Goal: Task Accomplishment & Management: Complete application form

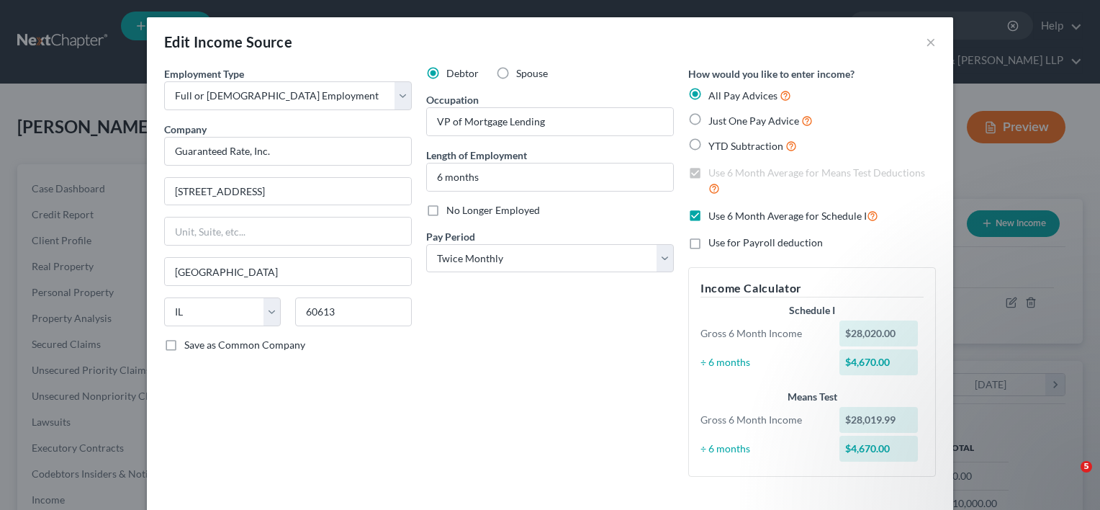
select select "0"
select select "14"
select select "1"
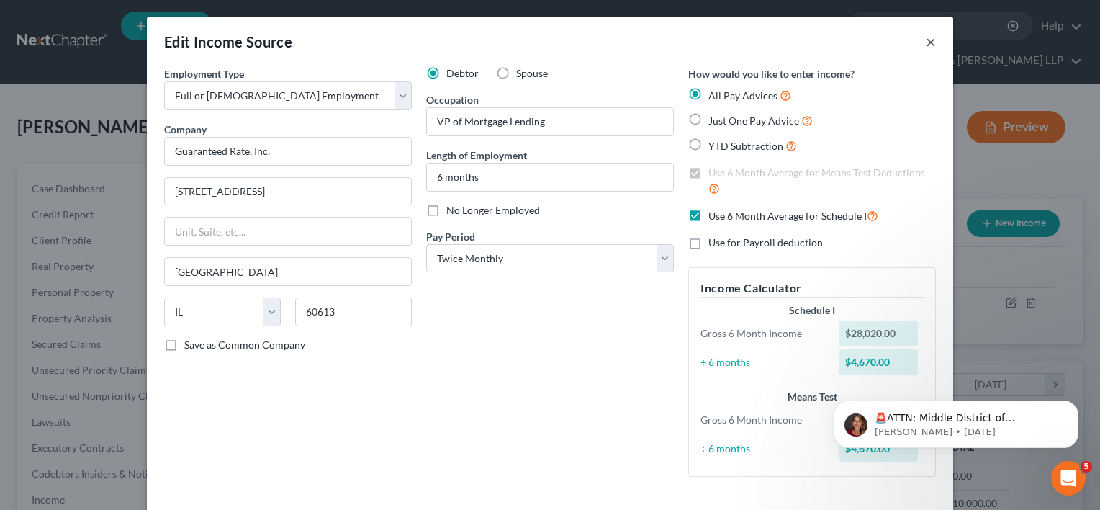
drag, startPoint x: 927, startPoint y: 39, endPoint x: 747, endPoint y: 0, distance: 184.1
click at [927, 39] on button "×" at bounding box center [931, 41] width 10 height 17
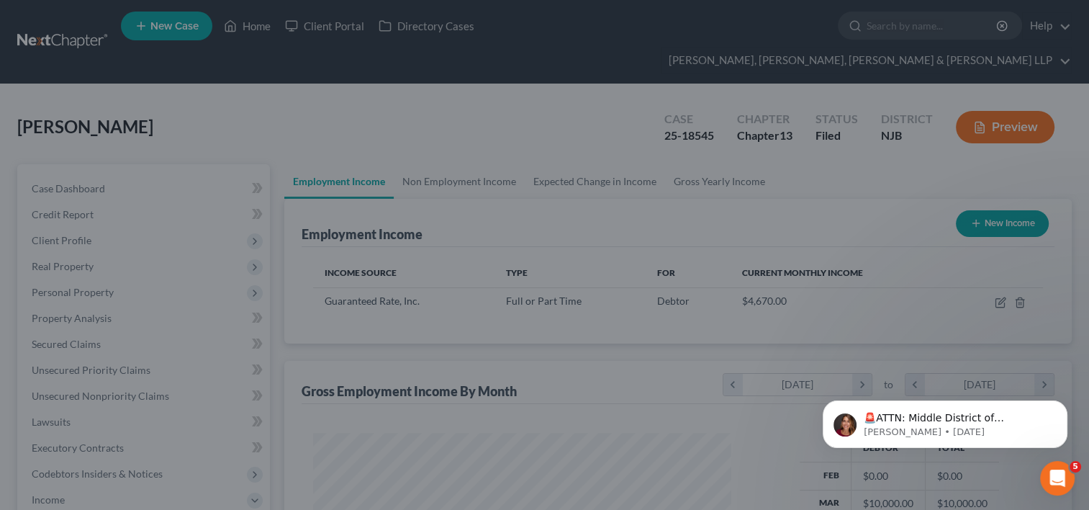
scroll to position [719491, 719306]
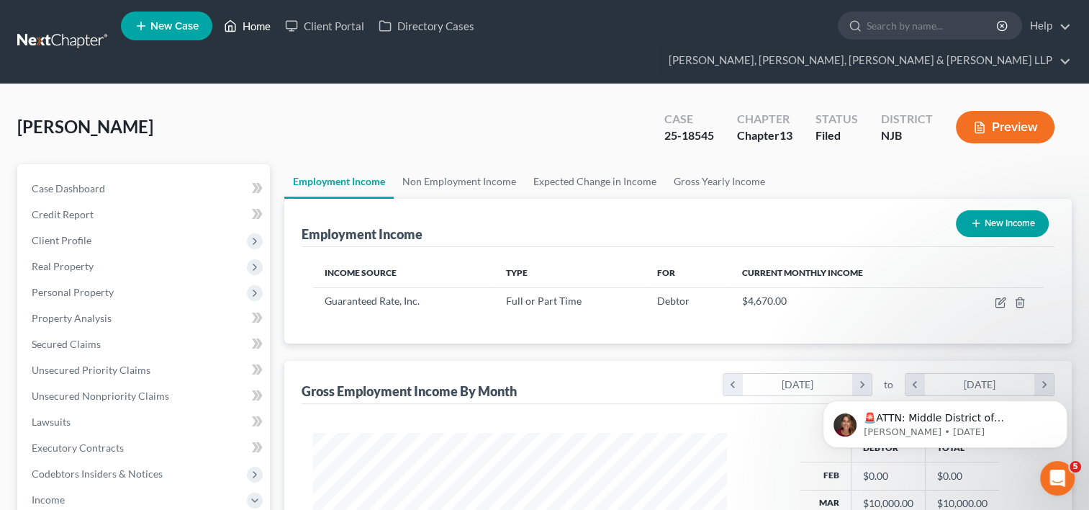
click at [262, 29] on link "Home" at bounding box center [247, 26] width 61 height 26
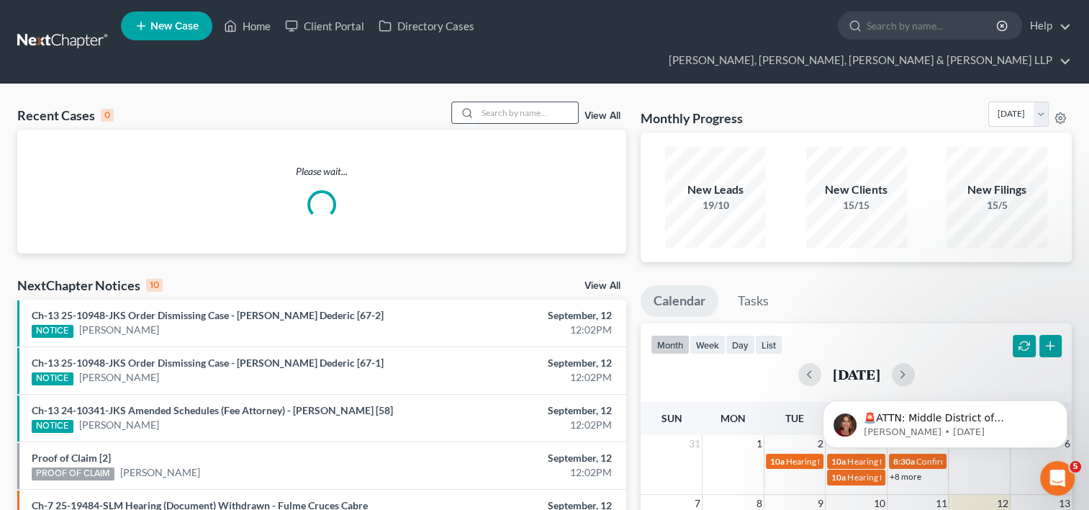
click at [497, 102] on input "search" at bounding box center [527, 112] width 101 height 21
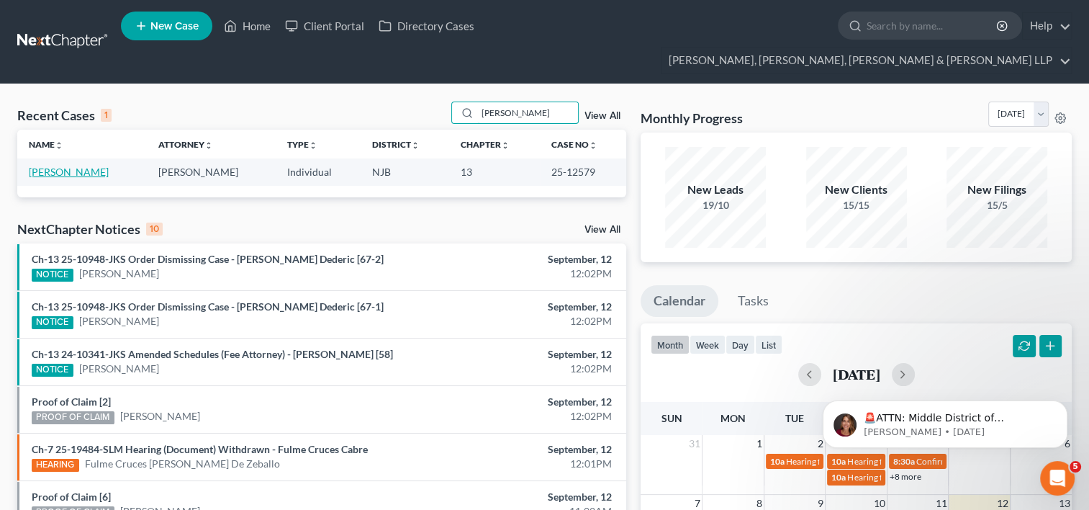
type input "[PERSON_NAME]"
click at [55, 166] on link "[PERSON_NAME]" at bounding box center [69, 172] width 80 height 12
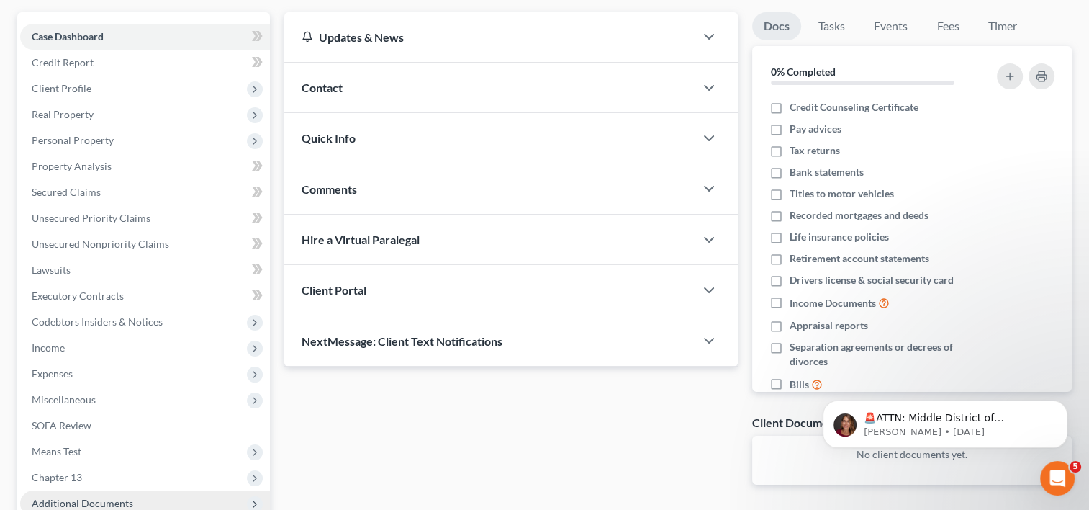
scroll to position [243, 0]
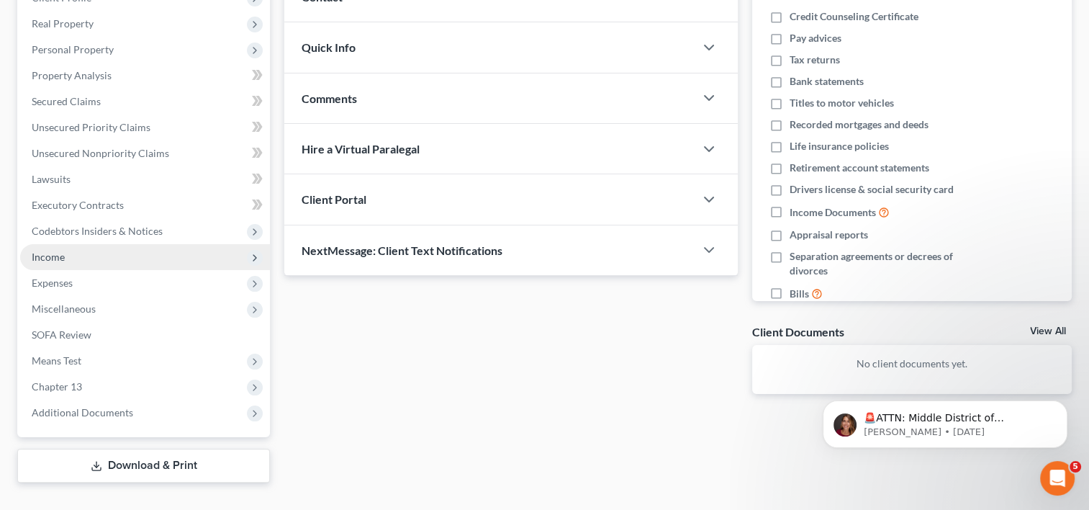
click at [81, 244] on span "Income" at bounding box center [145, 257] width 250 height 26
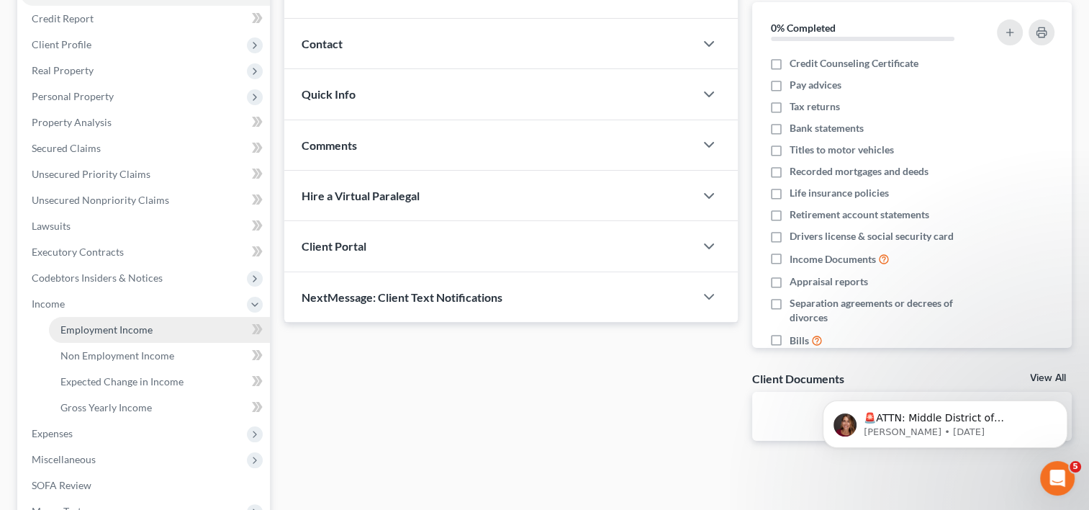
scroll to position [171, 0]
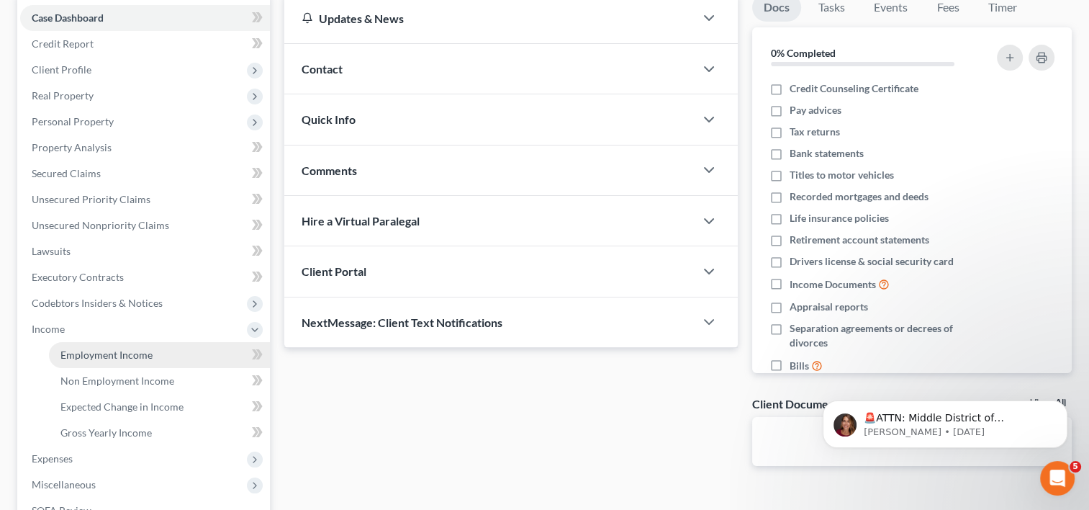
click at [106, 348] on span "Employment Income" at bounding box center [106, 354] width 92 height 12
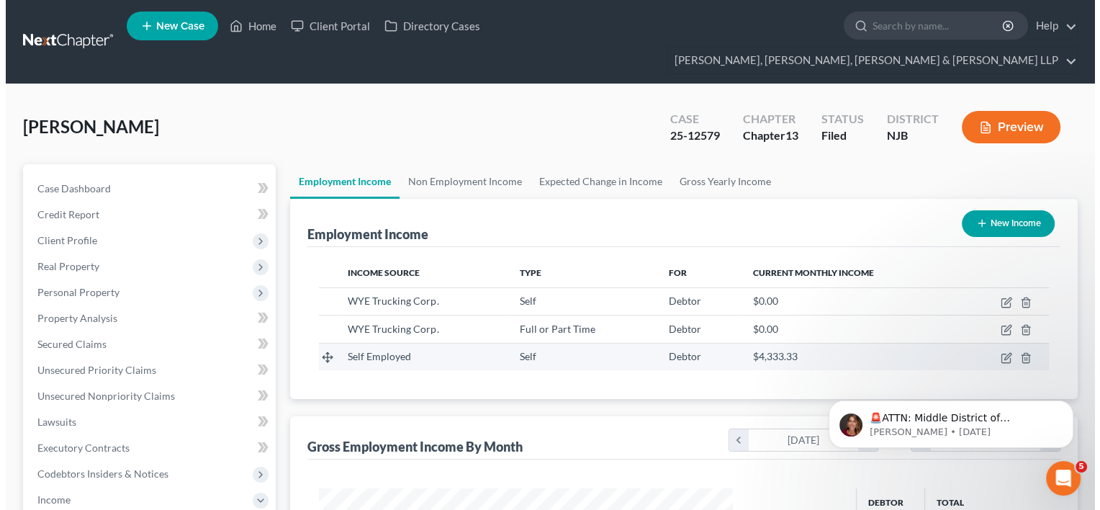
scroll to position [256, 443]
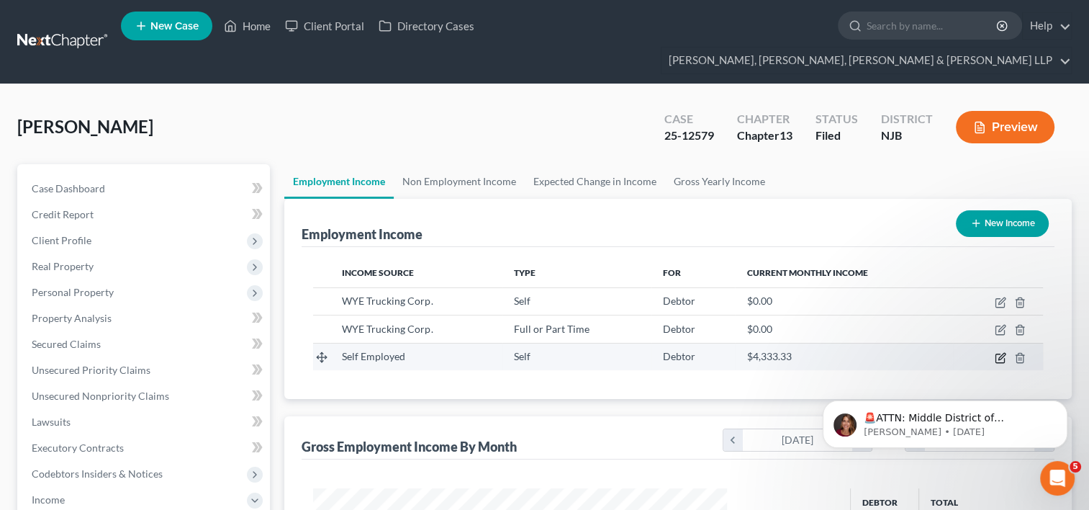
click at [1002, 353] on icon "button" at bounding box center [1001, 356] width 6 height 6
select select "1"
select select "3"
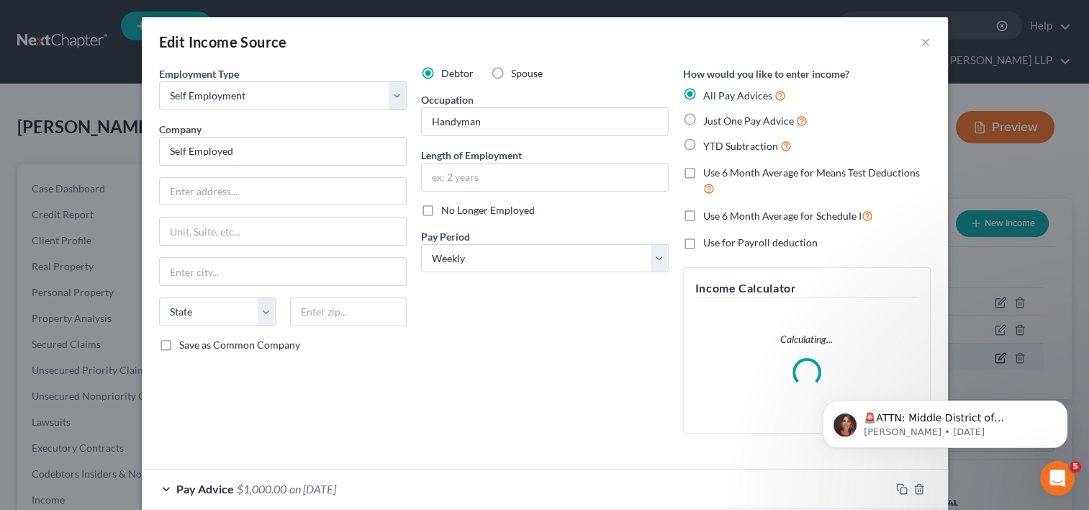
scroll to position [256, 446]
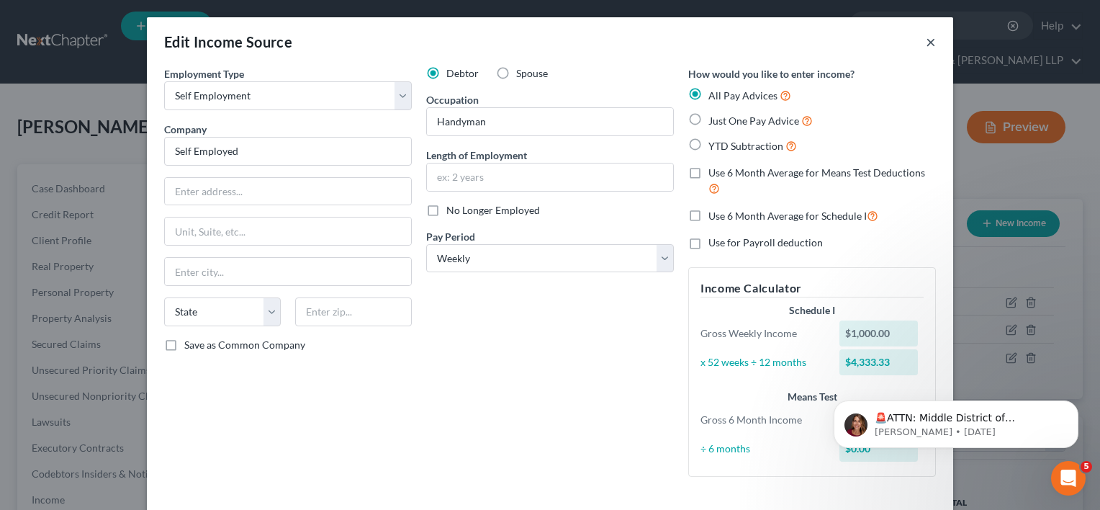
click at [927, 47] on button "×" at bounding box center [931, 41] width 10 height 17
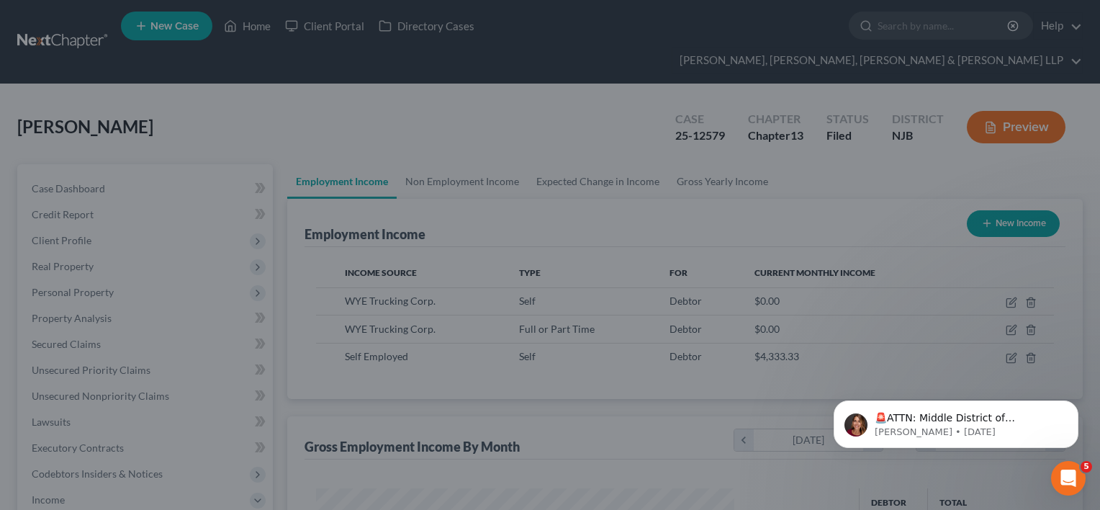
scroll to position [719491, 719306]
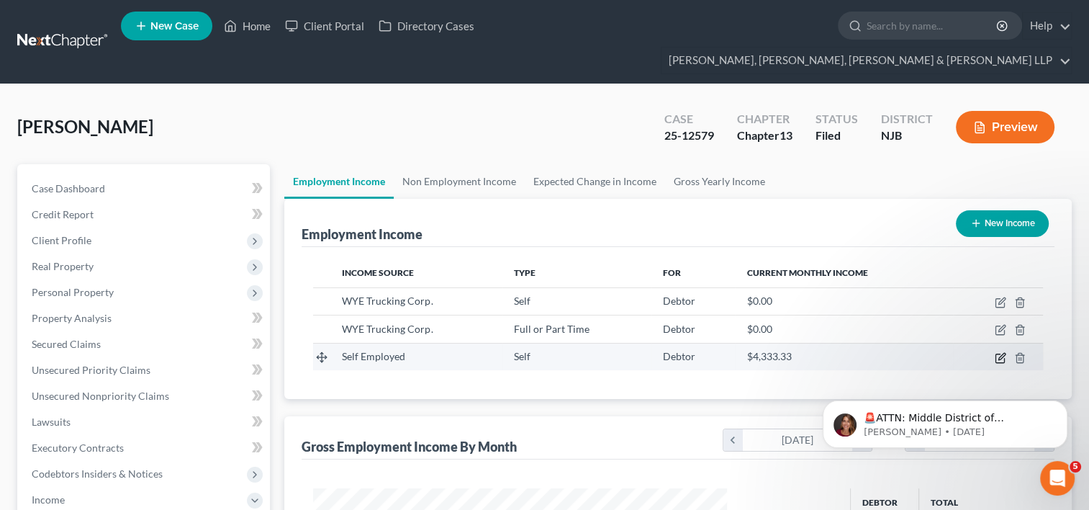
click at [999, 353] on icon "button" at bounding box center [1001, 356] width 6 height 6
select select "1"
select select "3"
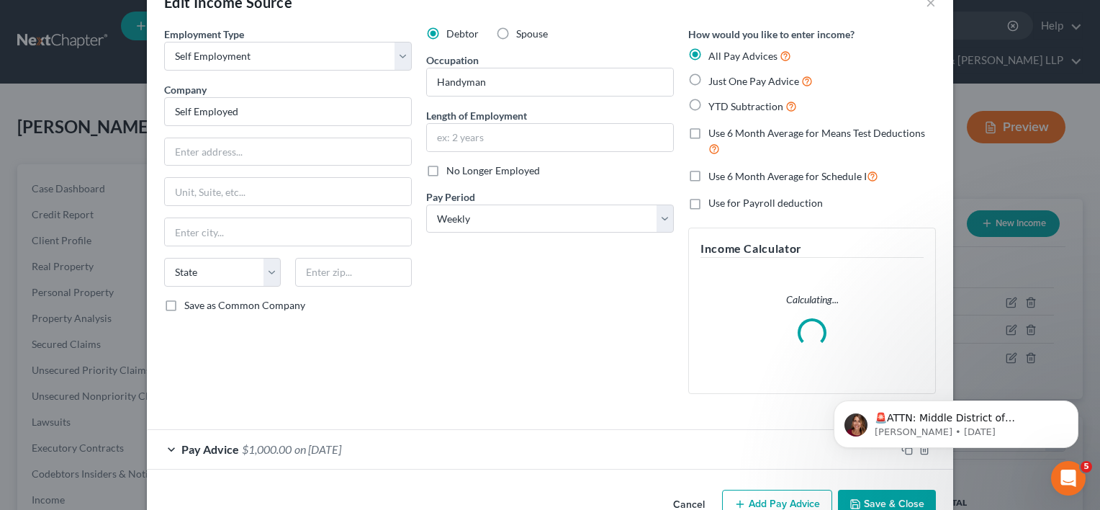
scroll to position [77, 0]
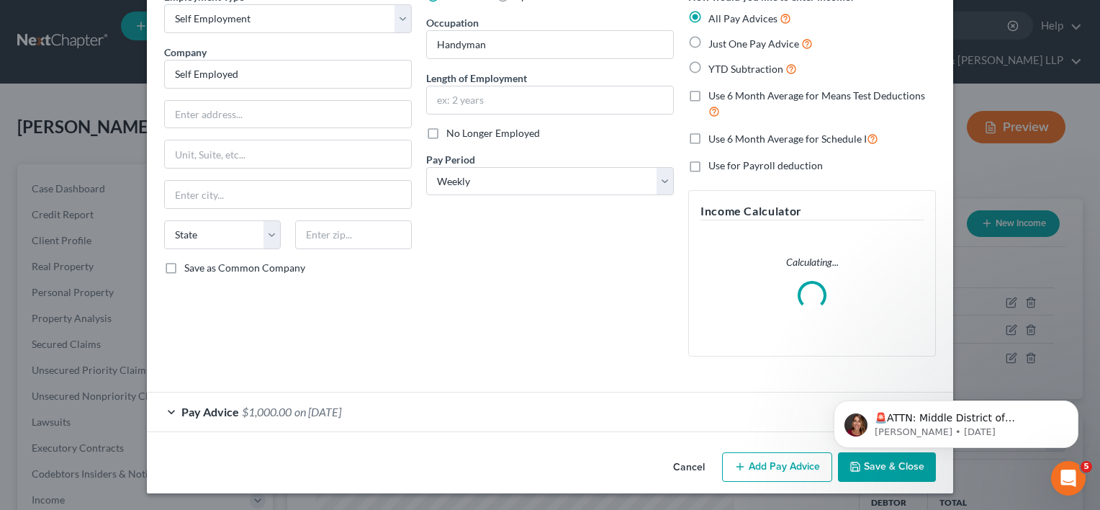
click at [328, 368] on div "Employment Type * Select Full or [DEMOGRAPHIC_DATA] Employment Self Employment …" at bounding box center [288, 178] width 262 height 379
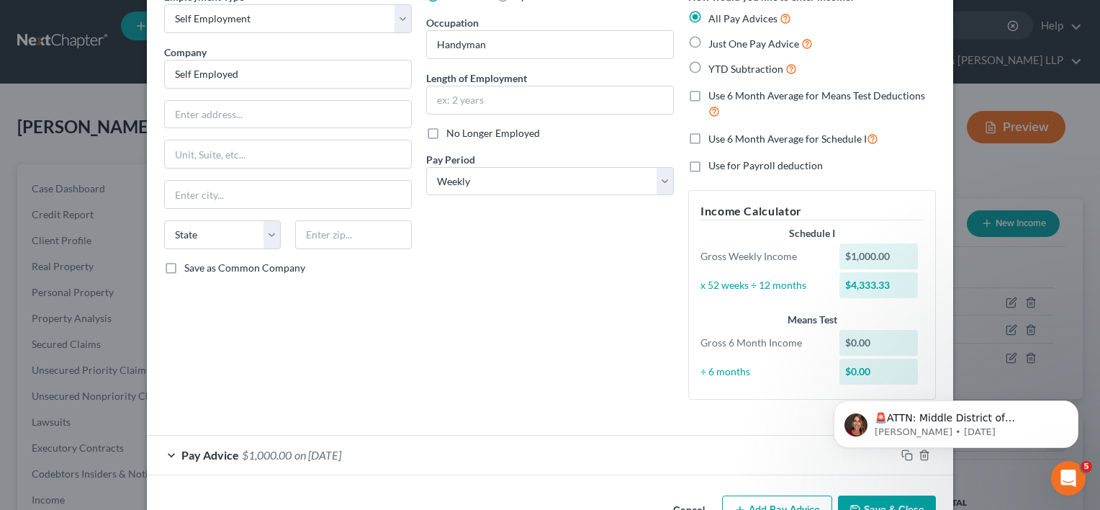
click at [340, 445] on div "Pay Advice $1,000.00 on [DATE]" at bounding box center [521, 454] width 749 height 38
click at [340, 455] on span "on [DATE]" at bounding box center [317, 455] width 47 height 14
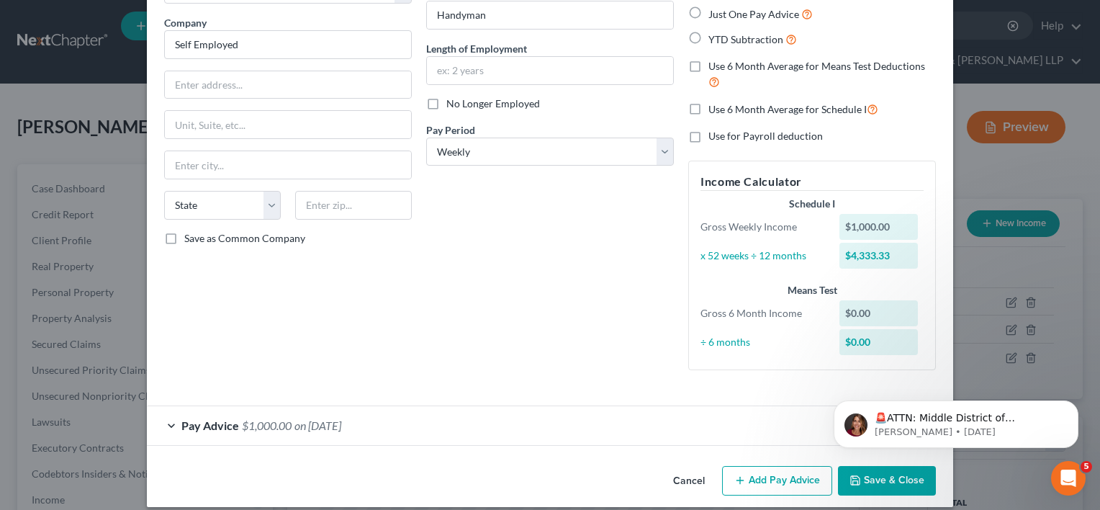
scroll to position [120, 0]
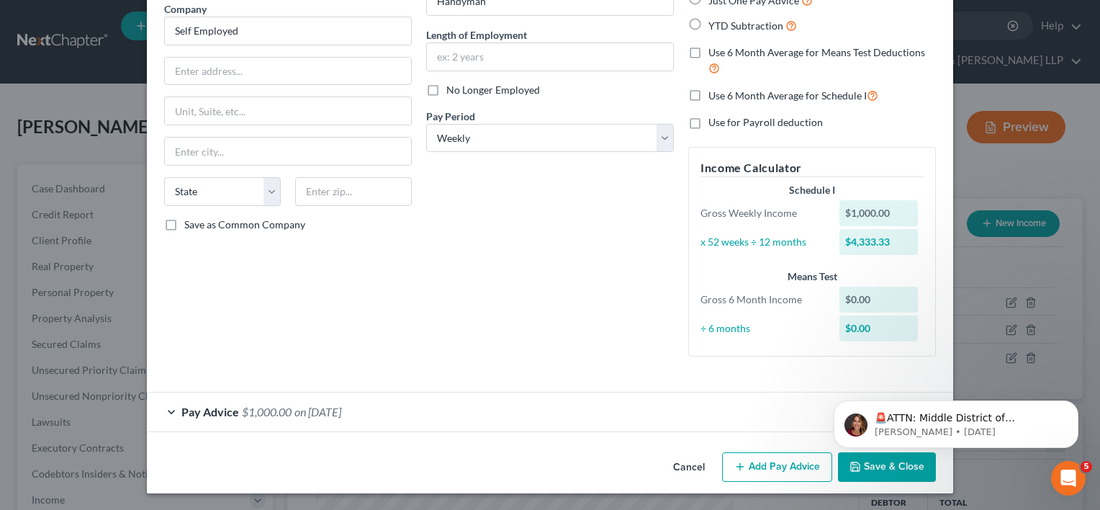
click at [354, 403] on div "Pay Advice $1,000.00 on [DATE]" at bounding box center [521, 411] width 749 height 38
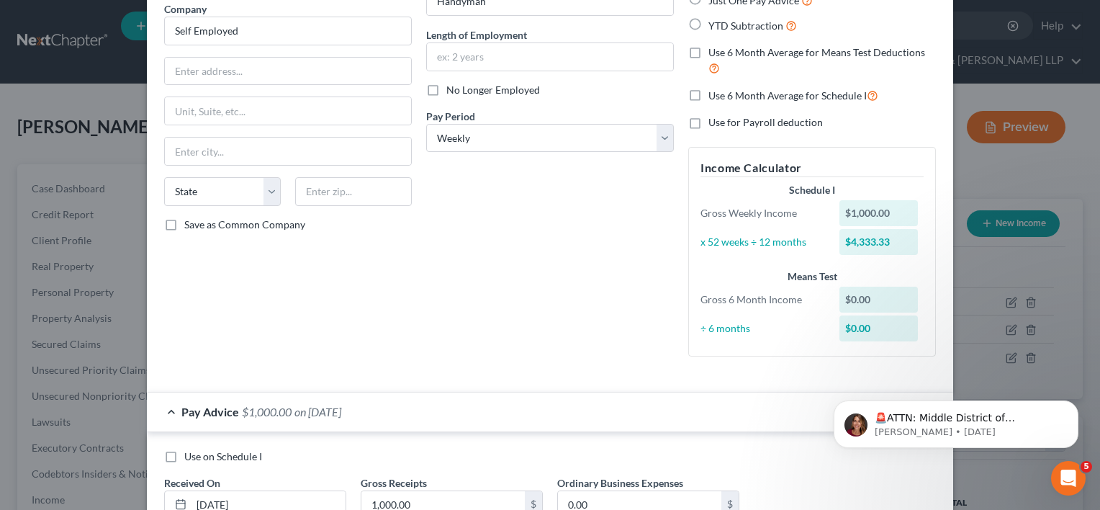
scroll to position [230, 0]
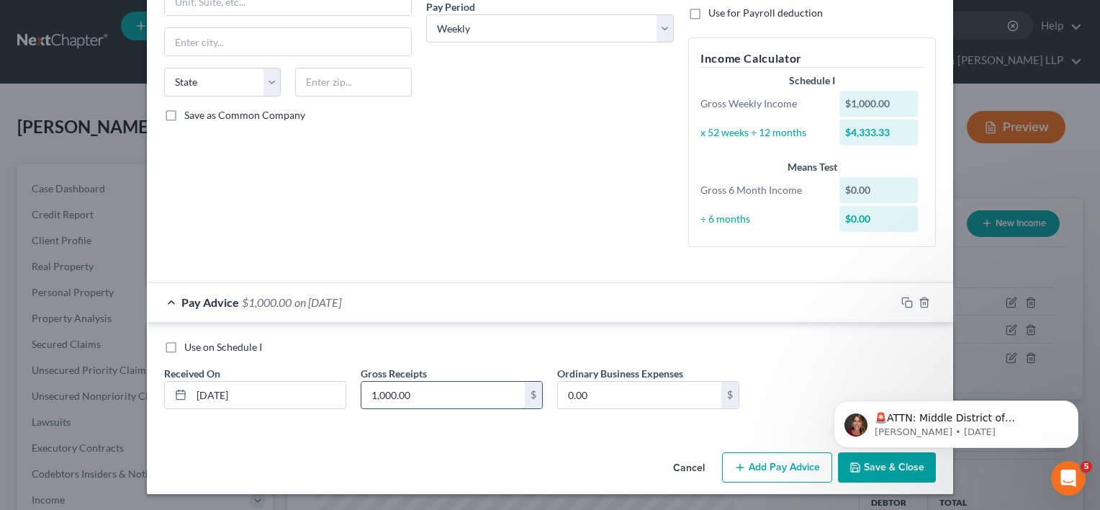
click at [412, 396] on input "1,000.00" at bounding box center [442, 394] width 163 height 27
type input "3,845"
click at [492, 440] on div "Employment Type * Select Full or [DEMOGRAPHIC_DATA] Employment Self Employment …" at bounding box center [550, 142] width 806 height 610
click at [629, 397] on input "0.00" at bounding box center [639, 394] width 163 height 27
type input "1,200.00"
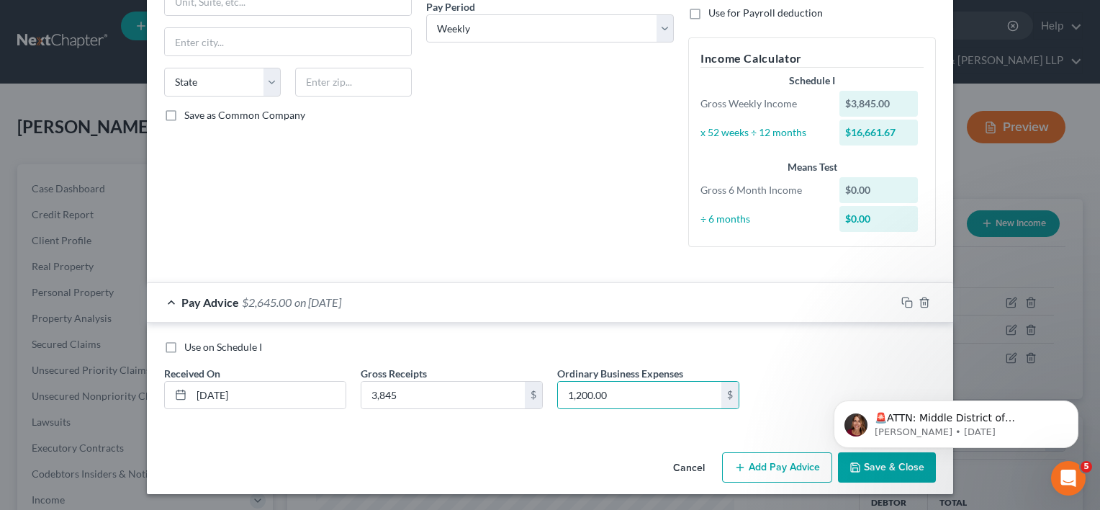
click at [888, 463] on body "🚨ATTN: Middle District of [US_STATE] The court has added a new Credit Counselin…" at bounding box center [956, 420] width 276 height 89
click at [862, 466] on html "🚨ATTN: Middle District of [US_STATE] The court has added a new Credit Counselin…" at bounding box center [956, 420] width 288 height 101
click at [860, 466] on html "🚨ATTN: Middle District of [US_STATE] The court has added a new Credit Counselin…" at bounding box center [956, 420] width 288 height 101
click at [851, 353] on div "🚨ATTN: Middle District of [US_STATE] The court has added a new Credit Counselin…" at bounding box center [955, 358] width 265 height 180
click at [846, 392] on div "🚨ATTN: Middle District of [US_STATE] The court has added a new Credit Counselin…" at bounding box center [955, 358] width 265 height 180
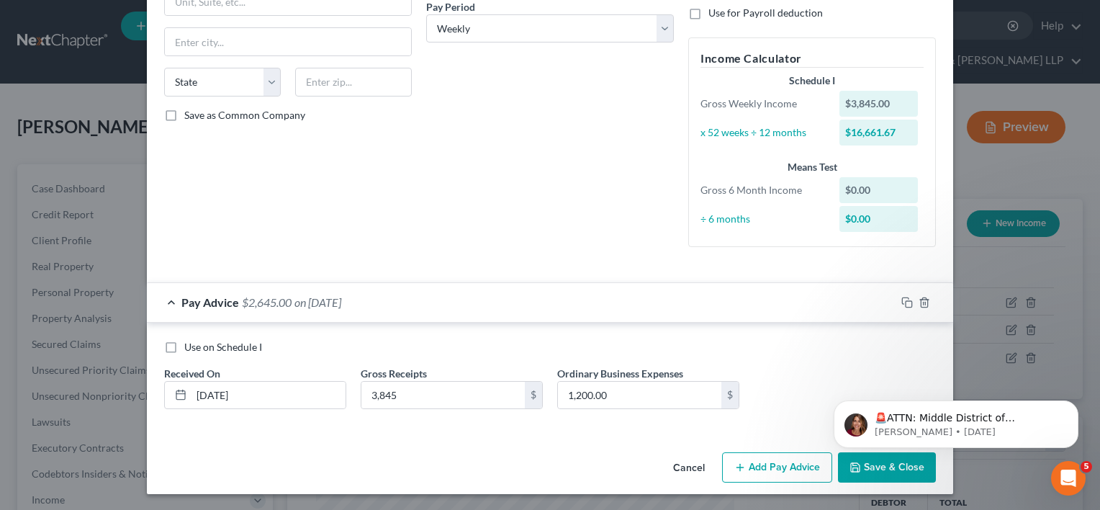
click at [860, 461] on body "🚨ATTN: Middle District of [US_STATE] The court has added a new Credit Counselin…" at bounding box center [956, 420] width 276 height 89
click at [886, 469] on html "🚨ATTN: Middle District of [US_STATE] The court has added a new Credit Counselin…" at bounding box center [956, 420] width 288 height 101
click at [886, 468] on html "🚨ATTN: Middle District of [US_STATE] The court has added a new Credit Counselin…" at bounding box center [956, 420] width 288 height 101
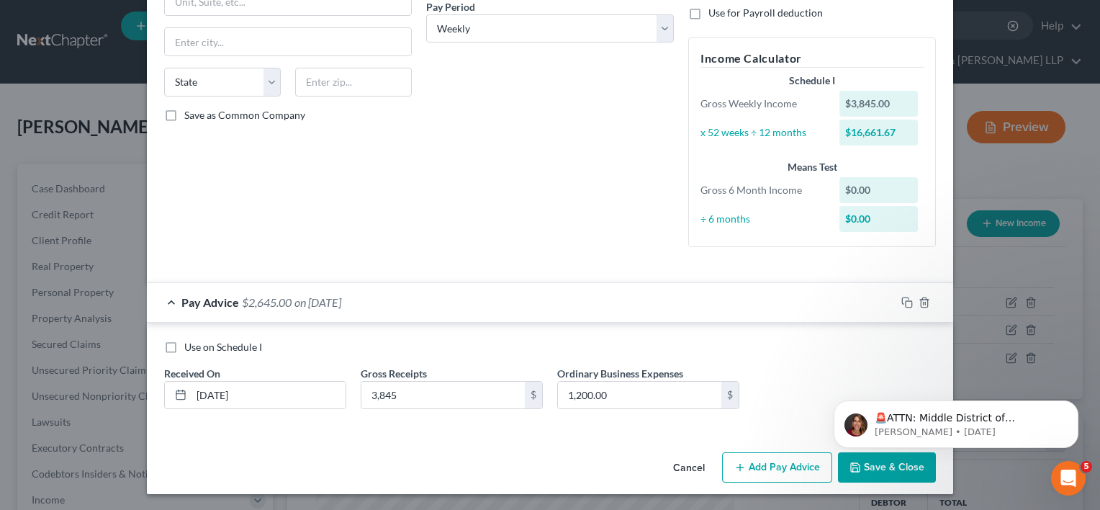
click at [844, 366] on div "Use on Schedule I Received On * [DATE] Gross Receipts 3,845 $ Ordinary Business…" at bounding box center [550, 380] width 786 height 81
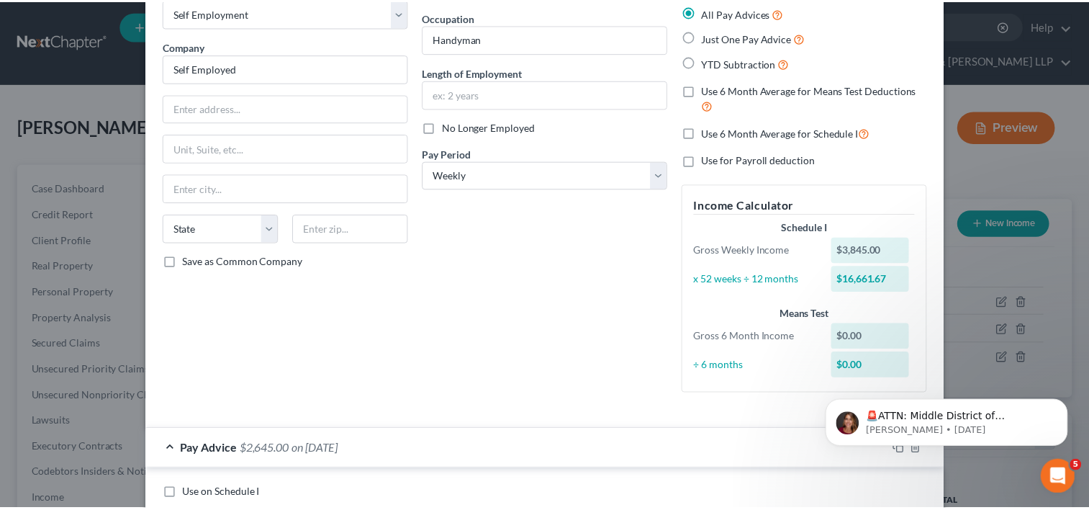
scroll to position [0, 0]
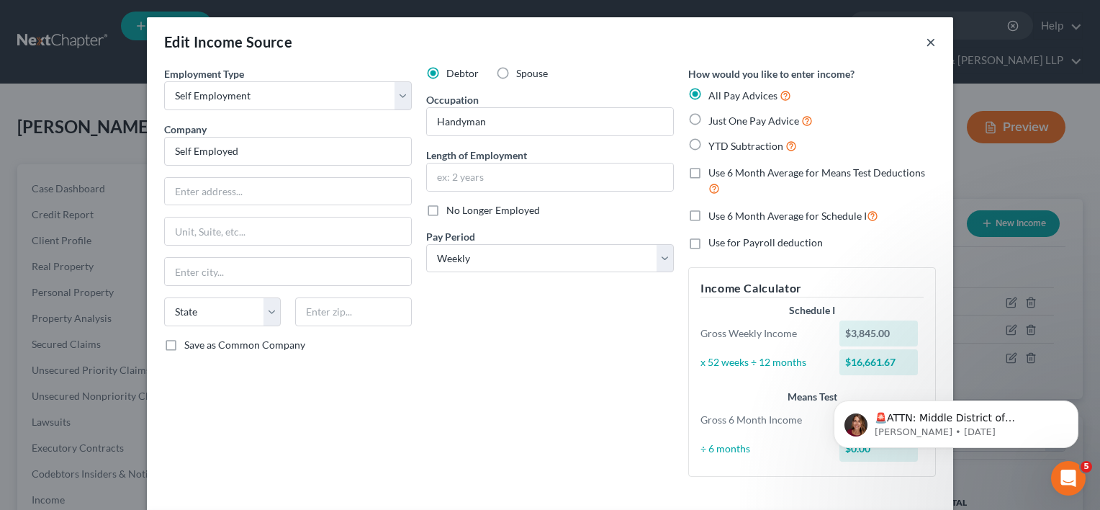
click at [928, 42] on button "×" at bounding box center [931, 41] width 10 height 17
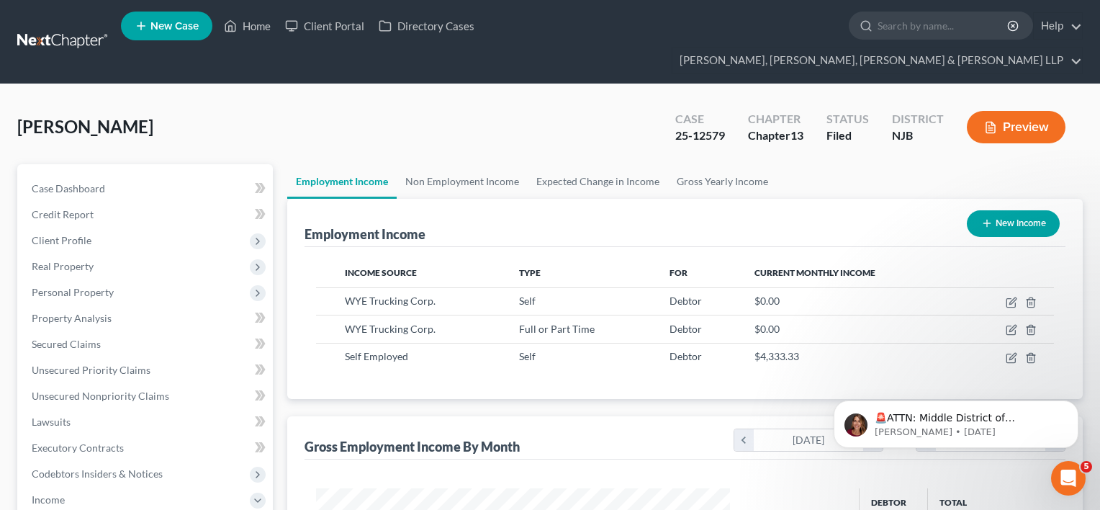
scroll to position [719491, 719306]
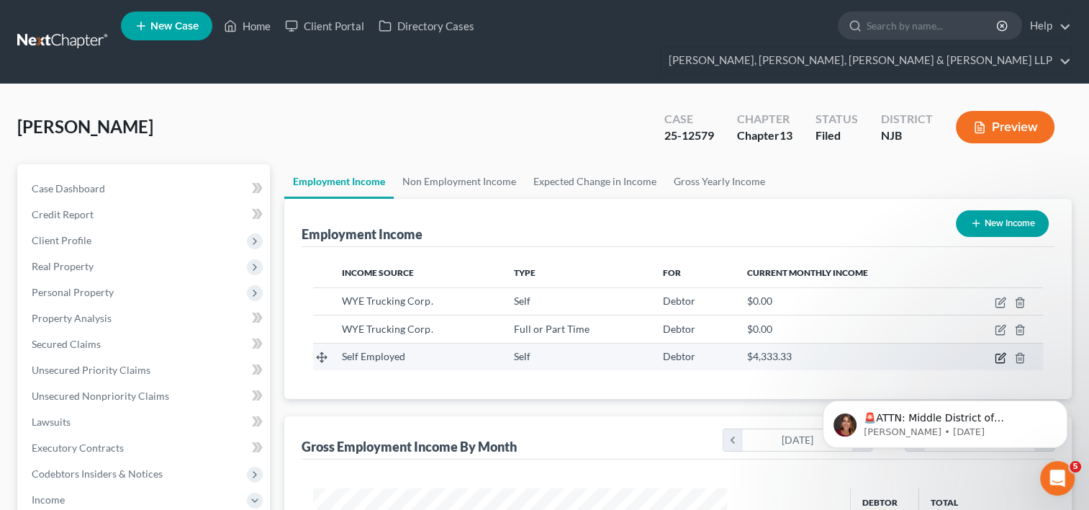
click at [999, 352] on icon "button" at bounding box center [1001, 358] width 12 height 12
select select "1"
select select "3"
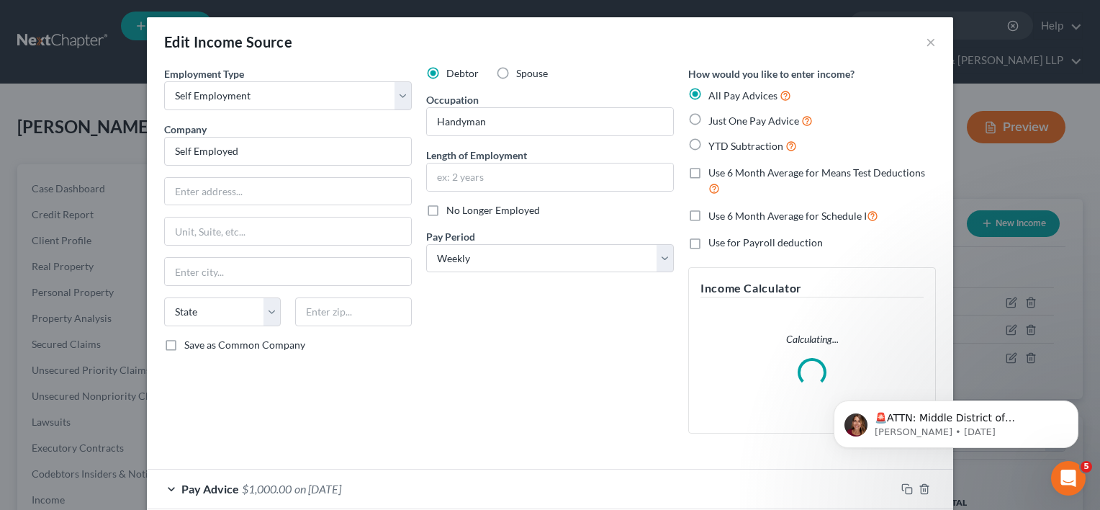
scroll to position [77, 0]
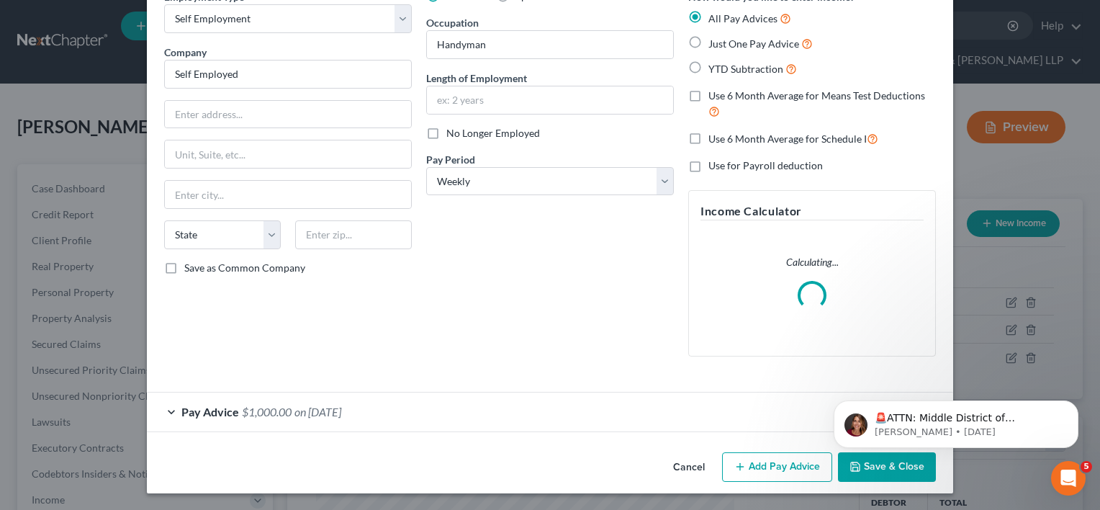
click at [334, 410] on span "on [DATE]" at bounding box center [317, 411] width 47 height 14
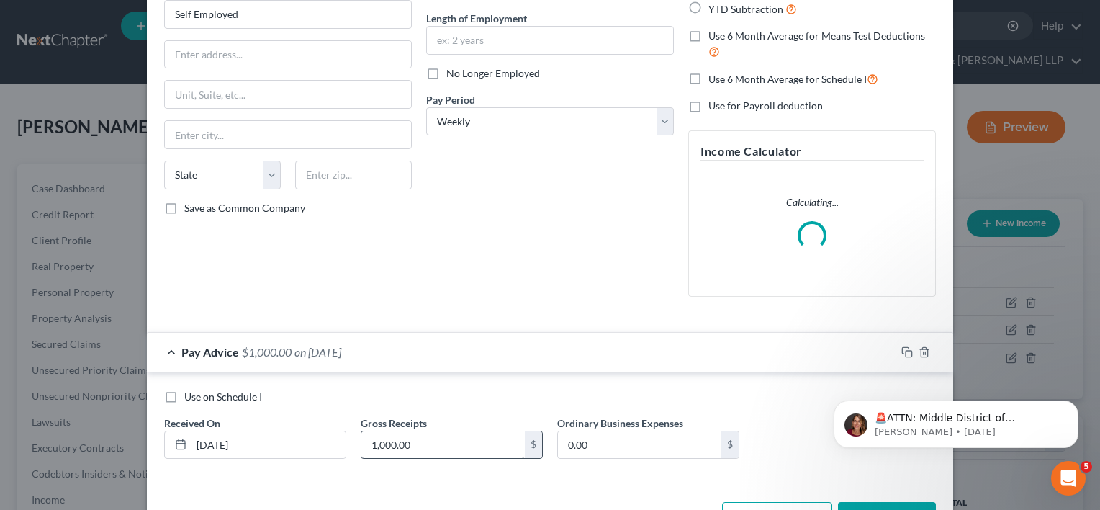
scroll to position [186, 0]
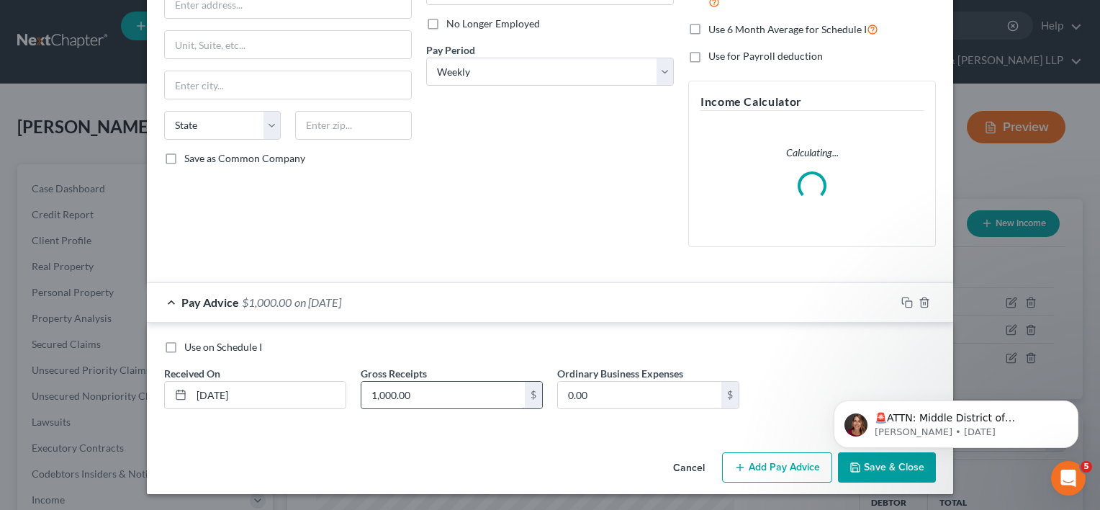
click at [435, 396] on input "1,000.00" at bounding box center [442, 394] width 163 height 27
type input "3,845"
click at [597, 450] on div "Cancel Add Pay Advice Save & Close" at bounding box center [550, 470] width 806 height 48
click at [621, 398] on input "0.00" at bounding box center [639, 394] width 163 height 27
type input "1,200.00"
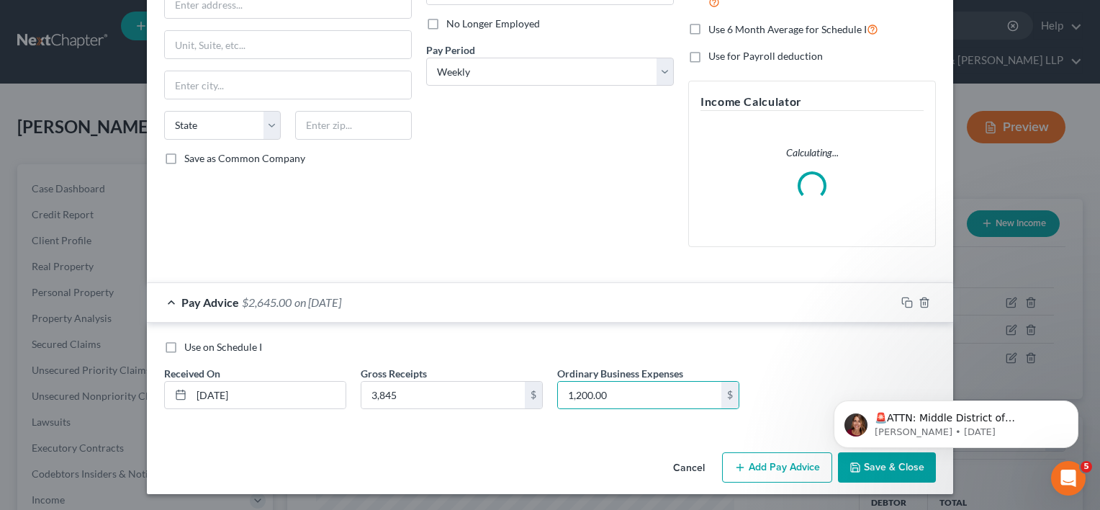
drag, startPoint x: 550, startPoint y: 441, endPoint x: 749, endPoint y: 433, distance: 199.5
click at [550, 440] on div "Employment Type * Select Full or [DEMOGRAPHIC_DATA] Employment Self Employment …" at bounding box center [550, 163] width 806 height 566
click at [878, 461] on body "🚨ATTN: Middle District of [US_STATE] The court has added a new Credit Counselin…" at bounding box center [956, 420] width 276 height 89
click at [876, 464] on body "🚨ATTN: Middle District of [US_STATE] The court has added a new Credit Counselin…" at bounding box center [956, 420] width 276 height 89
click at [872, 467] on html "🚨ATTN: Middle District of [US_STATE] The court has added a new Credit Counselin…" at bounding box center [956, 420] width 288 height 101
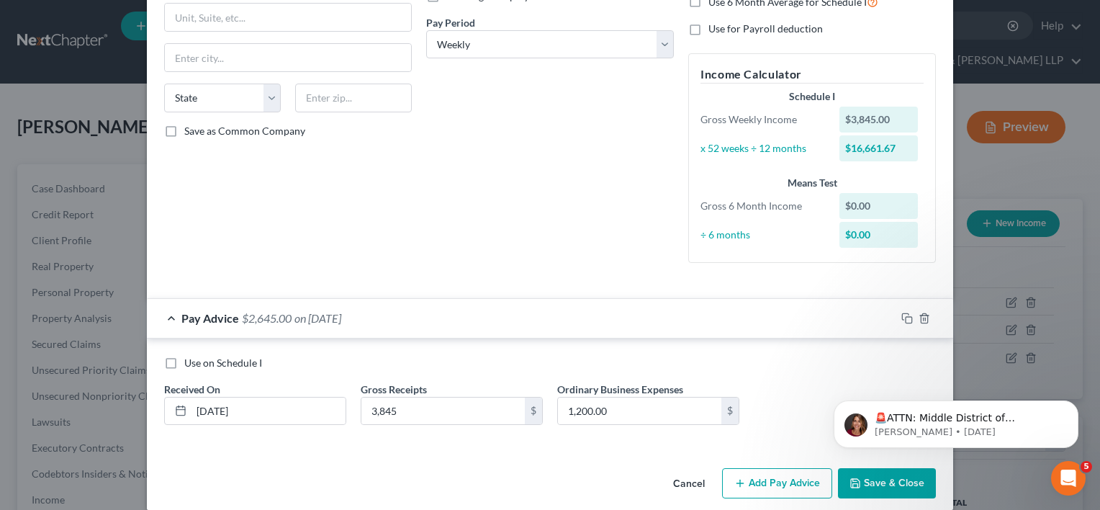
scroll to position [230, 0]
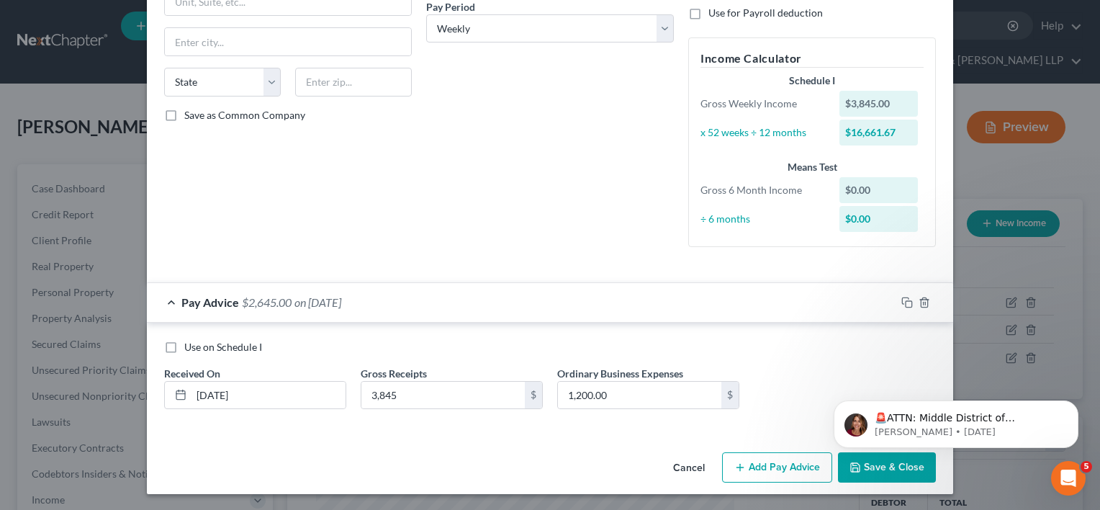
click at [885, 464] on body "🚨ATTN: Middle District of [US_STATE] The court has added a new Credit Counselin…" at bounding box center [956, 420] width 276 height 89
click at [895, 469] on html "🚨ATTN: Middle District of [US_STATE] The court has added a new Credit Counselin…" at bounding box center [956, 420] width 288 height 101
click at [887, 466] on html "🚨ATTN: Middle District of [US_STATE] The court has added a new Credit Counselin…" at bounding box center [956, 420] width 288 height 101
click at [887, 467] on html "🚨ATTN: Middle District of [US_STATE] The court has added a new Credit Counselin…" at bounding box center [956, 420] width 288 height 101
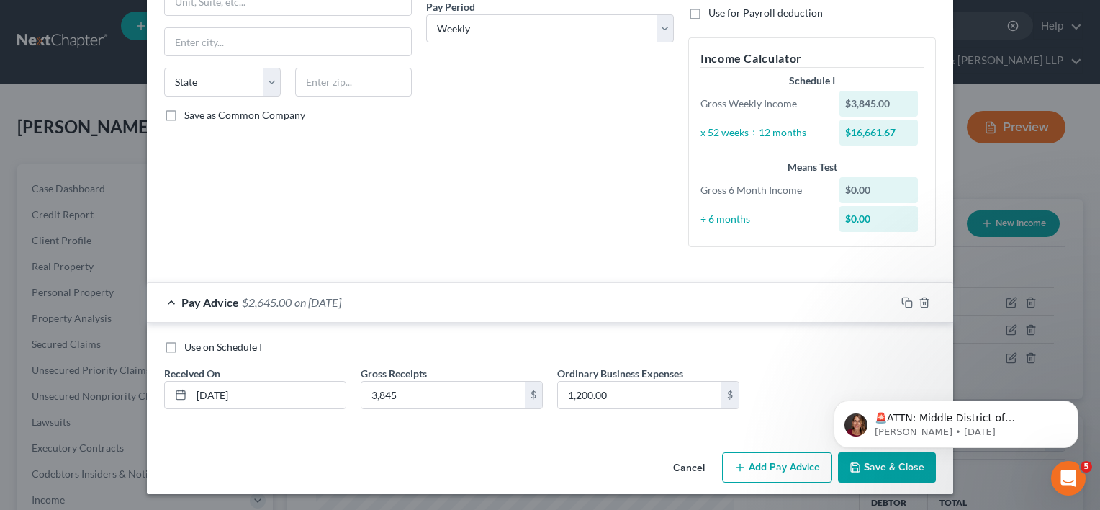
click at [887, 467] on html "🚨ATTN: Middle District of [US_STATE] The court has added a new Credit Counselin…" at bounding box center [956, 420] width 288 height 101
drag, startPoint x: 772, startPoint y: 400, endPoint x: 10, endPoint y: 97, distance: 819.6
click at [772, 400] on div "Use on Schedule I Received On * [DATE] Gross Receipts 3,845 $ Ordinary Business…" at bounding box center [550, 380] width 786 height 81
click at [857, 469] on html "🚨ATTN: Middle District of [US_STATE] The court has added a new Credit Counselin…" at bounding box center [956, 420] width 288 height 101
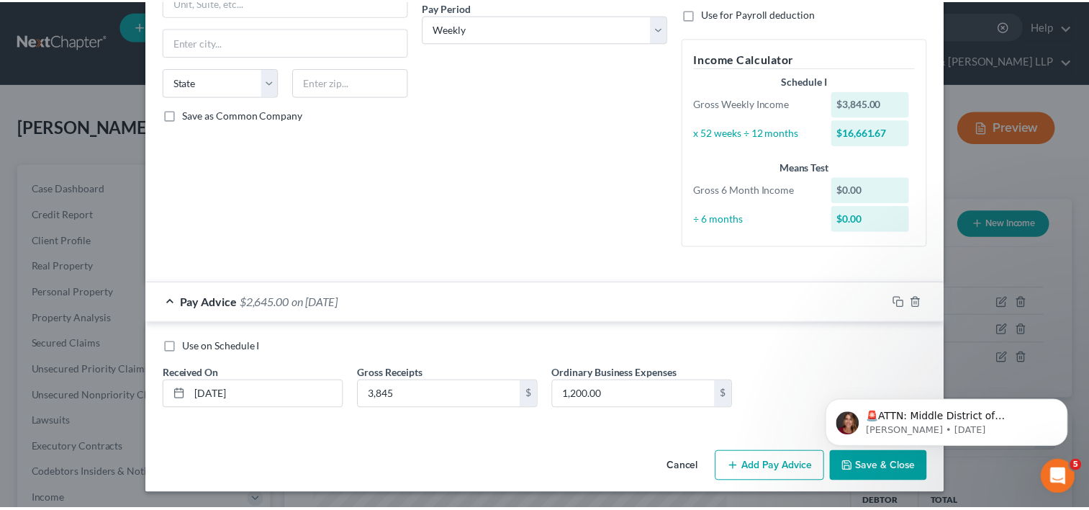
scroll to position [0, 0]
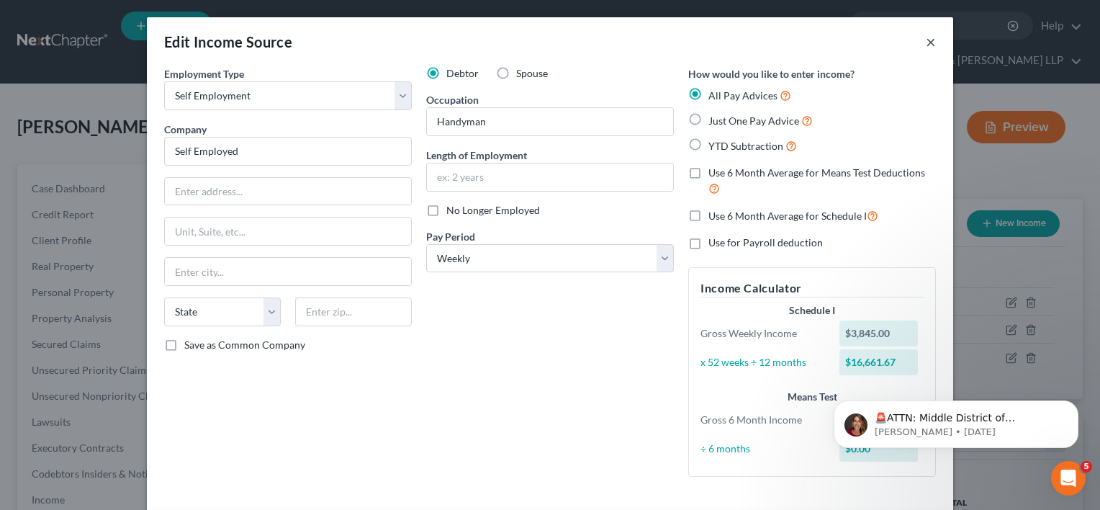
click at [926, 41] on button "×" at bounding box center [931, 41] width 10 height 17
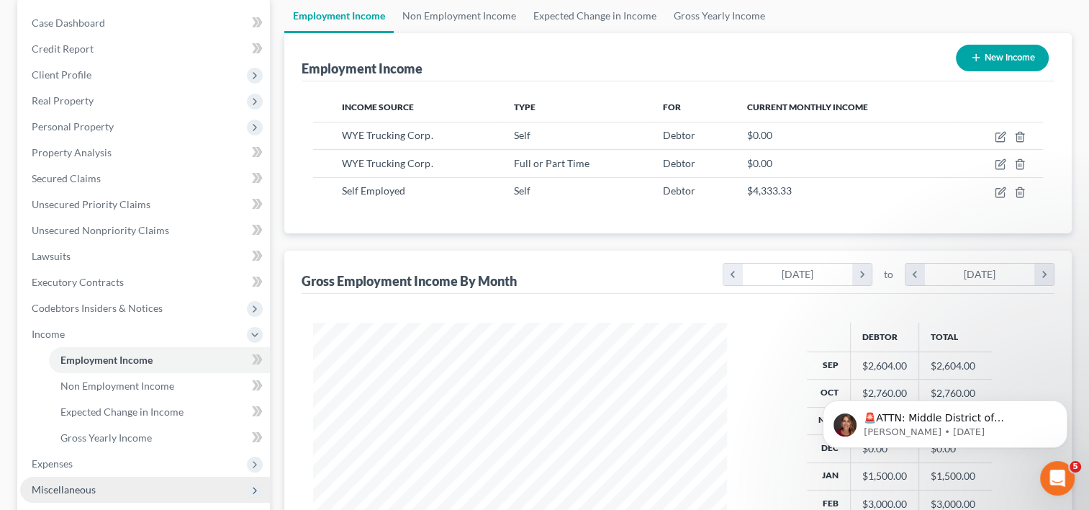
scroll to position [288, 0]
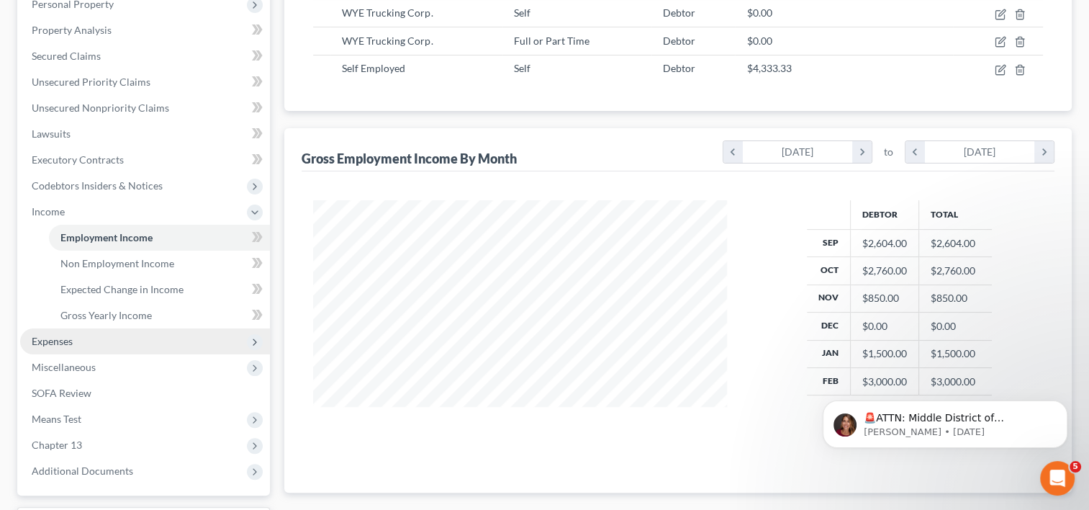
click at [53, 328] on span "Expenses" at bounding box center [145, 341] width 250 height 26
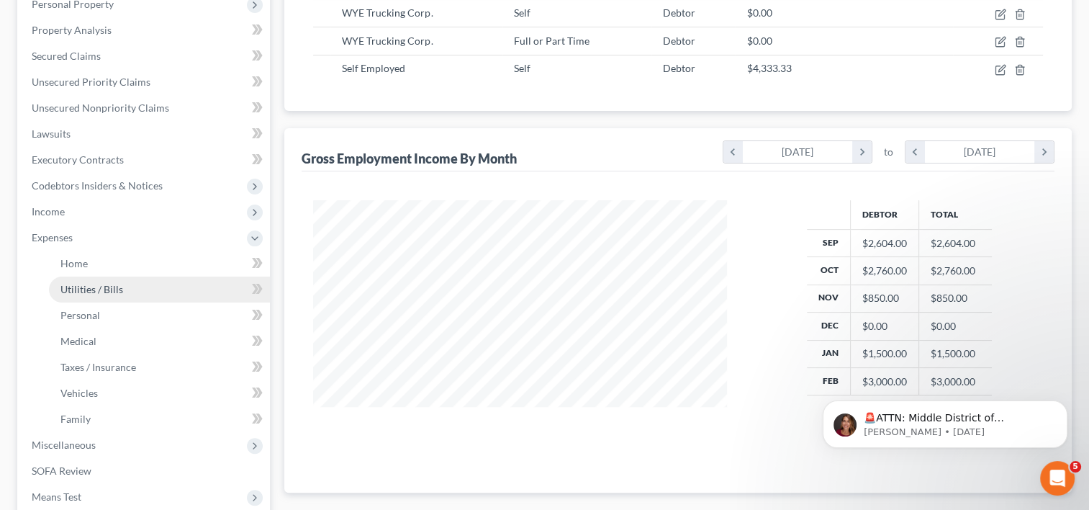
click at [106, 283] on span "Utilities / Bills" at bounding box center [91, 289] width 63 height 12
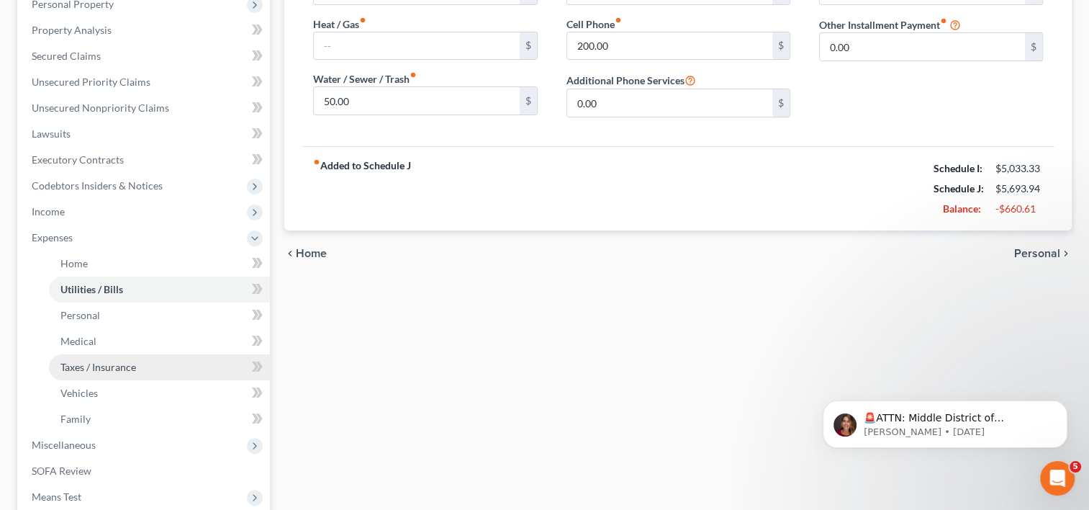
scroll to position [360, 0]
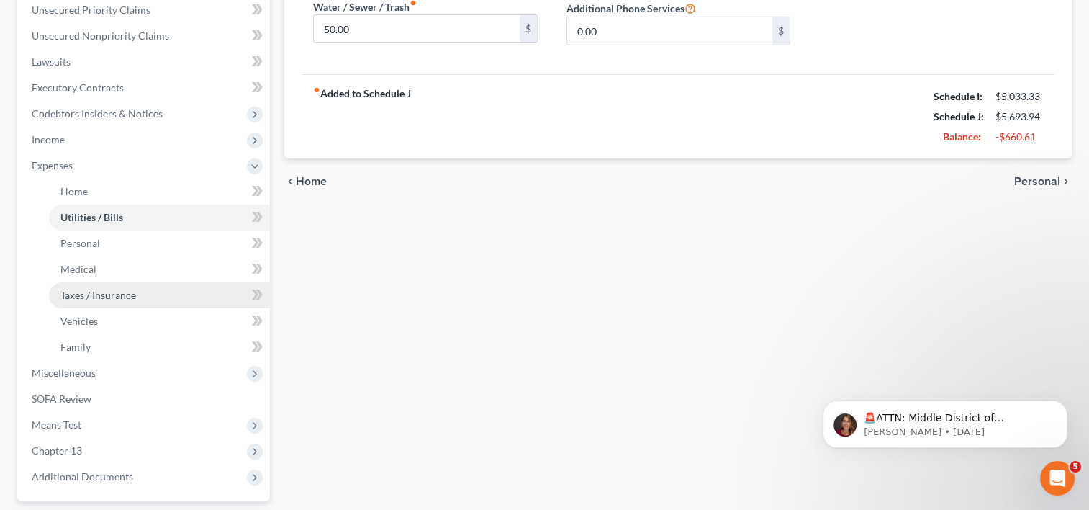
click at [122, 289] on span "Taxes / Insurance" at bounding box center [98, 295] width 76 height 12
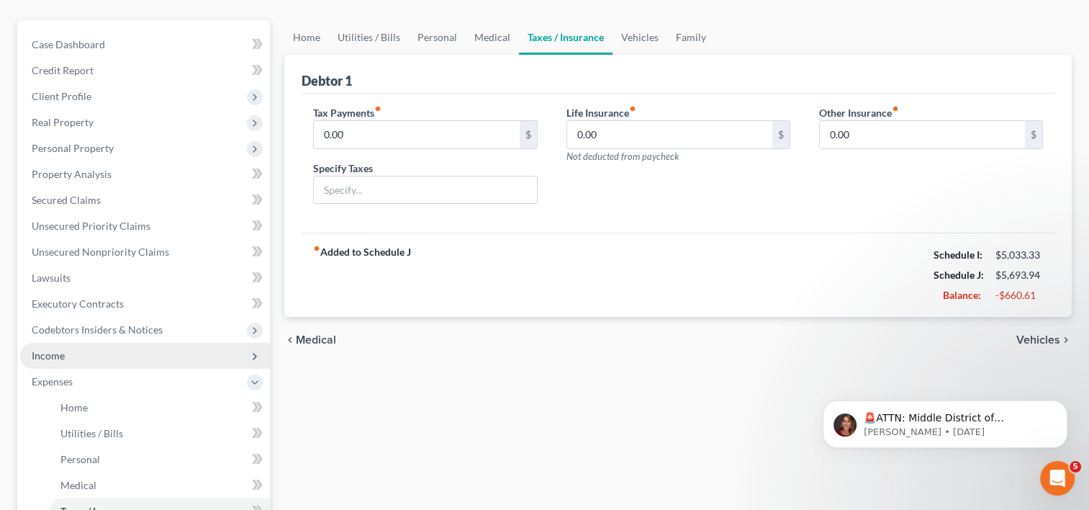
scroll to position [288, 0]
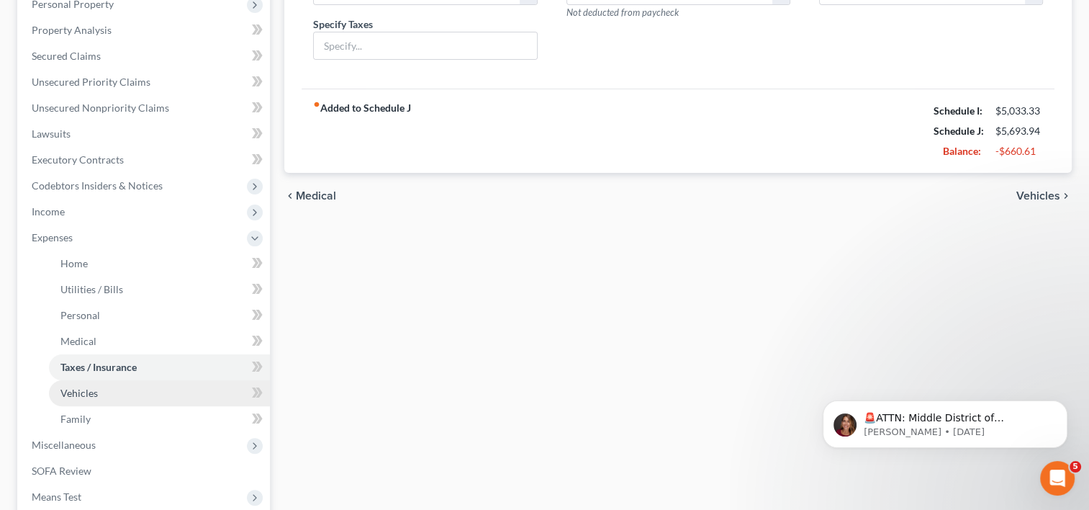
click at [94, 387] on span "Vehicles" at bounding box center [78, 393] width 37 height 12
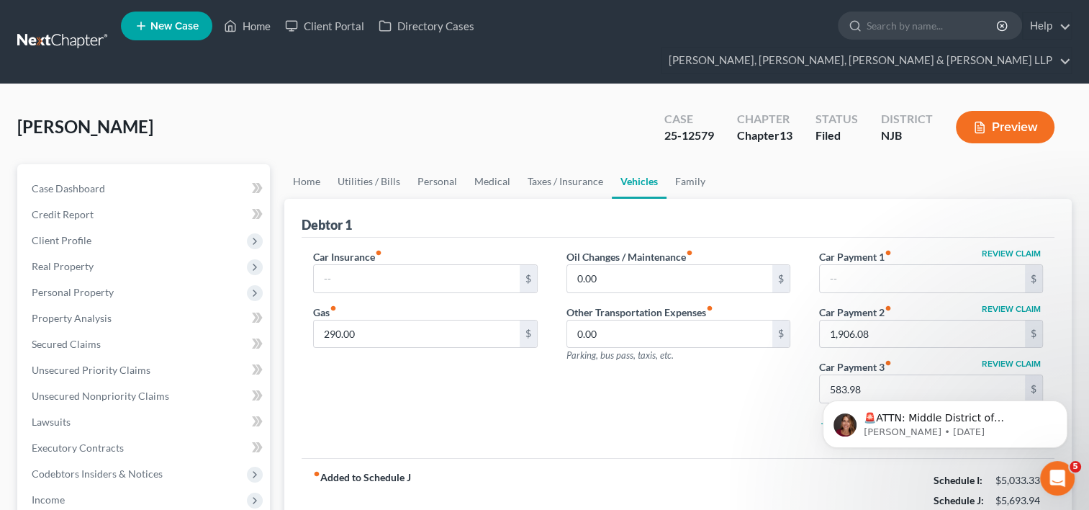
drag, startPoint x: 769, startPoint y: 167, endPoint x: 751, endPoint y: 167, distance: 18.0
click at [769, 167] on ul "Home Utilities / Bills Personal Medical Taxes / Insurance Vehicles Family" at bounding box center [677, 181] width 787 height 35
click at [490, 265] on input "text" at bounding box center [416, 278] width 205 height 27
click at [447, 389] on div "Car Insurance fiber_manual_record $ Gas fiber_manual_record 290.00 $" at bounding box center [425, 344] width 253 height 191
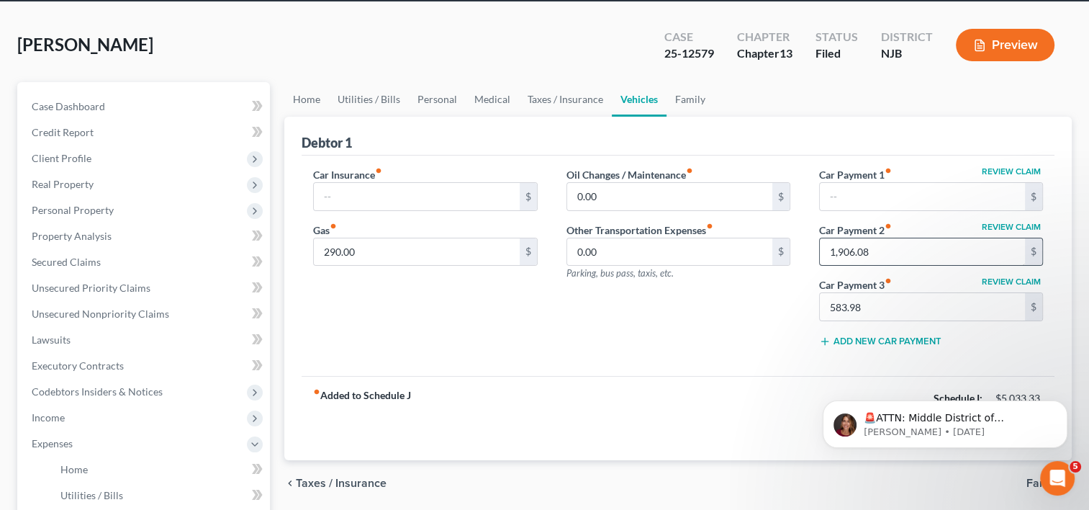
scroll to position [144, 0]
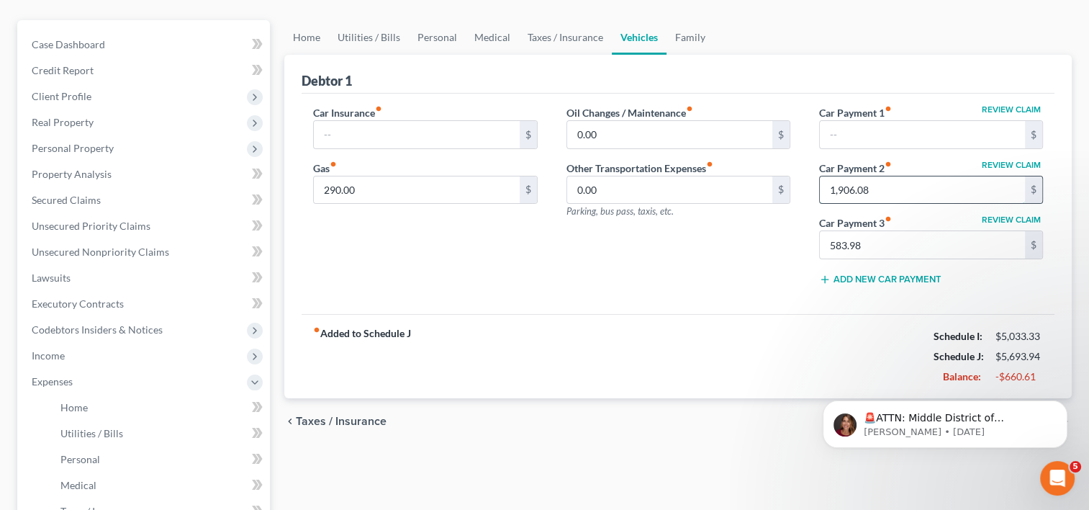
click at [887, 176] on input "1,906.08" at bounding box center [922, 189] width 205 height 27
click at [744, 227] on div "Oil Changes / Maintenance fiber_manual_record 0.00 $ Other Transportation Expen…" at bounding box center [678, 200] width 253 height 191
click at [81, 343] on span "Income" at bounding box center [145, 356] width 250 height 26
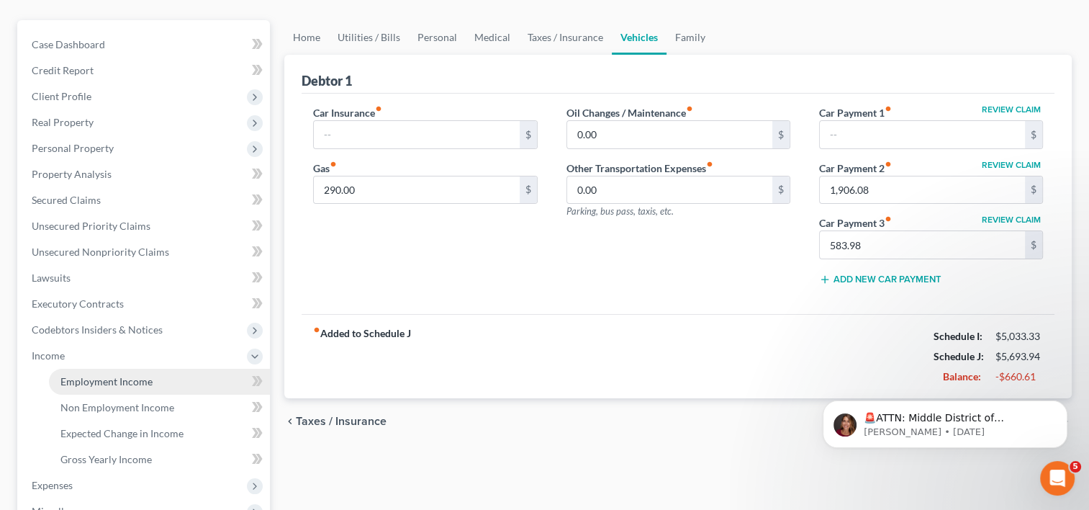
click at [107, 375] on span "Employment Income" at bounding box center [106, 381] width 92 height 12
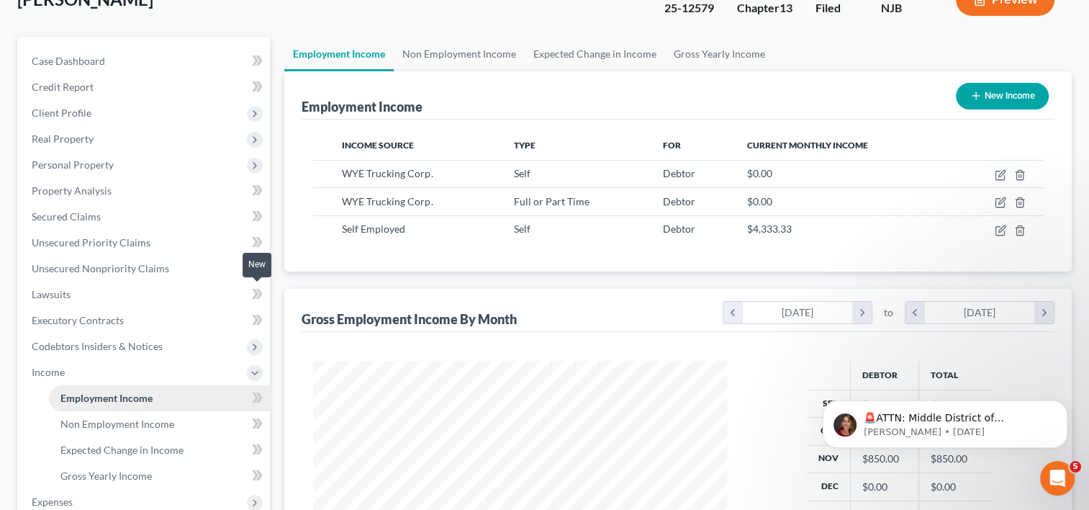
scroll to position [144, 0]
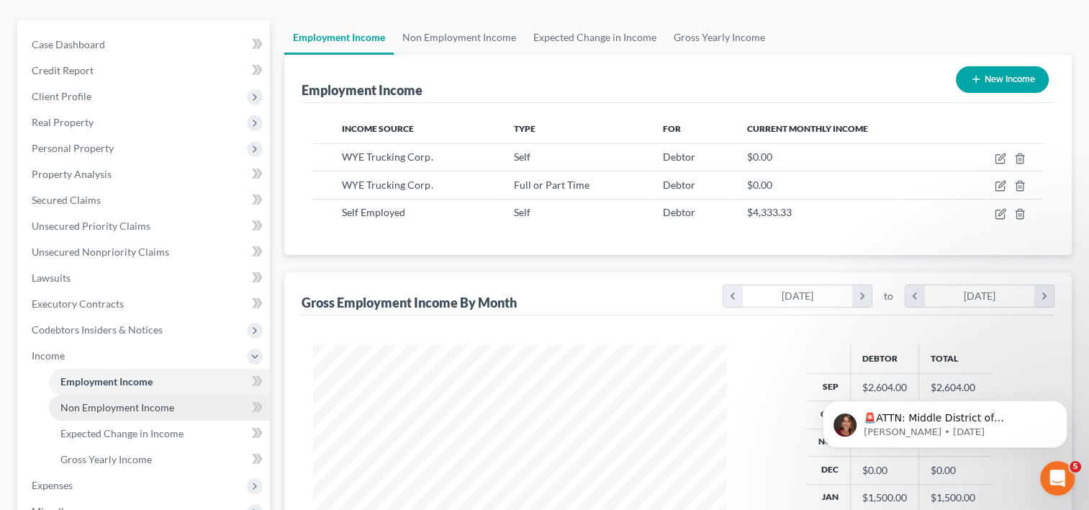
click at [175, 394] on link "Non Employment Income" at bounding box center [159, 407] width 221 height 26
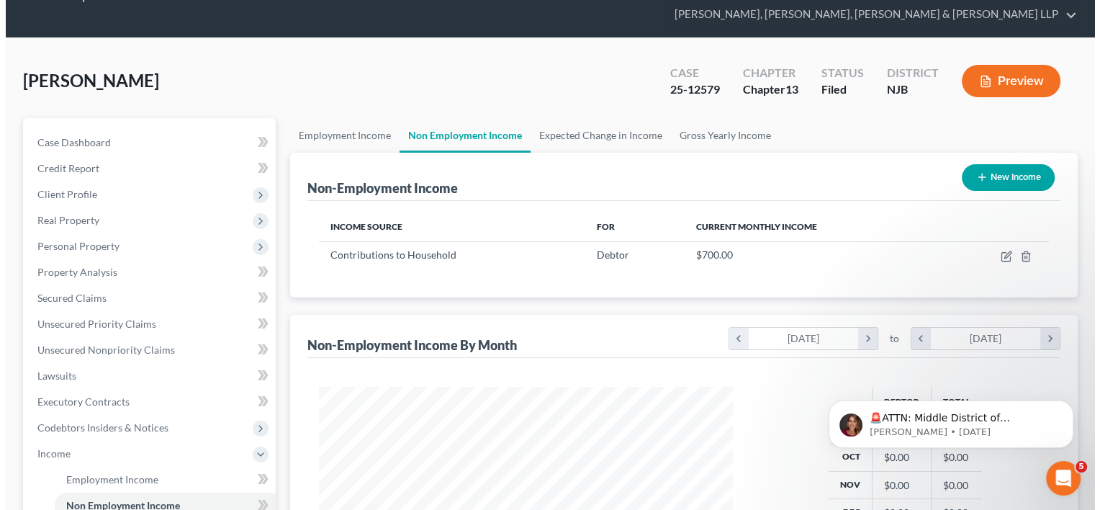
scroll to position [72, 0]
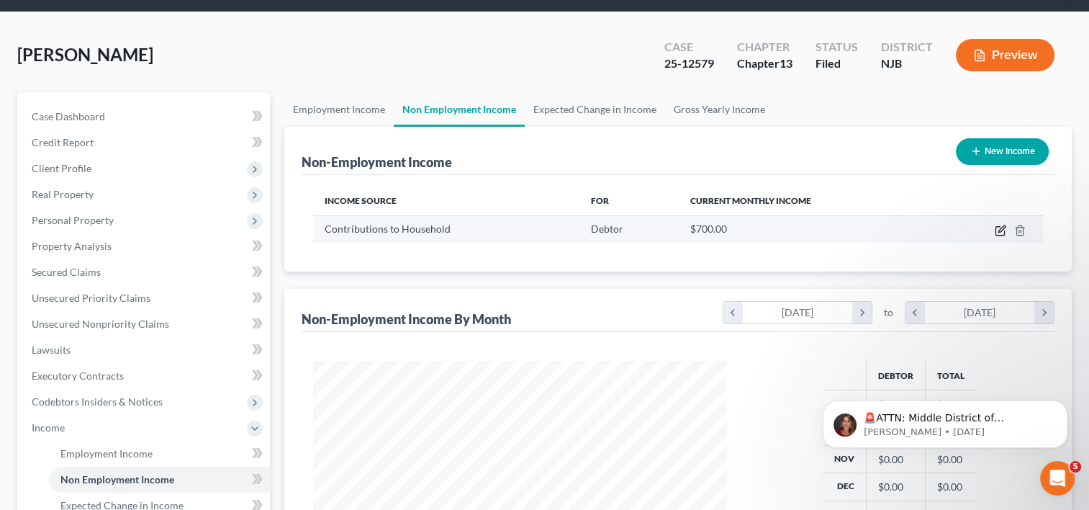
click at [1002, 225] on icon "button" at bounding box center [1001, 231] width 12 height 12
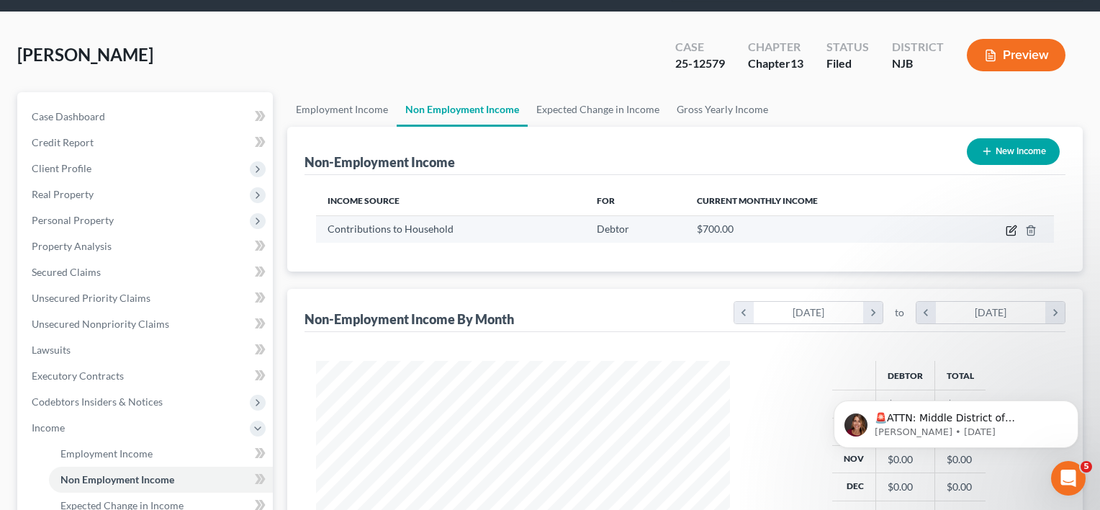
select select "8"
select select "0"
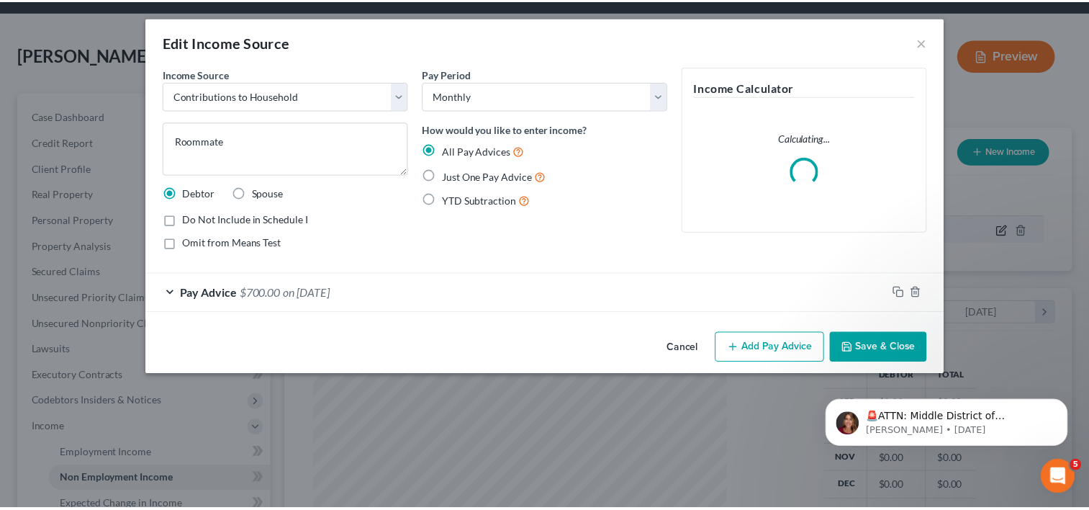
scroll to position [256, 446]
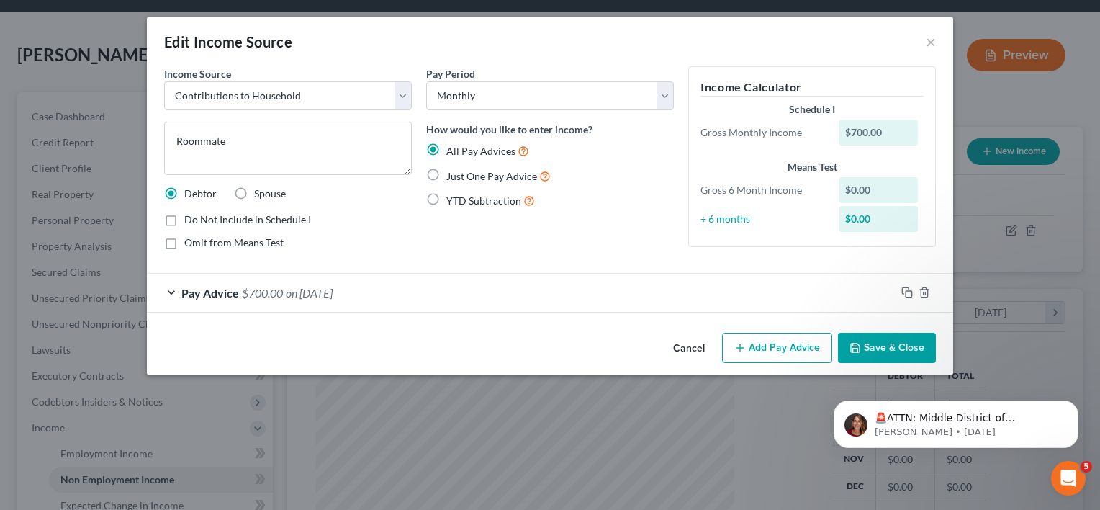
click at [255, 293] on span "$700.00" at bounding box center [262, 293] width 41 height 14
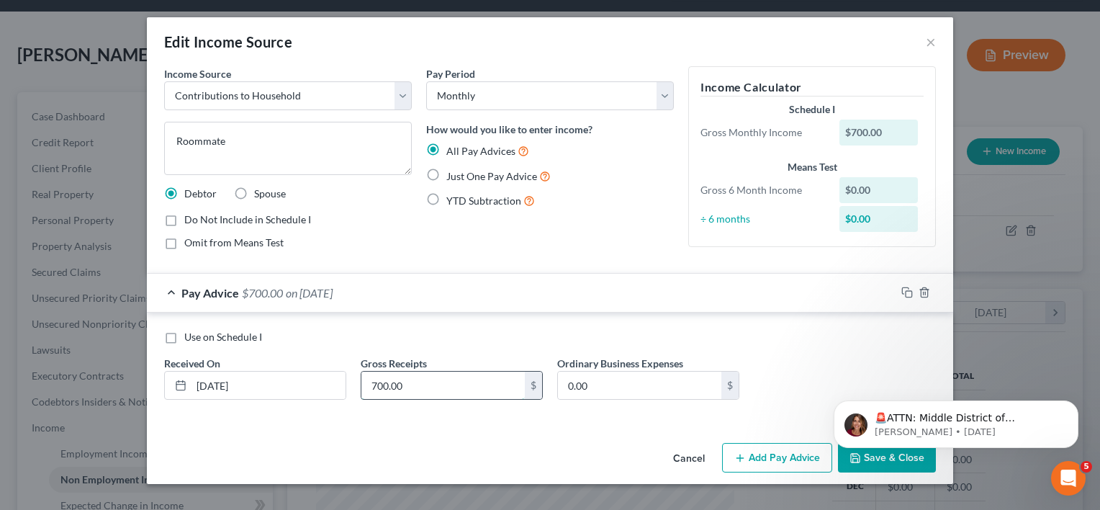
click at [377, 383] on input "700.00" at bounding box center [442, 384] width 163 height 27
click at [377, 386] on input "700.00" at bounding box center [442, 384] width 163 height 27
click at [376, 385] on input "700.00" at bounding box center [442, 384] width 163 height 27
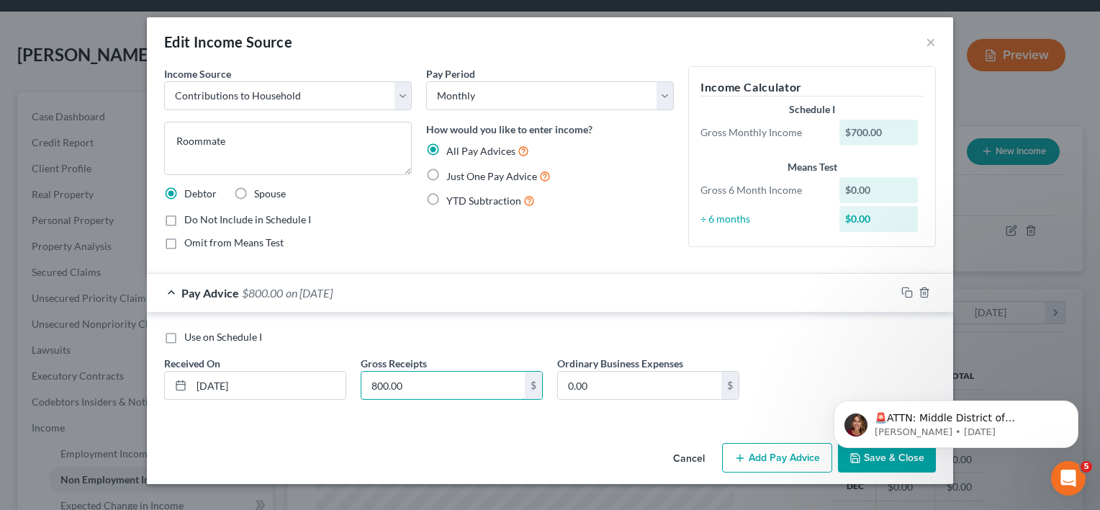
type input "800.00"
click at [452, 422] on div "Income Source * Select Unemployment Disability (from employer) Pension Retireme…" at bounding box center [550, 251] width 806 height 371
drag, startPoint x: 897, startPoint y: 470, endPoint x: 898, endPoint y: 463, distance: 7.2
click at [898, 461] on body "🚨ATTN: Middle District of [US_STATE] The court has added a new Credit Counselin…" at bounding box center [956, 420] width 276 height 89
click at [897, 456] on body "🚨ATTN: Middle District of [US_STATE] The court has added a new Credit Counselin…" at bounding box center [956, 420] width 276 height 89
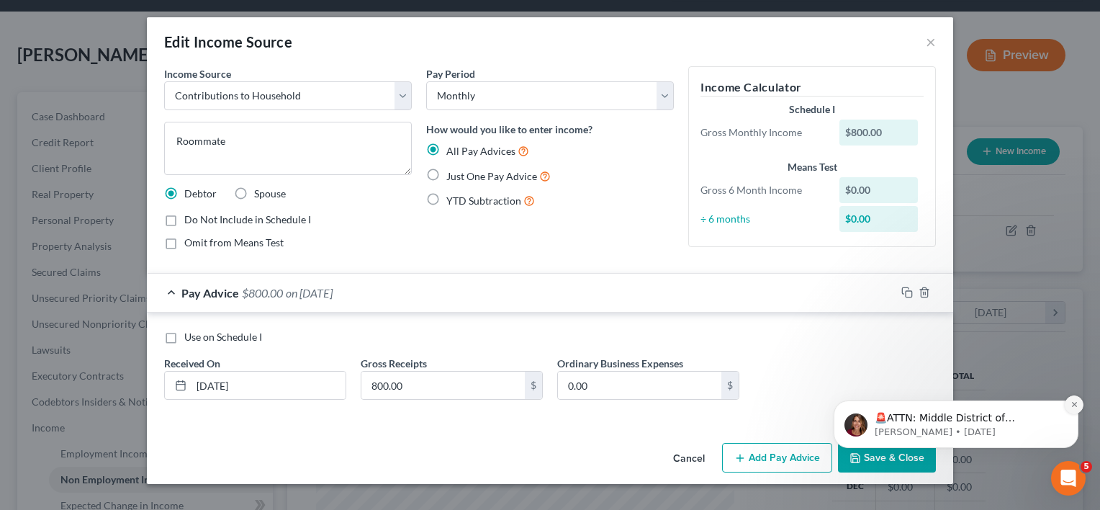
click at [1070, 407] on icon "Dismiss notification" at bounding box center [1074, 404] width 8 height 8
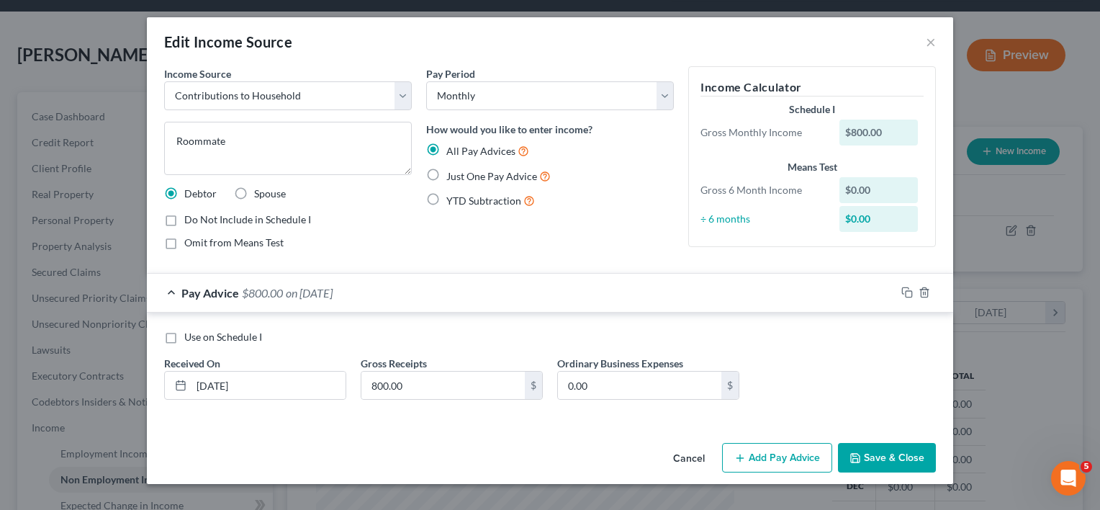
click at [895, 451] on button "Save & Close" at bounding box center [887, 458] width 98 height 30
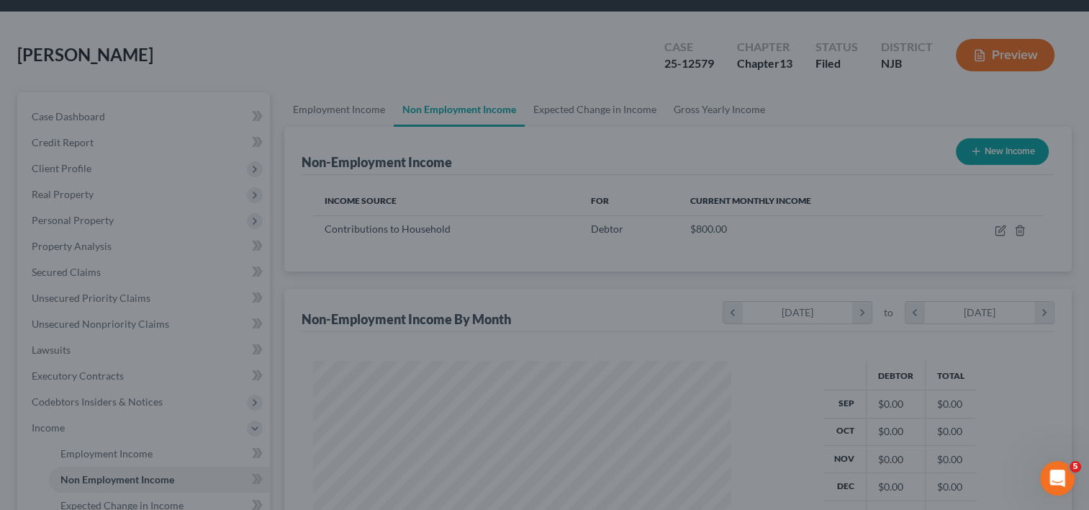
scroll to position [719491, 719306]
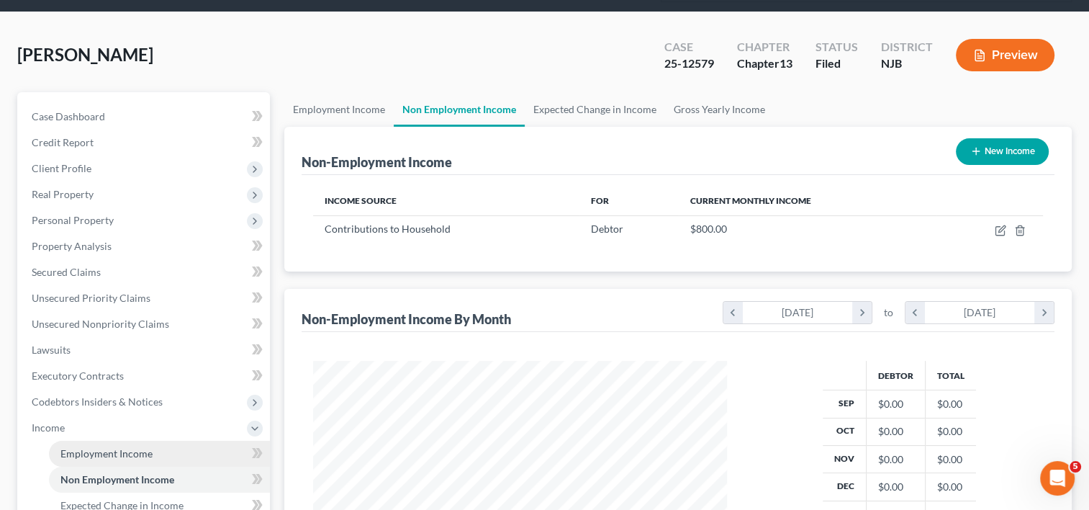
click at [125, 447] on span "Employment Income" at bounding box center [106, 453] width 92 height 12
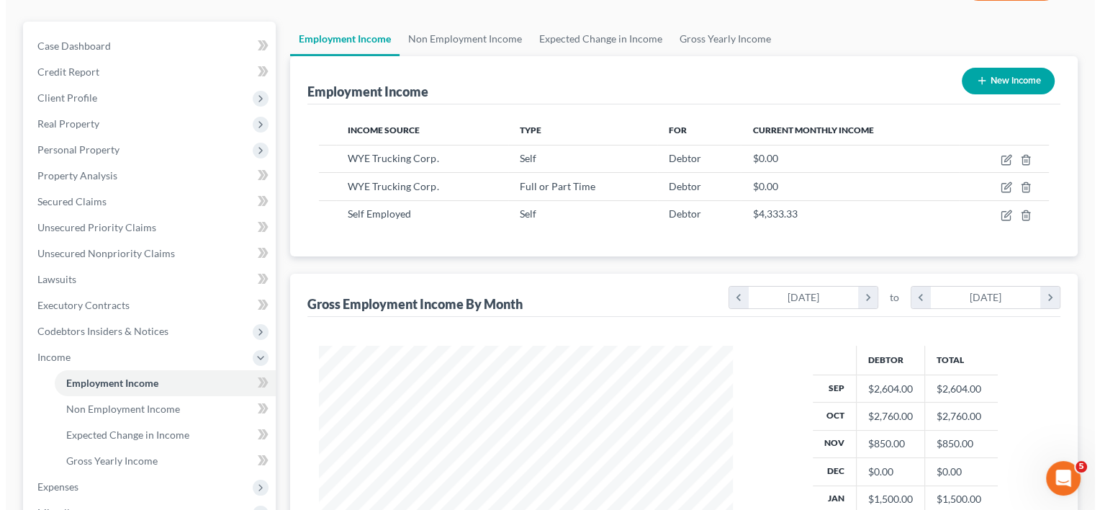
scroll to position [144, 0]
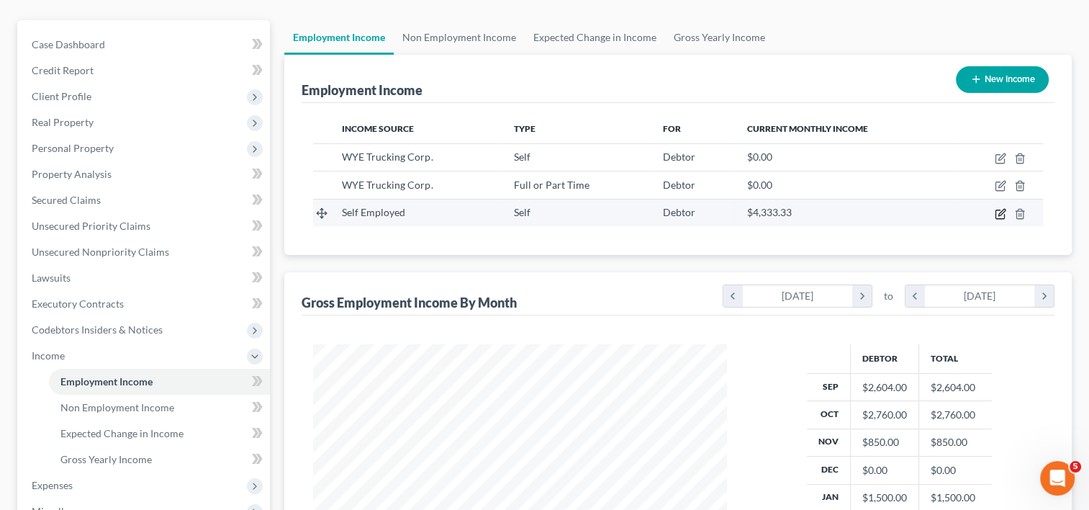
click at [1000, 208] on icon "button" at bounding box center [1001, 214] width 12 height 12
select select "1"
select select "3"
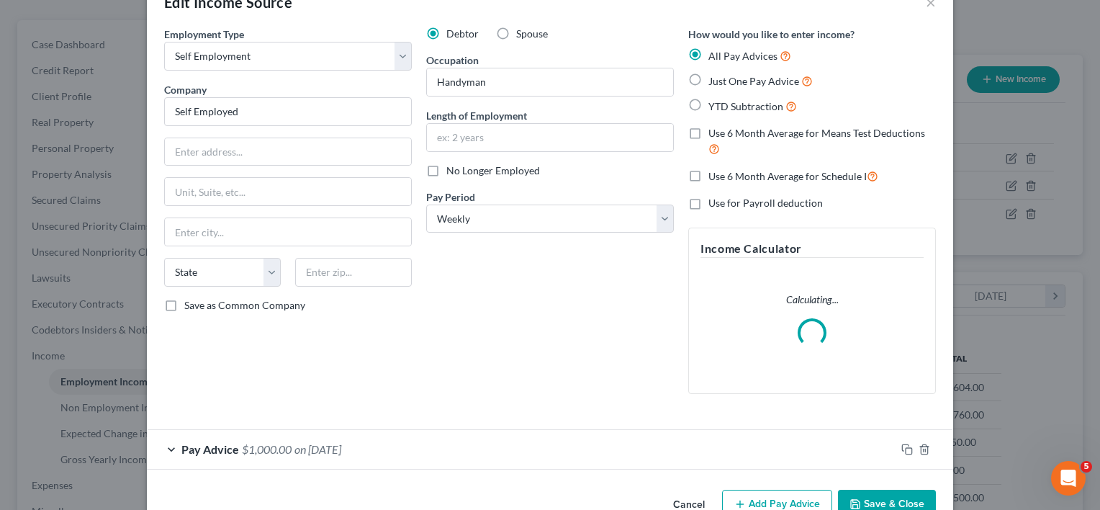
scroll to position [77, 0]
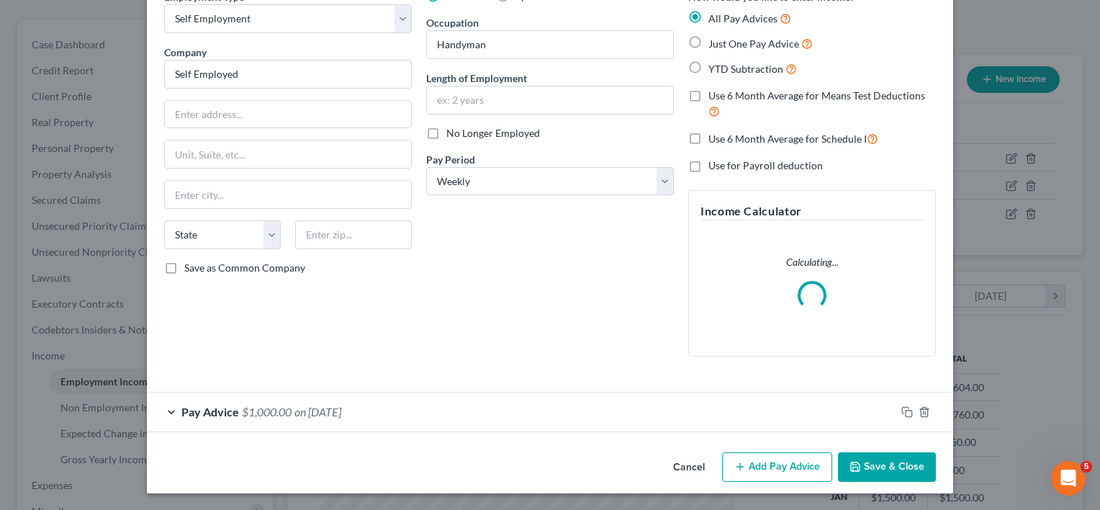
click at [336, 409] on span "on [DATE]" at bounding box center [317, 411] width 47 height 14
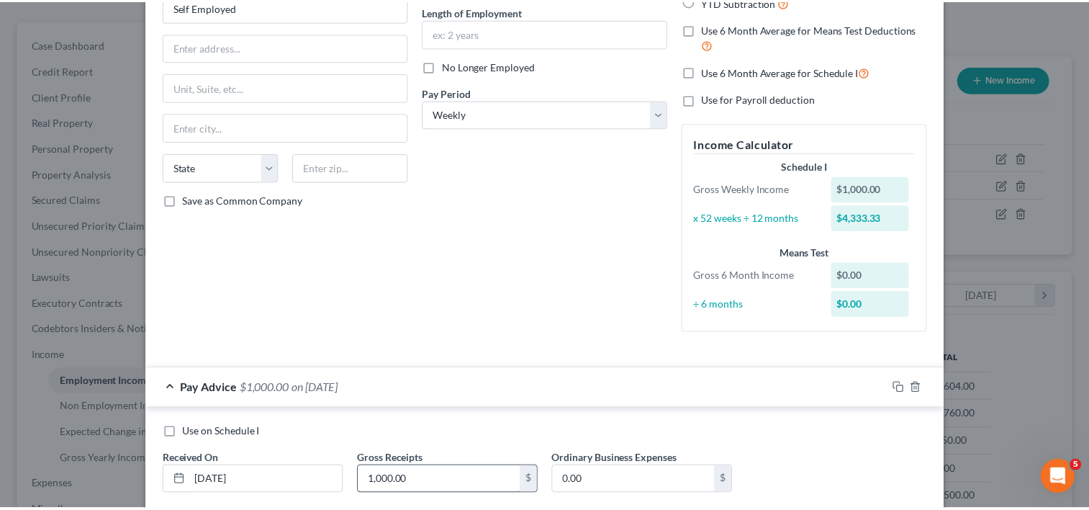
scroll to position [14, 0]
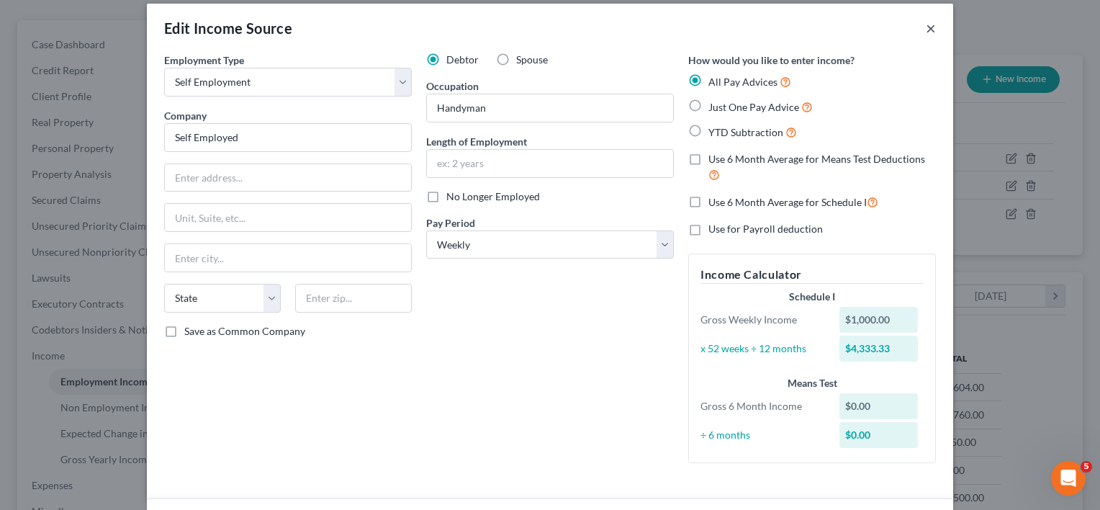
drag, startPoint x: 923, startPoint y: 27, endPoint x: 858, endPoint y: 52, distance: 69.5
click at [926, 27] on button "×" at bounding box center [931, 27] width 10 height 17
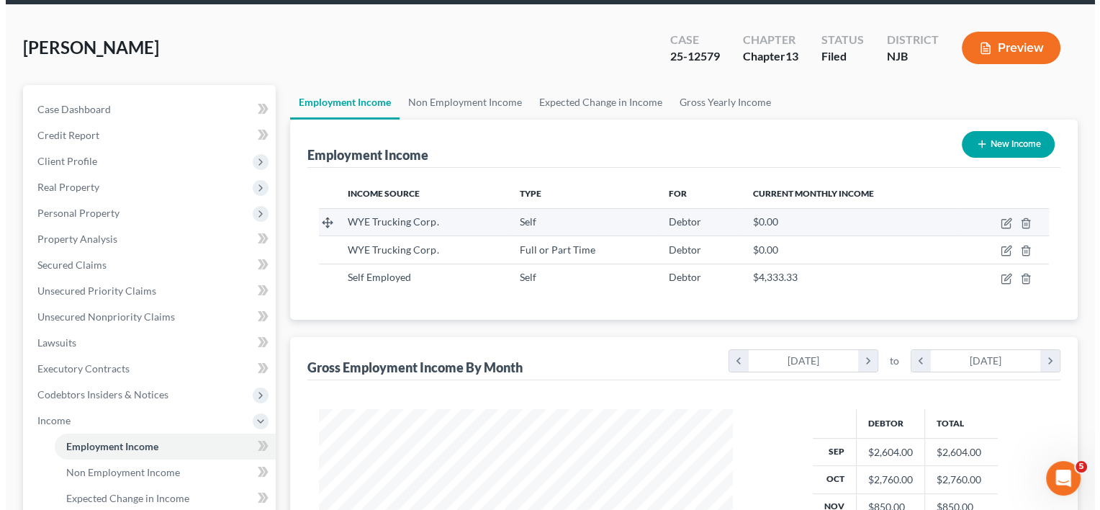
scroll to position [0, 0]
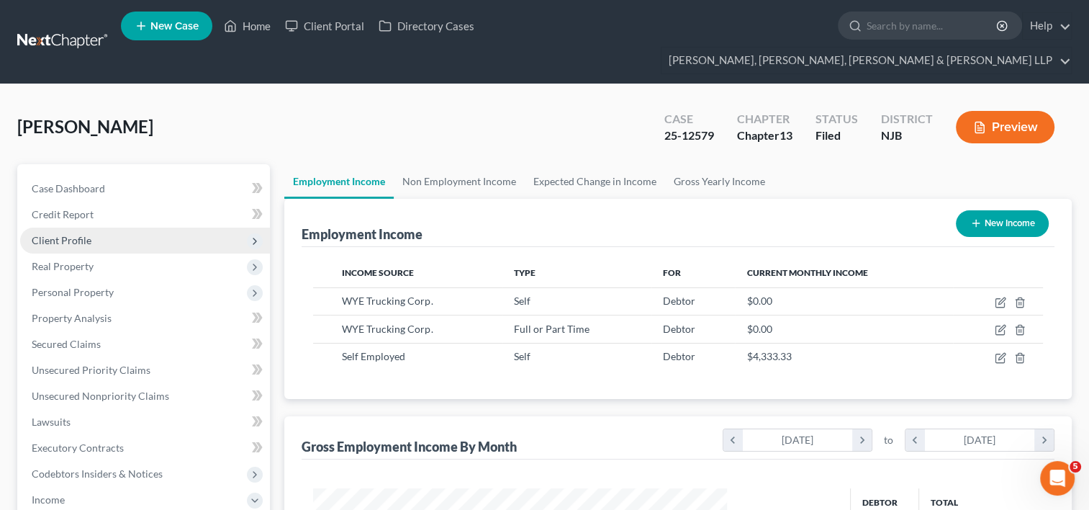
click at [86, 234] on span "Client Profile" at bounding box center [62, 240] width 60 height 12
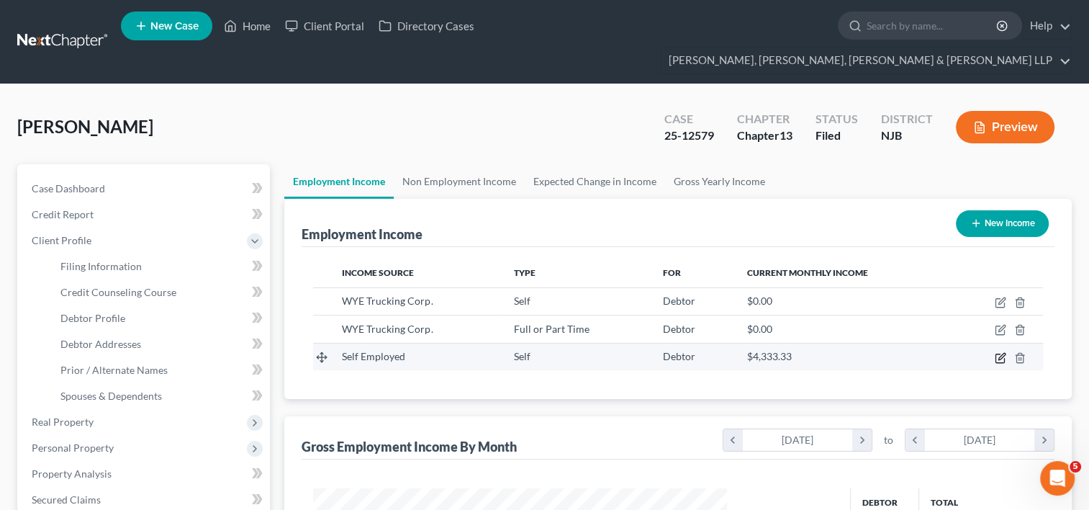
click at [1003, 352] on icon "button" at bounding box center [1001, 358] width 12 height 12
select select "1"
select select "3"
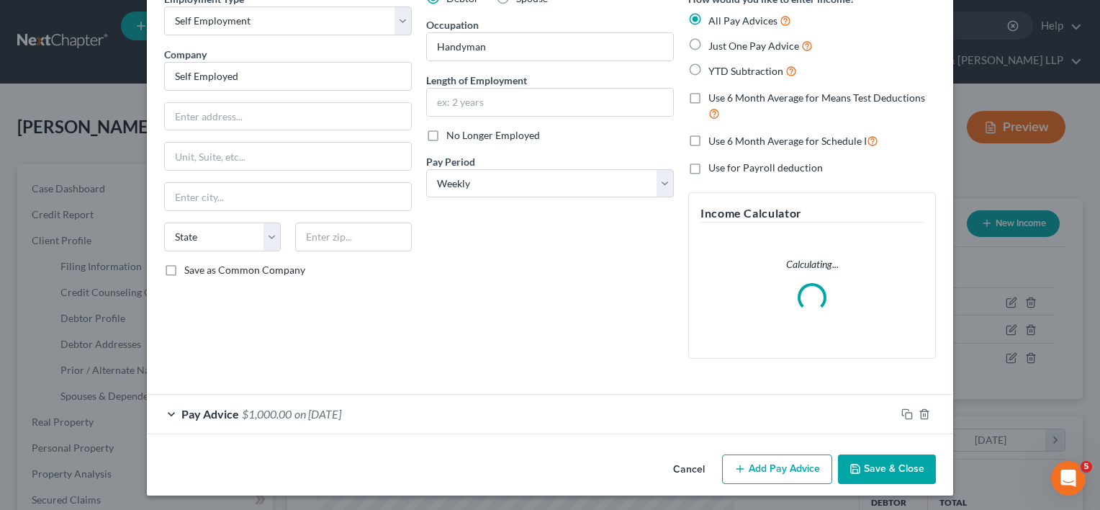
scroll to position [77, 0]
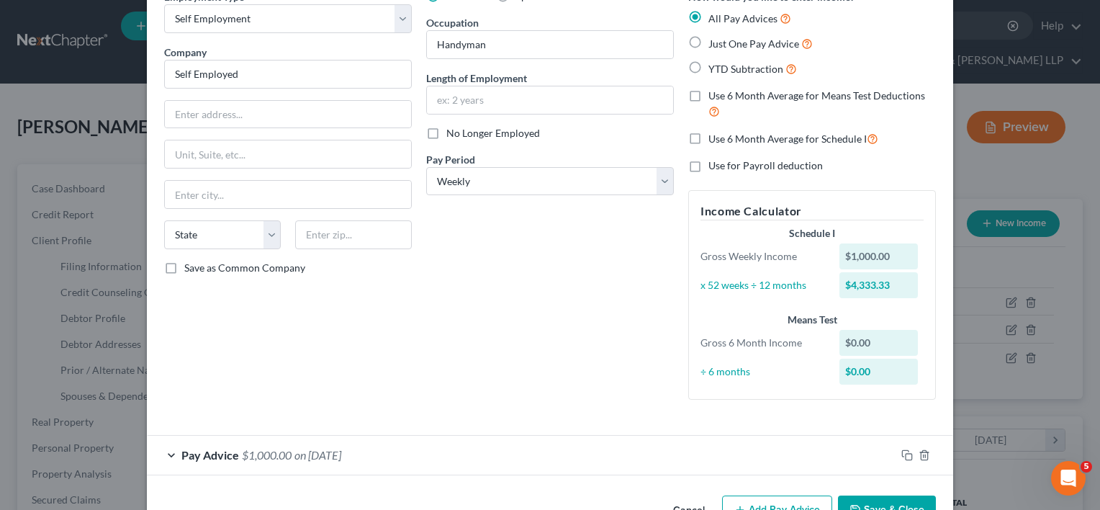
click at [417, 453] on div "Pay Advice $1,000.00 on [DATE]" at bounding box center [521, 454] width 749 height 38
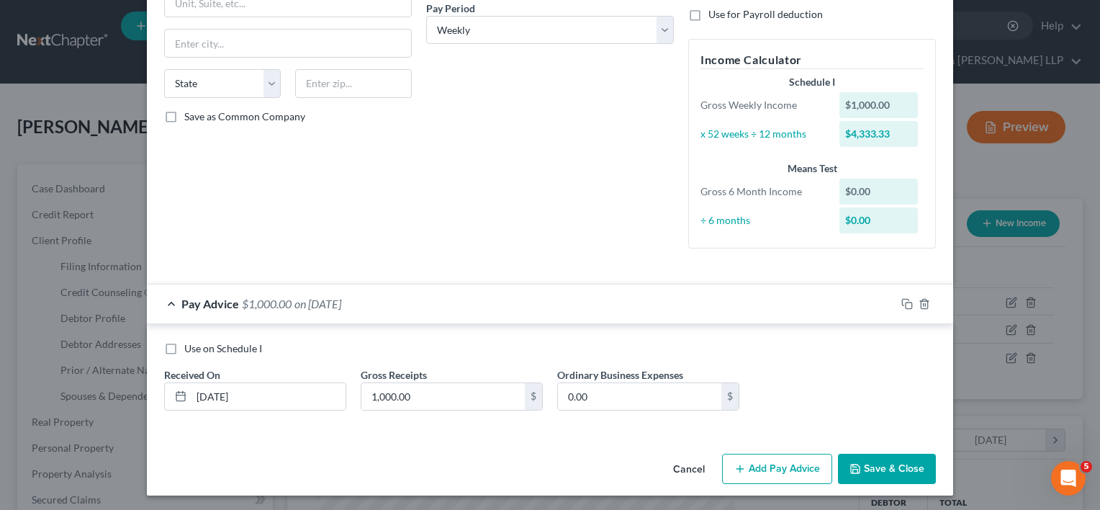
scroll to position [230, 0]
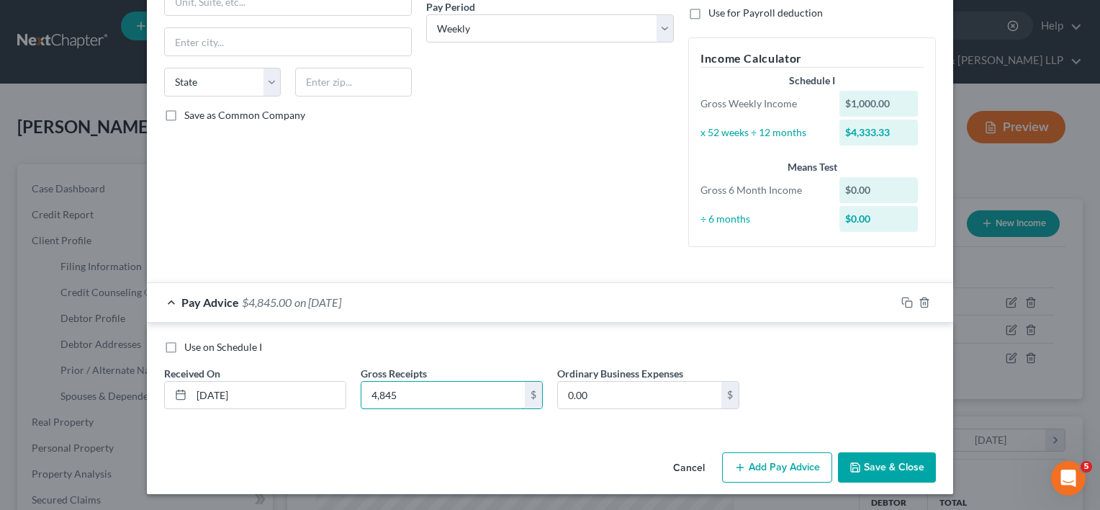
type input "4,845"
click at [425, 420] on div "Use on Schedule I Received On * [DATE] Gross Receipts 4,845 $ Ordinary Business…" at bounding box center [550, 377] width 806 height 110
click at [613, 389] on input "0.00" at bounding box center [639, 394] width 163 height 27
type input "2,342"
click at [637, 330] on div "Use on Schedule I Received On * [DATE] Gross Receipts 4,845 $ Ordinary Business…" at bounding box center [550, 377] width 806 height 110
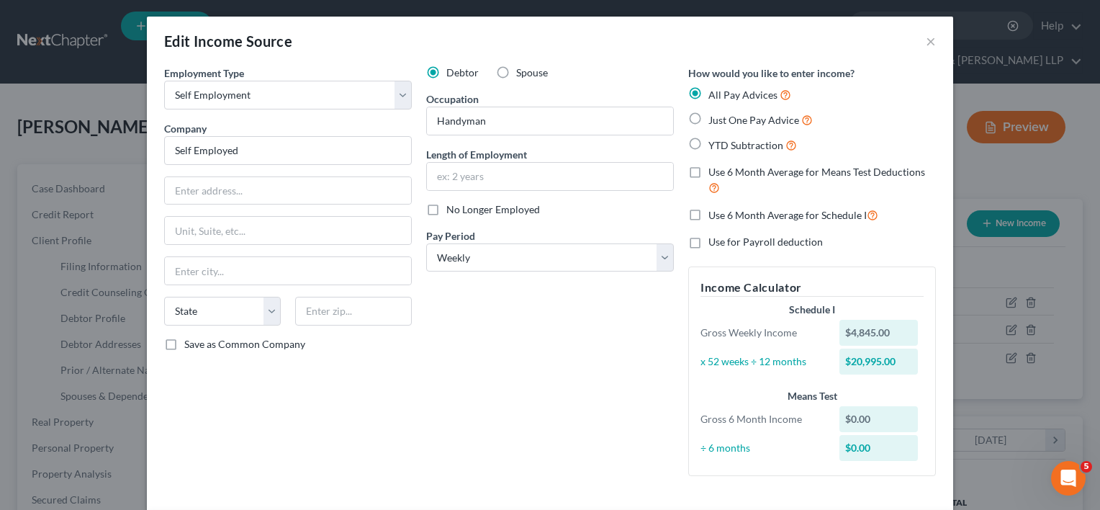
scroll to position [0, 0]
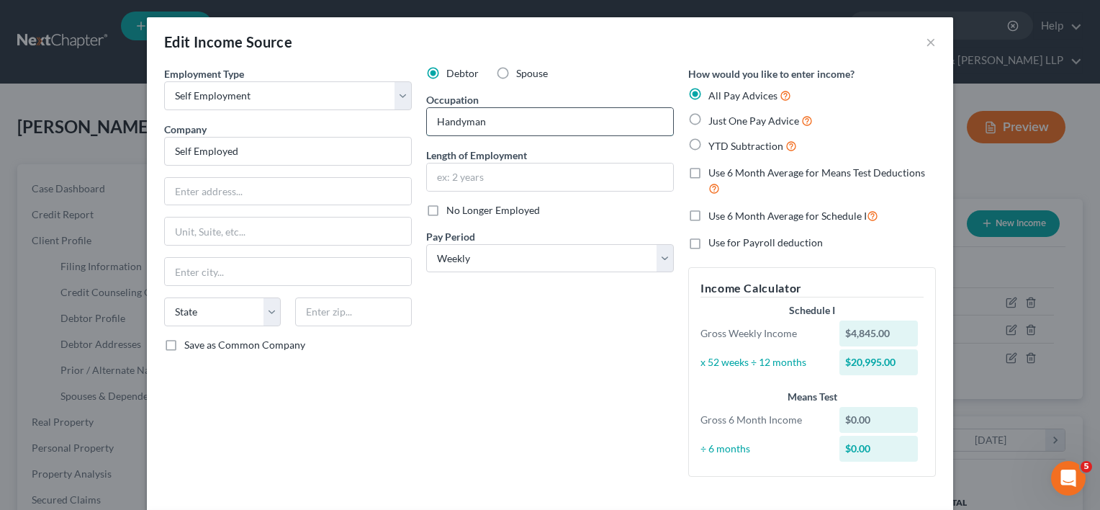
click at [489, 122] on input "Handyman" at bounding box center [550, 121] width 246 height 27
type input "H"
type input "Truck Driver"
type input "[STREET_ADDRESS][PERSON_NAME]"
type input "Apt. 1"
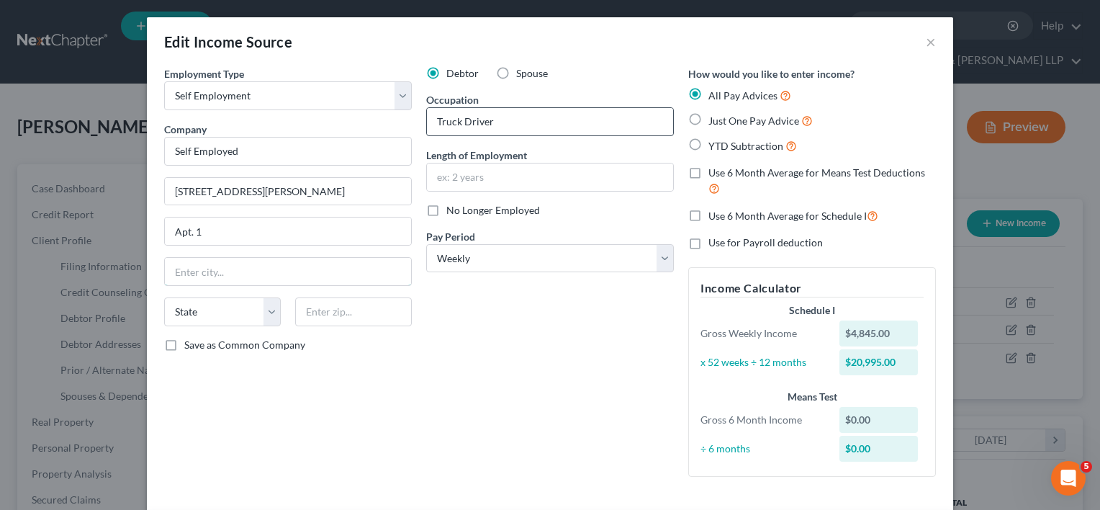
type input "Garfield"
select select "33"
type input "07026"
type input "16 years"
drag, startPoint x: 276, startPoint y: 194, endPoint x: 171, endPoint y: 190, distance: 105.1
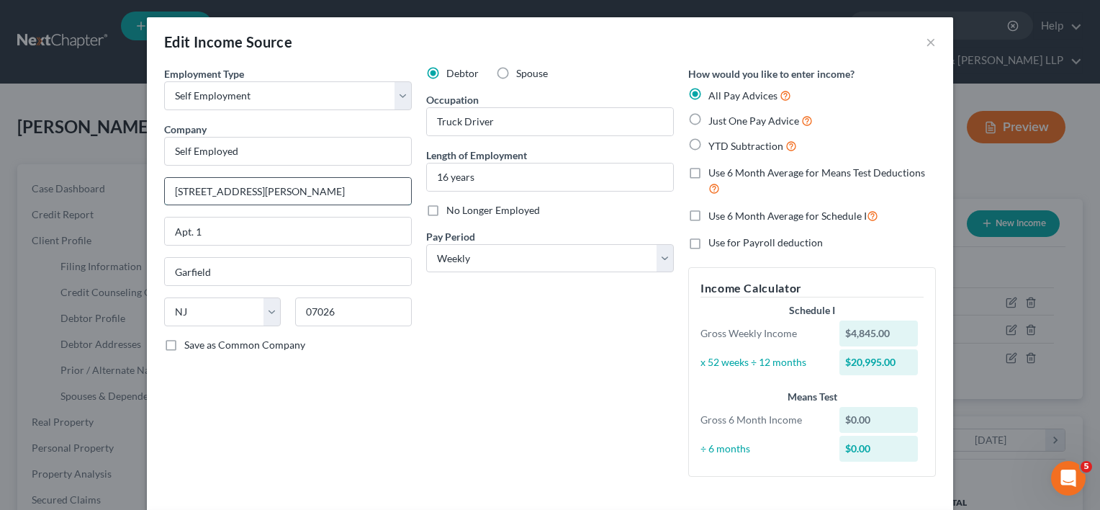
click at [171, 190] on input "[STREET_ADDRESS][PERSON_NAME]" at bounding box center [288, 191] width 246 height 27
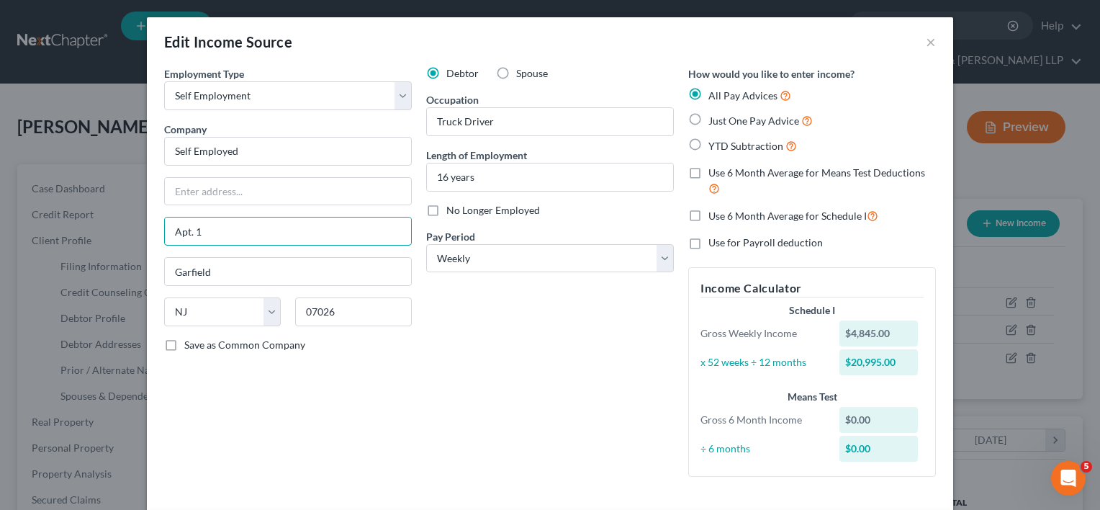
drag, startPoint x: 202, startPoint y: 232, endPoint x: 216, endPoint y: 251, distance: 23.6
click at [140, 230] on div "Edit Income Source × Employment Type * Select Full or [DEMOGRAPHIC_DATA] Employ…" at bounding box center [550, 255] width 1100 height 510
drag, startPoint x: 216, startPoint y: 268, endPoint x: 159, endPoint y: 291, distance: 61.1
click at [147, 268] on div "Employment Type * Select Full or [DEMOGRAPHIC_DATA] Employment Self Employment …" at bounding box center [550, 371] width 806 height 610
click at [157, 308] on div "State [US_STATE] AK AR AZ CA CO CT DE DC [GEOGRAPHIC_DATA] [GEOGRAPHIC_DATA] GU…" at bounding box center [222, 311] width 131 height 29
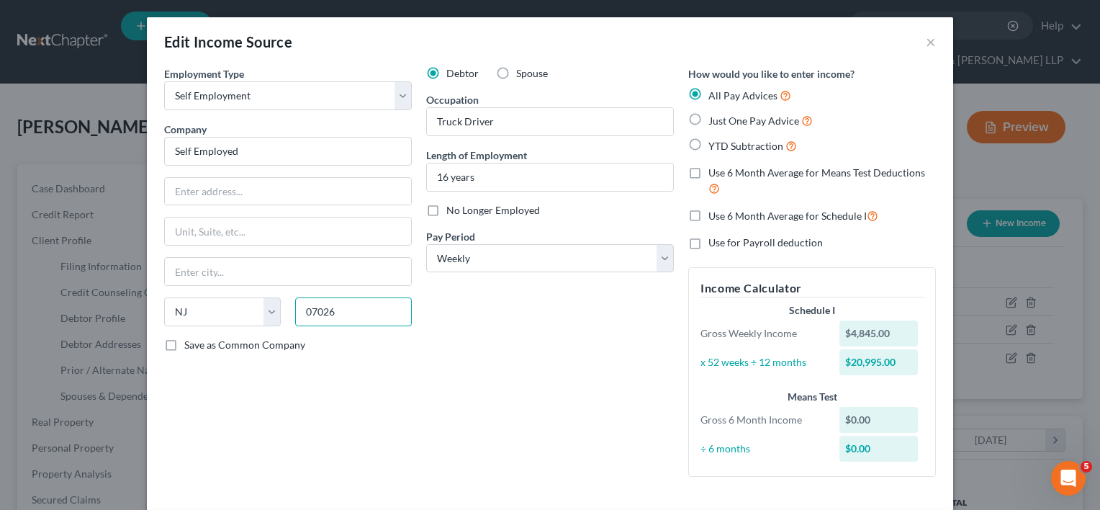
click at [337, 307] on input "07026" at bounding box center [353, 311] width 117 height 29
type input "0"
click at [384, 363] on div "Employment Type * Select Full or [DEMOGRAPHIC_DATA] Employment Self Employment …" at bounding box center [288, 277] width 262 height 422
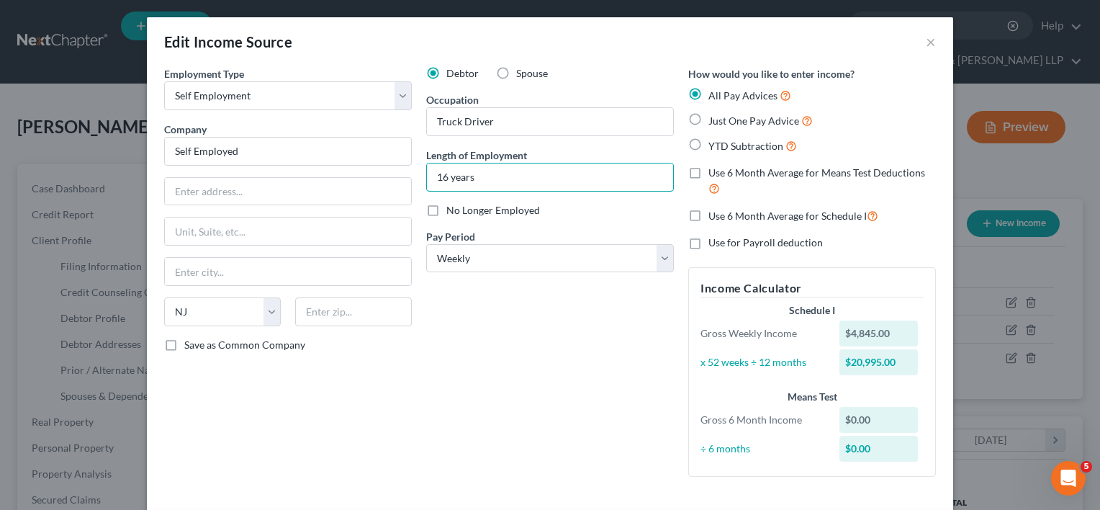
drag, startPoint x: 471, startPoint y: 178, endPoint x: 402, endPoint y: 173, distance: 70.1
click at [403, 171] on div "Employment Type * Select Full or [DEMOGRAPHIC_DATA] Employment Self Employment …" at bounding box center [550, 283] width 786 height 434
click at [556, 341] on div "Debtor Spouse Occupation Truck Driver Length of Employment No Longer Employed P…" at bounding box center [550, 277] width 262 height 422
click at [207, 307] on select "State [US_STATE] AK AR AZ CA CO CT DE DC [GEOGRAPHIC_DATA] [GEOGRAPHIC_DATA] GU…" at bounding box center [222, 311] width 117 height 29
select select
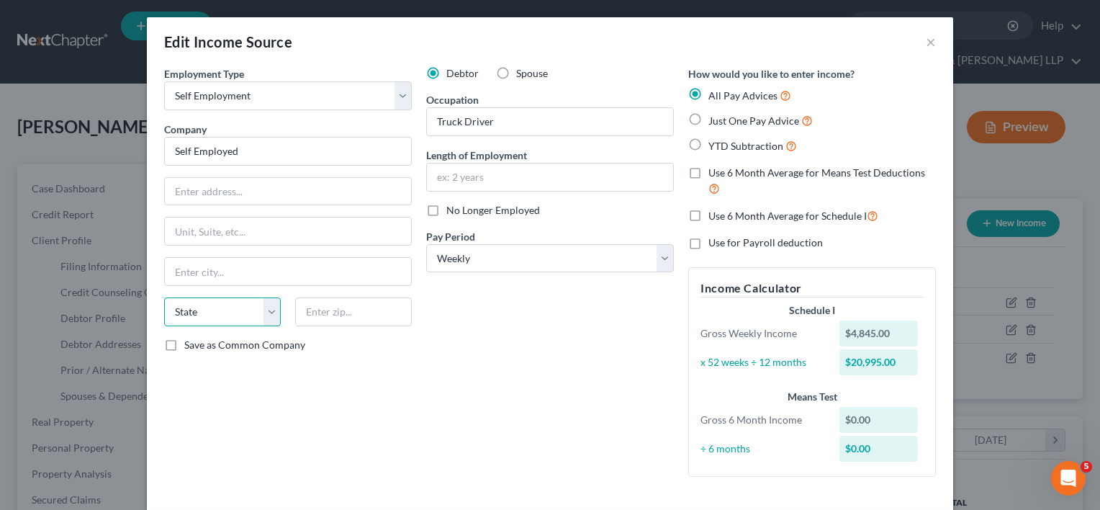
click at [164, 297] on select "State [US_STATE] AK AR AZ CA CO CT DE DC [GEOGRAPHIC_DATA] [GEOGRAPHIC_DATA] GU…" at bounding box center [222, 311] width 117 height 29
drag, startPoint x: 317, startPoint y: 369, endPoint x: 306, endPoint y: 373, distance: 11.4
click at [317, 369] on div "Employment Type * Select Full or [DEMOGRAPHIC_DATA] Employment Self Employment …" at bounding box center [288, 277] width 262 height 422
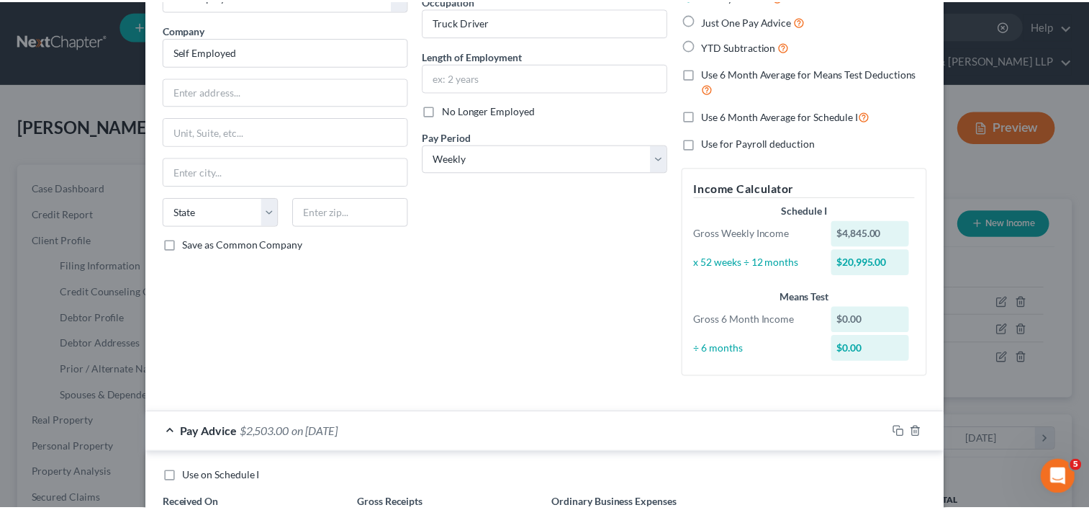
scroll to position [230, 0]
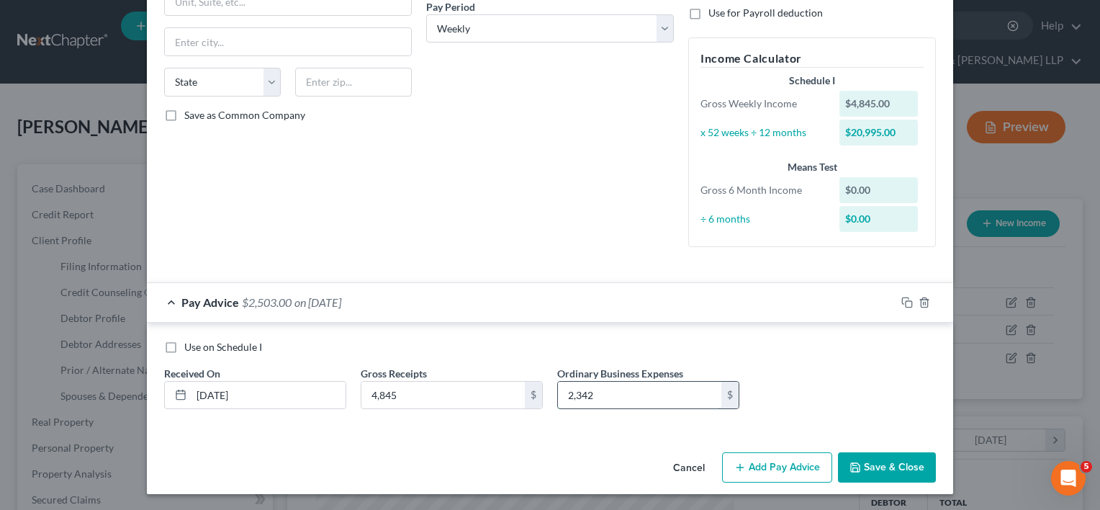
click at [598, 397] on input "2,342" at bounding box center [639, 394] width 163 height 27
click at [620, 407] on div "2,342 $" at bounding box center [648, 395] width 182 height 29
click at [605, 394] on input "2,342" at bounding box center [639, 394] width 163 height 27
type input "2,342.00"
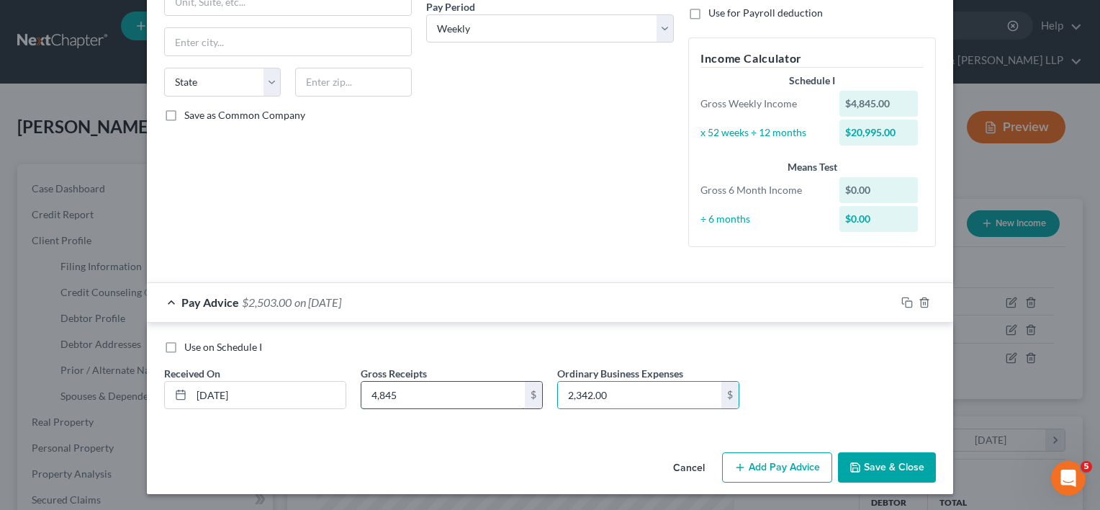
click at [416, 392] on input "4,845" at bounding box center [442, 394] width 163 height 27
click at [464, 449] on div "Cancel Add Pay Advice Save & Close" at bounding box center [550, 470] width 806 height 48
click at [433, 394] on input "4,845" at bounding box center [442, 394] width 163 height 27
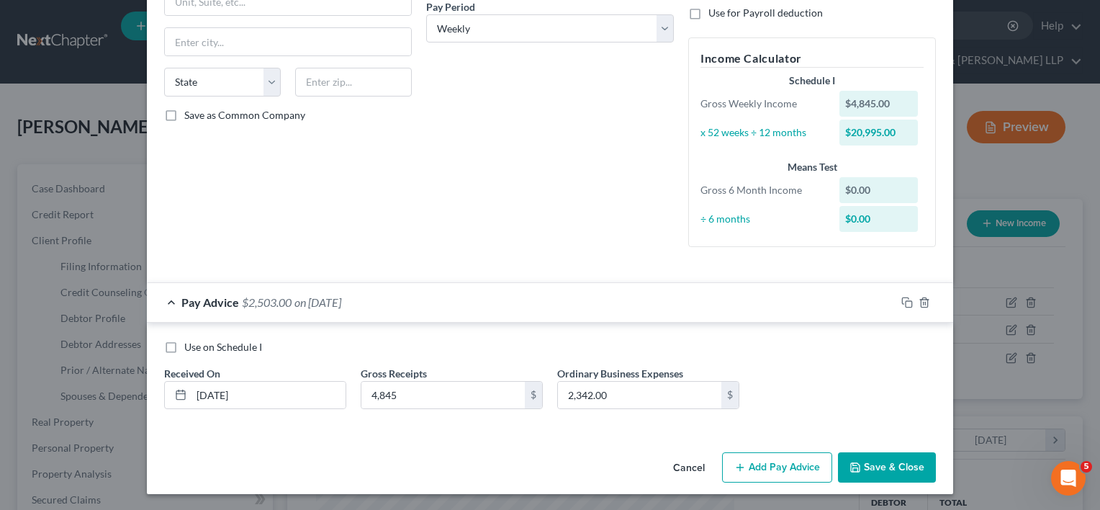
click at [889, 469] on button "Save & Close" at bounding box center [887, 467] width 98 height 30
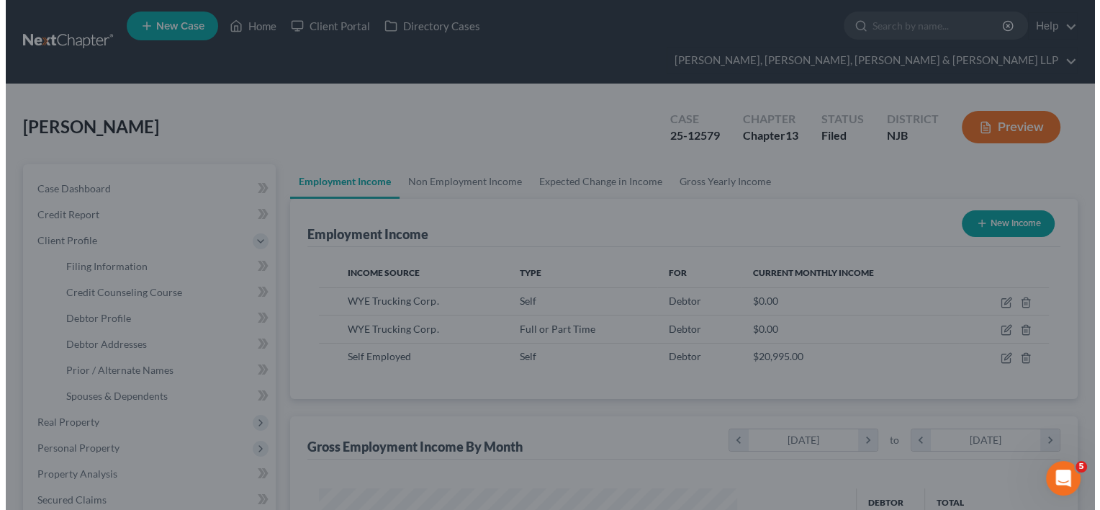
scroll to position [719491, 719306]
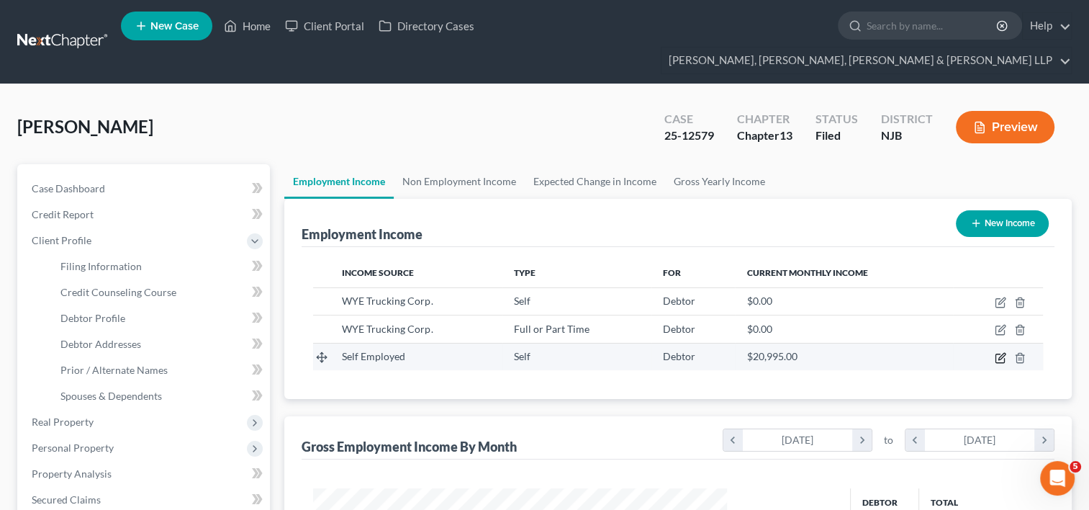
click at [1005, 352] on icon "button" at bounding box center [1001, 358] width 12 height 12
select select "1"
select select "3"
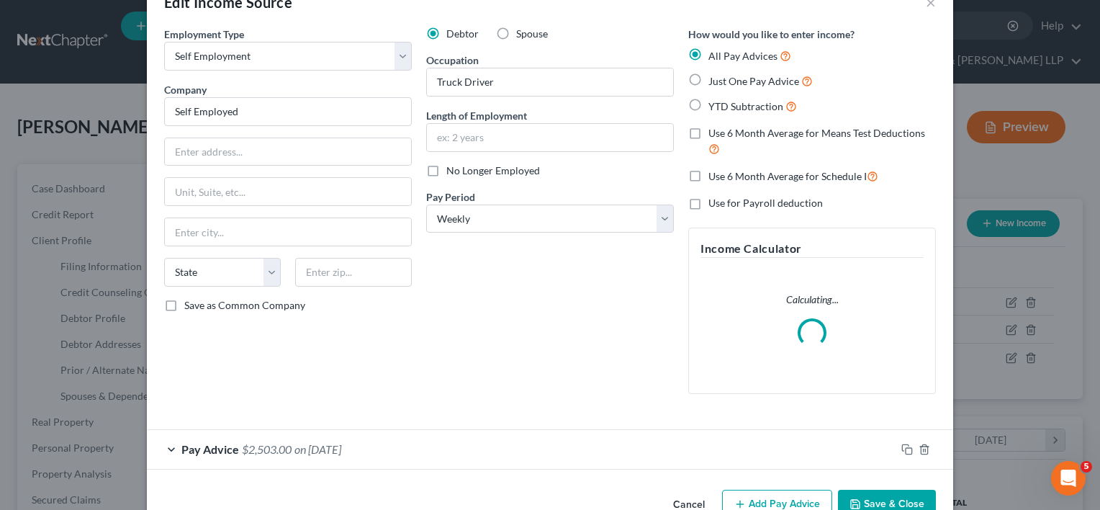
scroll to position [77, 0]
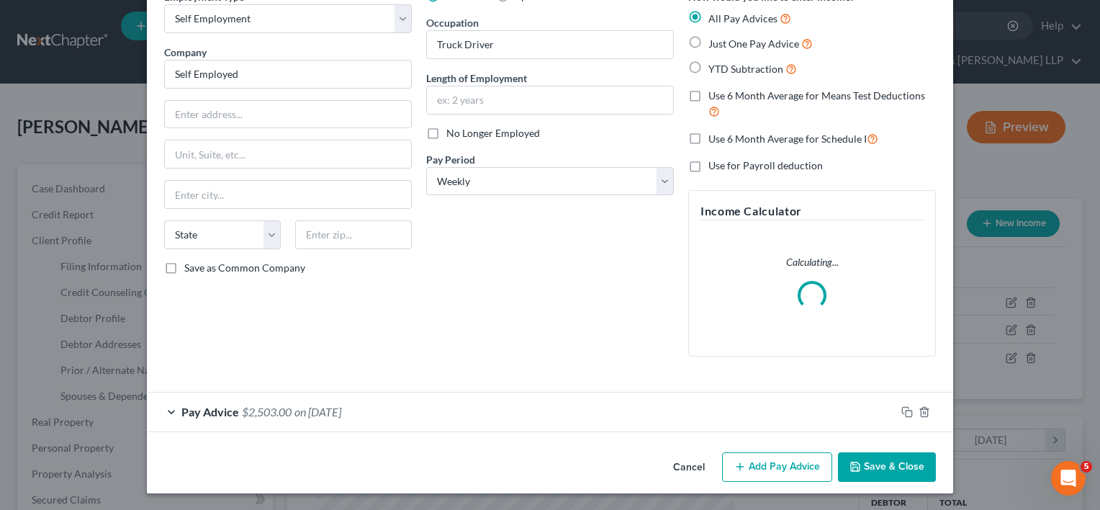
click at [335, 409] on span "on [DATE]" at bounding box center [317, 411] width 47 height 14
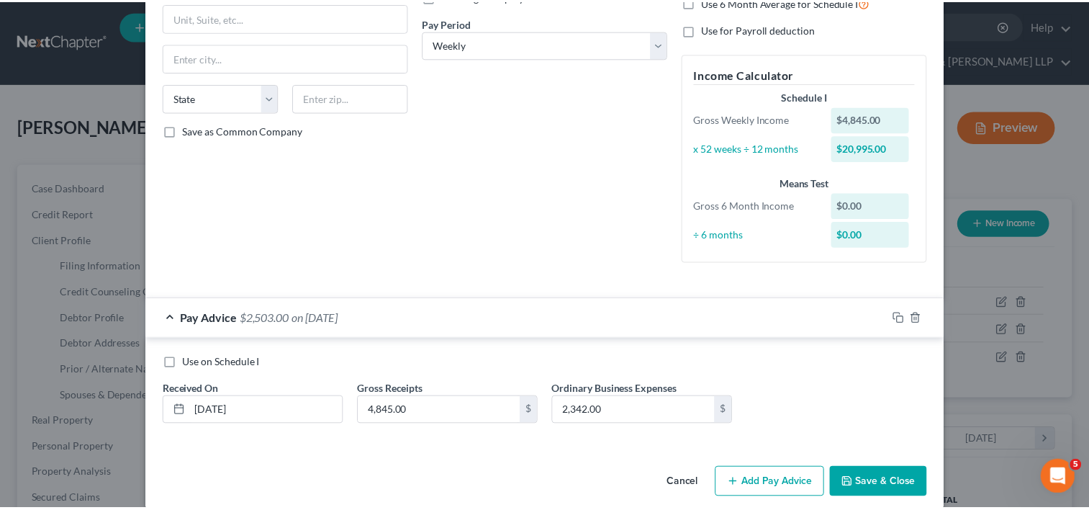
scroll to position [230, 0]
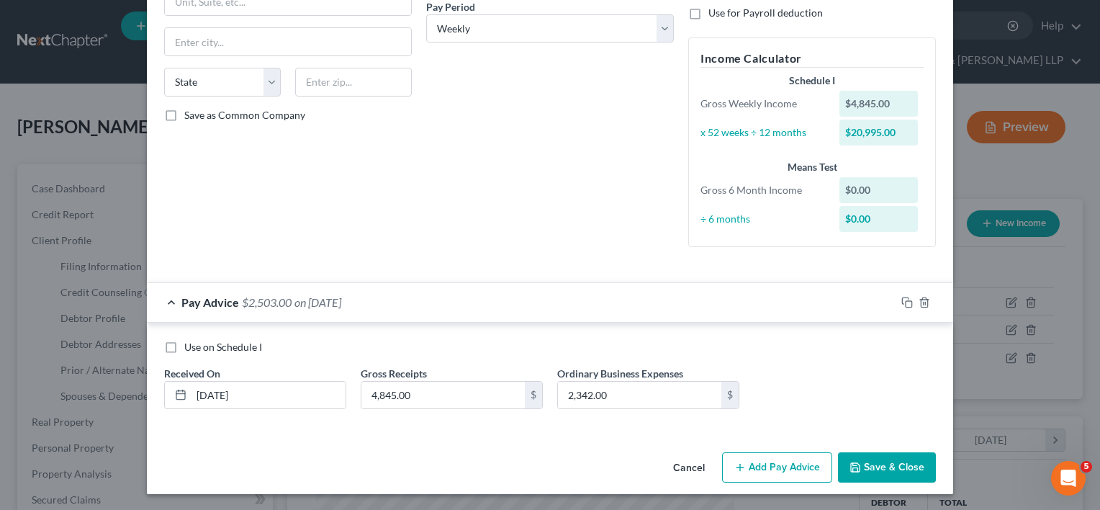
click at [877, 464] on button "Save & Close" at bounding box center [887, 467] width 98 height 30
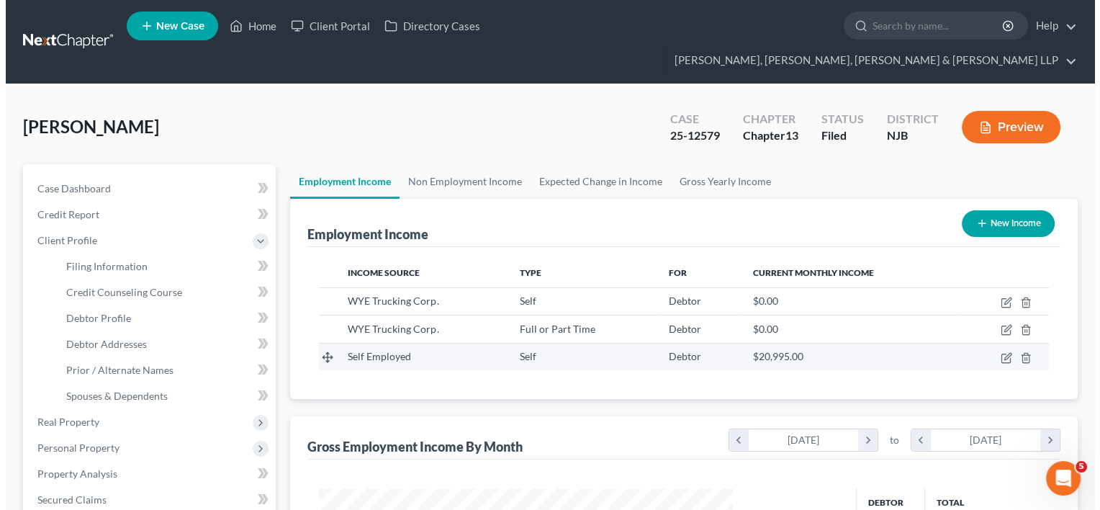
scroll to position [0, 0]
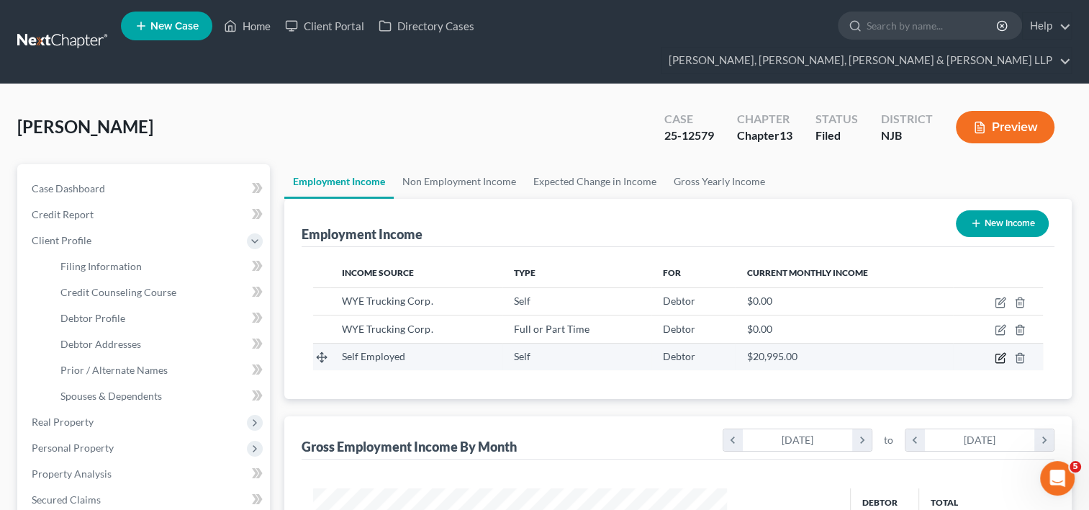
click at [1000, 352] on icon "button" at bounding box center [1001, 358] width 12 height 12
select select "1"
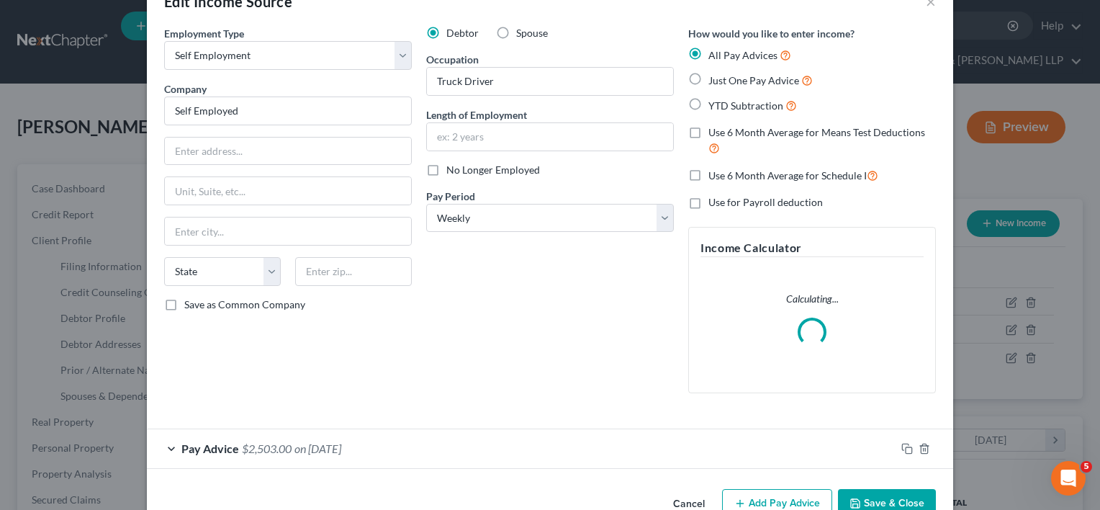
scroll to position [77, 0]
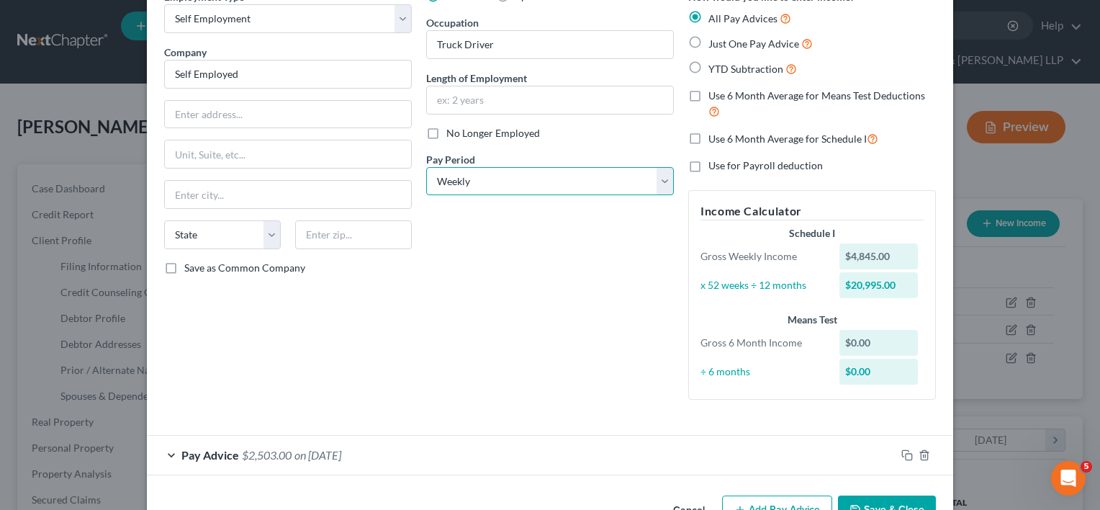
click at [658, 183] on select "Select Monthly Twice Monthly Every Other Week Weekly" at bounding box center [550, 181] width 248 height 29
select select "0"
click at [426, 167] on select "Select Monthly Twice Monthly Every Other Week Weekly" at bounding box center [550, 181] width 248 height 29
click at [541, 336] on div "Debtor Spouse Occupation Truck Driver Length of Employment No Longer Employed P…" at bounding box center [550, 200] width 262 height 422
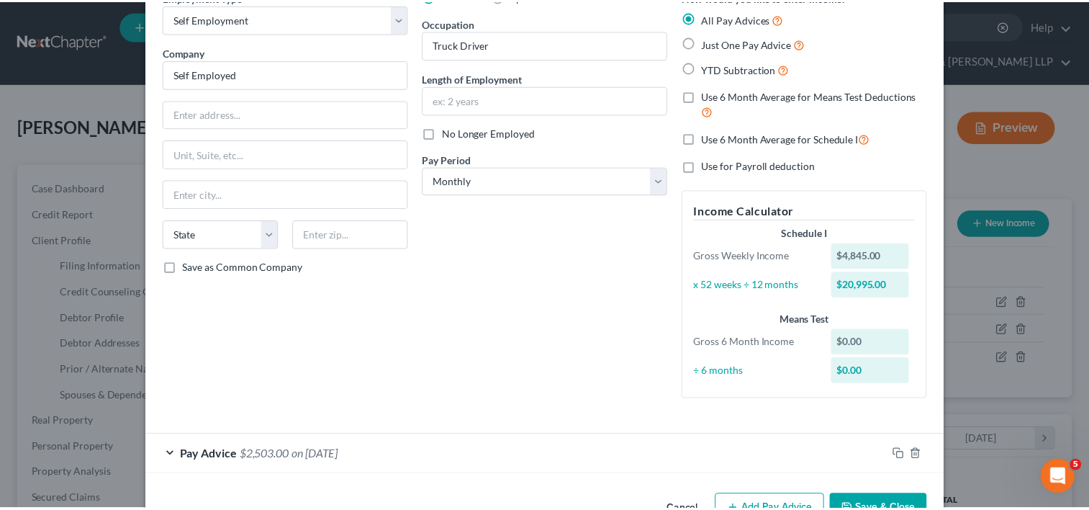
scroll to position [120, 0]
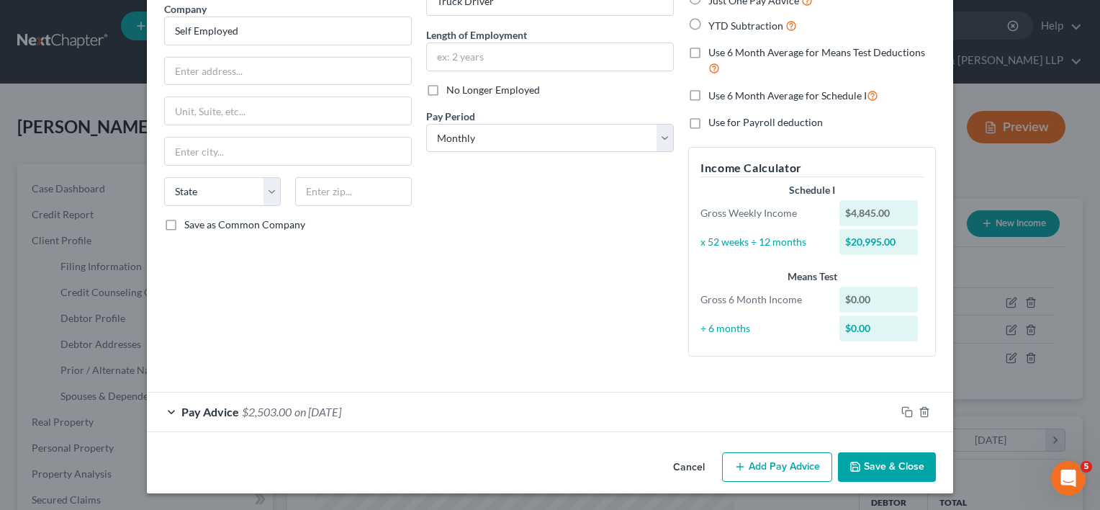
click at [879, 464] on button "Save & Close" at bounding box center [887, 467] width 98 height 30
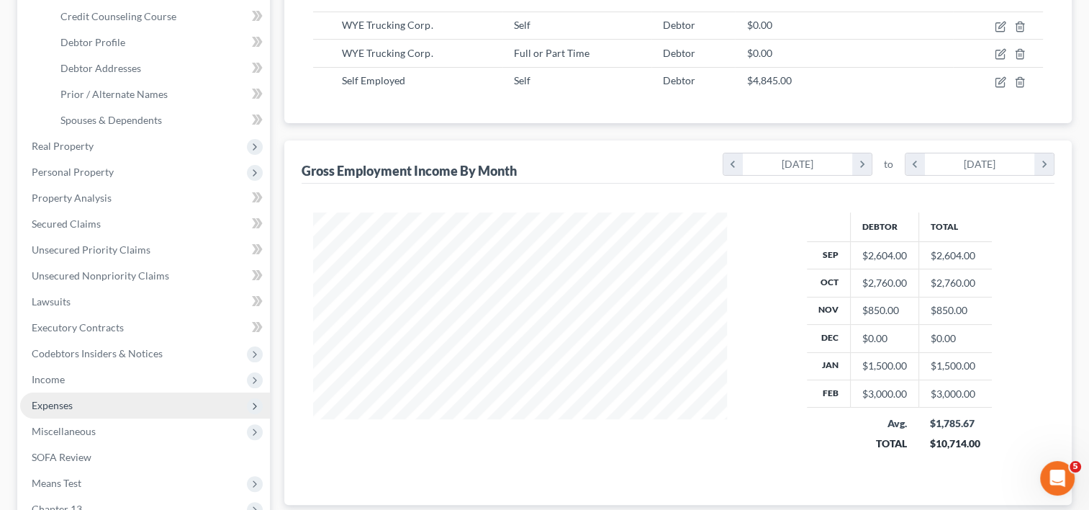
scroll to position [288, 0]
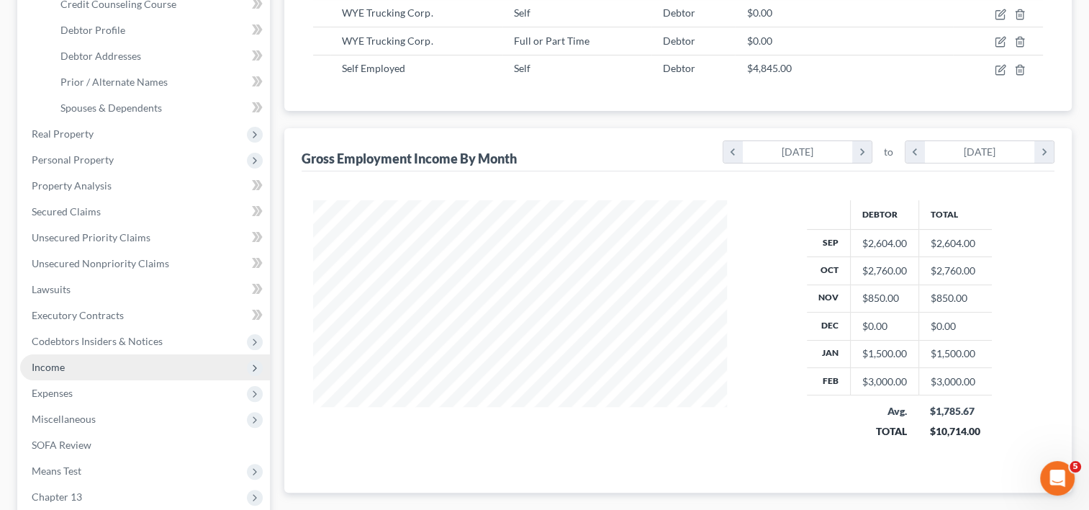
click at [69, 354] on span "Income" at bounding box center [145, 367] width 250 height 26
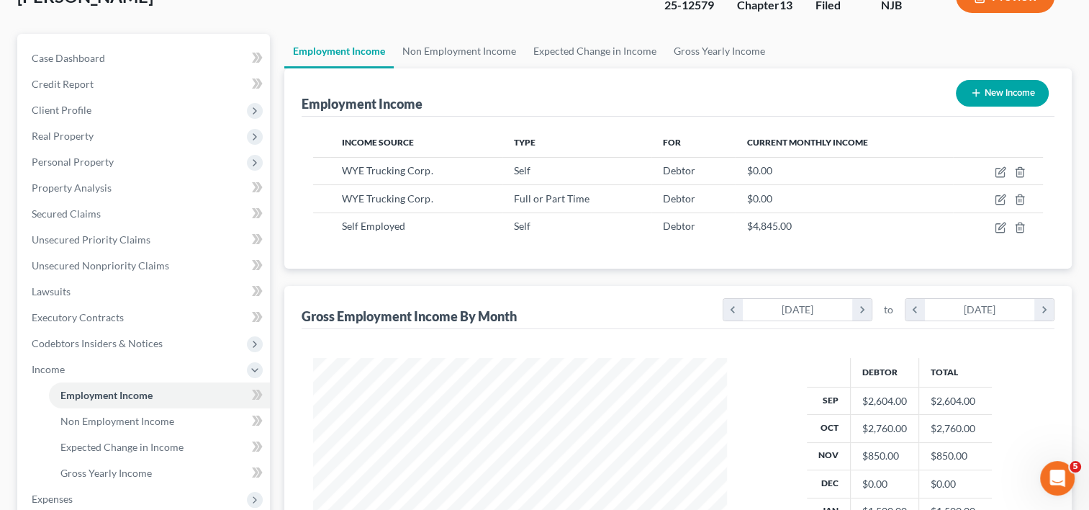
scroll to position [346, 0]
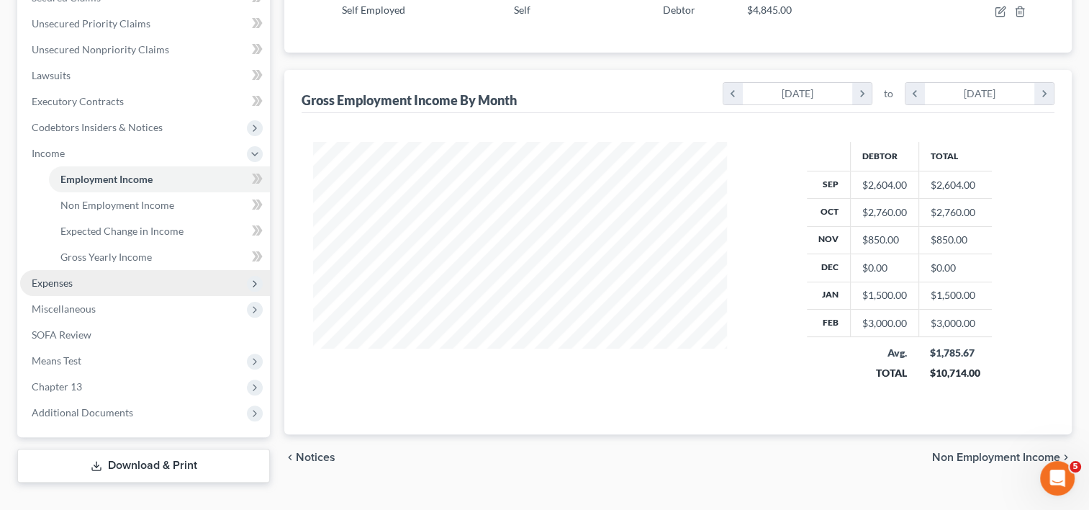
click at [105, 270] on span "Expenses" at bounding box center [145, 283] width 250 height 26
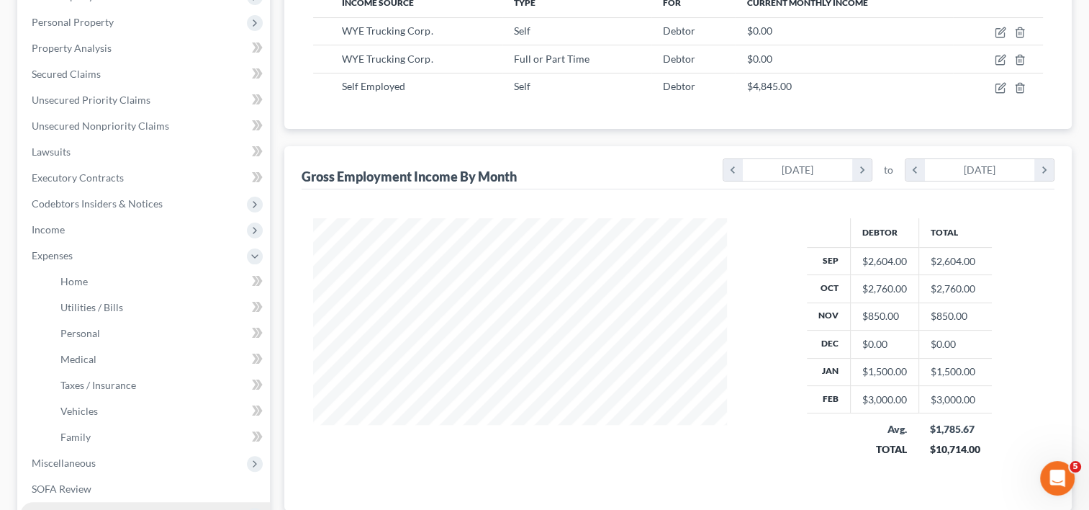
scroll to position [418, 0]
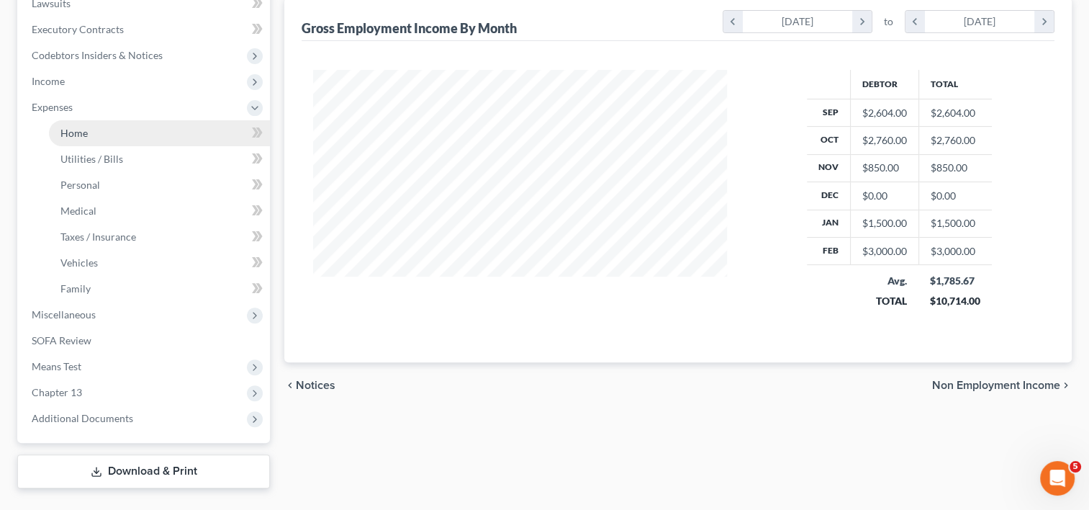
click at [100, 120] on link "Home" at bounding box center [159, 133] width 221 height 26
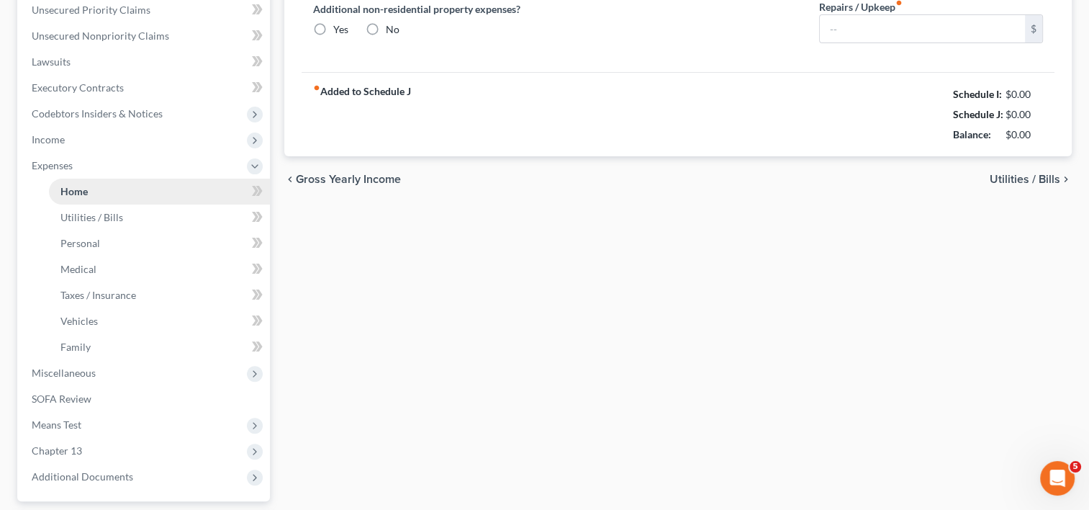
scroll to position [42, 0]
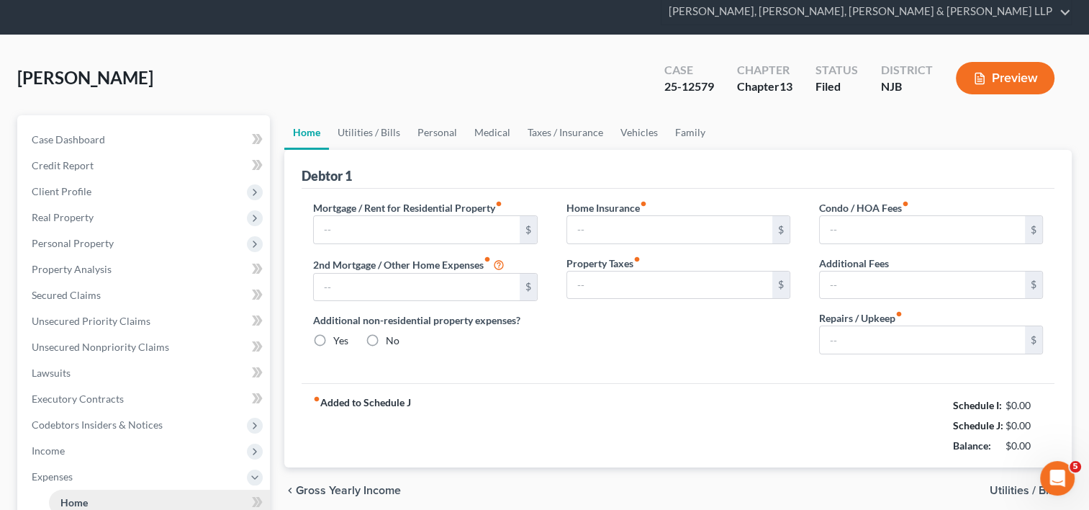
type input "1,600.00"
type input "0.00"
radio input "true"
type input "0.00"
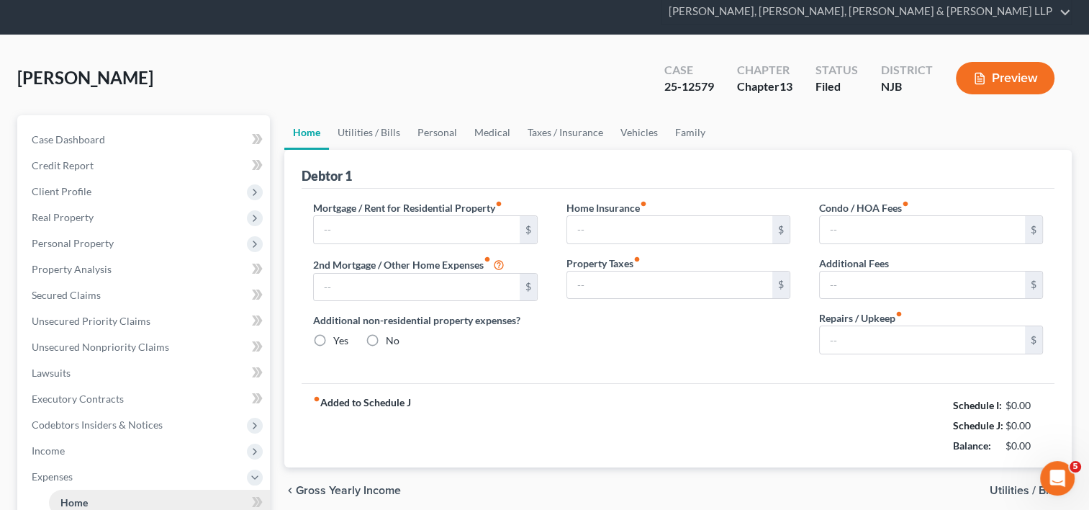
type input "0.00"
type input "50.00"
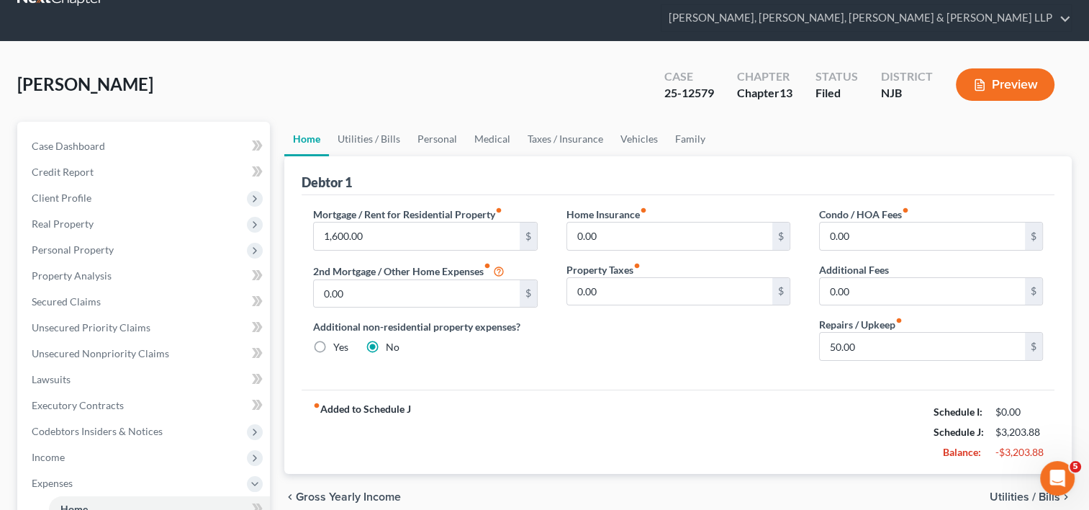
scroll to position [0, 0]
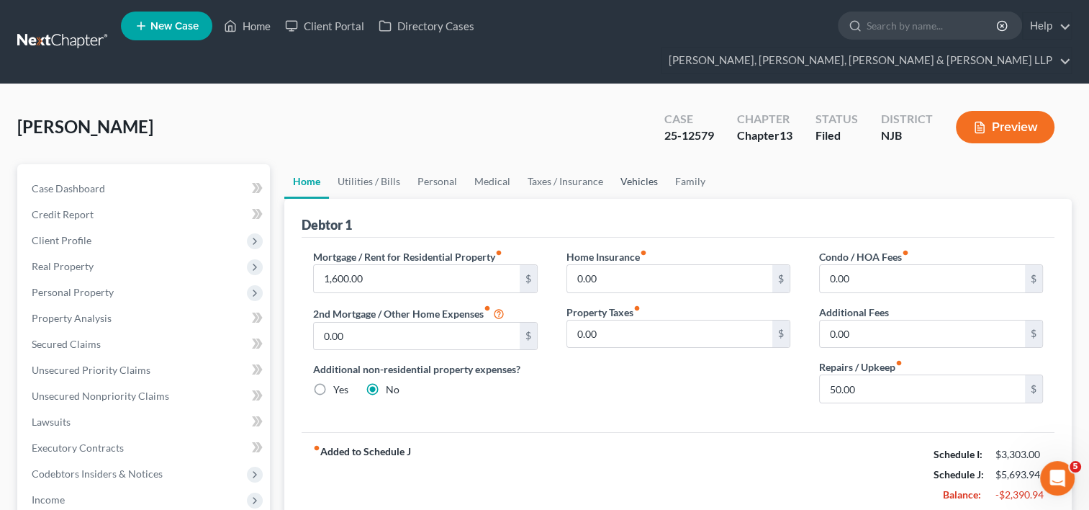
click at [631, 164] on link "Vehicles" at bounding box center [639, 181] width 55 height 35
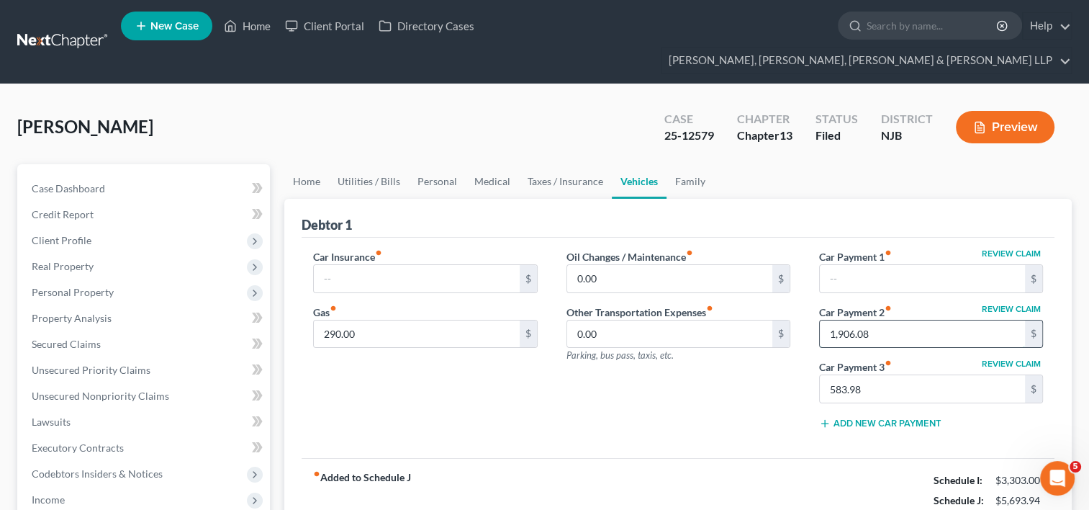
click at [934, 320] on input "1,906.08" at bounding box center [922, 333] width 205 height 27
click at [889, 375] on input "583.98" at bounding box center [922, 388] width 205 height 27
click at [767, 387] on div "Oil Changes / Maintenance fiber_manual_record 0.00 $ Other Transportation Expen…" at bounding box center [678, 344] width 253 height 191
click at [308, 164] on link "Home" at bounding box center [306, 181] width 45 height 35
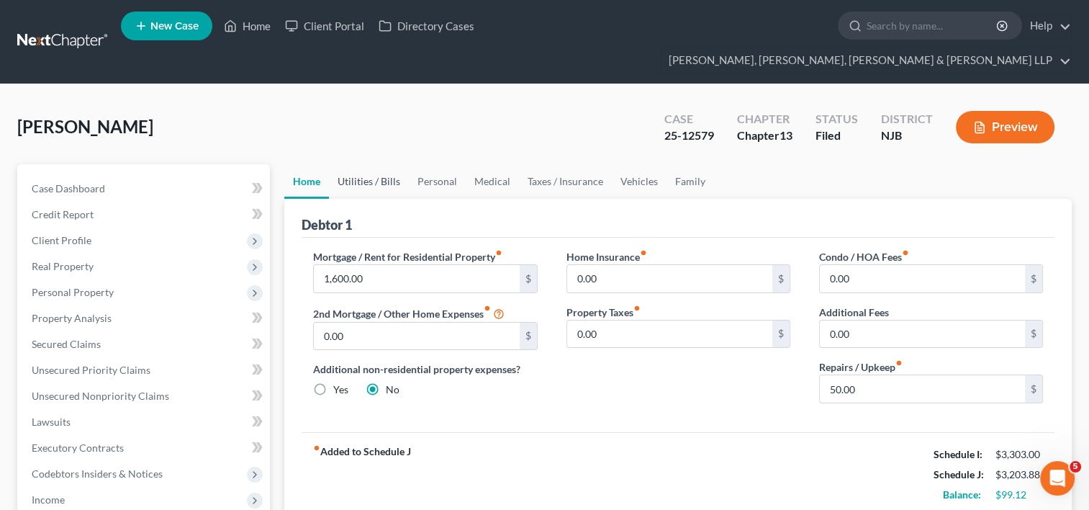
click at [386, 164] on link "Utilities / Bills" at bounding box center [369, 181] width 80 height 35
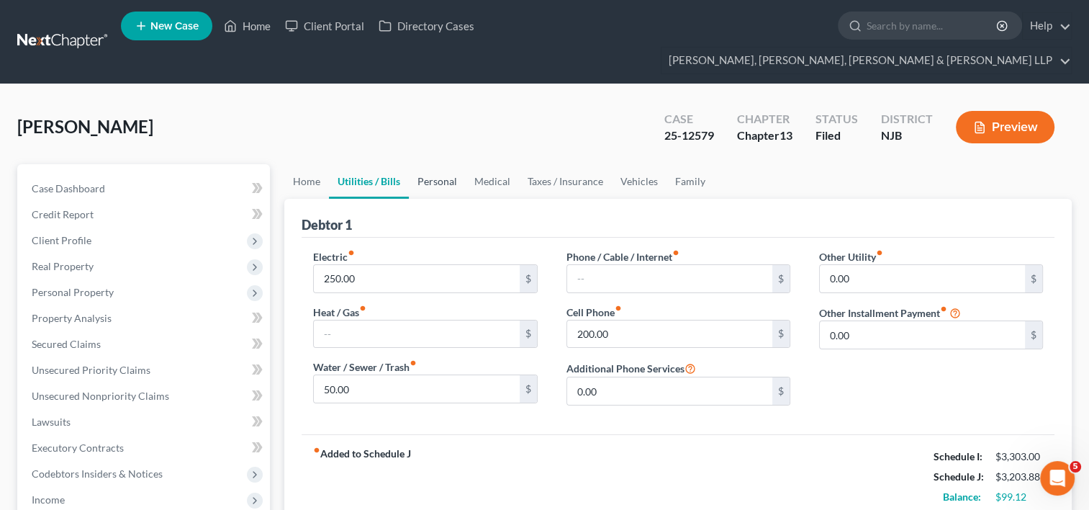
click at [453, 164] on link "Personal" at bounding box center [437, 181] width 57 height 35
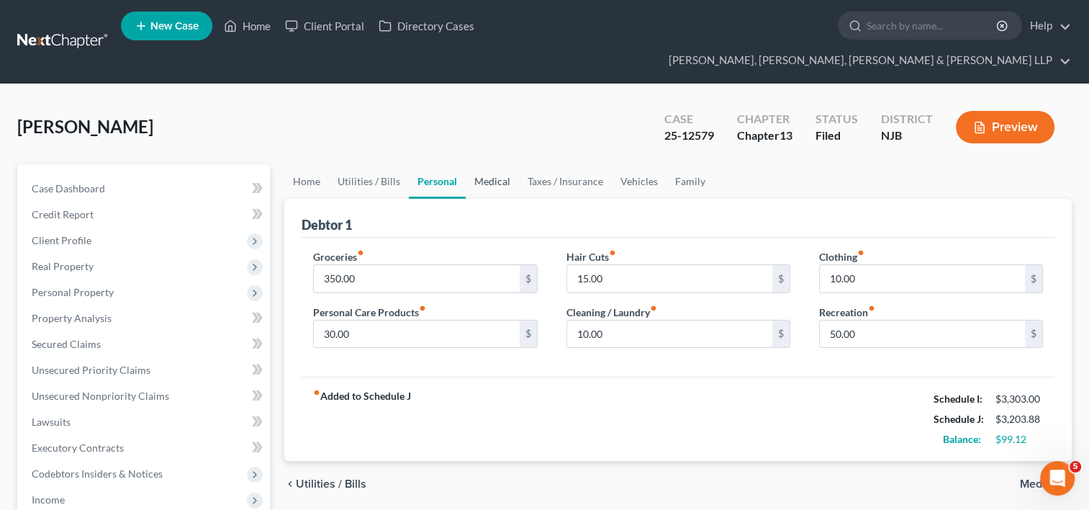
click at [490, 164] on link "Medical" at bounding box center [492, 181] width 53 height 35
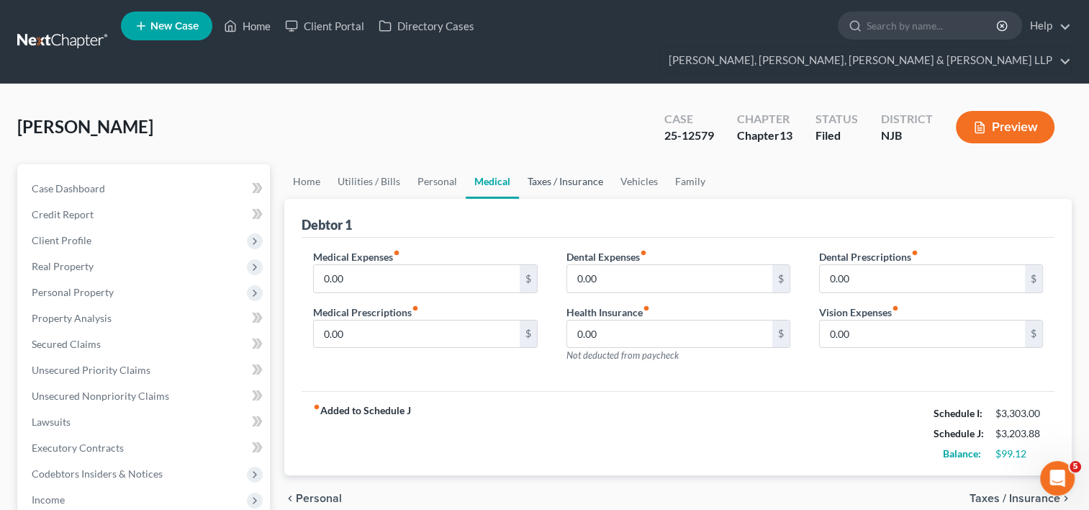
click at [556, 164] on link "Taxes / Insurance" at bounding box center [565, 181] width 93 height 35
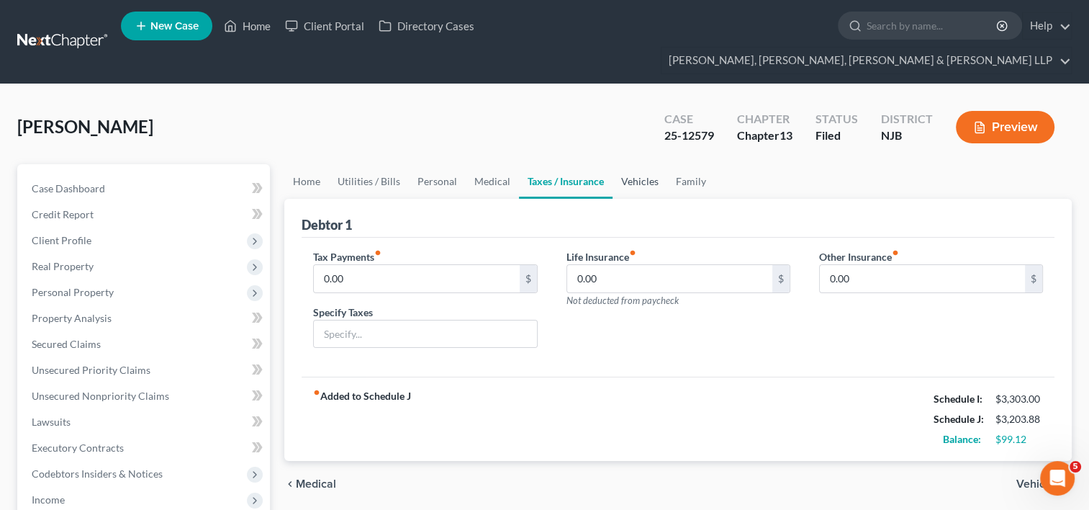
click at [637, 164] on link "Vehicles" at bounding box center [640, 181] width 55 height 35
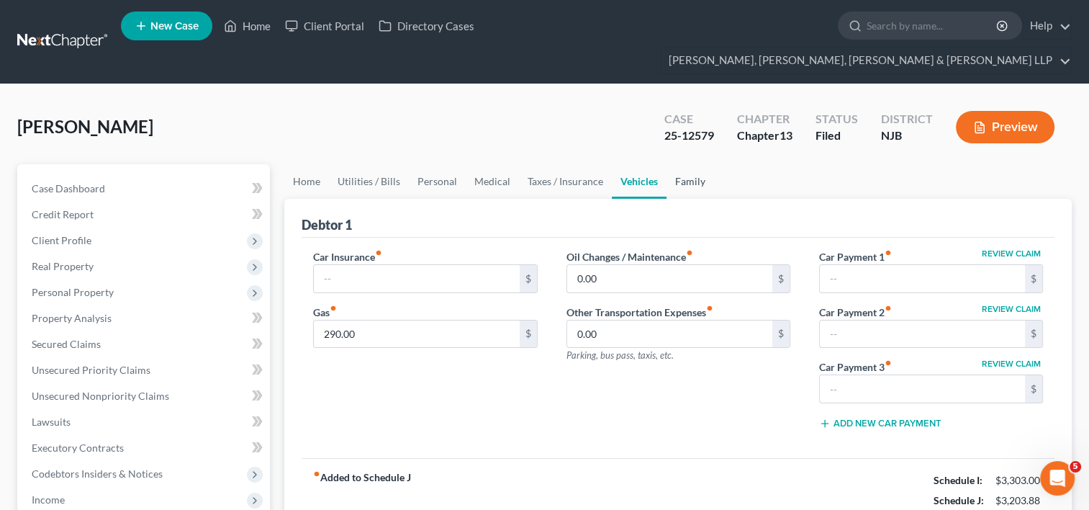
click at [683, 164] on link "Family" at bounding box center [690, 181] width 48 height 35
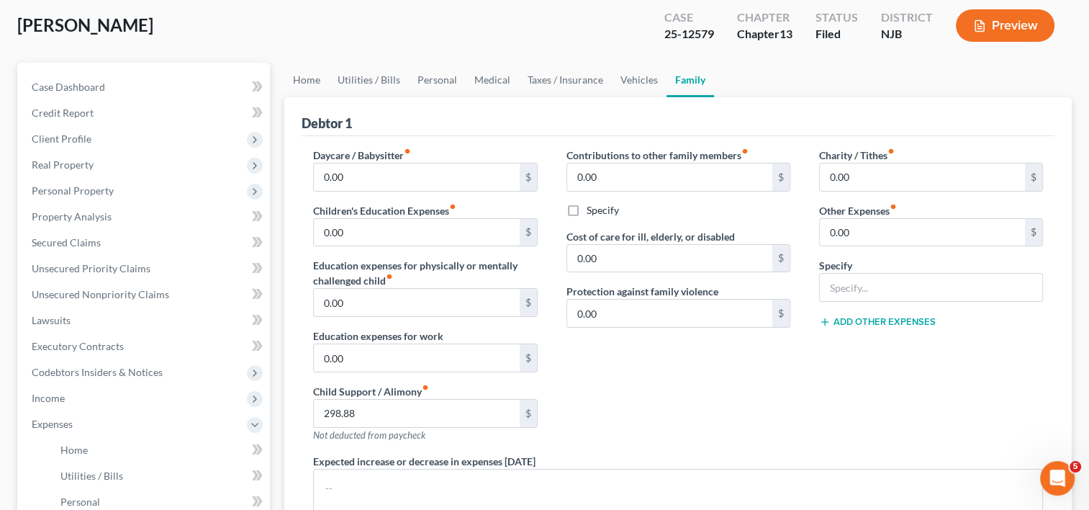
scroll to position [216, 0]
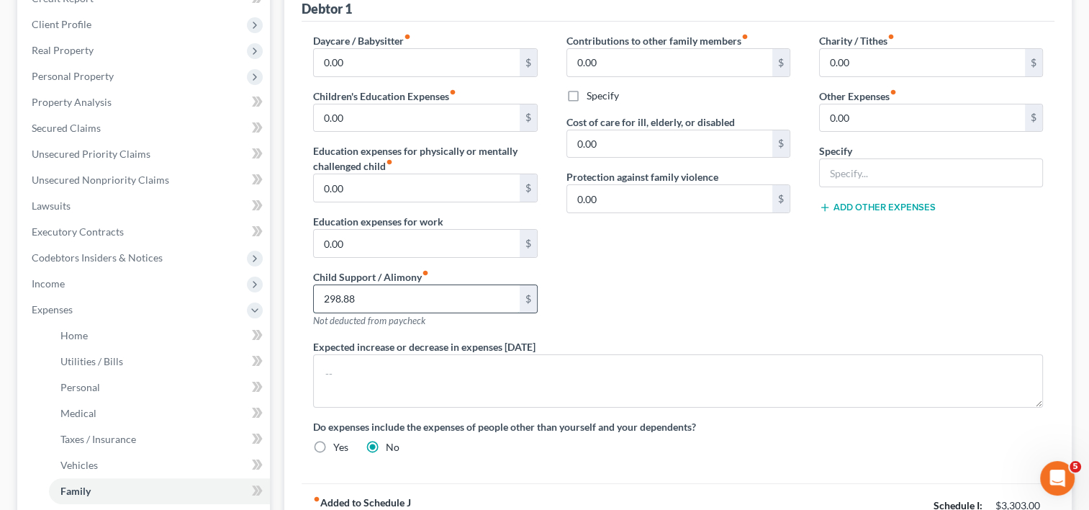
click at [374, 285] on input "298.88" at bounding box center [416, 298] width 205 height 27
type input "3"
type input "298.00"
click at [612, 253] on div "Contributions to other family members fiber_manual_record 0.00 $ Specify Cost o…" at bounding box center [678, 186] width 253 height 306
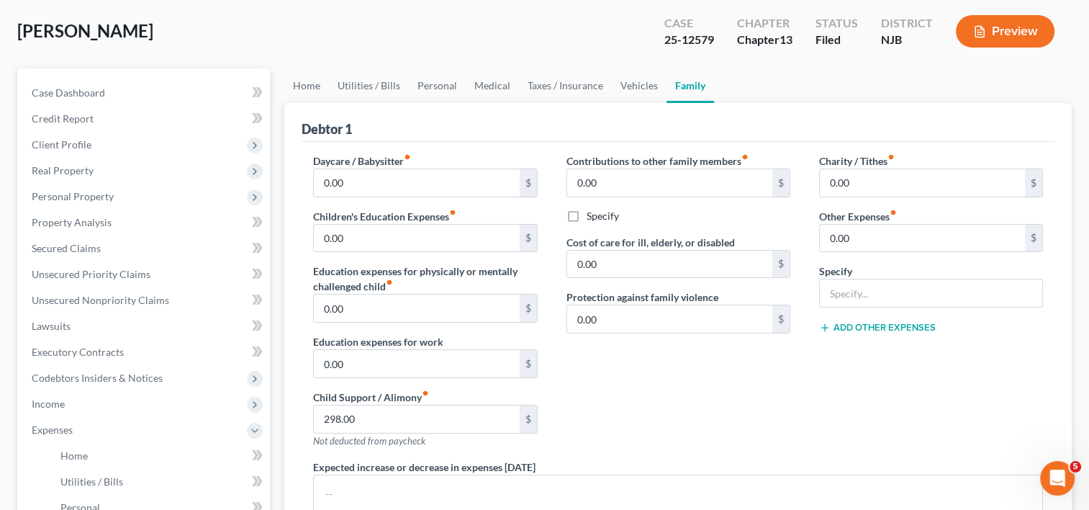
scroll to position [64, 0]
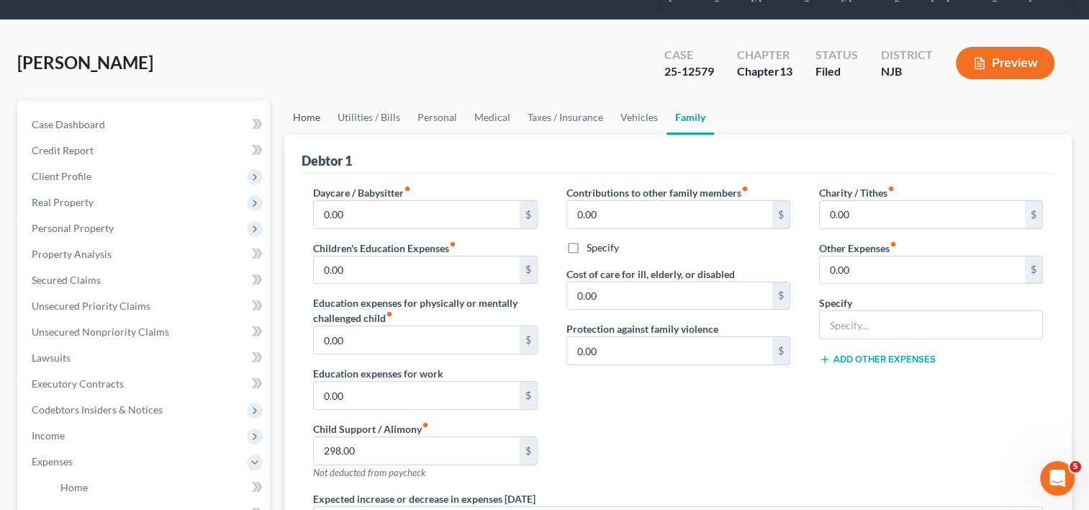
click at [312, 100] on link "Home" at bounding box center [306, 117] width 45 height 35
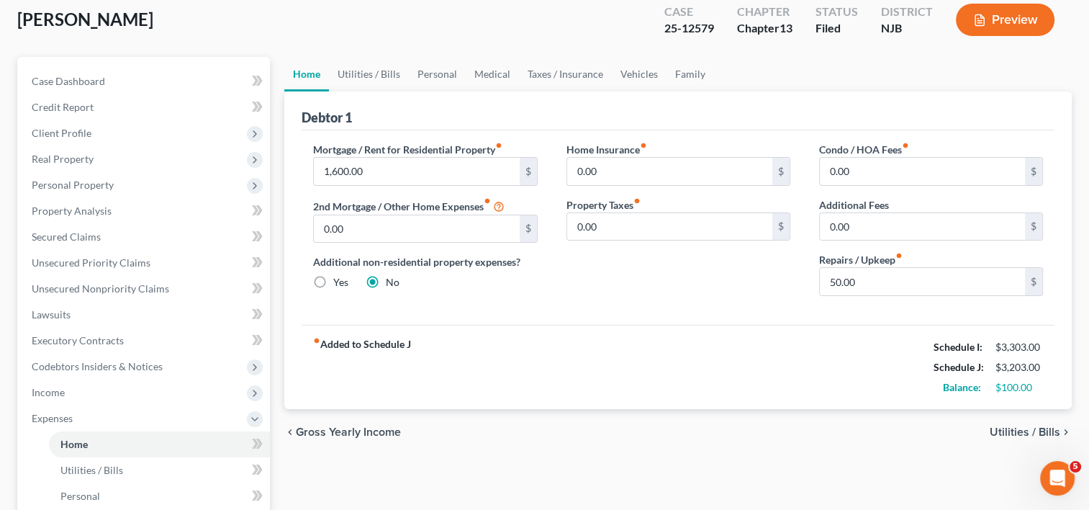
scroll to position [144, 0]
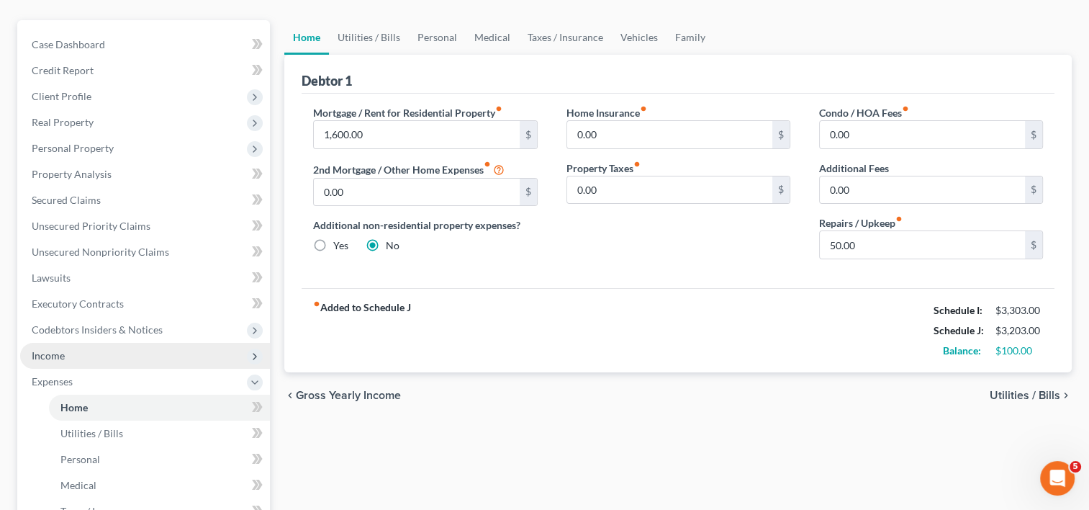
click at [70, 343] on span "Income" at bounding box center [145, 356] width 250 height 26
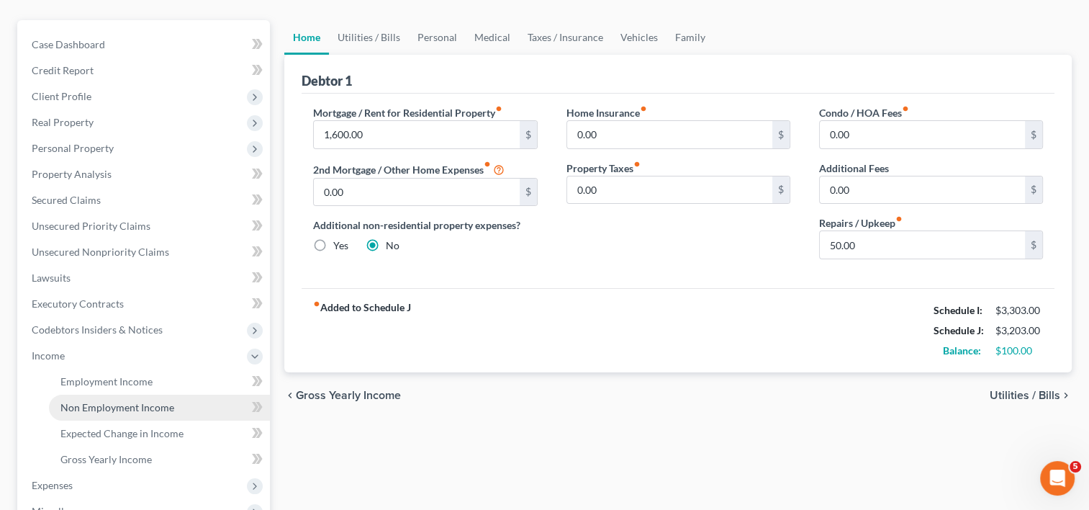
click at [117, 401] on span "Non Employment Income" at bounding box center [117, 407] width 114 height 12
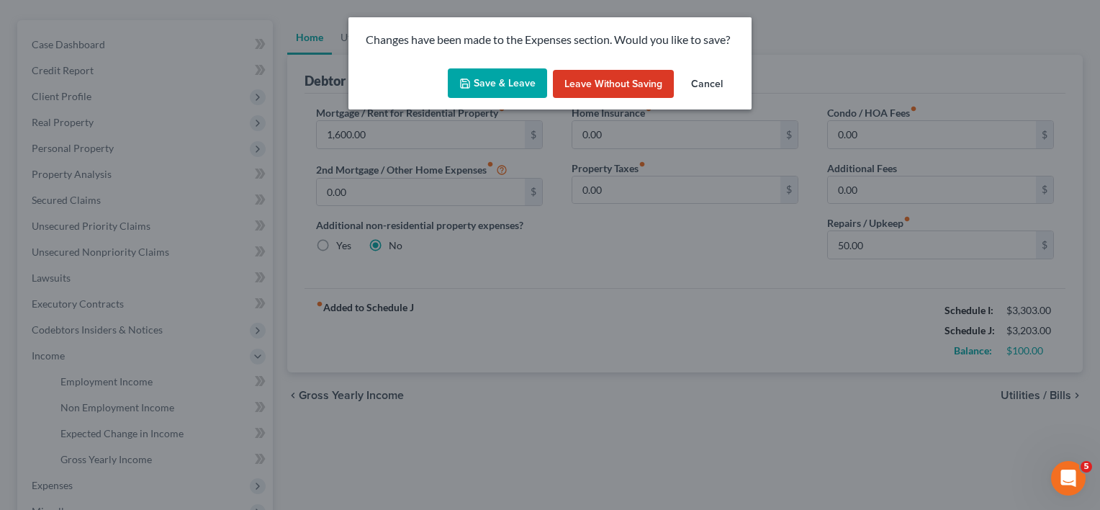
click at [515, 84] on button "Save & Leave" at bounding box center [497, 83] width 99 height 30
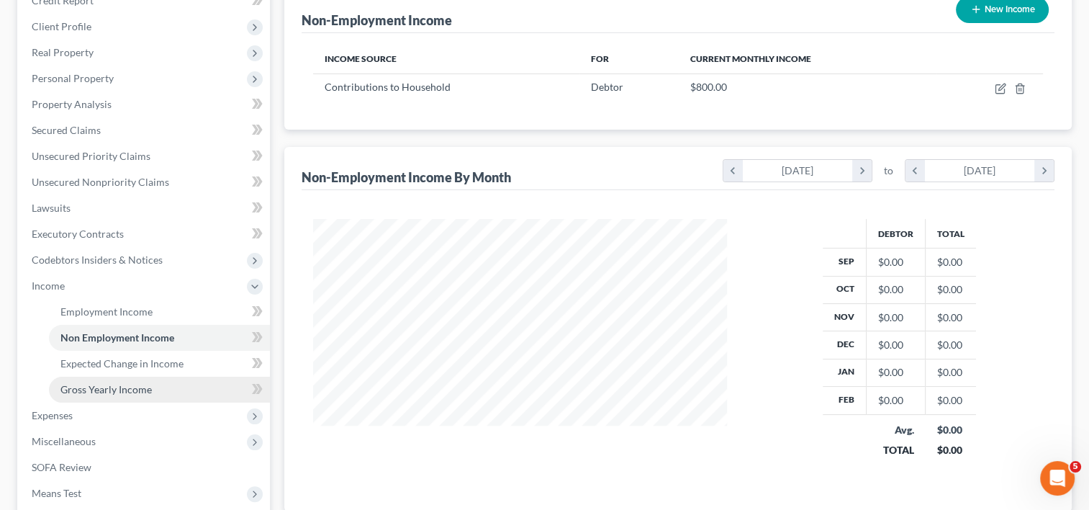
scroll to position [216, 0]
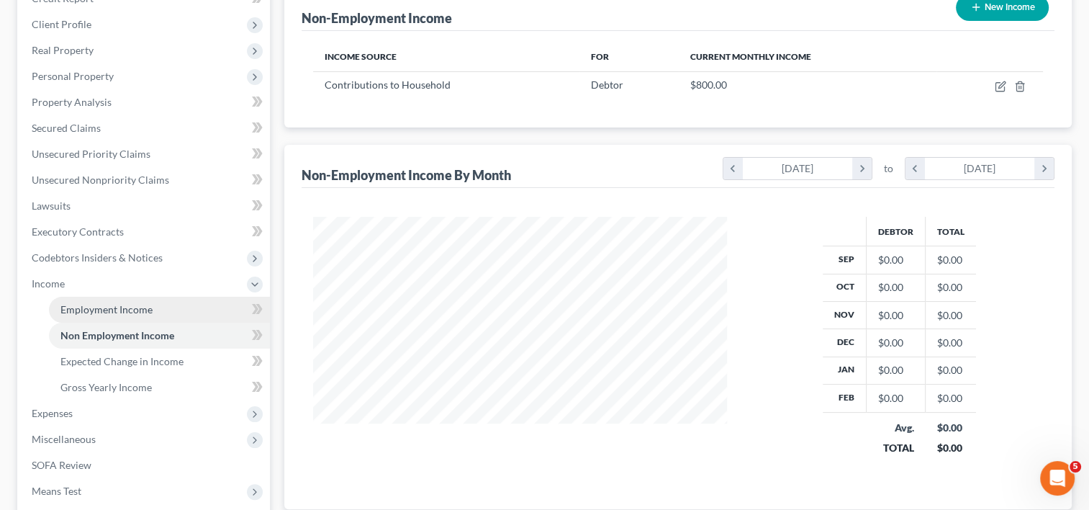
click at [111, 303] on span "Employment Income" at bounding box center [106, 309] width 92 height 12
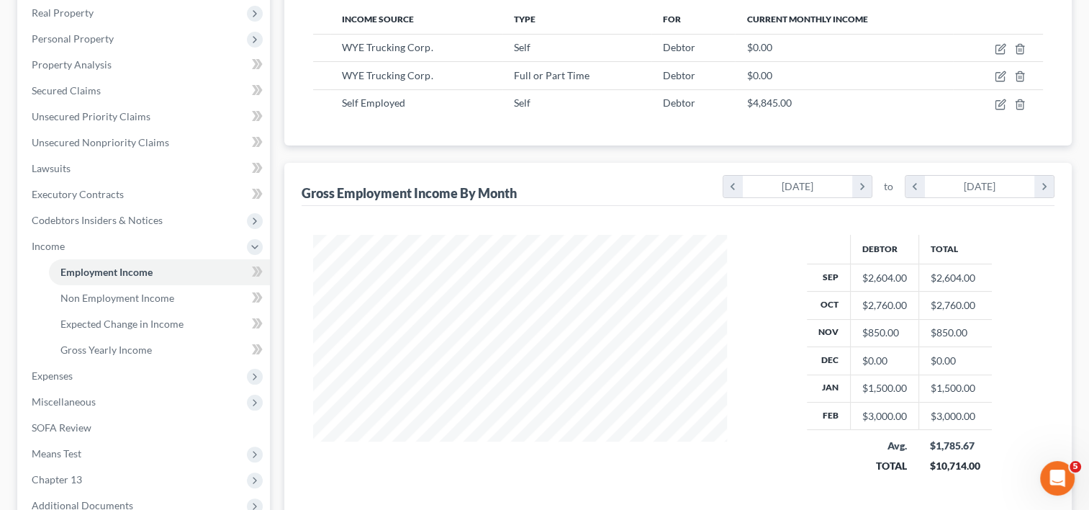
scroll to position [202, 0]
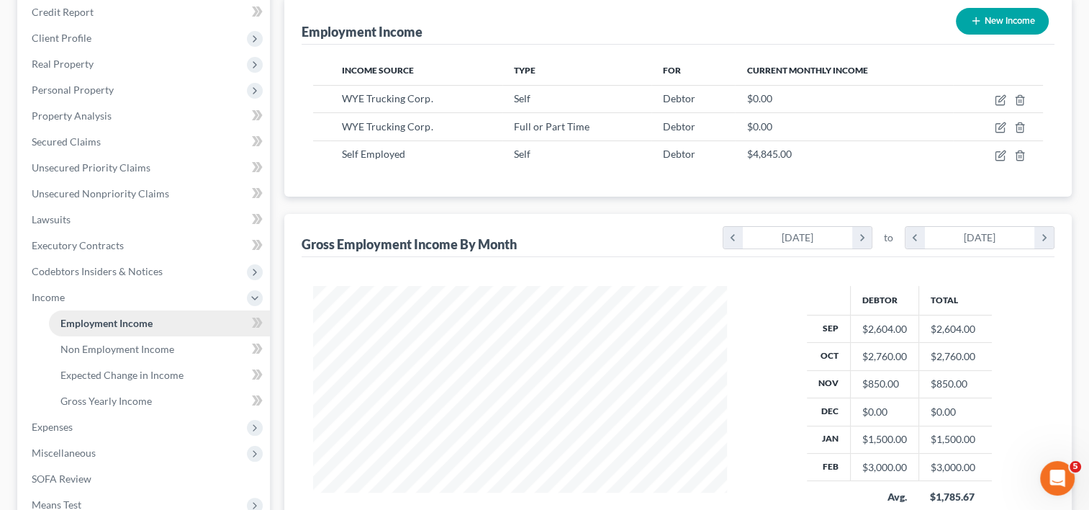
click at [161, 310] on link "Employment Income" at bounding box center [159, 323] width 221 height 26
click at [161, 343] on span "Non Employment Income" at bounding box center [117, 349] width 114 height 12
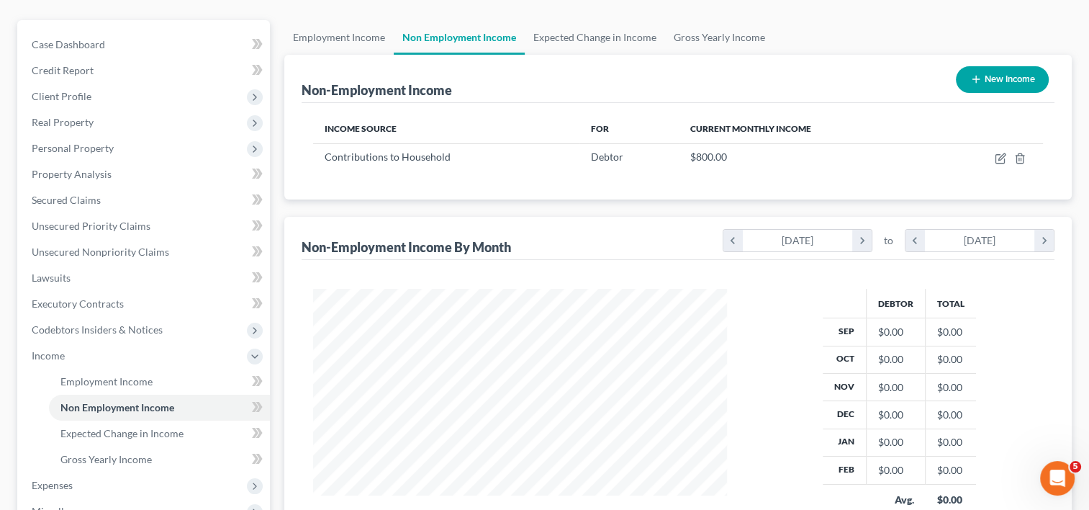
scroll to position [346, 0]
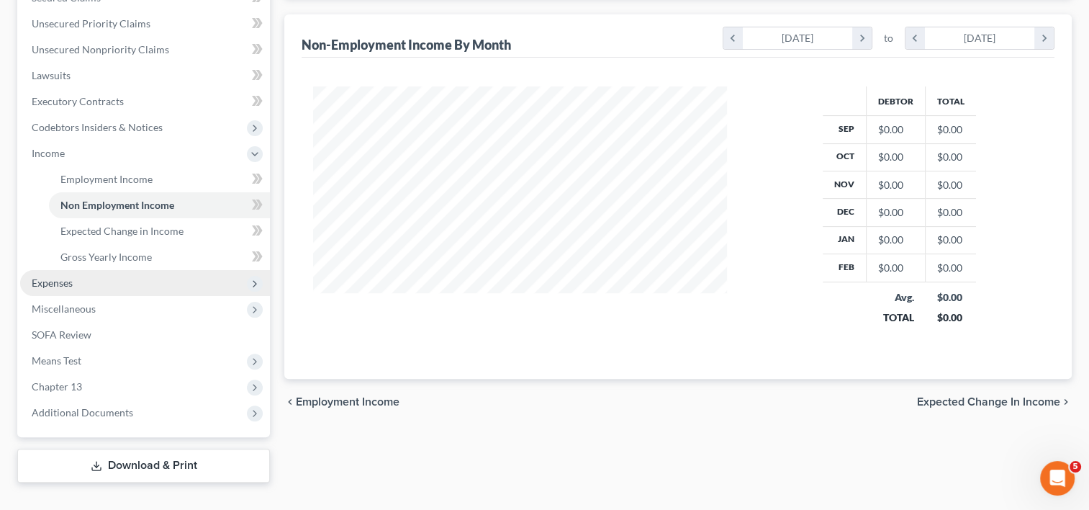
click at [84, 270] on span "Expenses" at bounding box center [145, 283] width 250 height 26
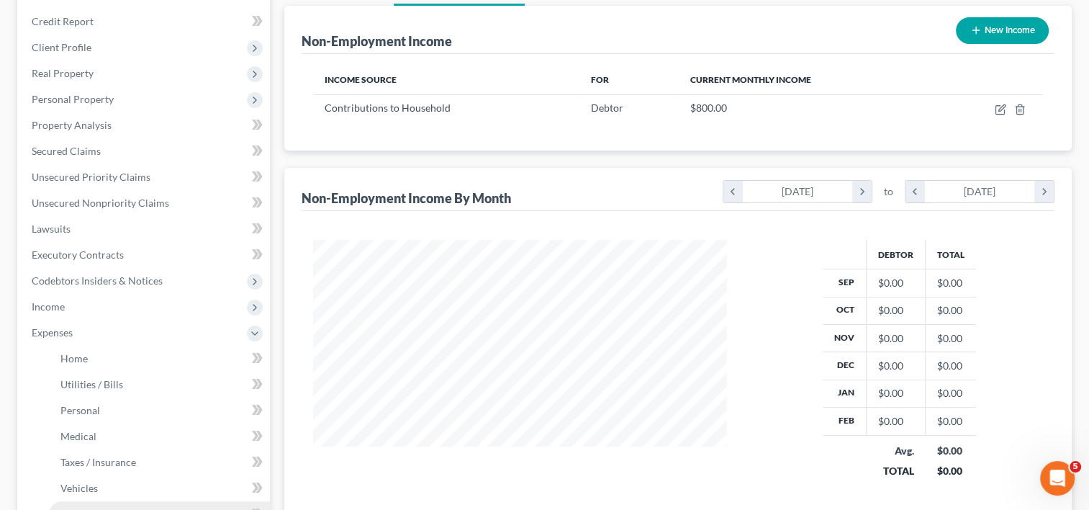
scroll to position [360, 0]
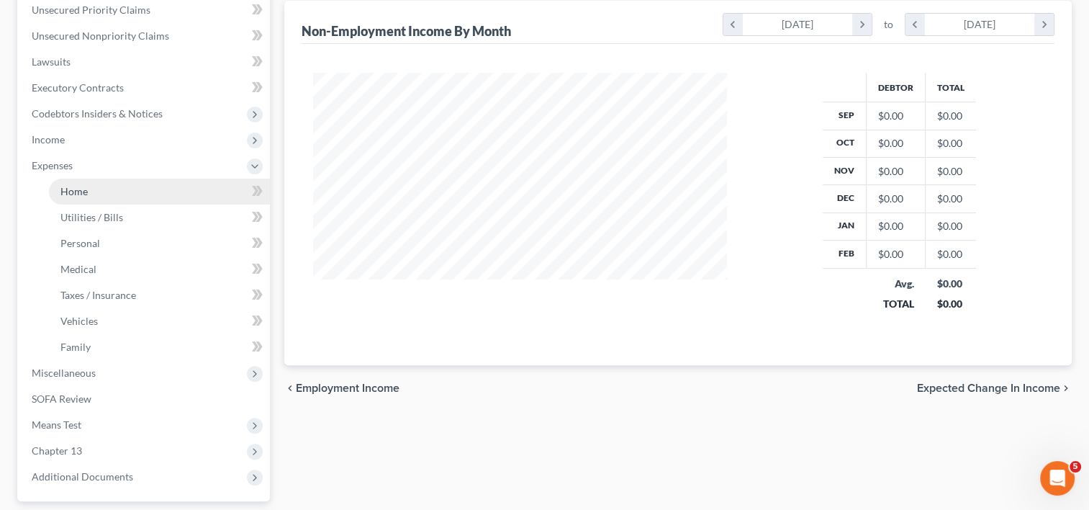
click at [104, 178] on link "Home" at bounding box center [159, 191] width 221 height 26
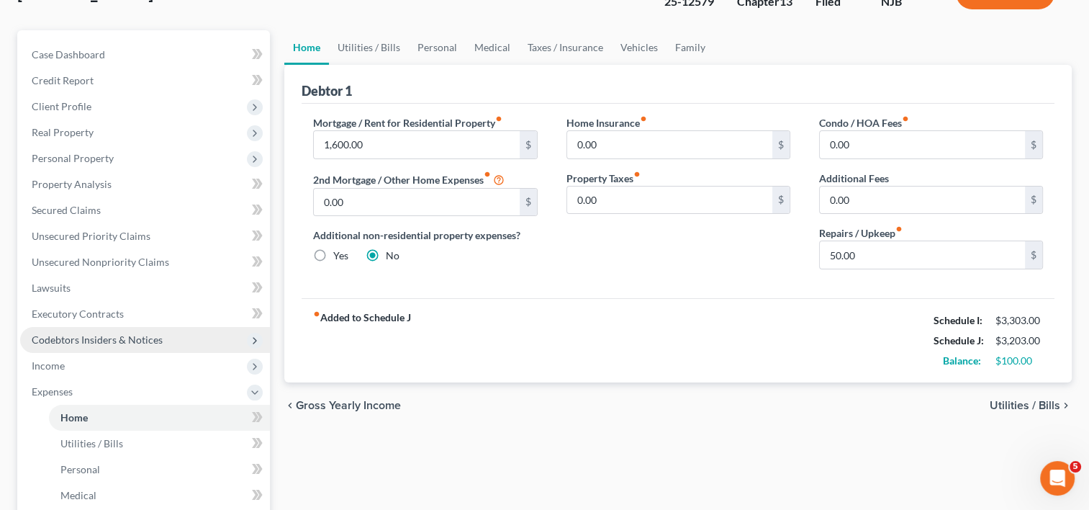
scroll to position [72, 0]
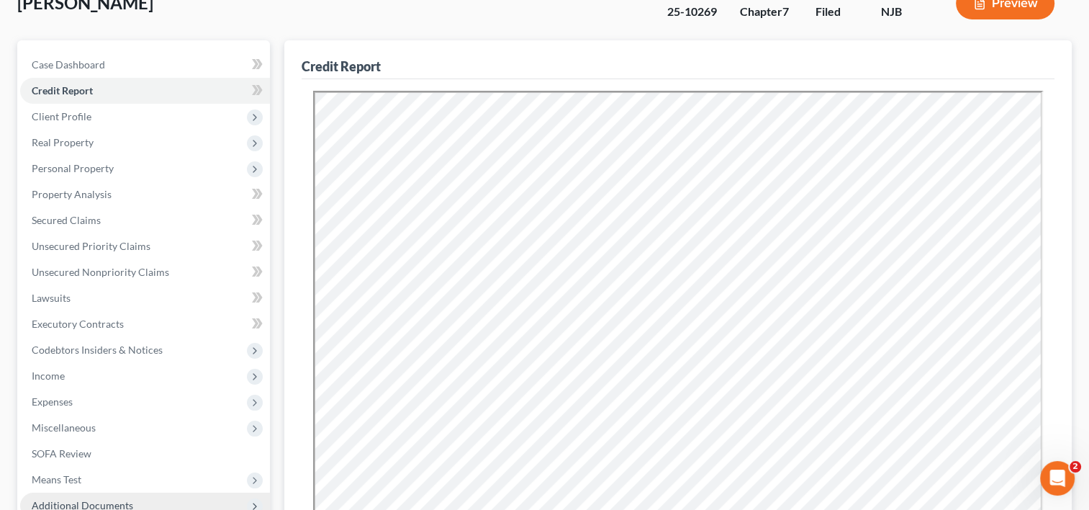
scroll to position [216, 0]
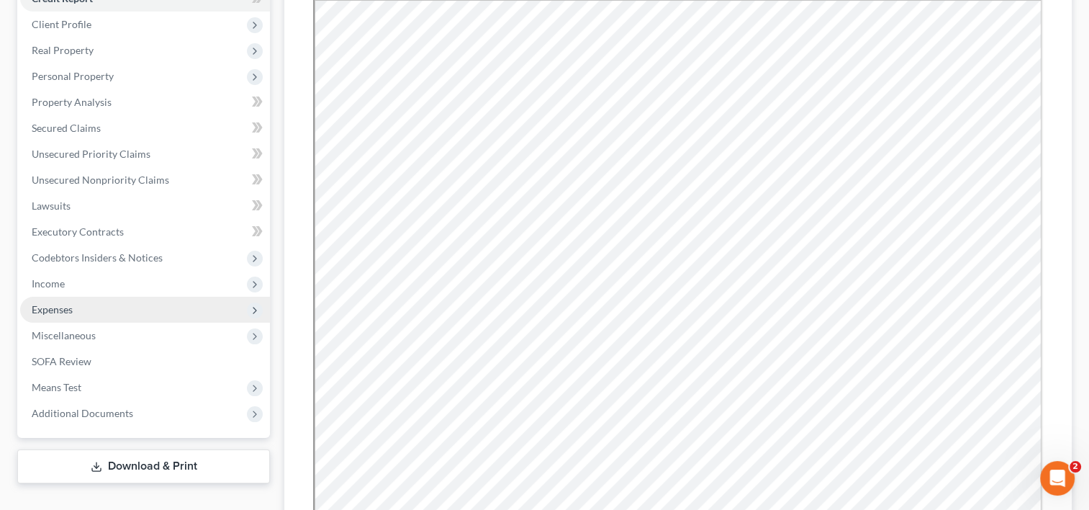
click at [65, 303] on span "Expenses" at bounding box center [52, 309] width 41 height 12
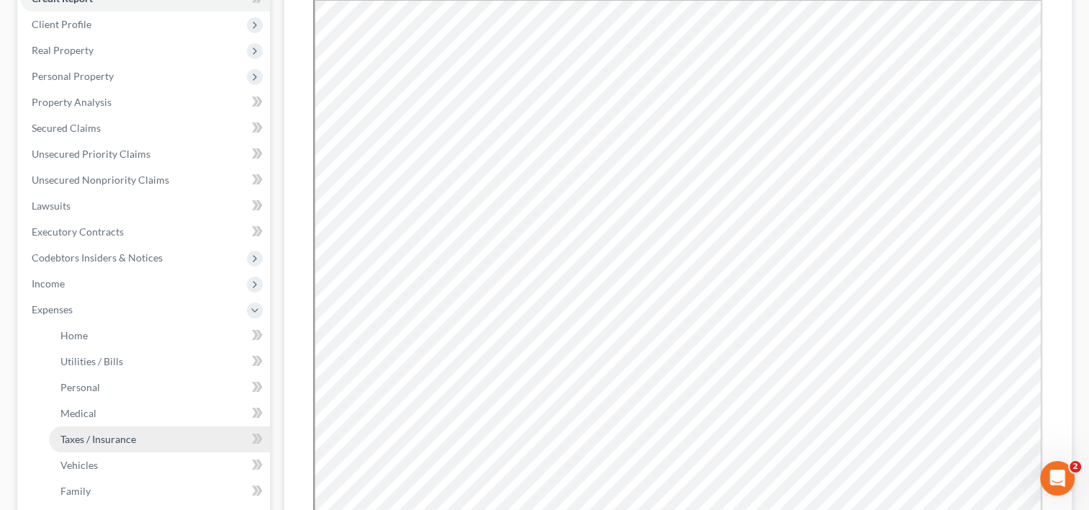
click at [110, 433] on span "Taxes / Insurance" at bounding box center [98, 439] width 76 height 12
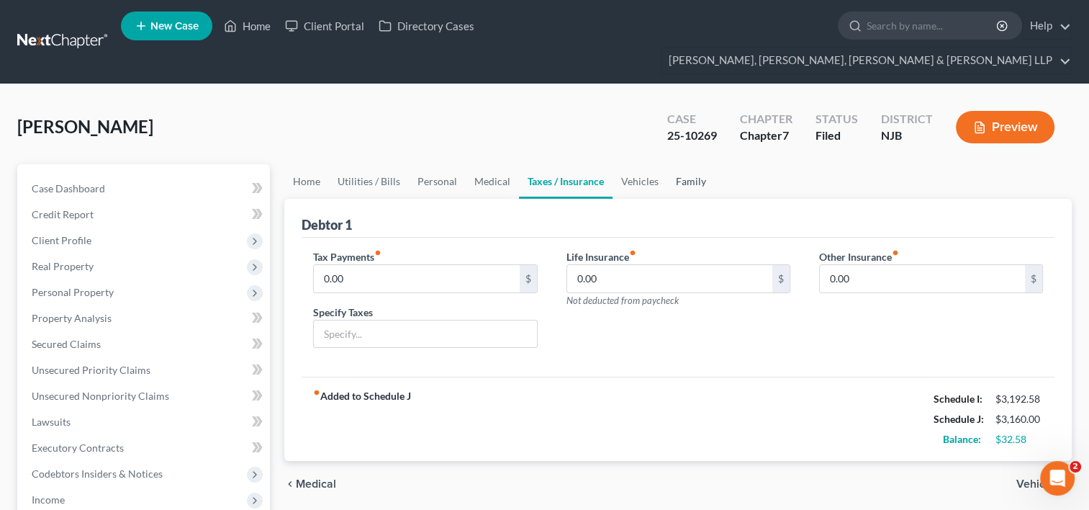
click at [679, 164] on link "Family" at bounding box center [691, 181] width 48 height 35
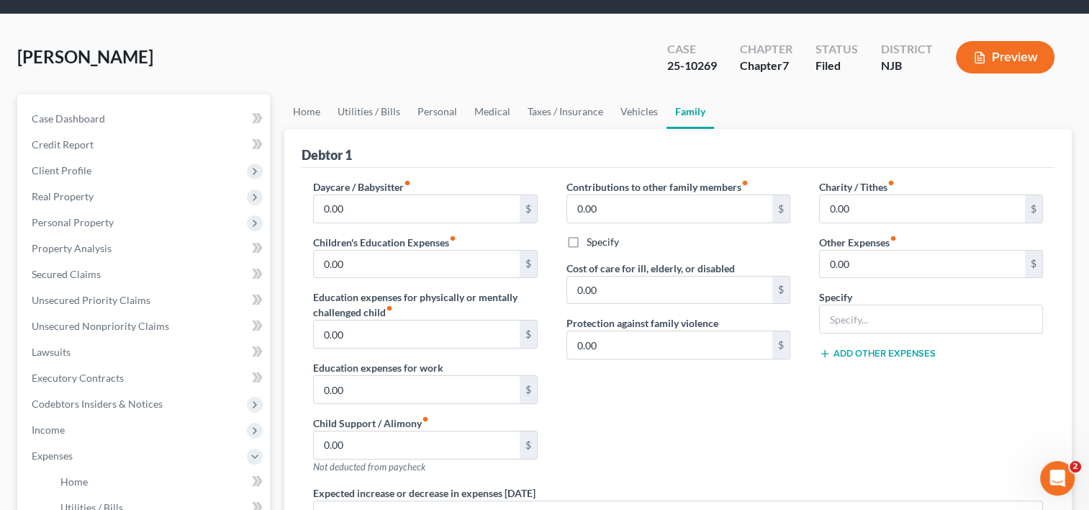
scroll to position [144, 0]
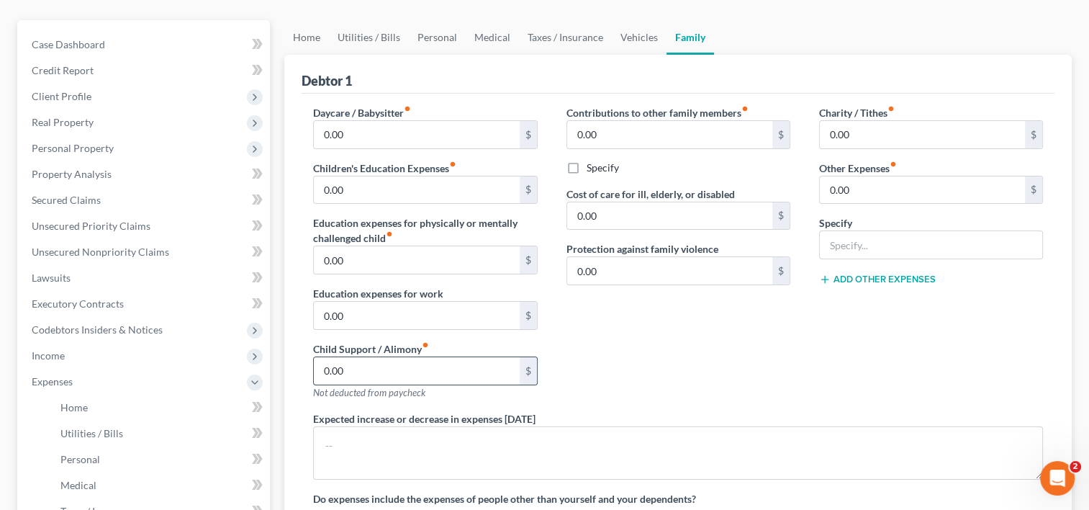
click at [363, 357] on input "0.00" at bounding box center [416, 370] width 205 height 27
type input "298.00"
click at [659, 342] on div "Contributions to other family members fiber_manual_record 0.00 $ Specify Cost o…" at bounding box center [678, 258] width 253 height 306
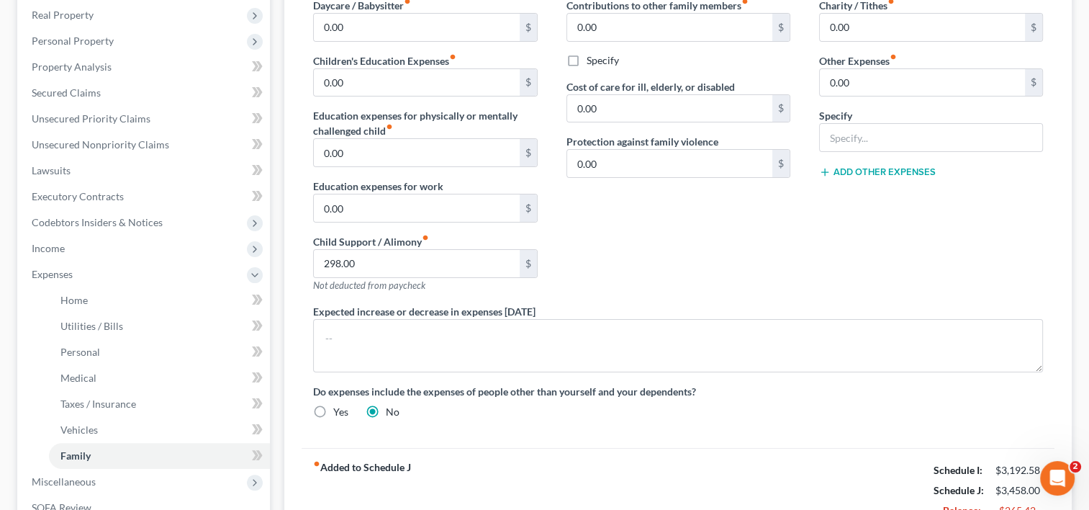
scroll to position [288, 0]
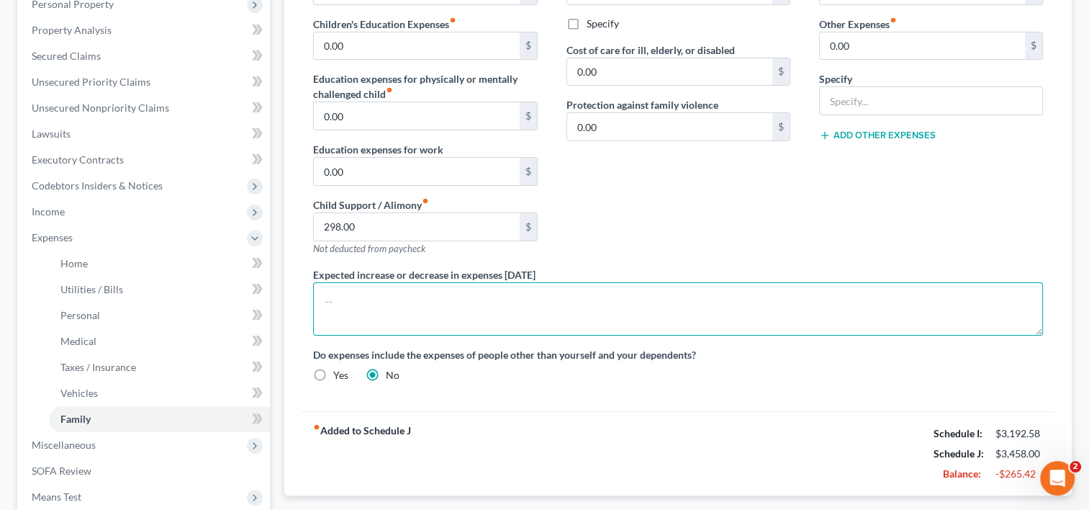
click at [401, 282] on textarea at bounding box center [678, 308] width 730 height 53
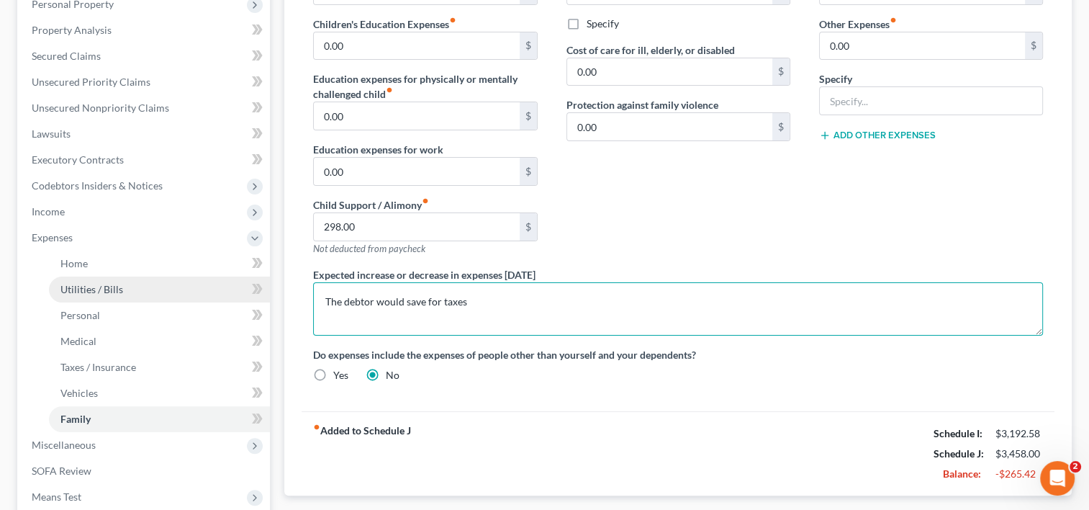
type textarea "The debtor would save for taxes"
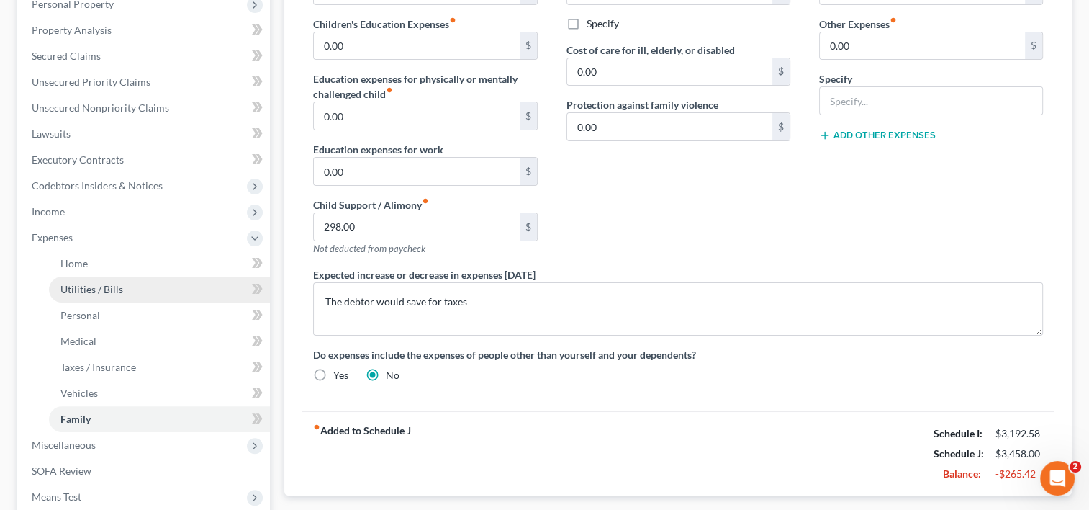
click at [116, 283] on span "Utilities / Bills" at bounding box center [91, 289] width 63 height 12
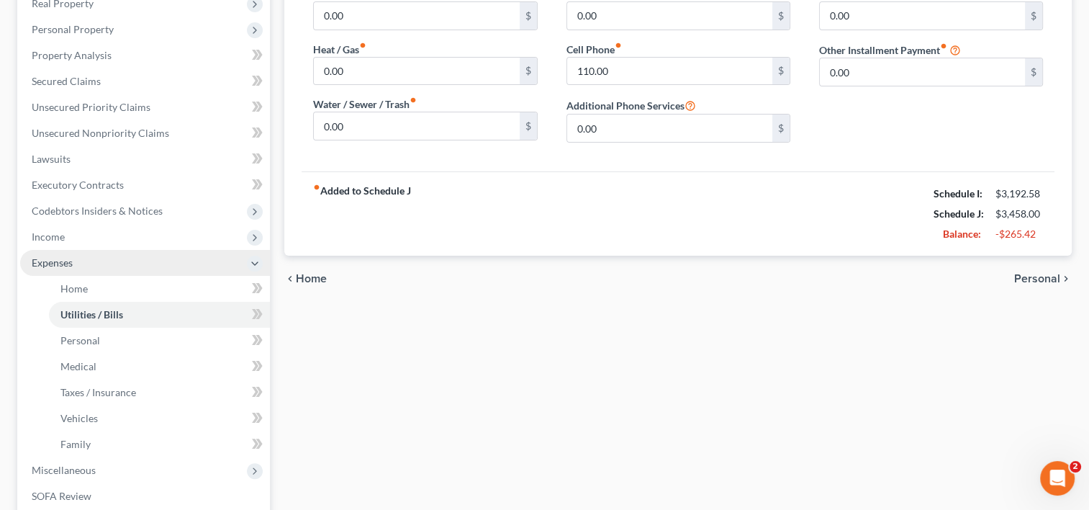
scroll to position [288, 0]
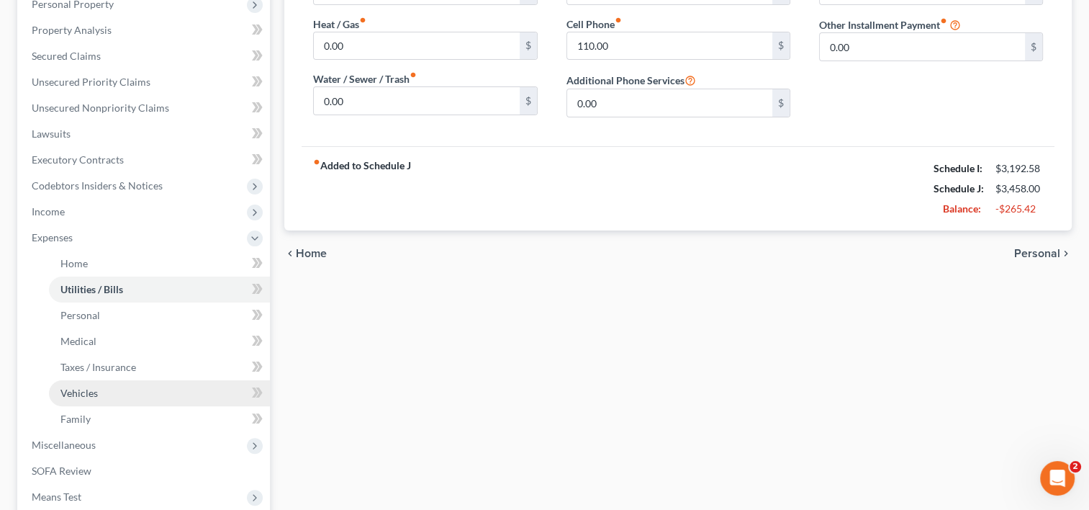
click at [114, 380] on link "Vehicles" at bounding box center [159, 393] width 221 height 26
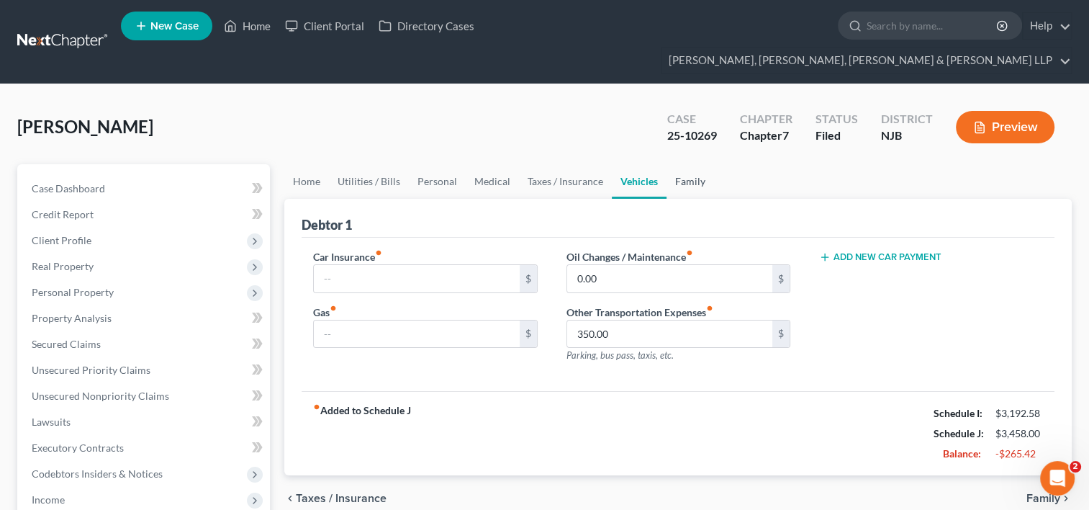
click at [681, 164] on link "Family" at bounding box center [690, 181] width 48 height 35
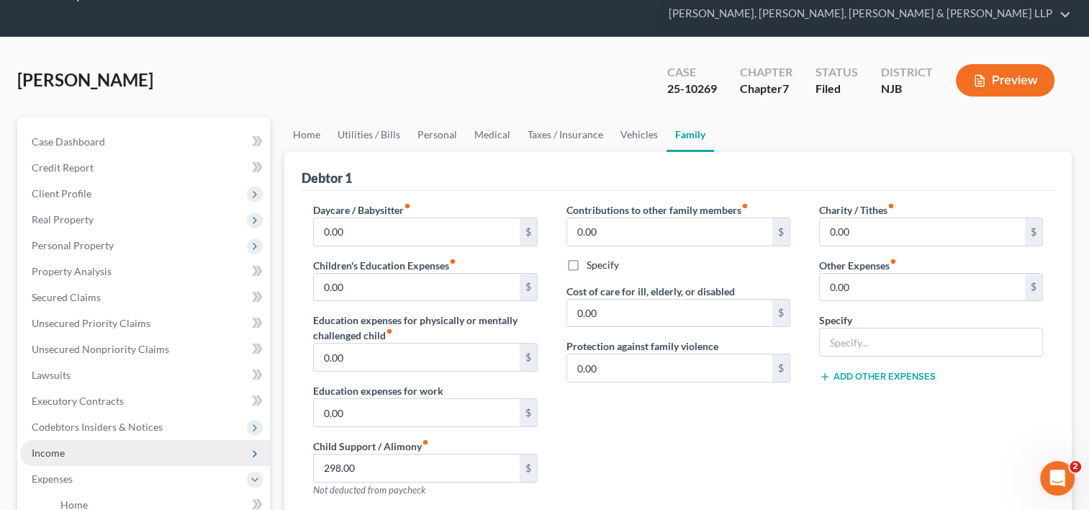
scroll to position [72, 0]
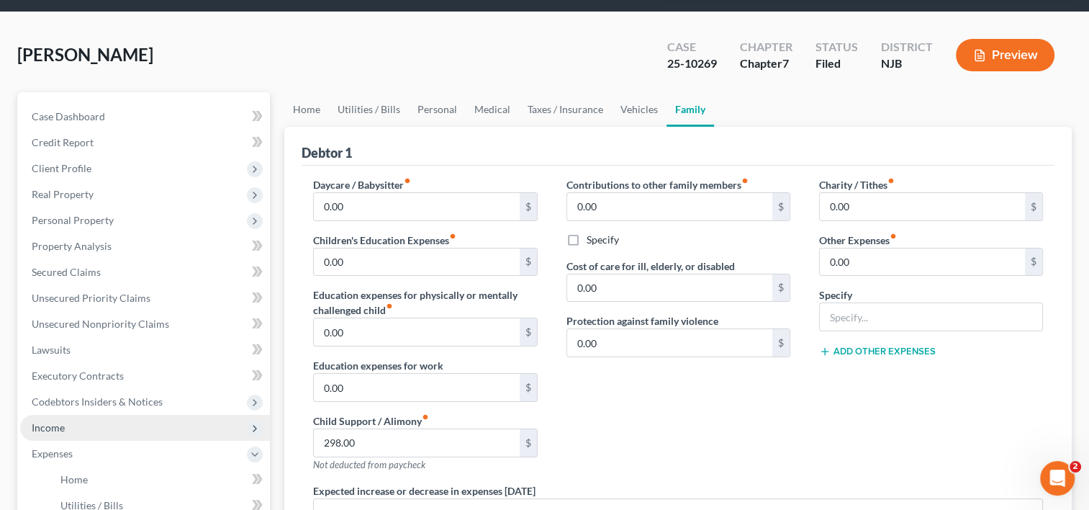
click at [41, 421] on span "Income" at bounding box center [48, 427] width 33 height 12
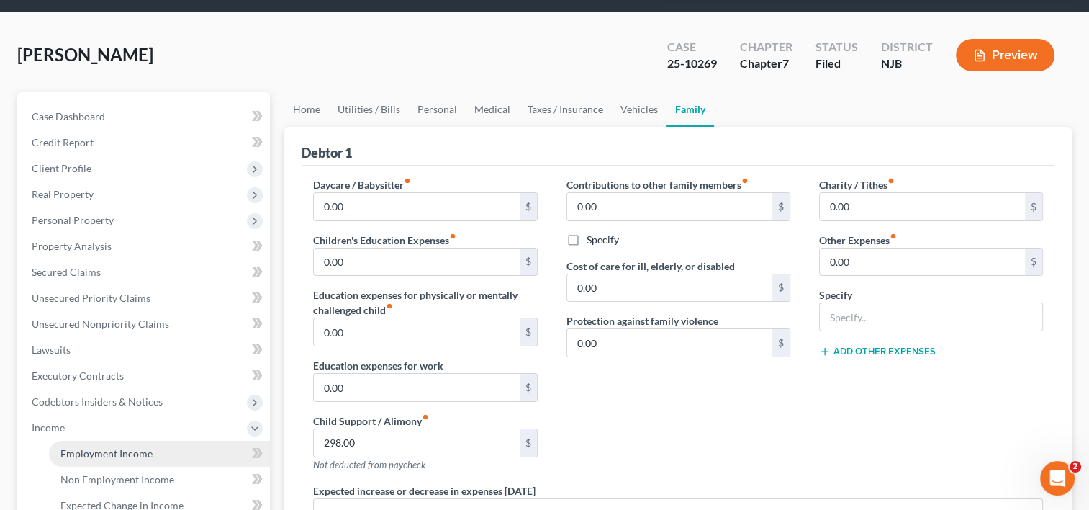
click at [135, 447] on span "Employment Income" at bounding box center [106, 453] width 92 height 12
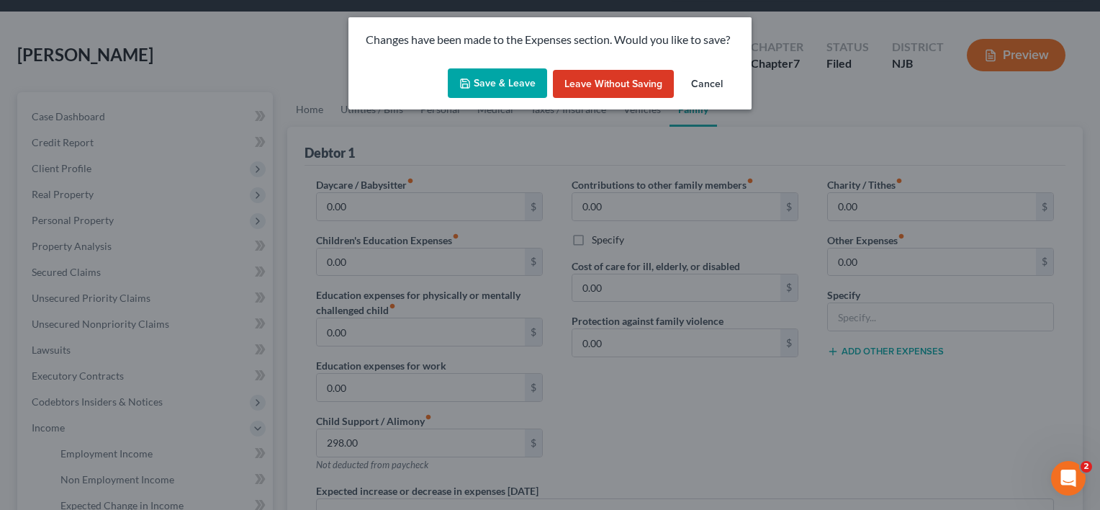
click at [505, 82] on button "Save & Leave" at bounding box center [497, 83] width 99 height 30
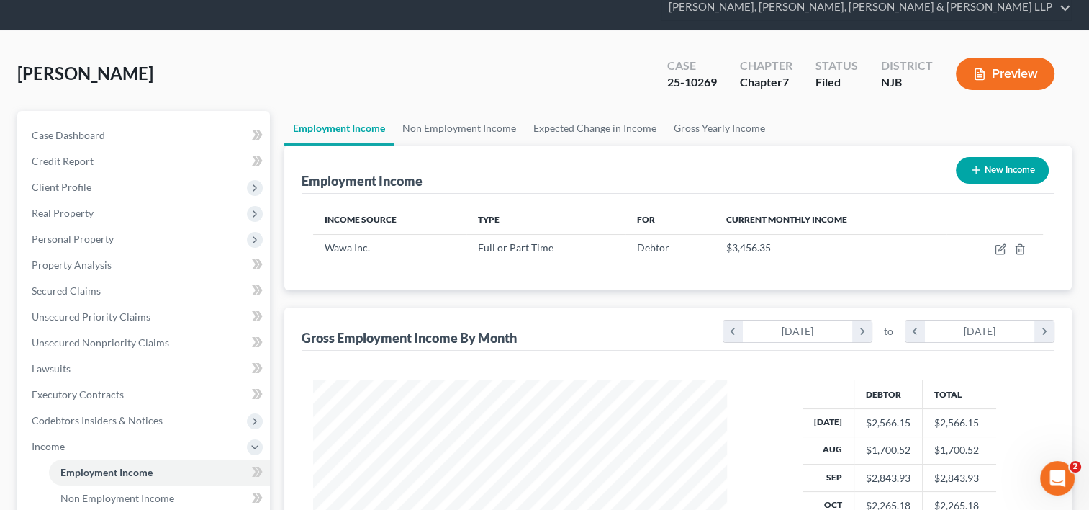
scroll to position [144, 0]
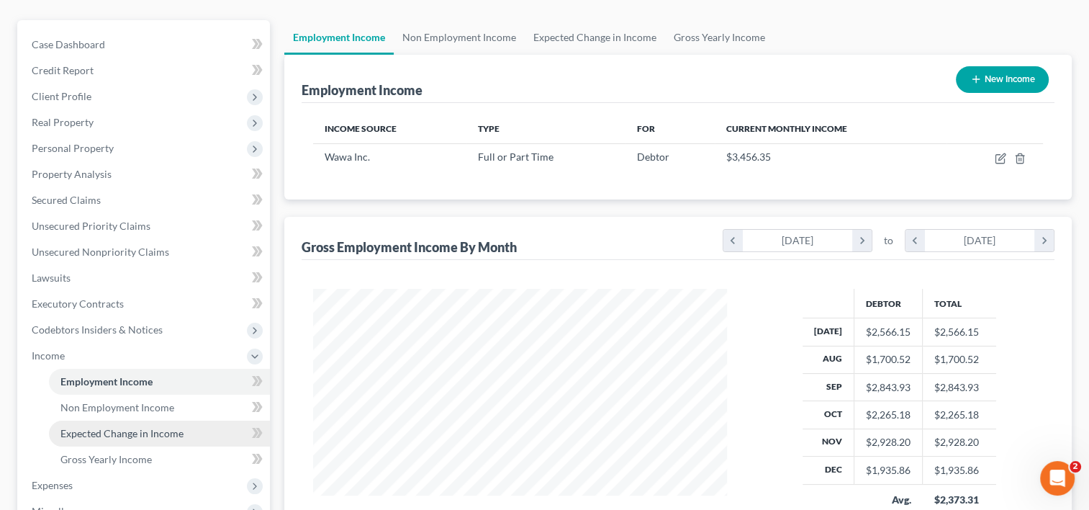
click at [137, 427] on span "Expected Change in Income" at bounding box center [121, 433] width 123 height 12
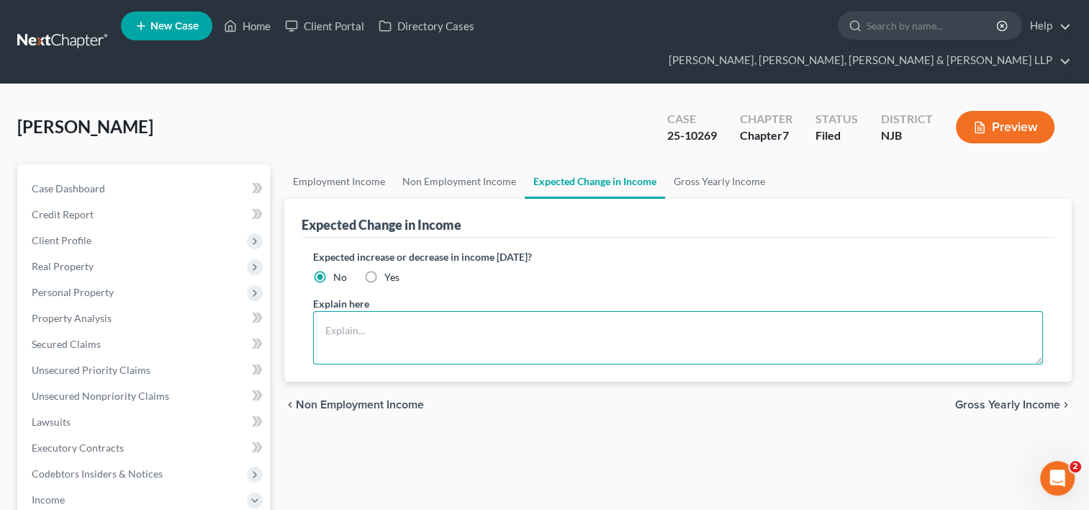
click at [343, 311] on textarea at bounding box center [678, 337] width 730 height 53
paste textarea "Yes... He would received additional Income"
type textarea "Yes... He would received additional Income"
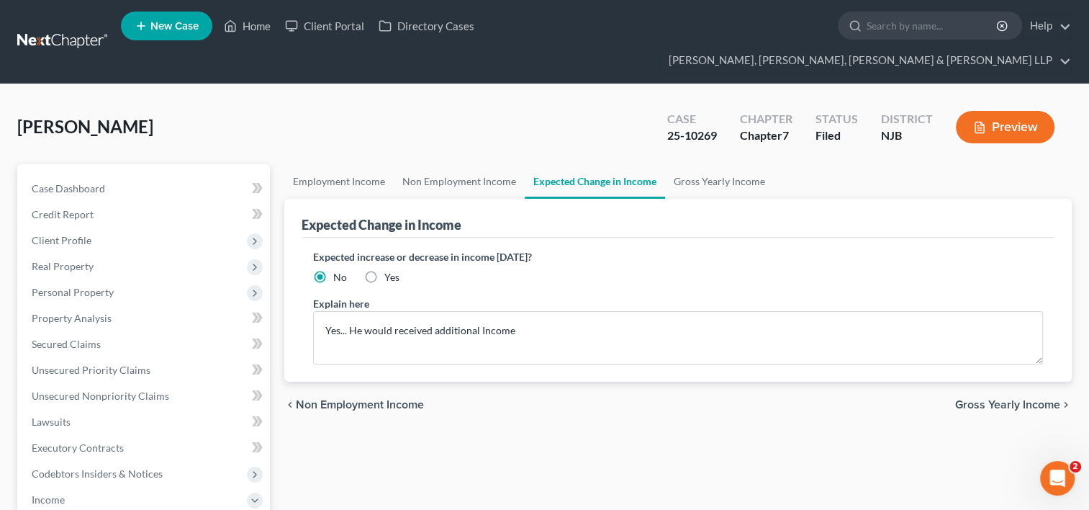
click at [384, 270] on label "Yes" at bounding box center [391, 277] width 15 height 14
click at [390, 270] on input "Yes" at bounding box center [394, 274] width 9 height 9
radio input "true"
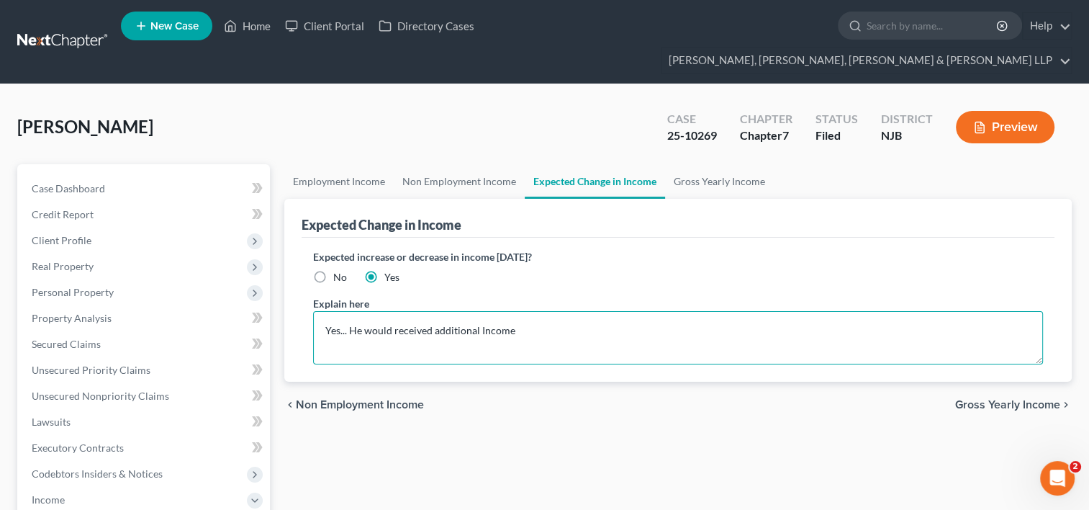
click at [360, 311] on textarea "Yes... He would received additional Income" at bounding box center [678, 337] width 730 height 53
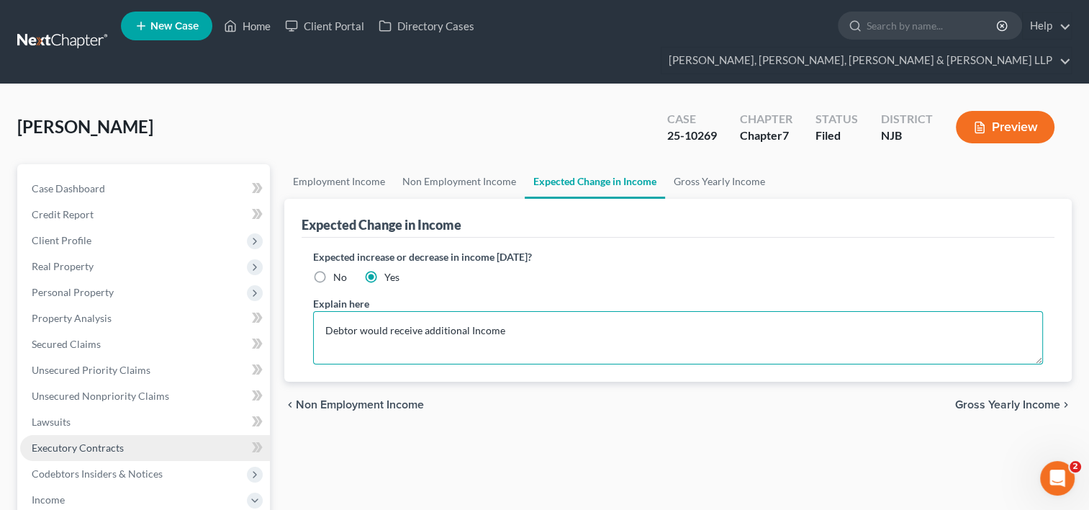
scroll to position [144, 0]
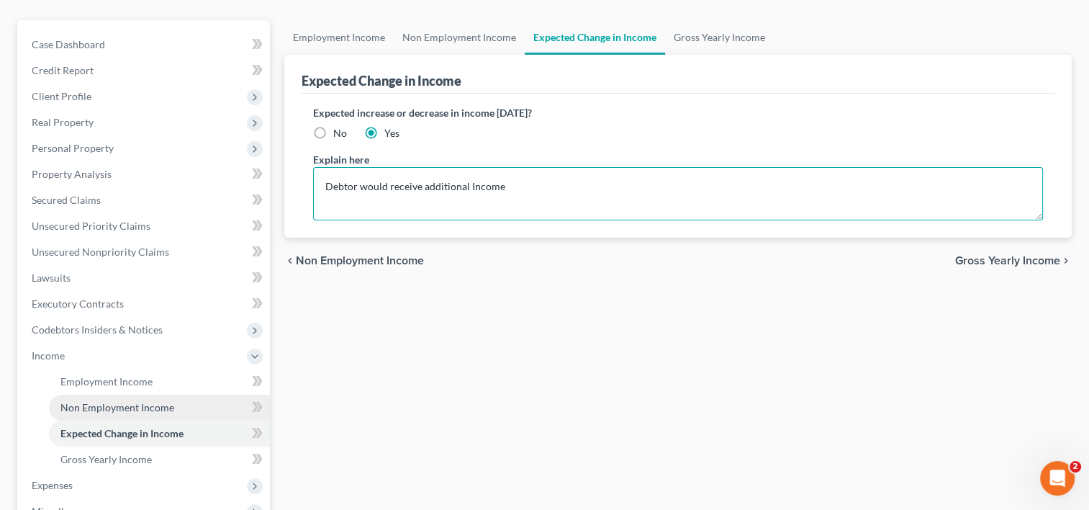
type textarea "Debtor would receive additional Income"
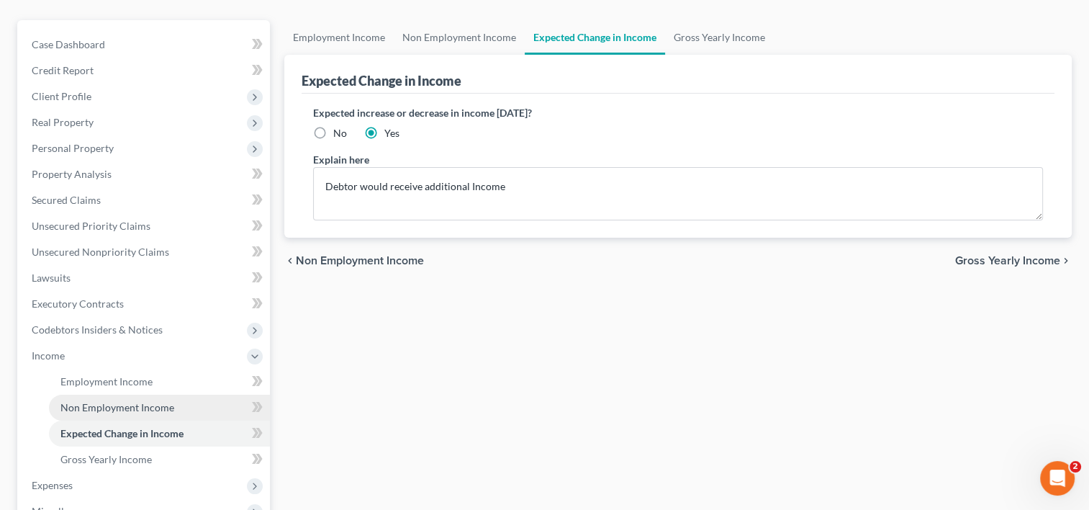
click at [147, 401] on span "Non Employment Income" at bounding box center [117, 407] width 114 height 12
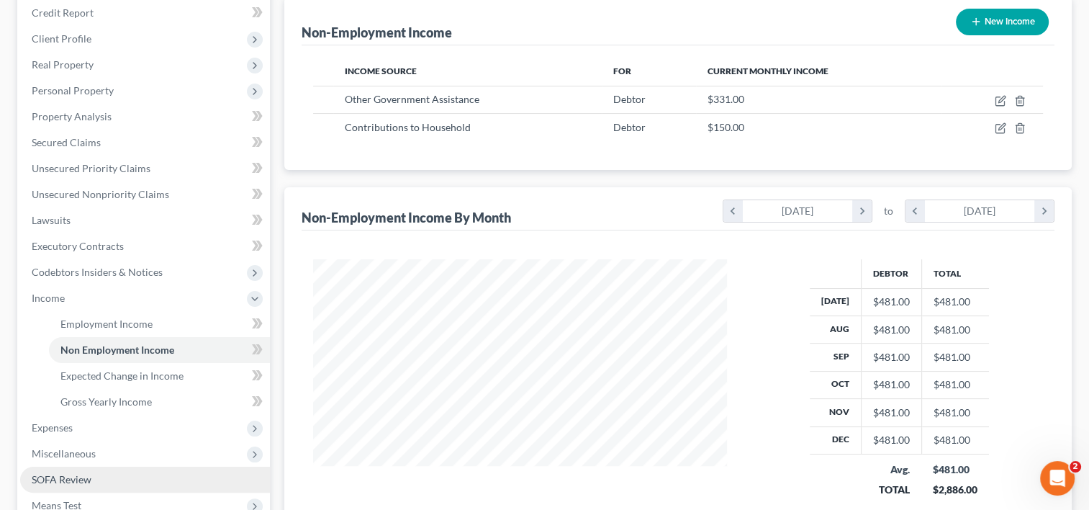
scroll to position [288, 0]
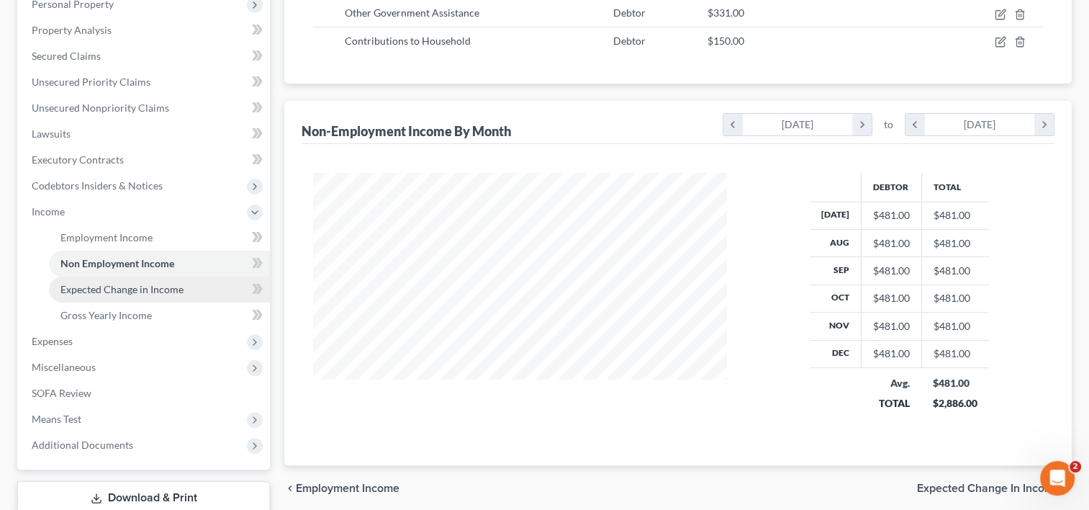
click at [161, 283] on span "Expected Change in Income" at bounding box center [121, 289] width 123 height 12
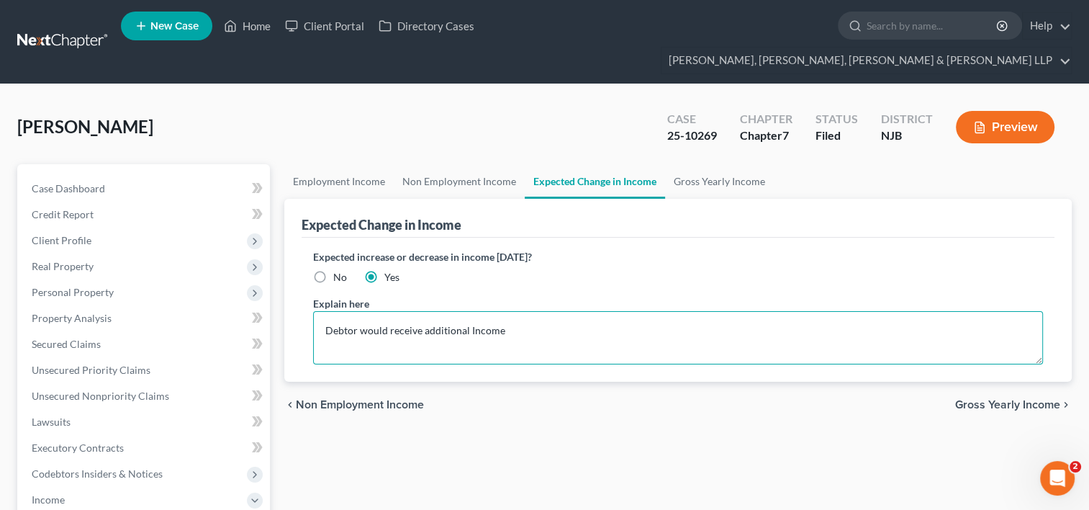
drag, startPoint x: 522, startPoint y: 305, endPoint x: 320, endPoint y: 305, distance: 201.5
click at [320, 311] on textarea "Debtor would receive additional Income" at bounding box center [678, 337] width 730 height 53
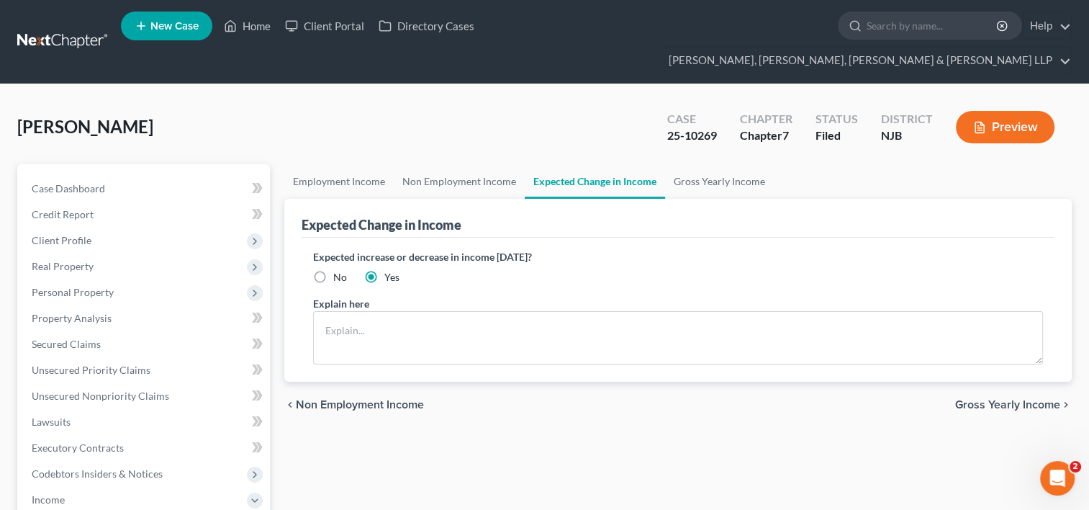
click at [333, 270] on label "No" at bounding box center [340, 277] width 14 height 14
click at [339, 270] on input "No" at bounding box center [343, 274] width 9 height 9
radio input "true"
click at [259, 26] on link "Home" at bounding box center [247, 26] width 61 height 26
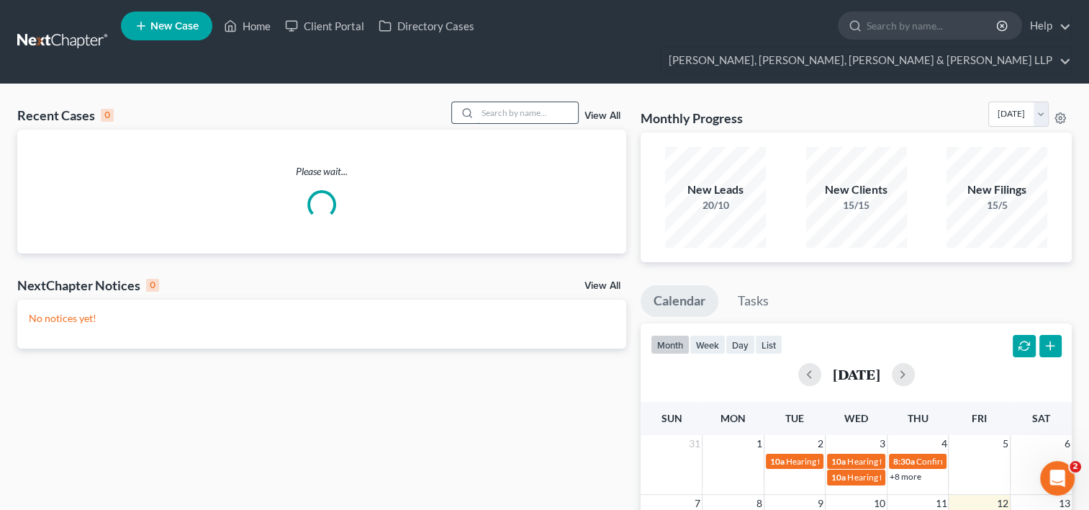
click at [524, 102] on input "search" at bounding box center [527, 112] width 101 height 21
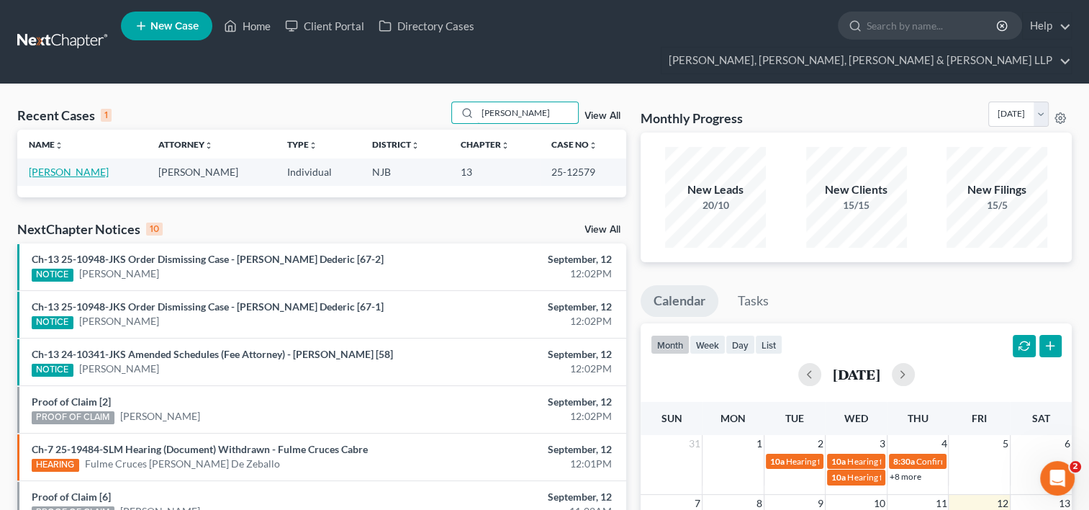
type input "ed Castillo"
click at [54, 166] on link "[PERSON_NAME]" at bounding box center [69, 172] width 80 height 12
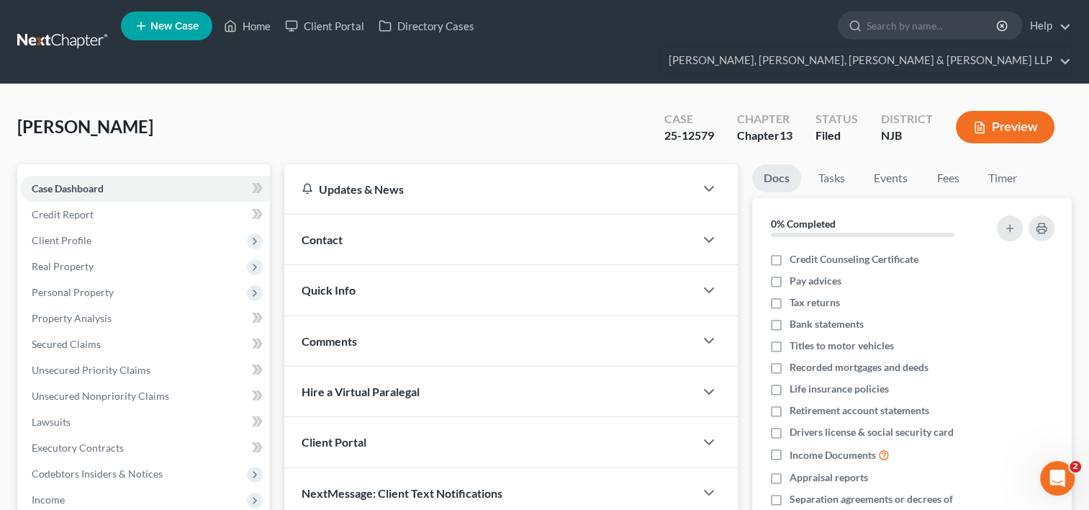
scroll to position [216, 0]
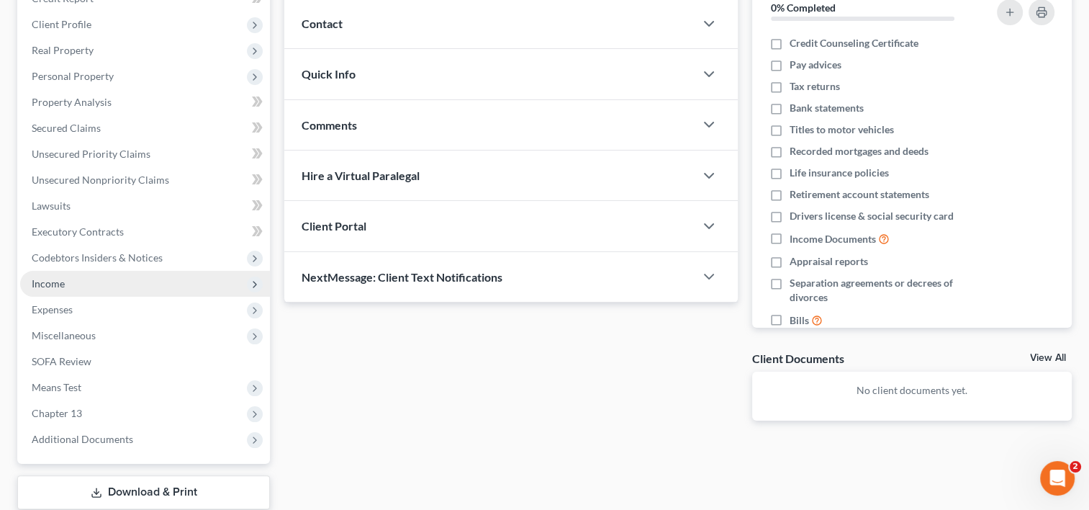
click at [85, 271] on span "Income" at bounding box center [145, 284] width 250 height 26
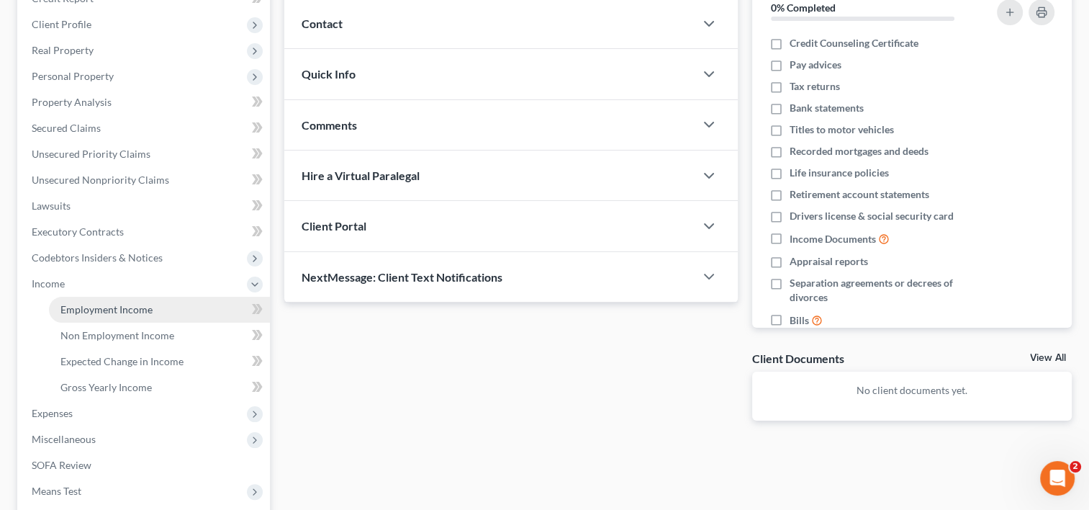
click at [107, 303] on span "Employment Income" at bounding box center [106, 309] width 92 height 12
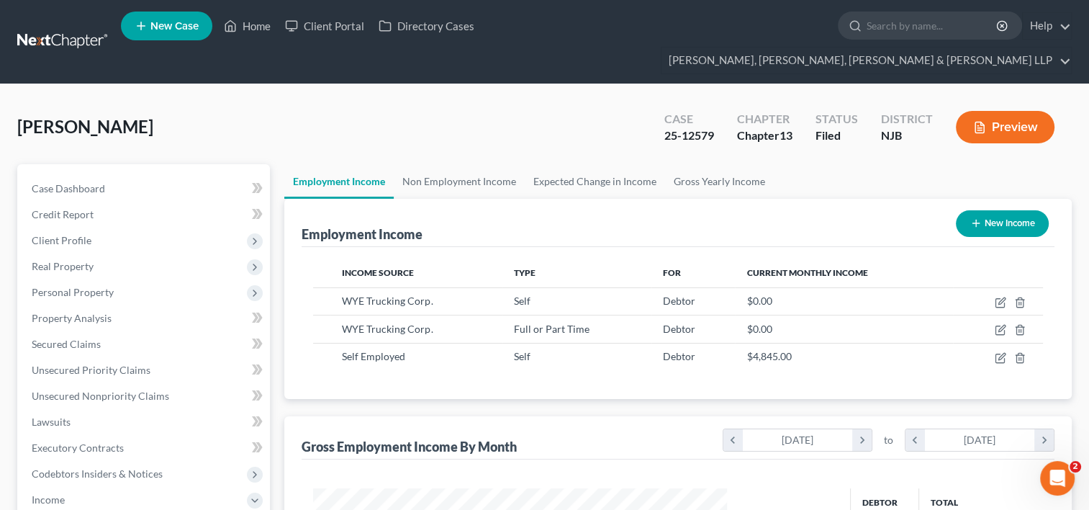
scroll to position [256, 443]
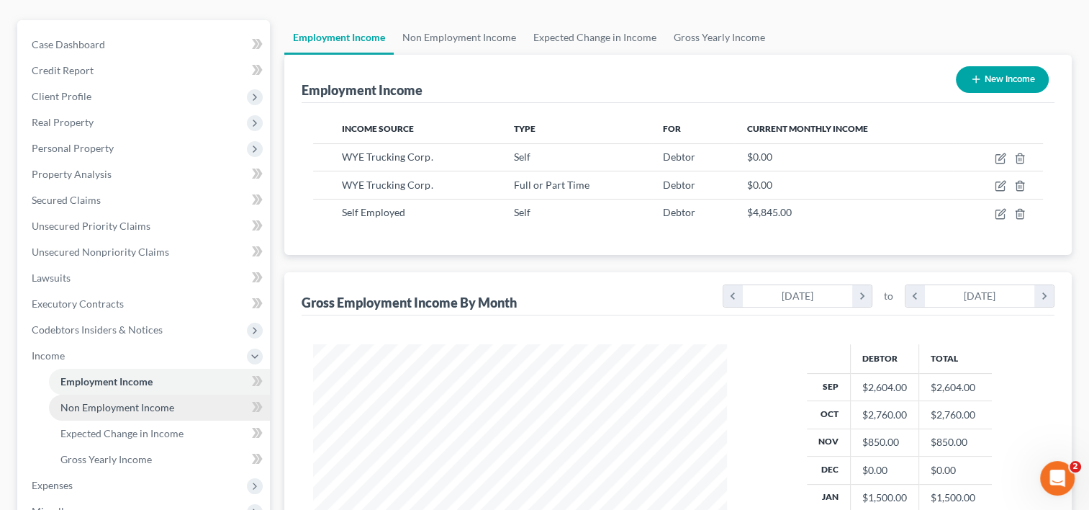
click at [112, 401] on span "Non Employment Income" at bounding box center [117, 407] width 114 height 12
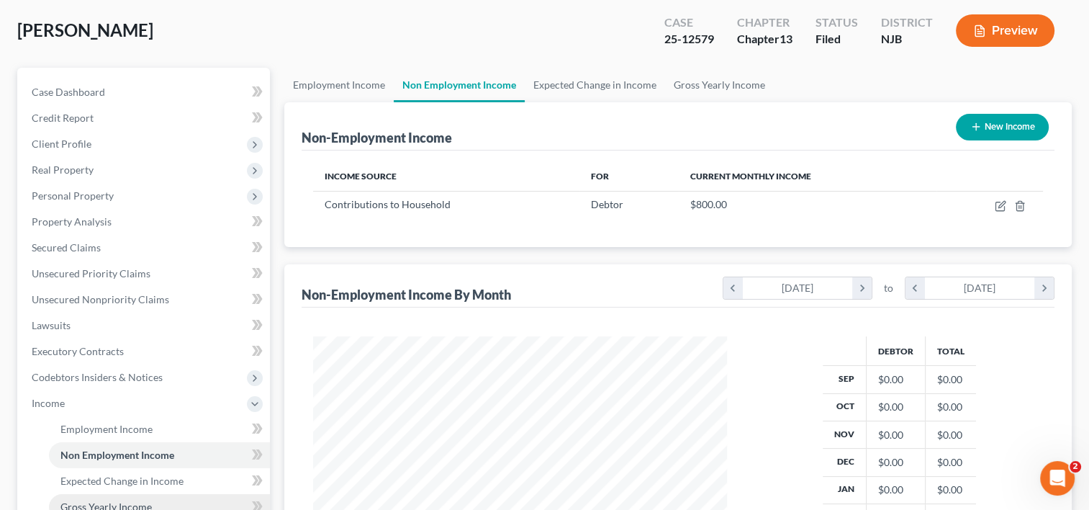
scroll to position [216, 0]
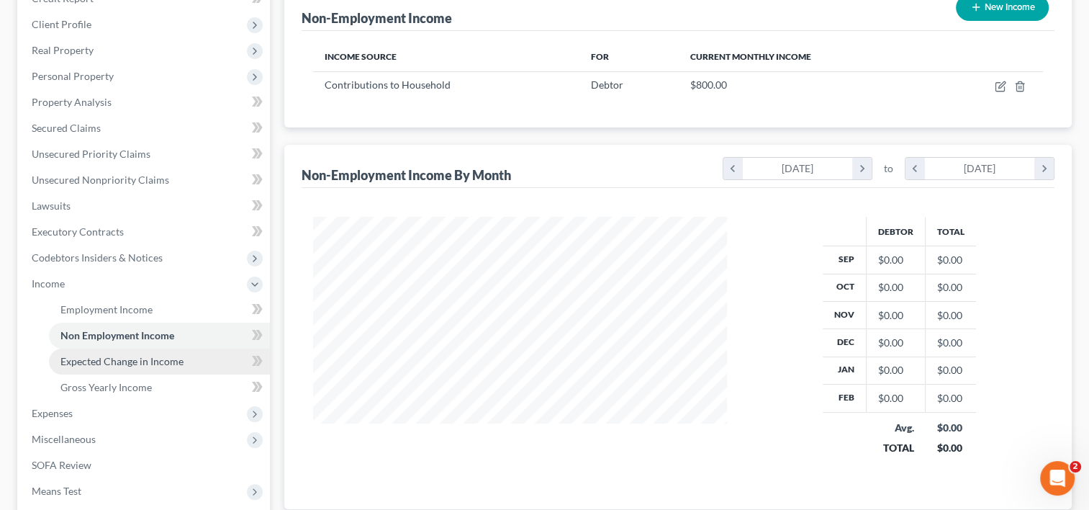
click at [150, 355] on span "Expected Change in Income" at bounding box center [121, 361] width 123 height 12
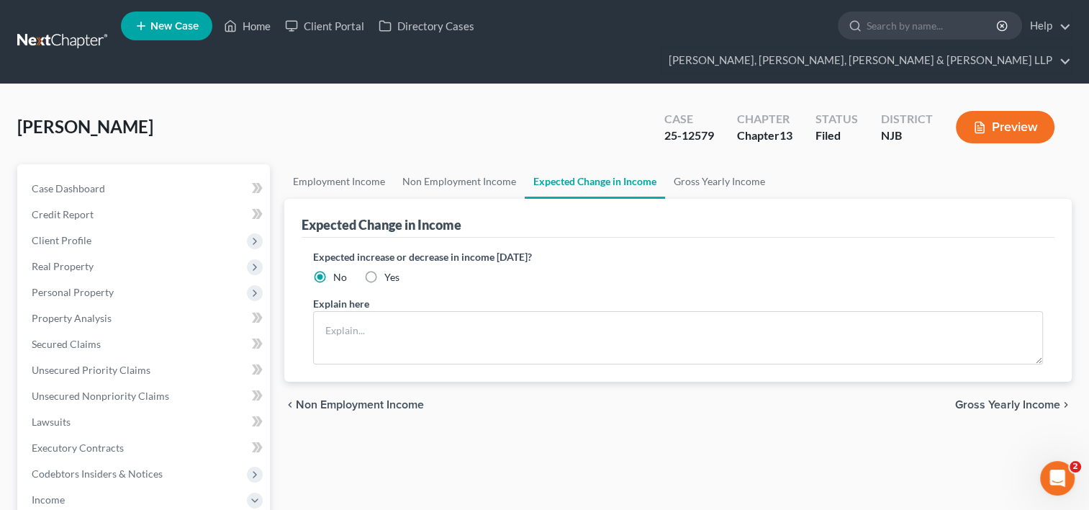
click at [384, 270] on label "Yes" at bounding box center [391, 277] width 15 height 14
click at [390, 270] on input "Yes" at bounding box center [394, 274] width 9 height 9
radio input "true"
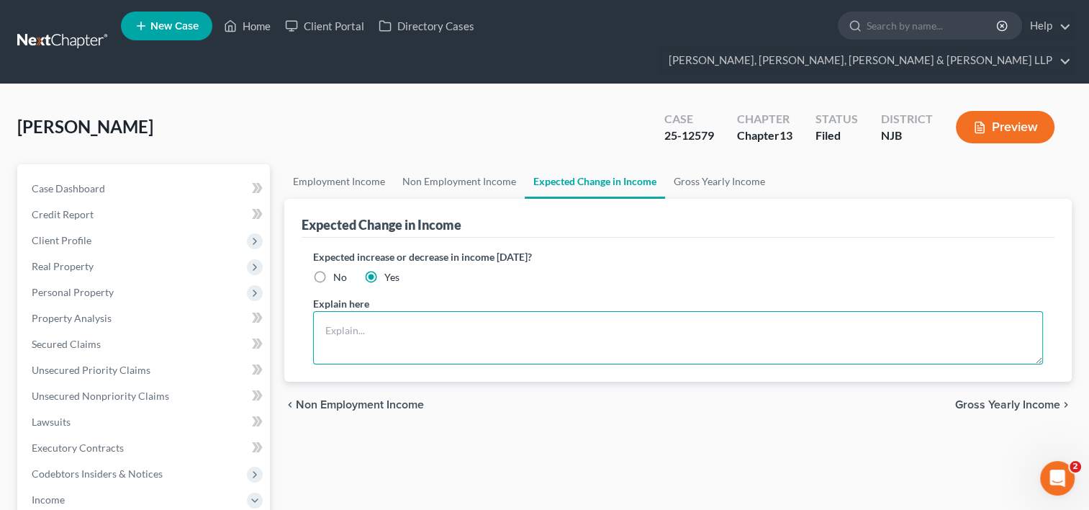
click at [340, 311] on textarea at bounding box center [678, 337] width 730 height 53
paste textarea "Debtor would receive additional Income"
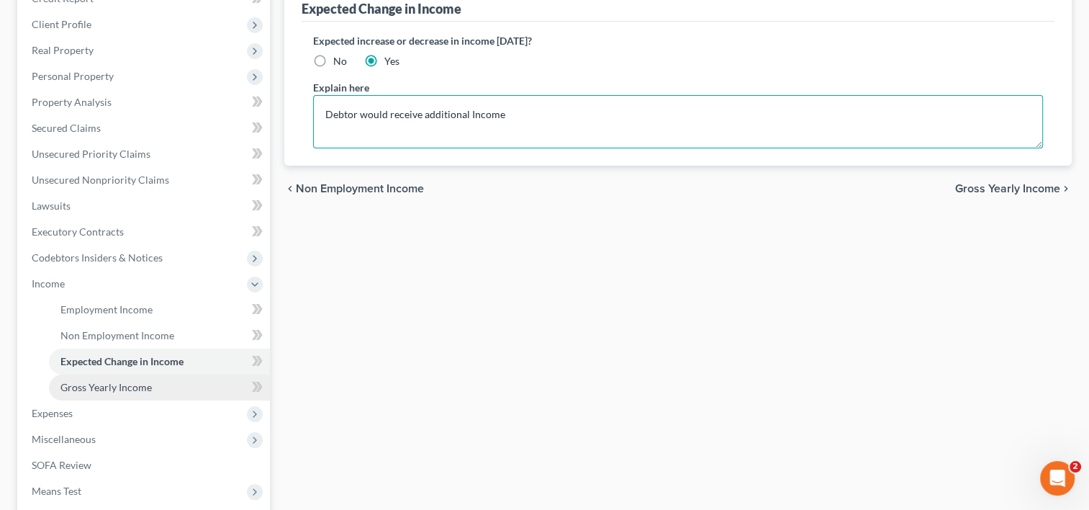
type textarea "Debtor would receive additional Income"
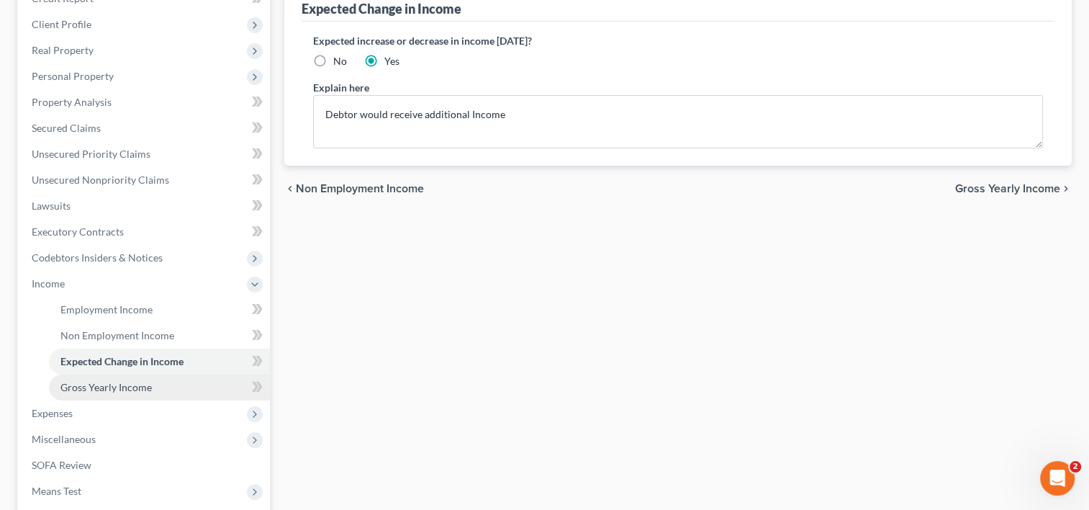
click at [125, 381] on span "Gross Yearly Income" at bounding box center [105, 387] width 91 height 12
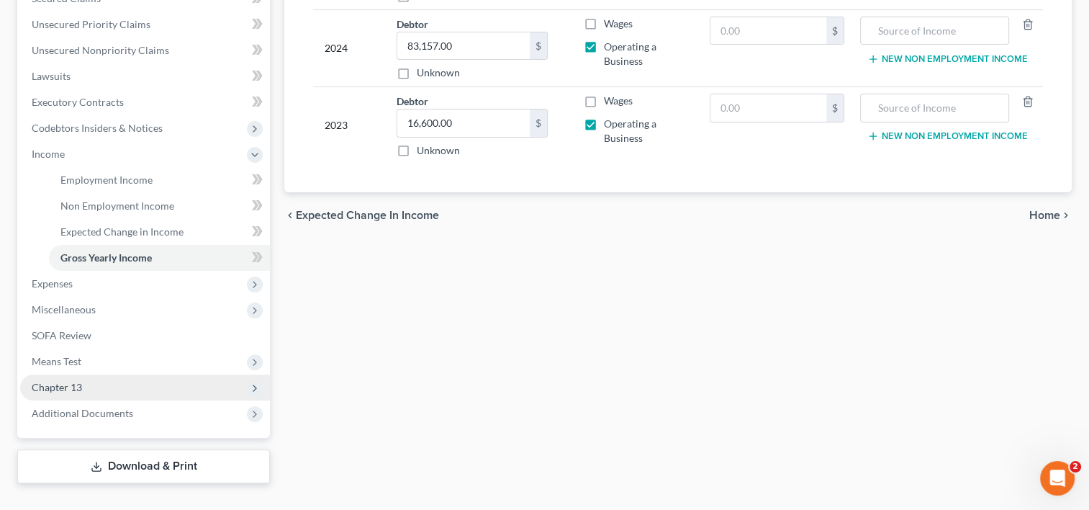
scroll to position [346, 0]
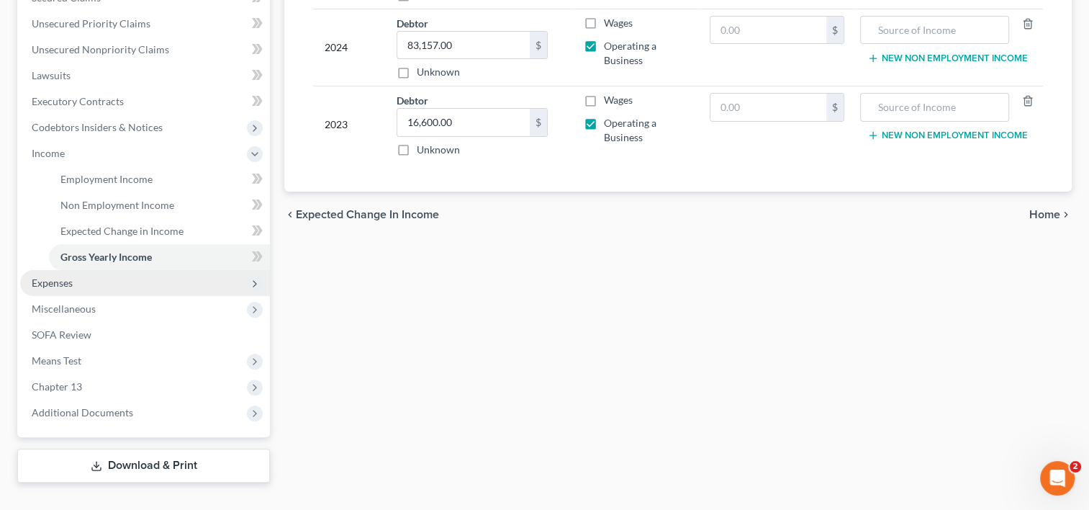
click at [81, 270] on span "Expenses" at bounding box center [145, 283] width 250 height 26
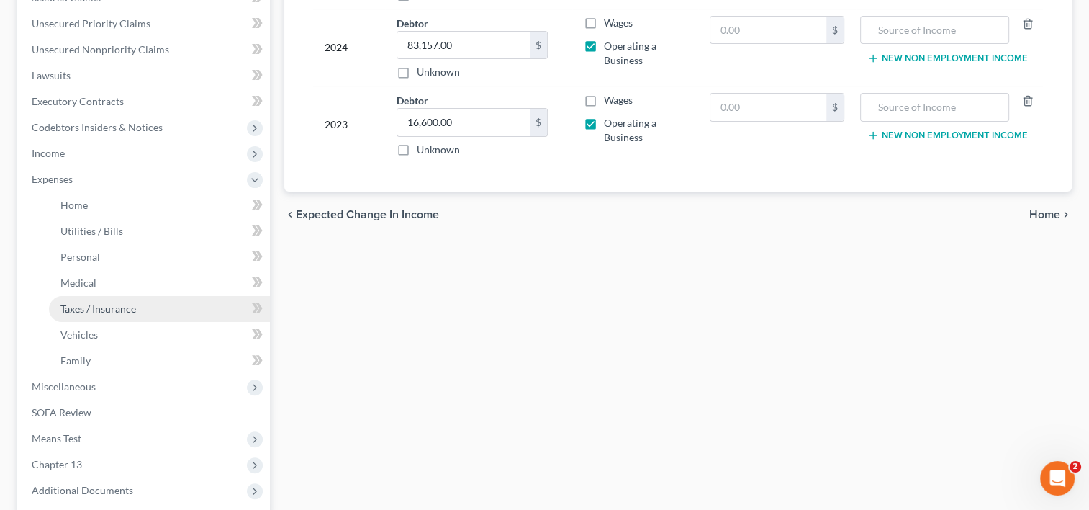
click at [140, 296] on link "Taxes / Insurance" at bounding box center [159, 309] width 221 height 26
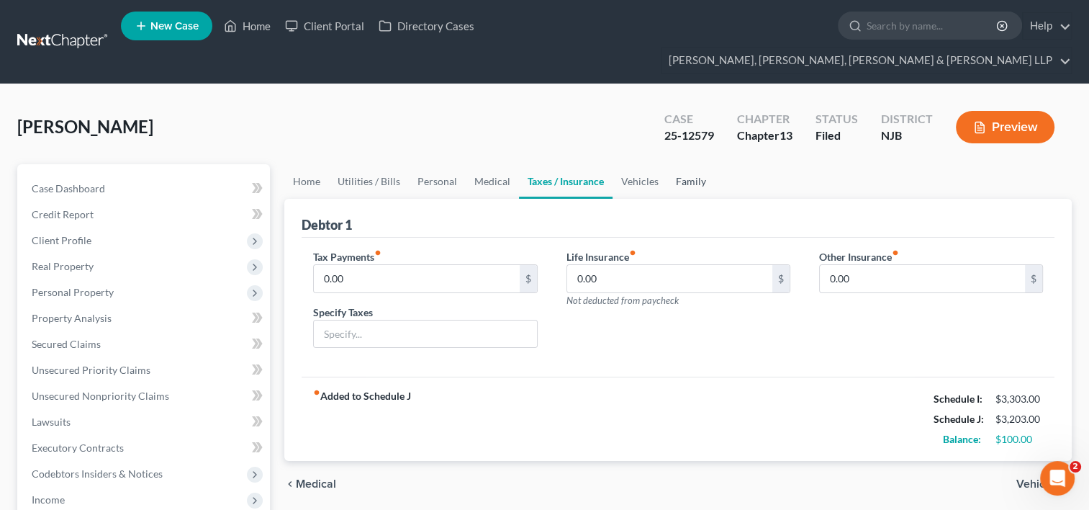
click at [685, 164] on link "Family" at bounding box center [691, 181] width 48 height 35
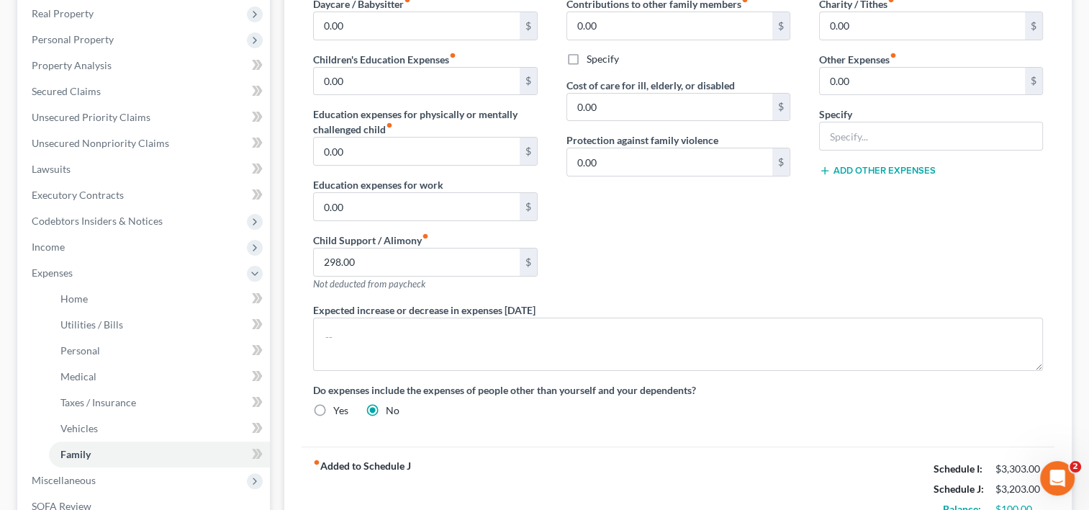
scroll to position [288, 0]
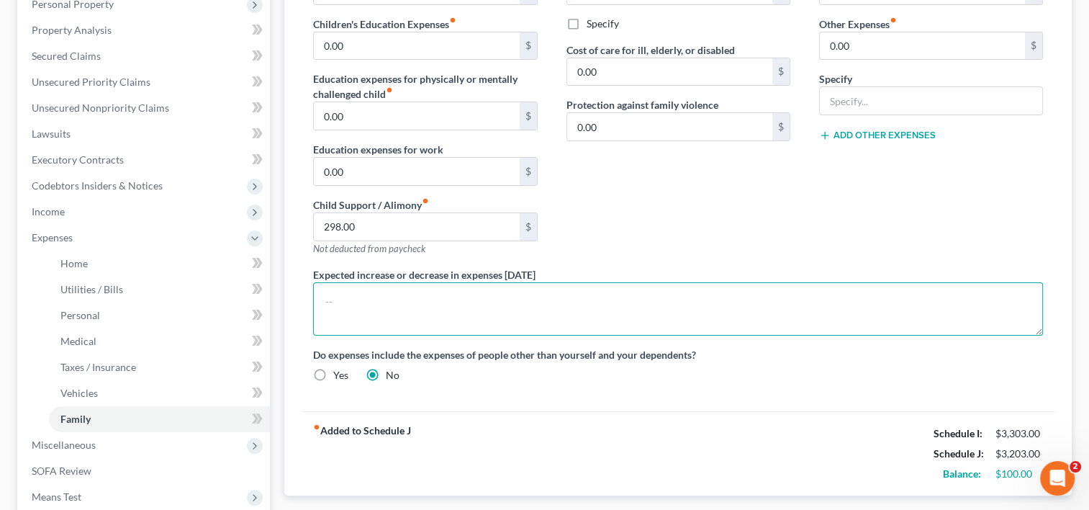
click at [485, 288] on textarea at bounding box center [678, 308] width 730 height 53
click at [325, 282] on textarea "Debtor will save for taxes" at bounding box center [678, 308] width 730 height 53
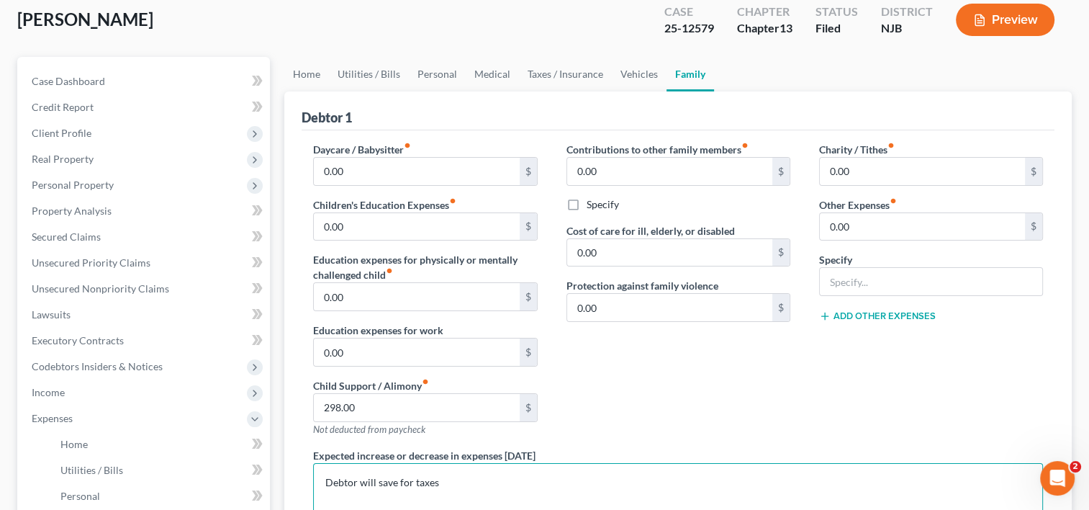
scroll to position [72, 0]
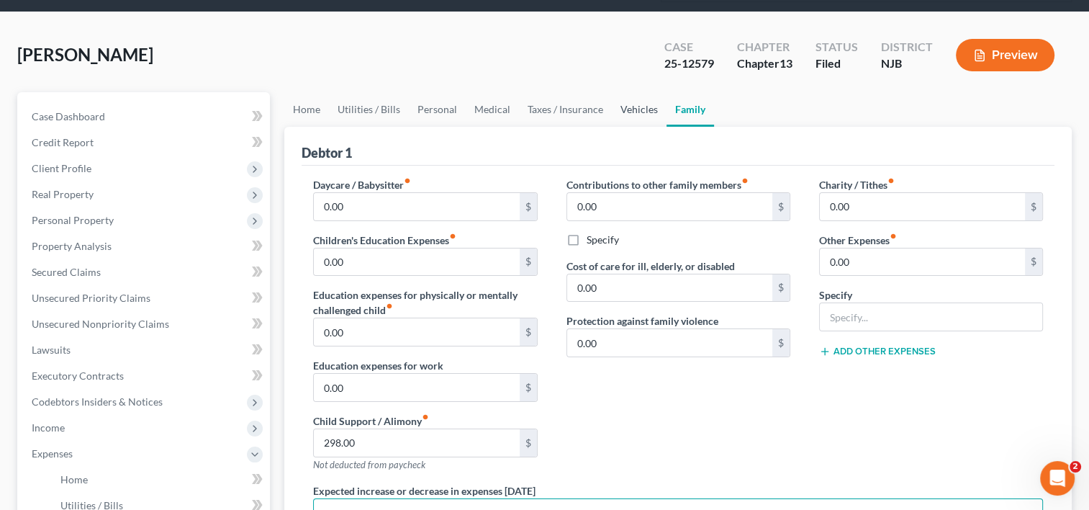
type textarea "Debtor will save for taxes"
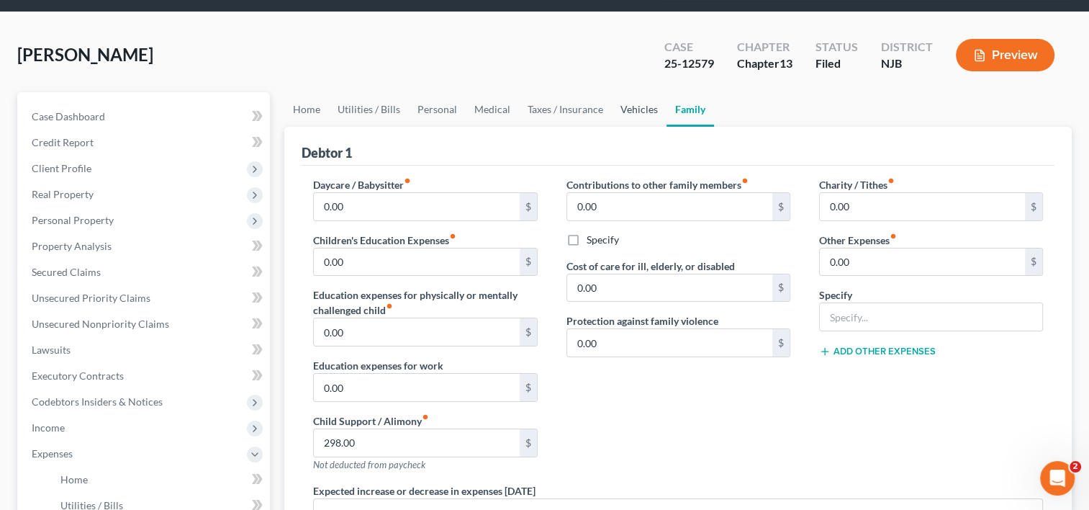
click at [630, 92] on link "Vehicles" at bounding box center [639, 109] width 55 height 35
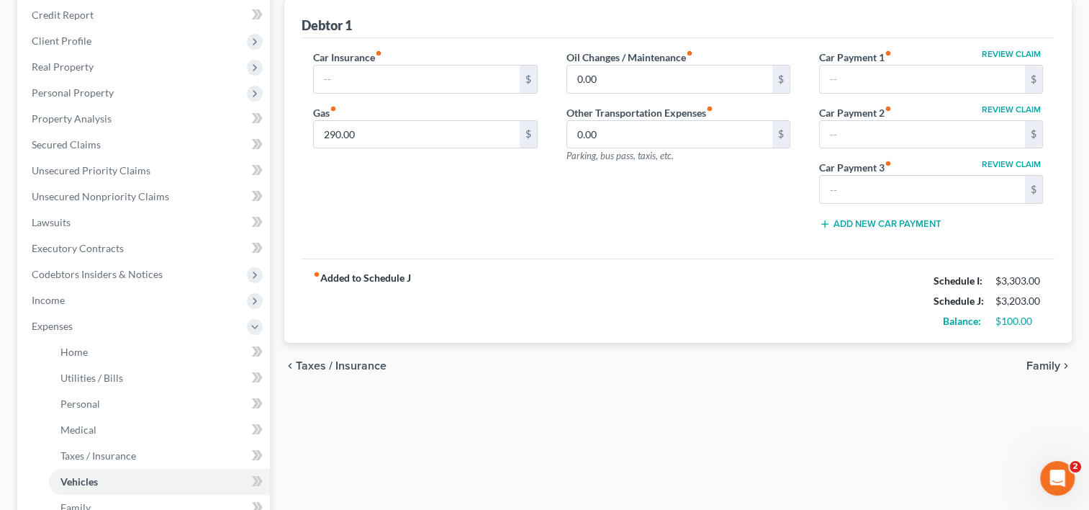
scroll to position [288, 0]
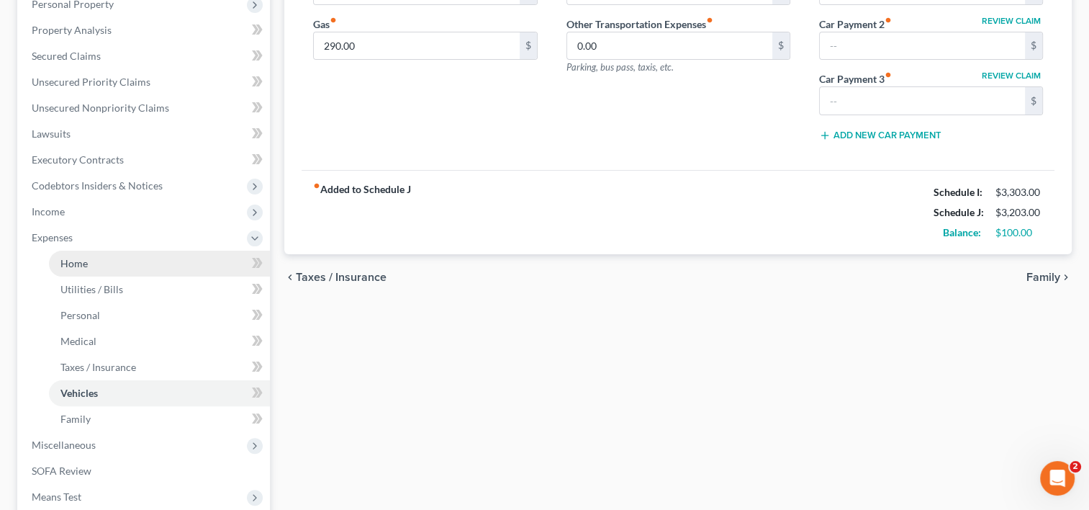
click at [102, 250] on link "Home" at bounding box center [159, 263] width 221 height 26
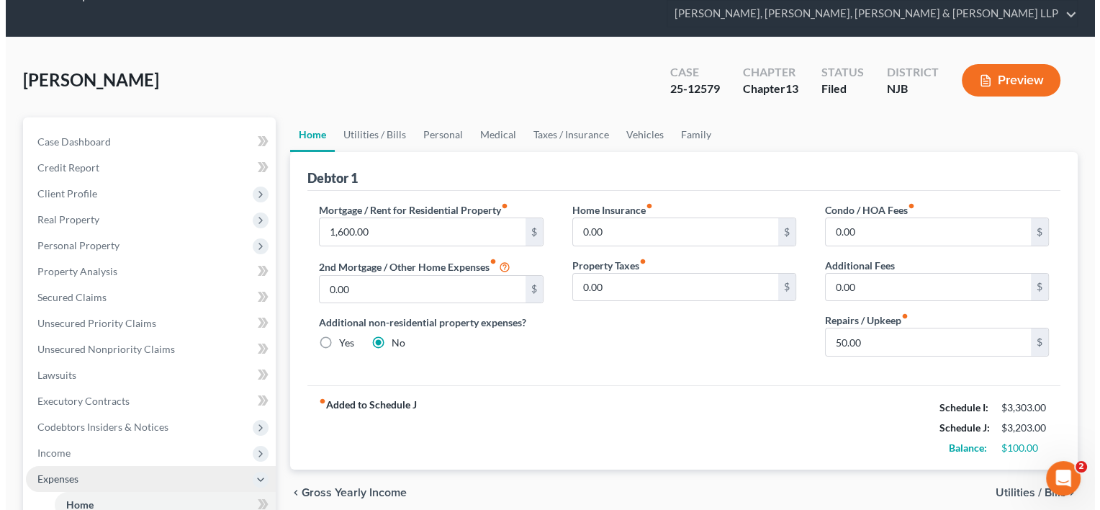
scroll to position [72, 0]
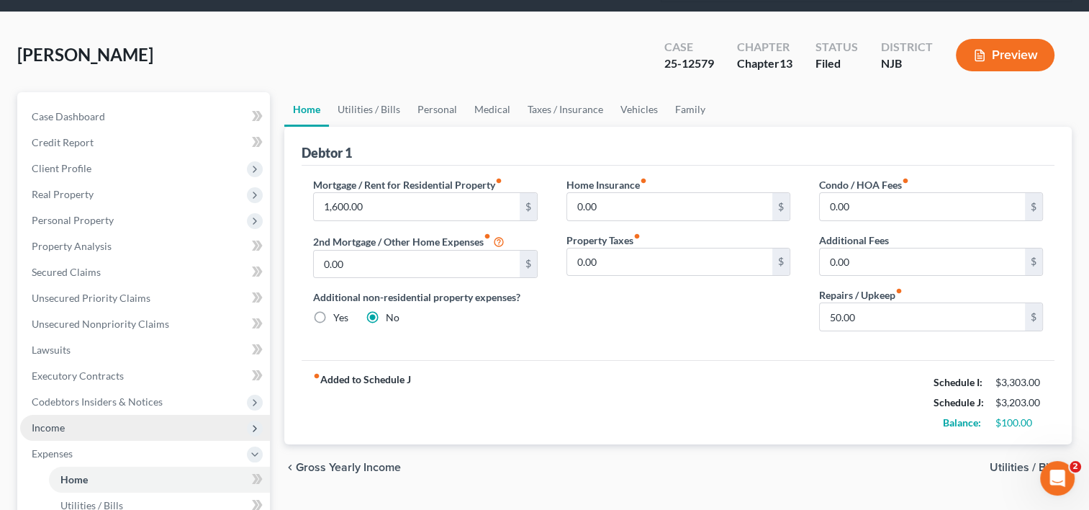
click at [56, 421] on span "Income" at bounding box center [48, 427] width 33 height 12
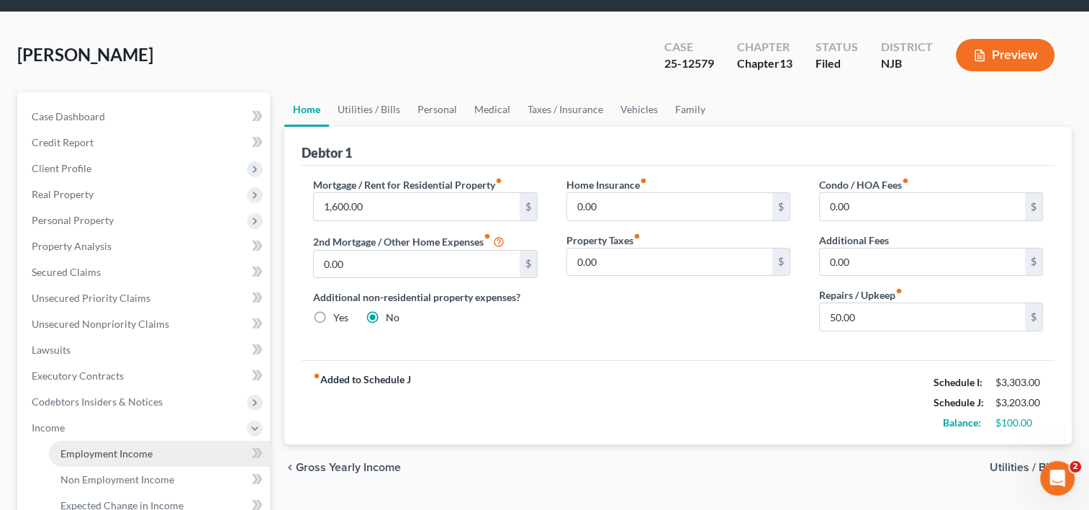
click at [110, 447] on span "Employment Income" at bounding box center [106, 453] width 92 height 12
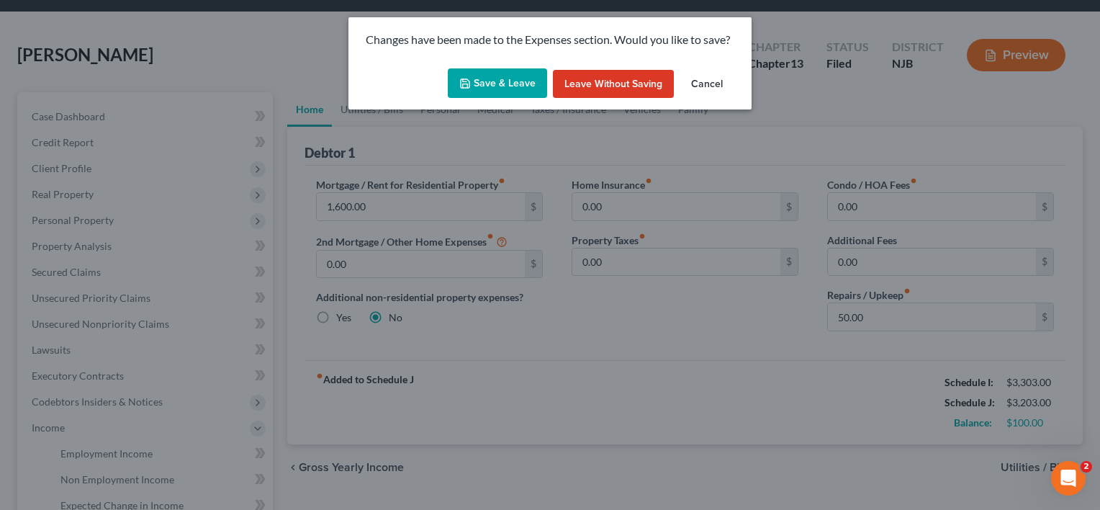
click at [515, 80] on button "Save & Leave" at bounding box center [497, 83] width 99 height 30
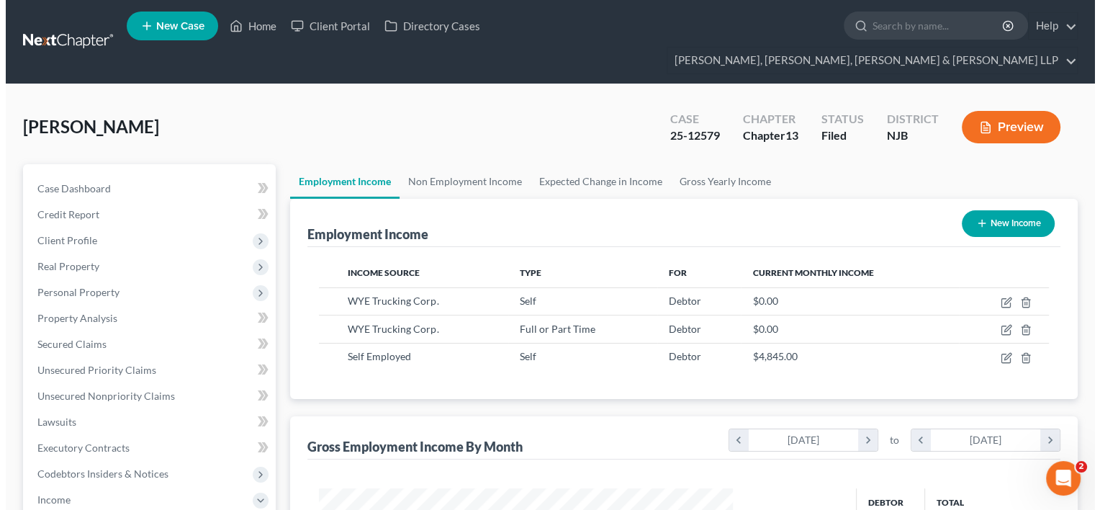
scroll to position [256, 443]
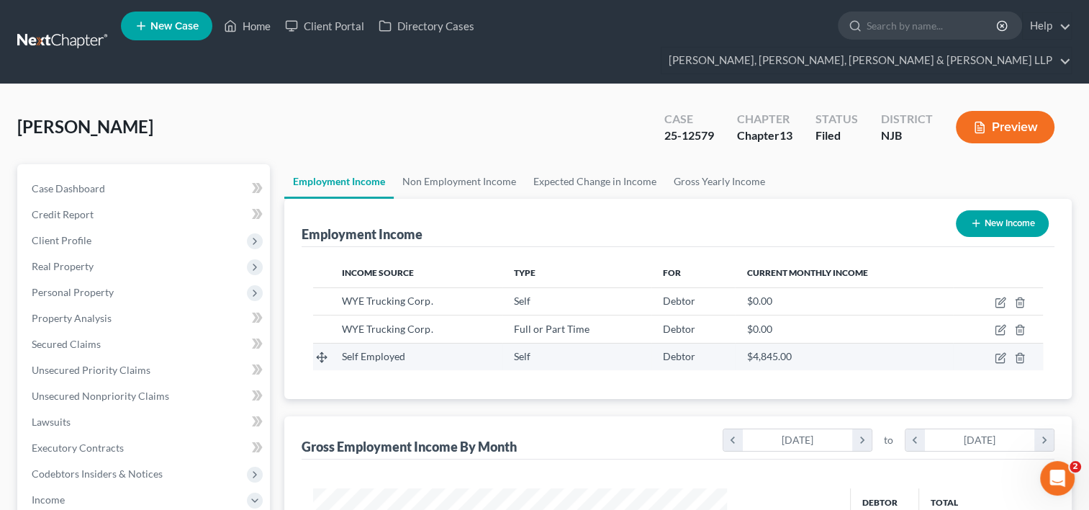
click at [754, 350] on span "$4,845.00" at bounding box center [768, 356] width 45 height 12
click at [1003, 352] on icon "button" at bounding box center [1001, 358] width 12 height 12
select select "1"
select select "0"
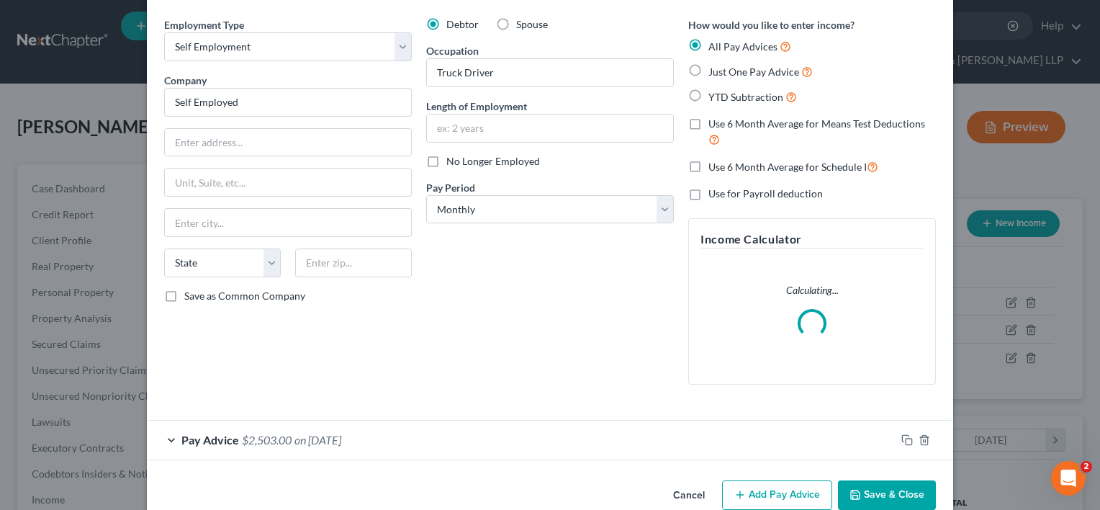
scroll to position [77, 0]
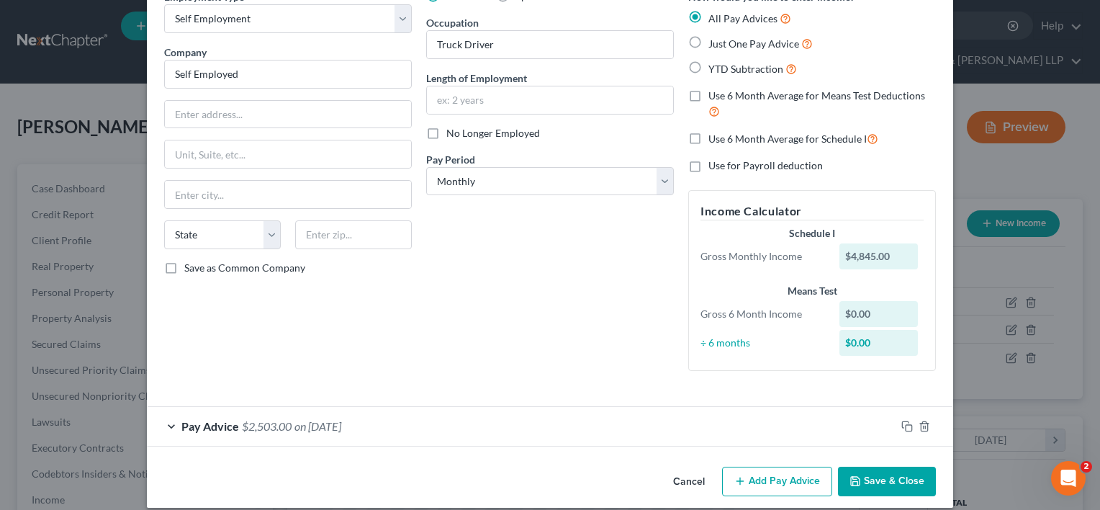
click at [331, 411] on div "Pay Advice $2,503.00 on 08/01/2025" at bounding box center [521, 426] width 749 height 38
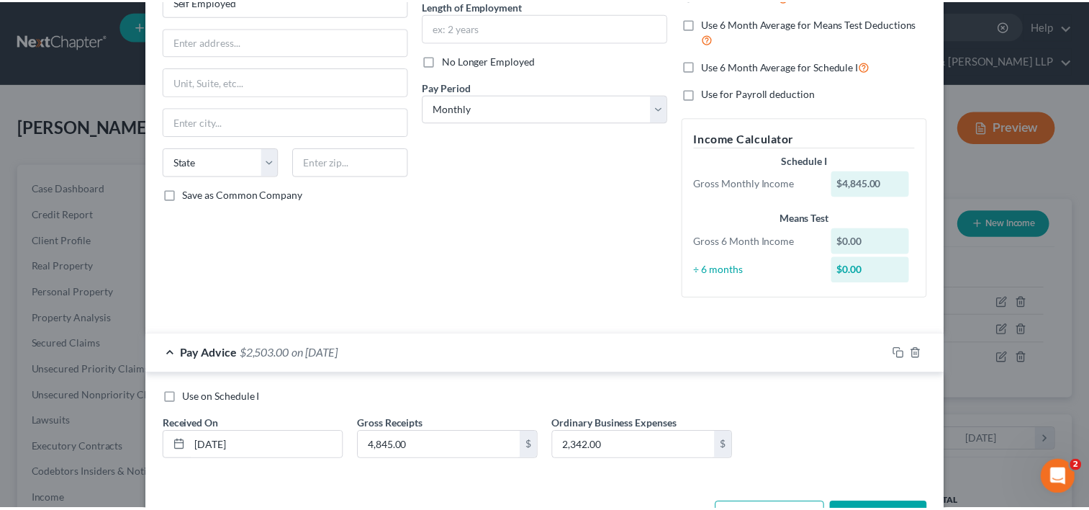
scroll to position [201, 0]
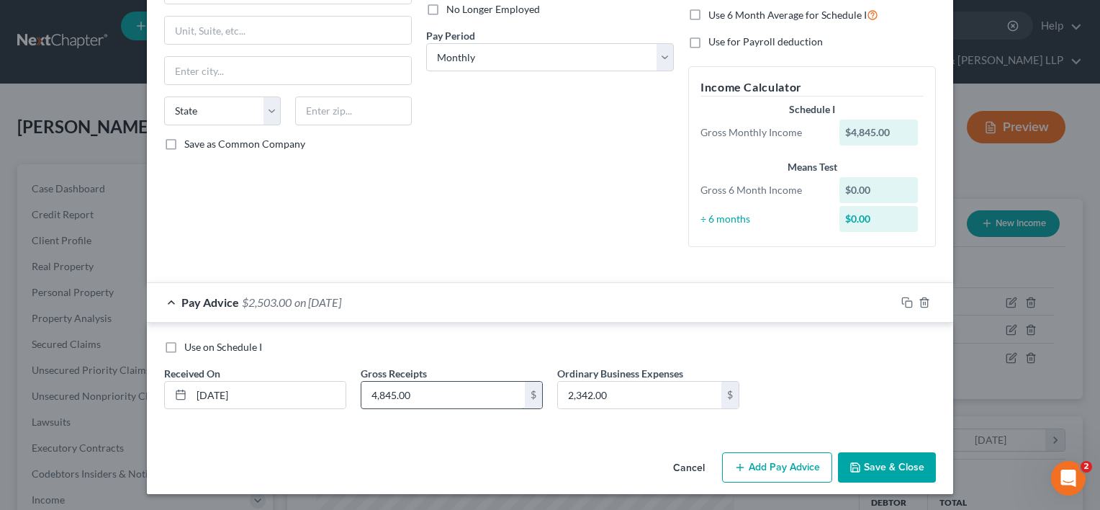
click at [374, 400] on input "4,845.00" at bounding box center [442, 394] width 163 height 27
click at [371, 397] on input "4,845.00" at bounding box center [442, 394] width 163 height 27
click at [369, 396] on input "4,845.00" at bounding box center [442, 394] width 163 height 27
click at [438, 389] on input "4,845.00" at bounding box center [442, 394] width 163 height 27
type input "4"
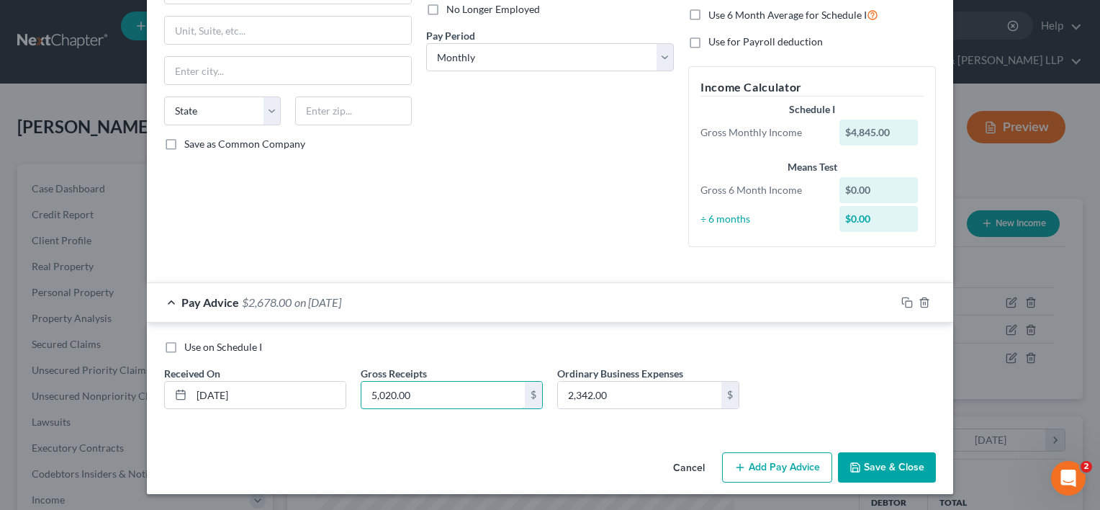
type input "5,020.00"
click at [492, 435] on div "Employment Type * Select Full or Part Time Employment Self Employment Company *…" at bounding box center [550, 155] width 806 height 581
click at [891, 467] on button "Save & Close" at bounding box center [887, 467] width 98 height 30
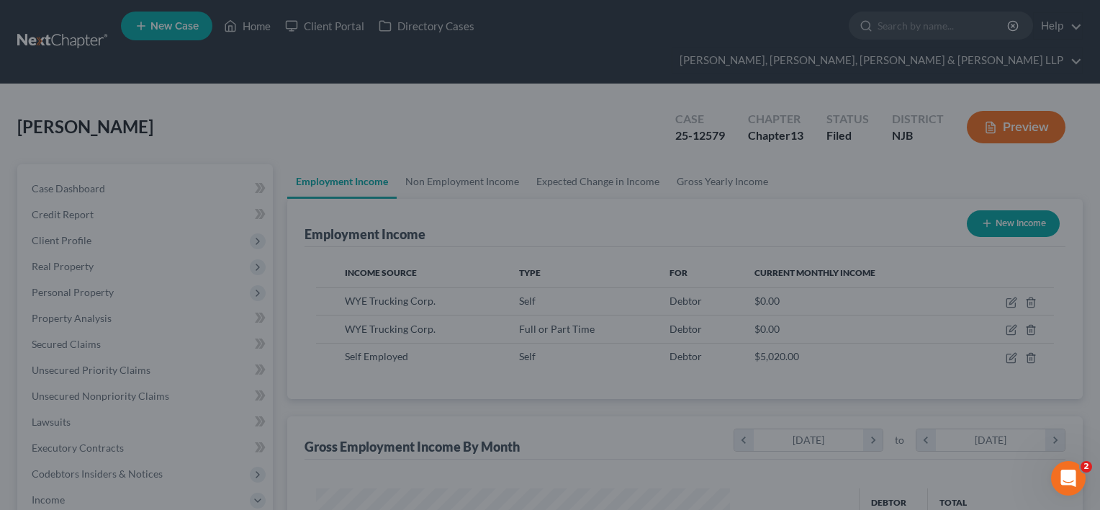
scroll to position [719491, 719306]
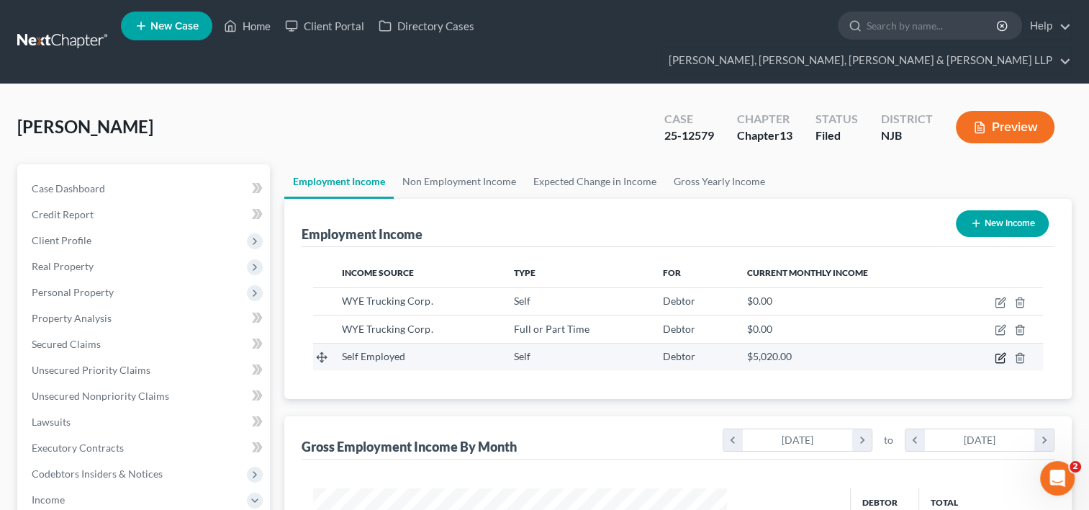
click at [1000, 352] on icon "button" at bounding box center [1001, 358] width 12 height 12
select select "1"
select select "0"
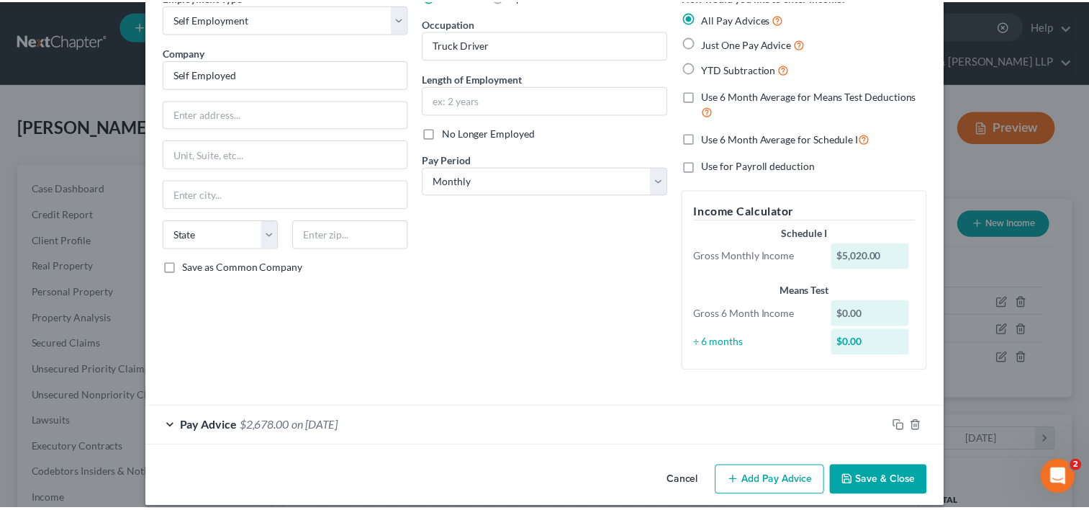
scroll to position [0, 0]
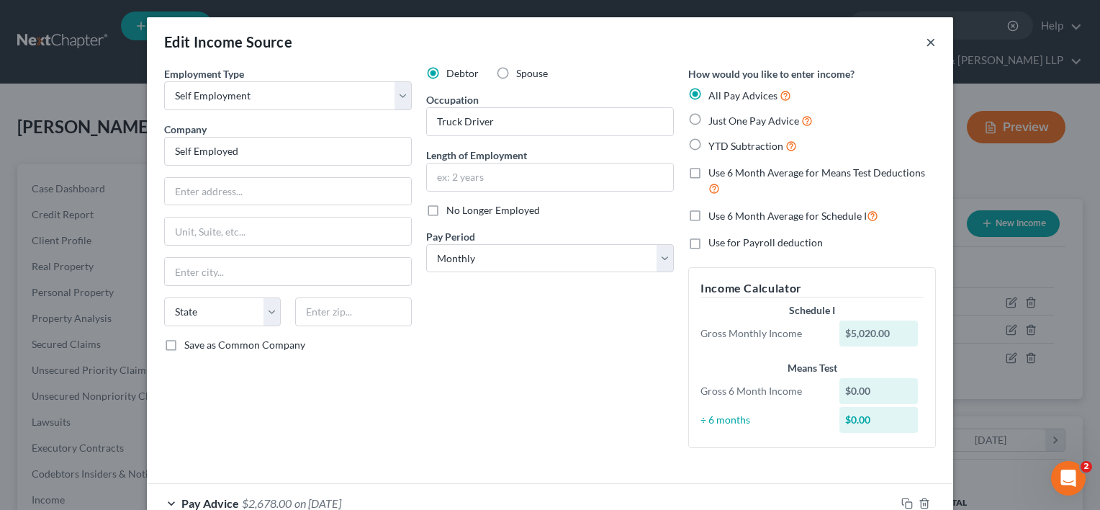
click at [930, 40] on div "Edit Income Source ×" at bounding box center [550, 41] width 806 height 49
click at [933, 36] on div "Edit Income Source ×" at bounding box center [550, 41] width 806 height 49
click at [927, 43] on button "×" at bounding box center [931, 41] width 10 height 17
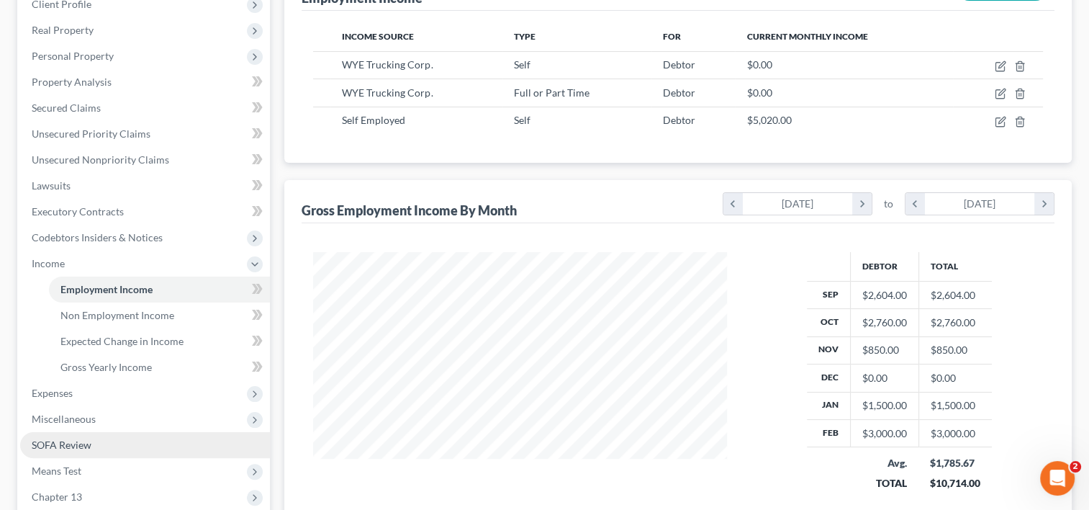
scroll to position [346, 0]
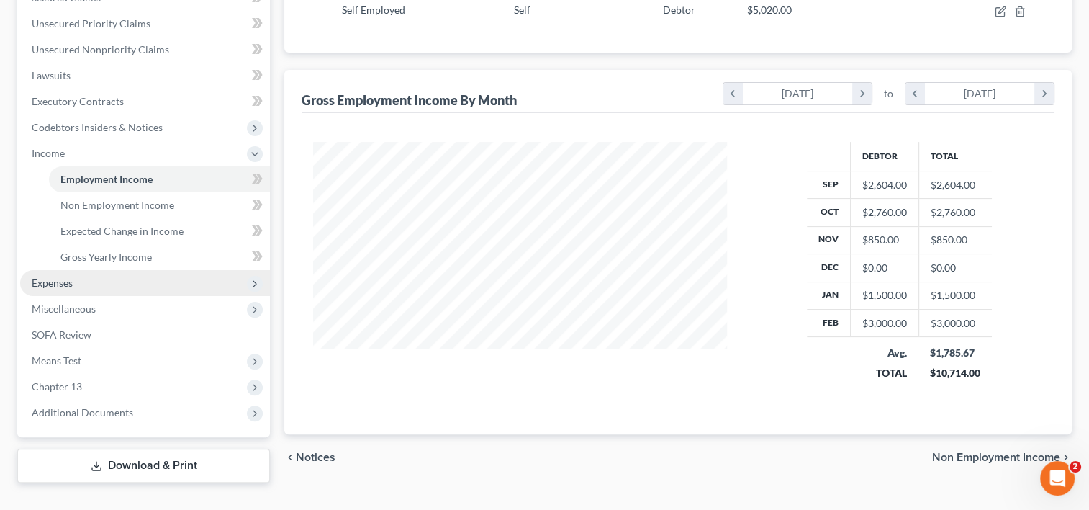
click at [111, 270] on span "Expenses" at bounding box center [145, 283] width 250 height 26
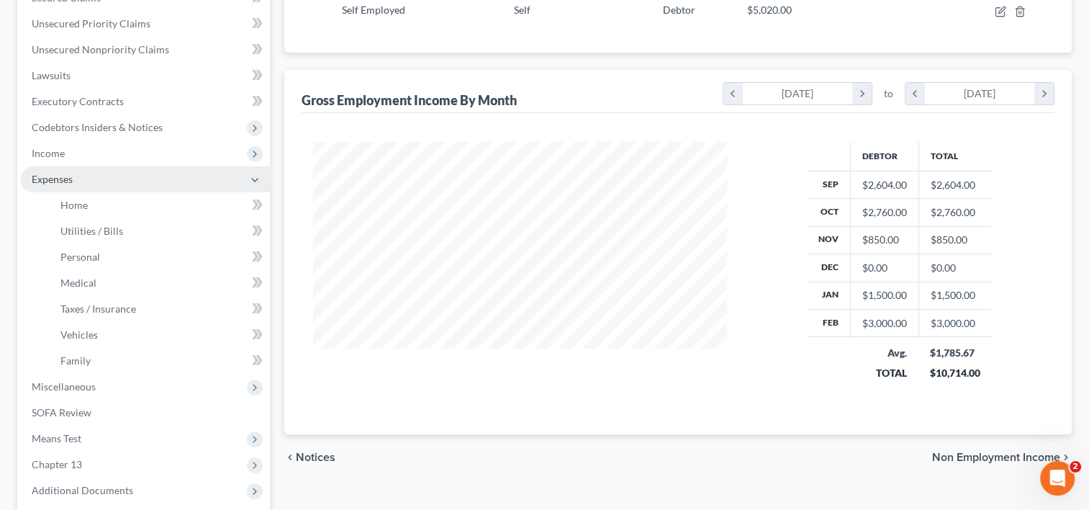
click at [111, 192] on span "Expenses" at bounding box center [145, 179] width 250 height 26
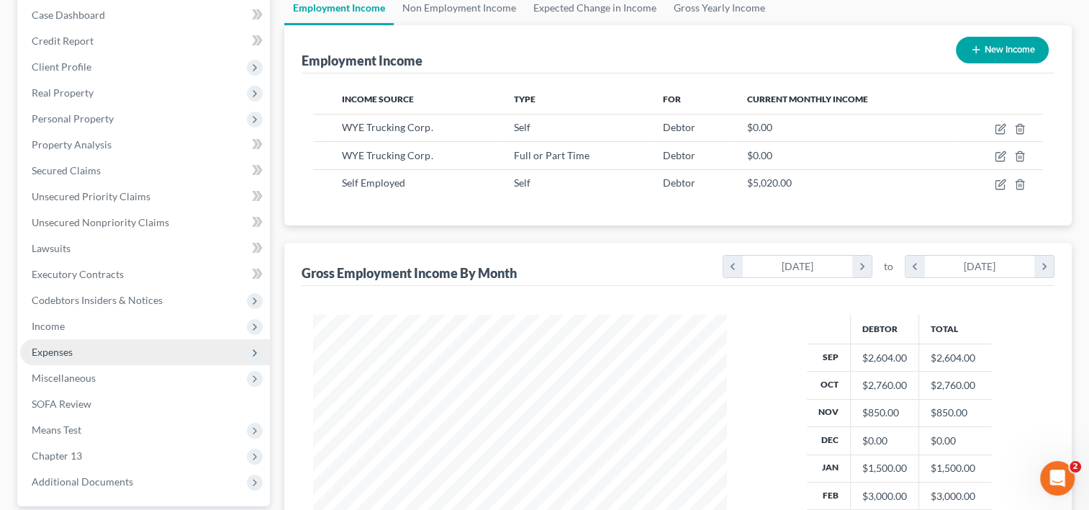
scroll to position [199, 0]
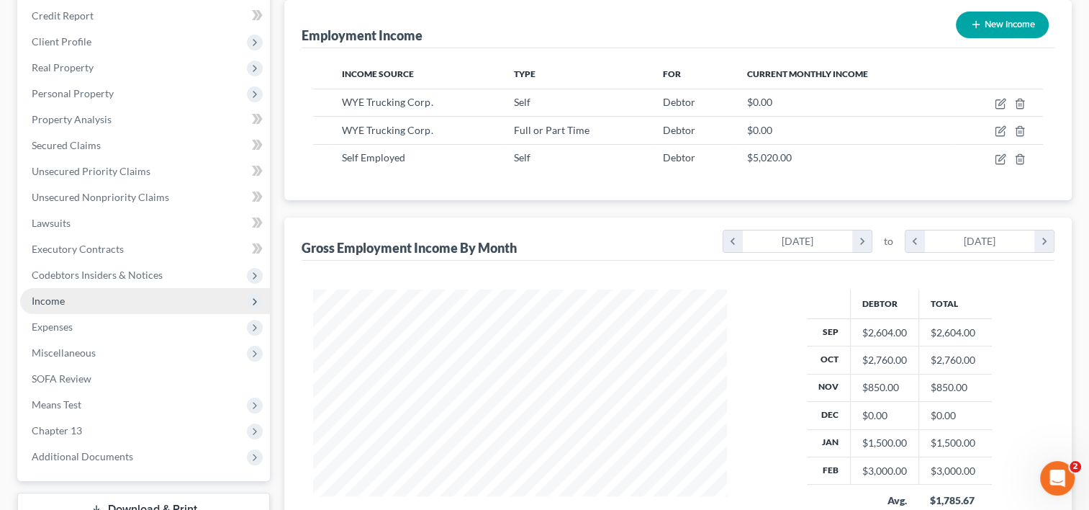
click at [58, 294] on span "Income" at bounding box center [48, 300] width 33 height 12
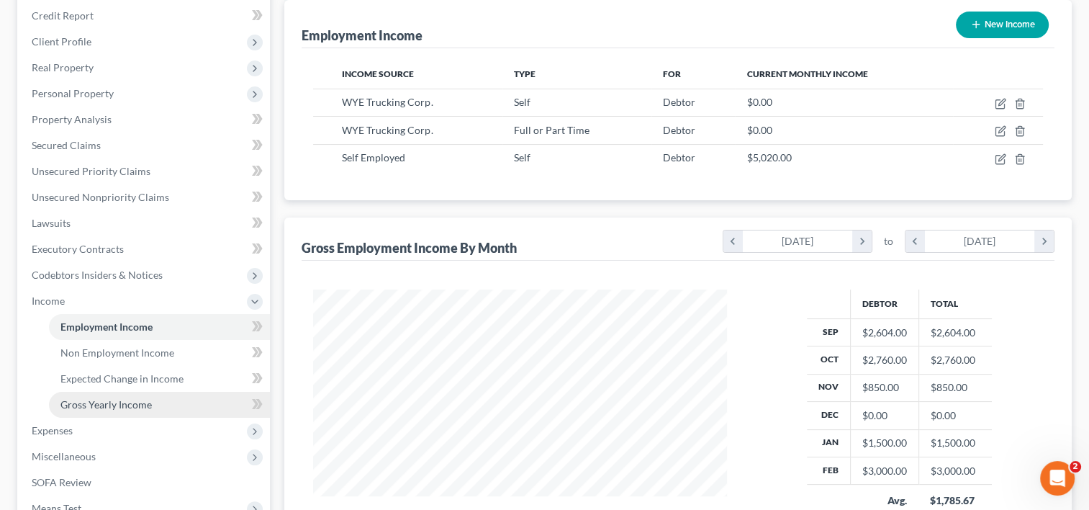
click at [109, 398] on span "Gross Yearly Income" at bounding box center [105, 404] width 91 height 12
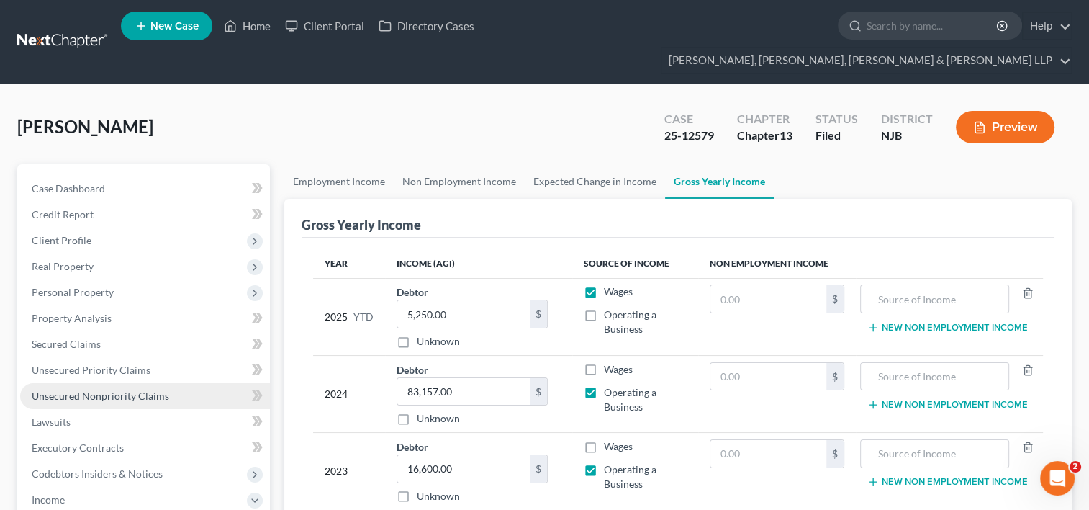
scroll to position [144, 0]
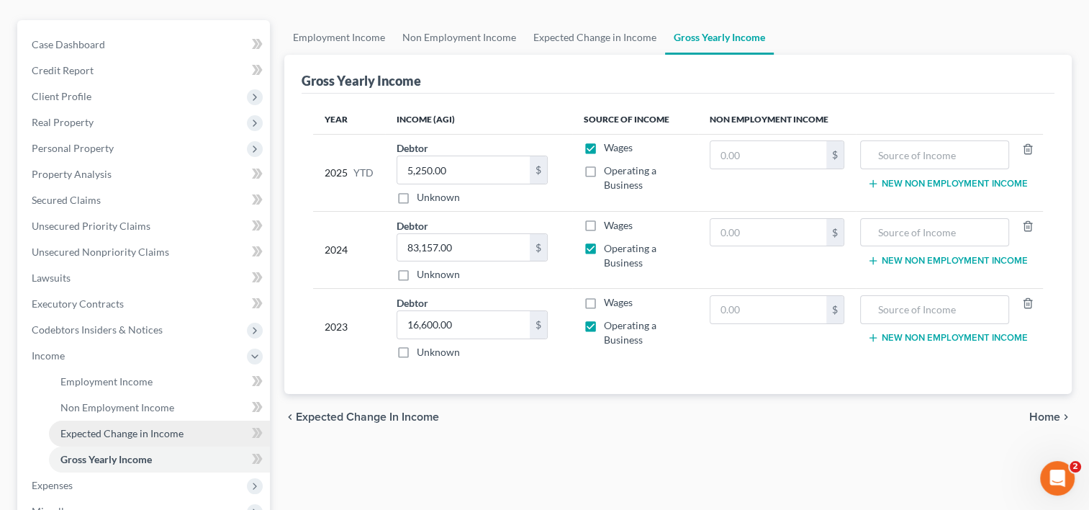
click at [107, 427] on span "Expected Change in Income" at bounding box center [121, 433] width 123 height 12
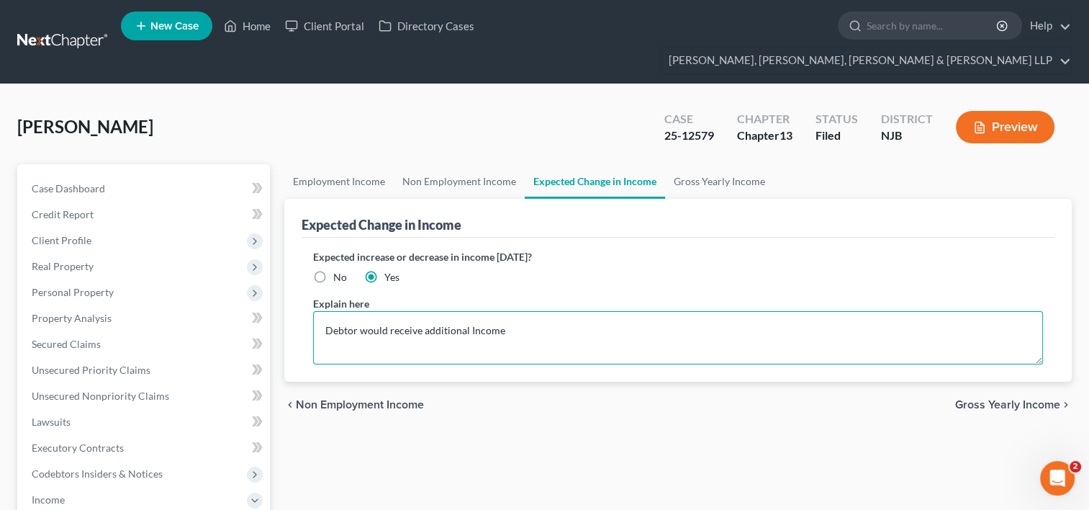
click at [502, 311] on textarea "Debtor would receive additional Income" at bounding box center [678, 337] width 730 height 53
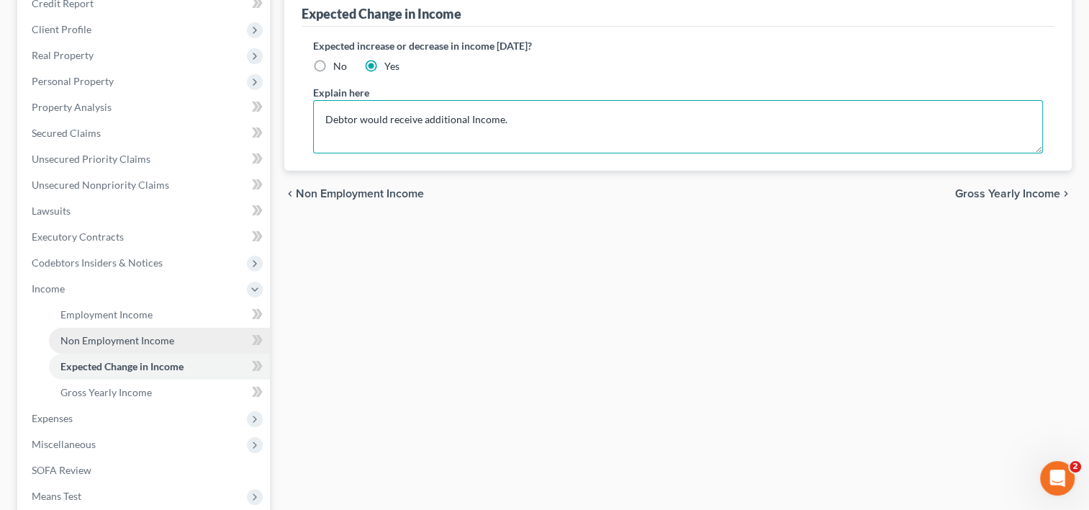
scroll to position [216, 0]
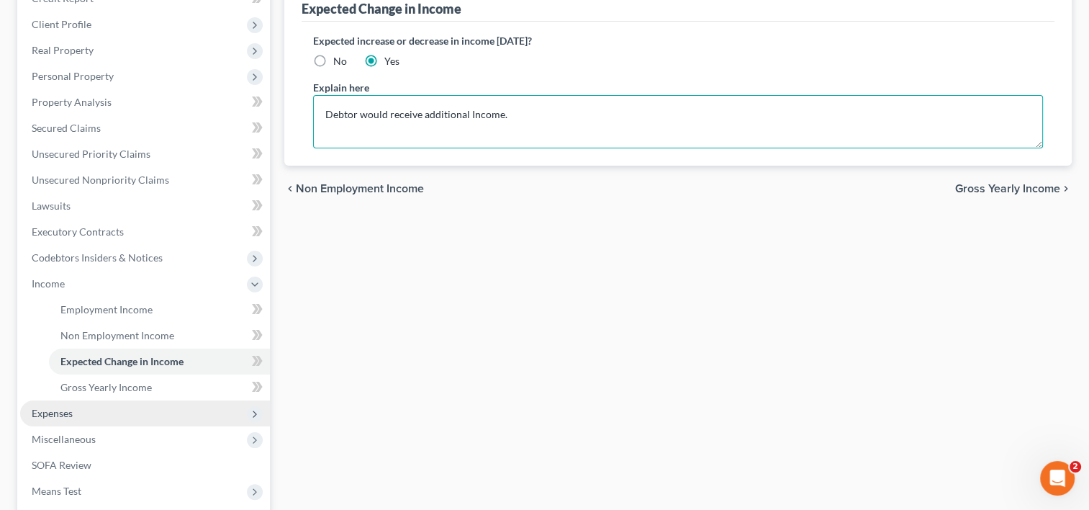
type textarea "Debtor would receive additional Income."
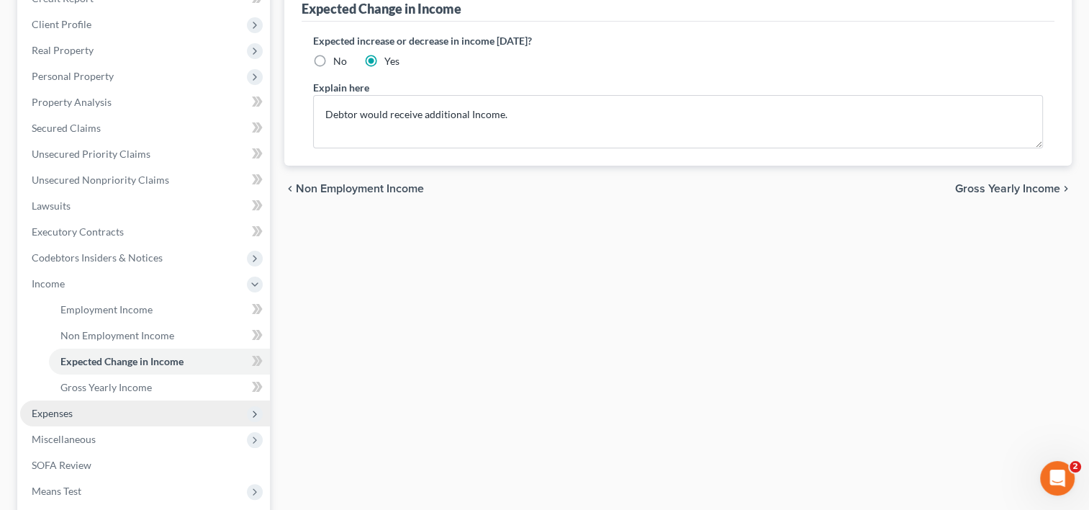
click at [78, 400] on span "Expenses" at bounding box center [145, 413] width 250 height 26
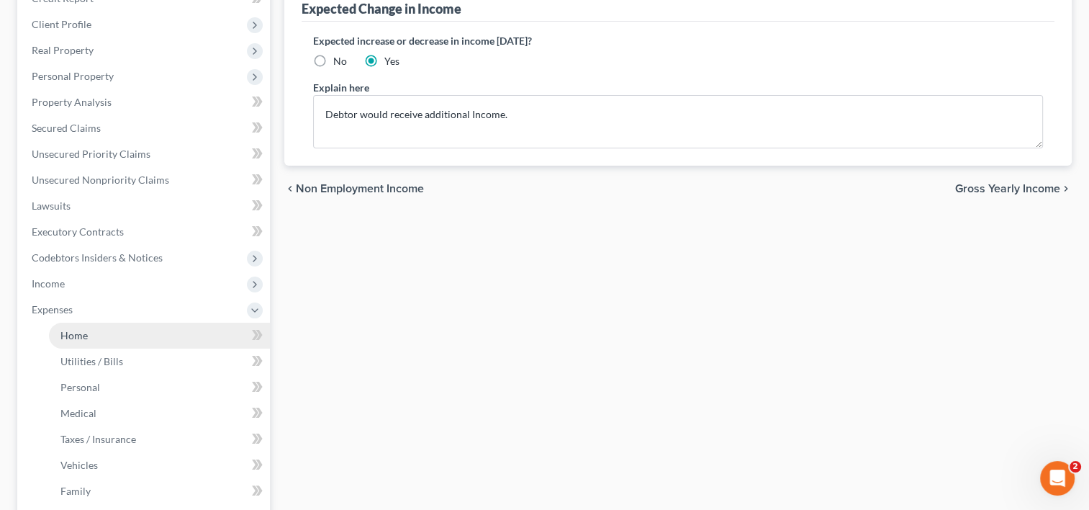
click at [109, 322] on link "Home" at bounding box center [159, 335] width 221 height 26
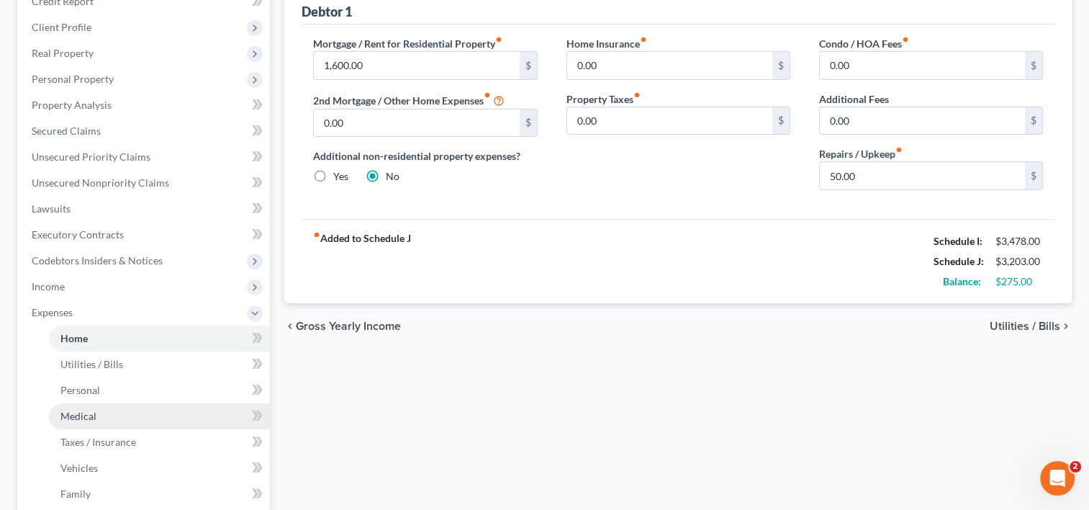
scroll to position [216, 0]
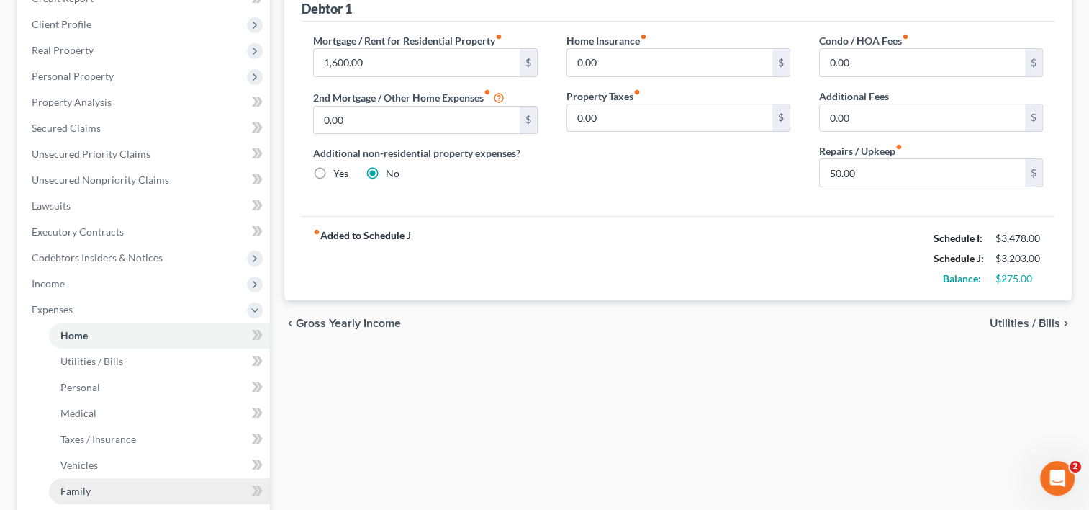
click at [99, 478] on link "Family" at bounding box center [159, 491] width 221 height 26
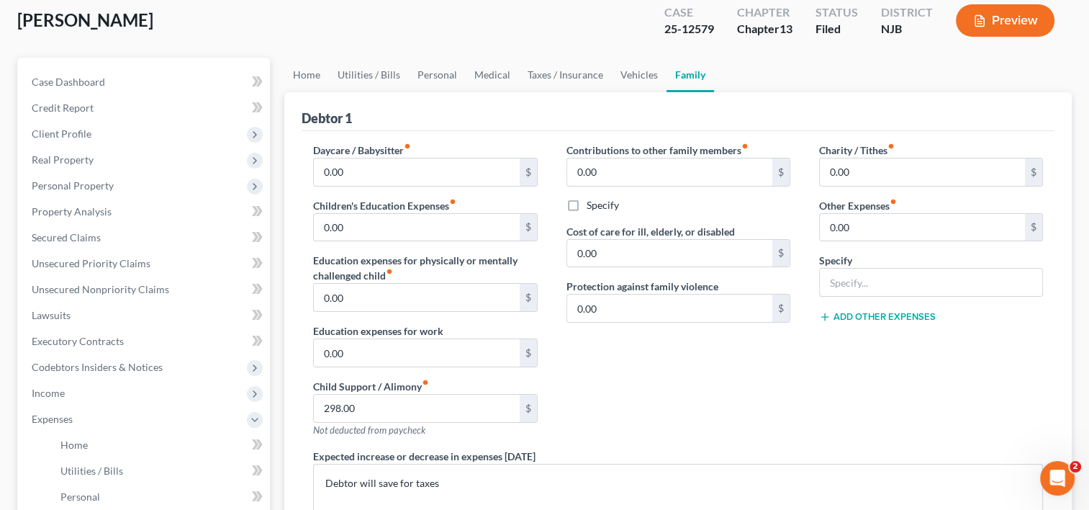
scroll to position [288, 0]
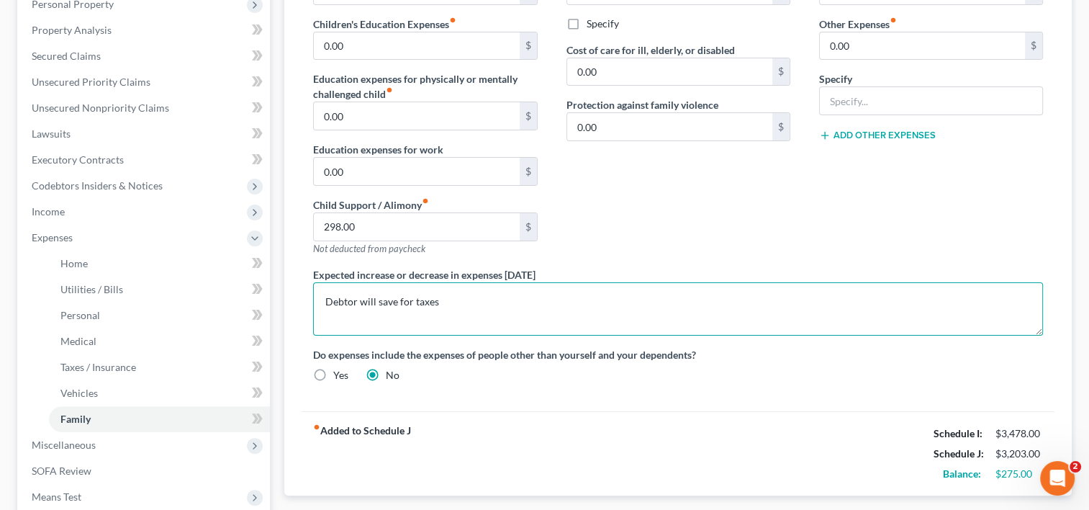
click at [436, 282] on textarea "Debtor will save for taxes" at bounding box center [678, 308] width 730 height 53
type textarea "Debtor will save for taxes."
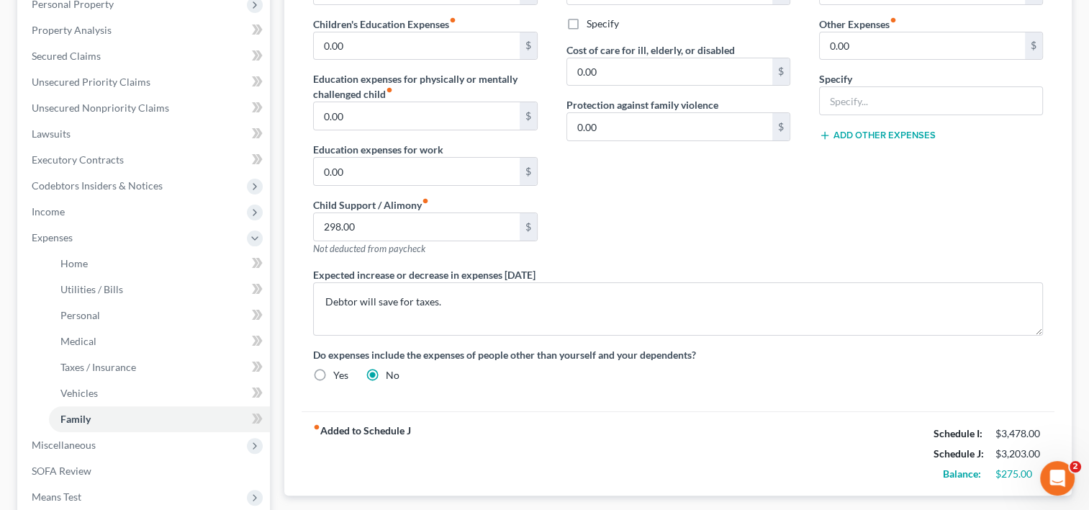
click at [690, 430] on div "fiber_manual_record Added to Schedule J Schedule I: $3,478.00 Schedule J: $3,20…" at bounding box center [678, 453] width 753 height 84
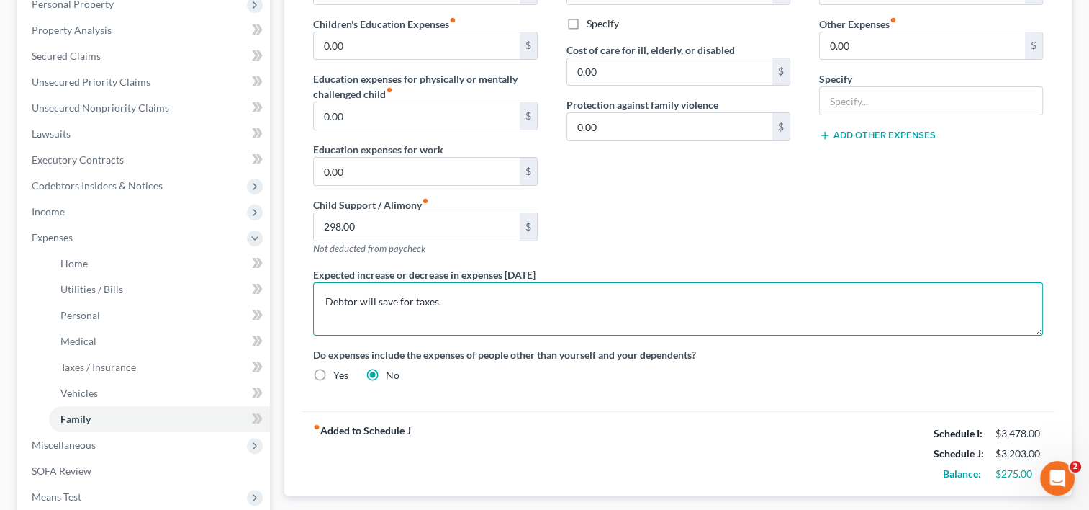
click at [643, 282] on textarea "Debtor will save for taxes." at bounding box center [678, 308] width 730 height 53
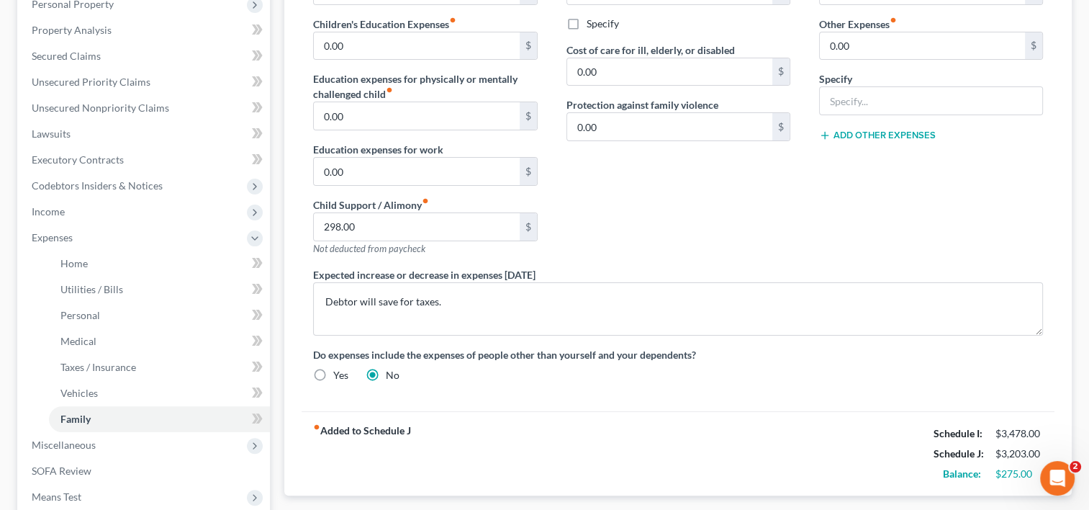
click at [726, 433] on div "fiber_manual_record Added to Schedule J Schedule I: $3,478.00 Schedule J: $3,20…" at bounding box center [678, 453] width 753 height 84
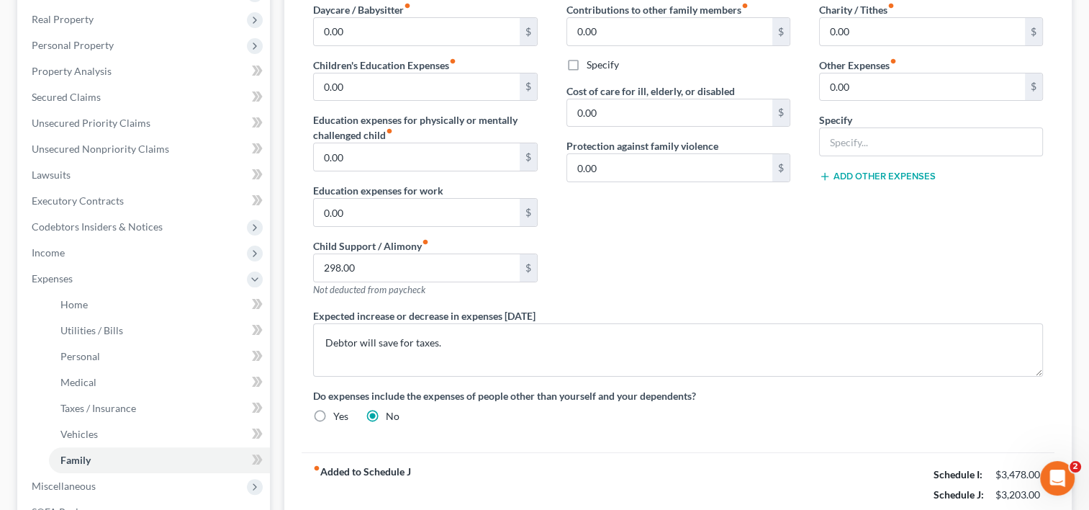
scroll to position [208, 0]
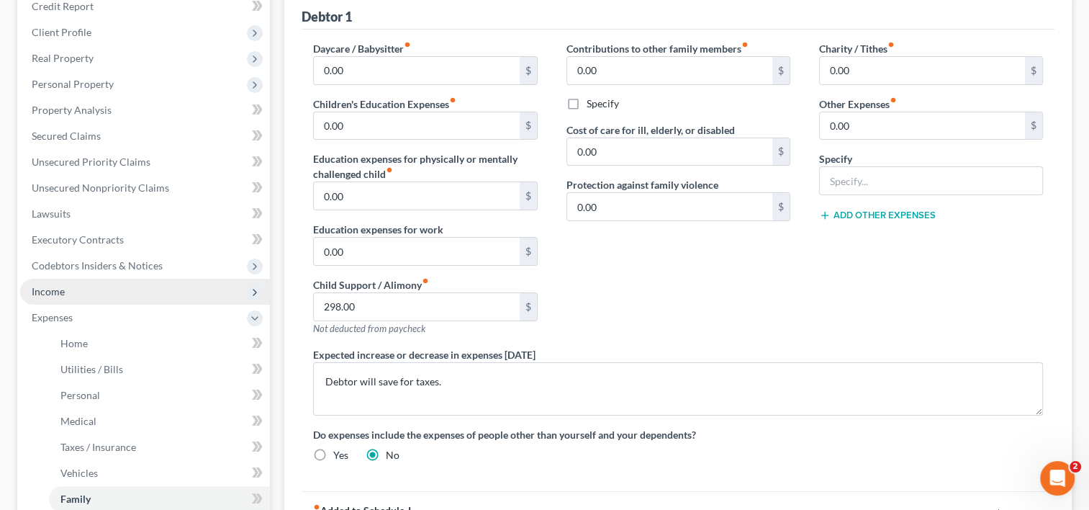
click at [72, 279] on span "Income" at bounding box center [145, 292] width 250 height 26
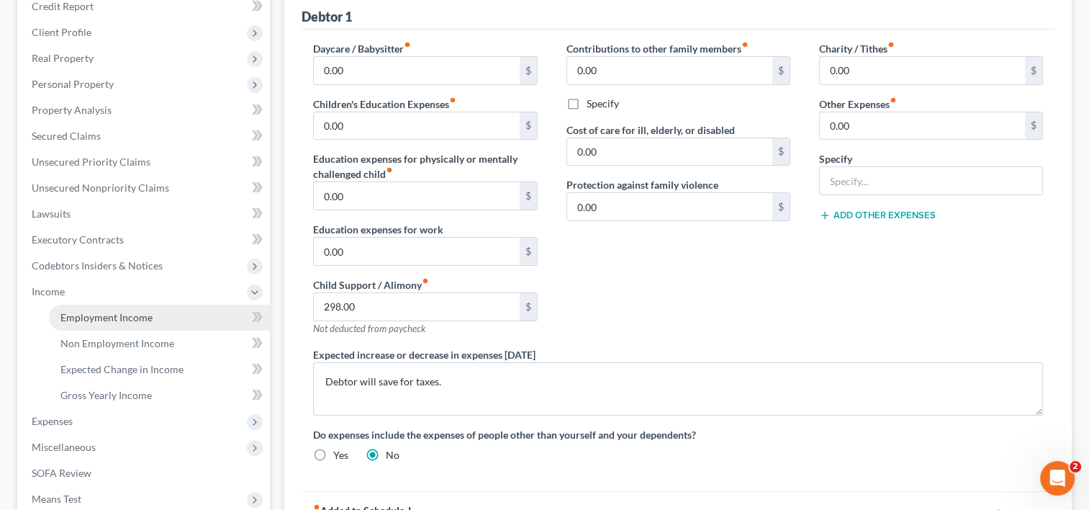
click at [119, 311] on span "Employment Income" at bounding box center [106, 317] width 92 height 12
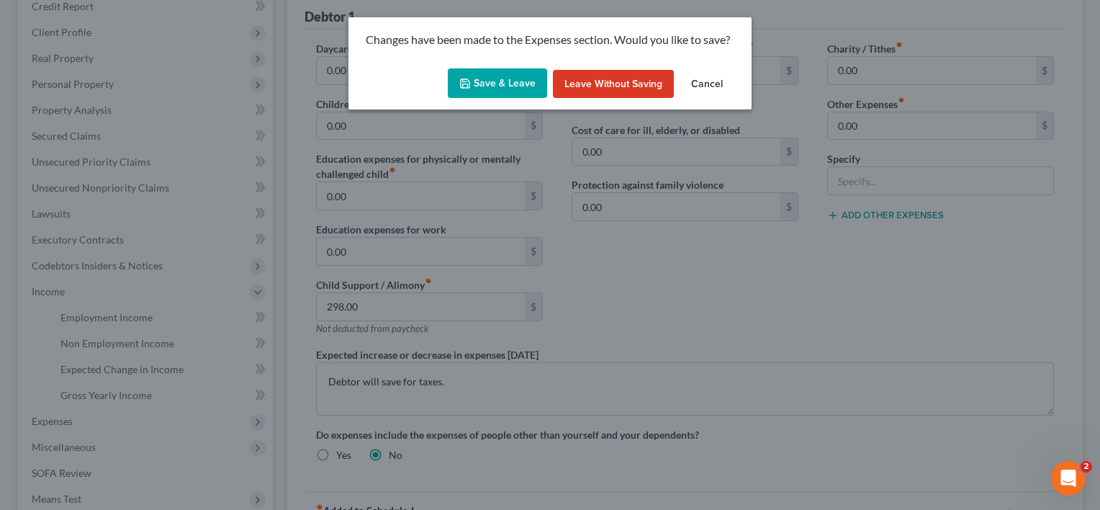
click at [498, 74] on button "Save & Leave" at bounding box center [497, 83] width 99 height 30
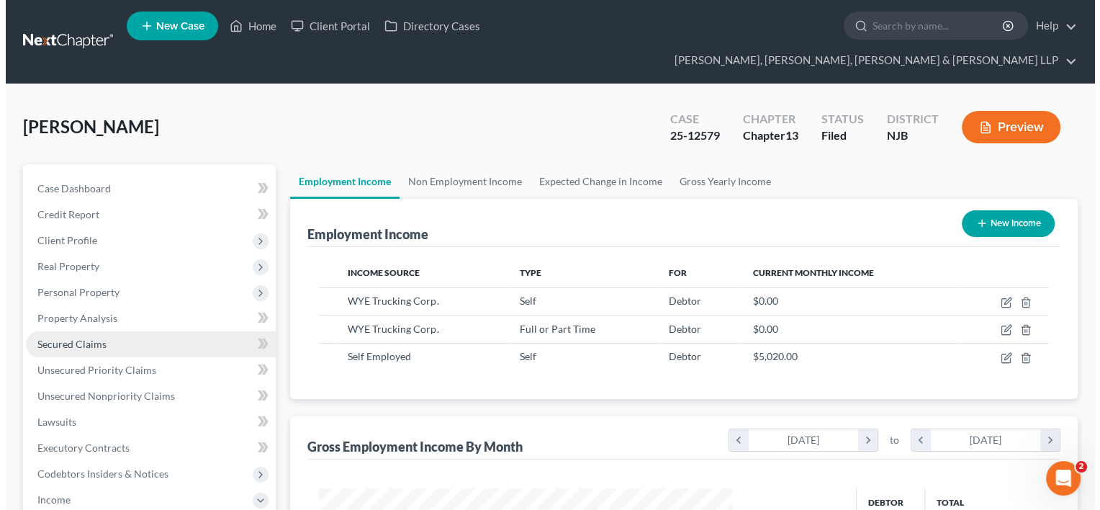
scroll to position [216, 0]
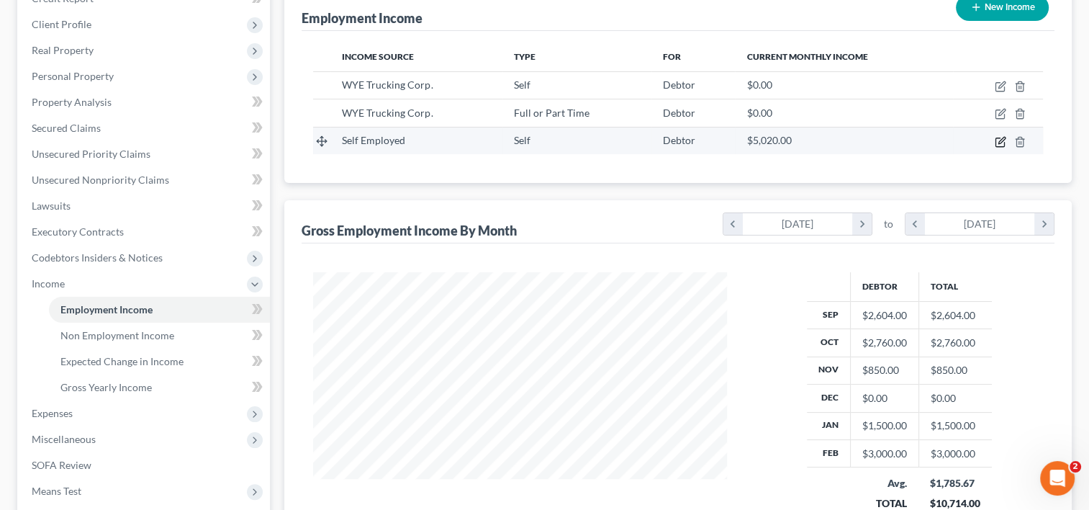
click at [1001, 137] on icon "button" at bounding box center [1001, 140] width 6 height 6
select select "1"
select select "0"
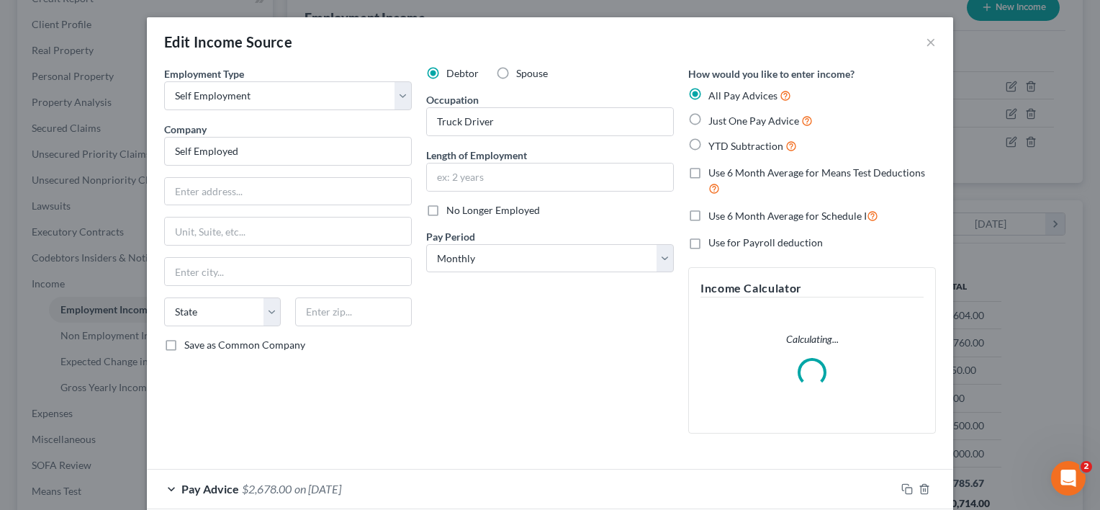
scroll to position [77, 0]
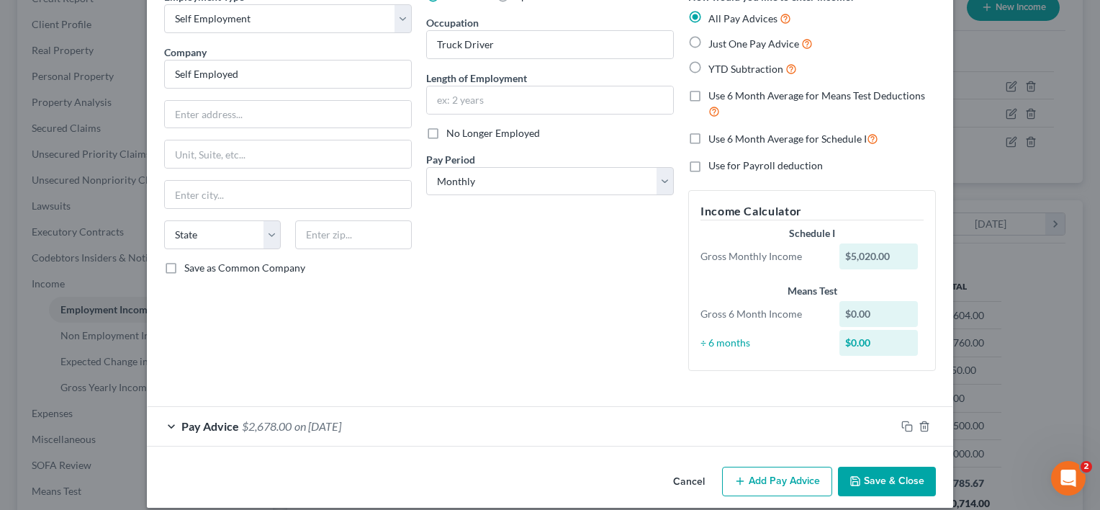
click at [341, 426] on span "on [DATE]" at bounding box center [317, 426] width 47 height 14
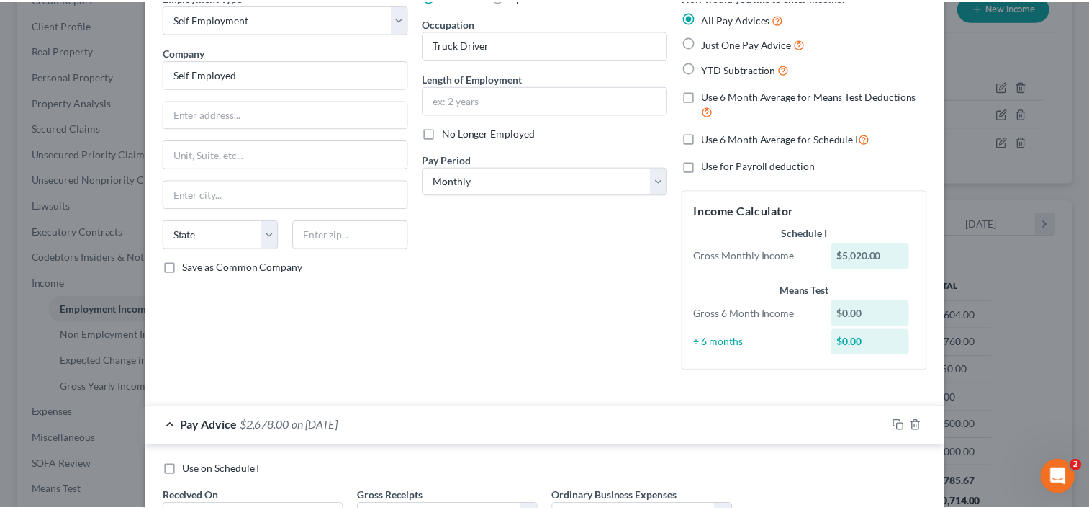
scroll to position [201, 0]
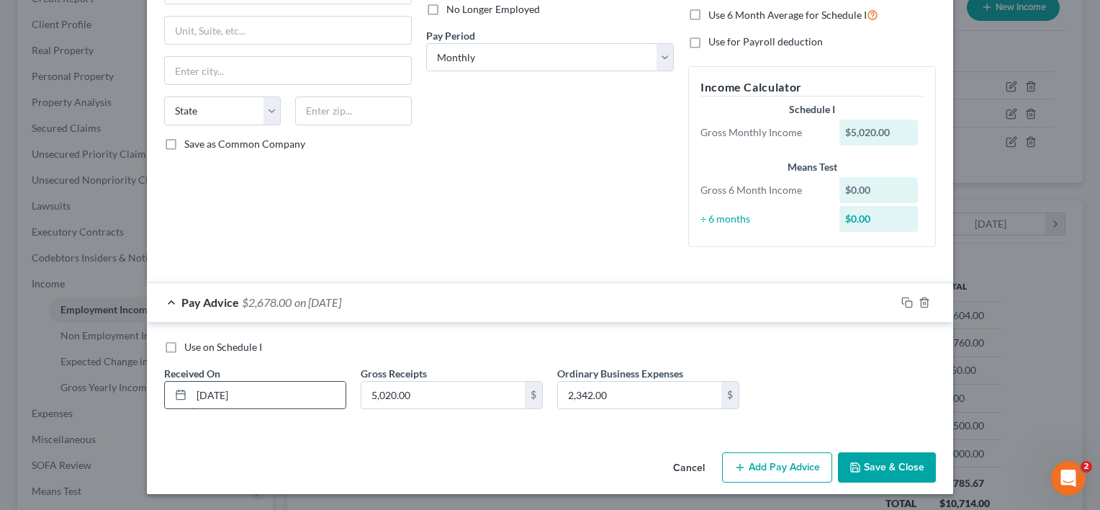
click at [202, 394] on input "[DATE]" at bounding box center [268, 394] width 154 height 27
click at [217, 393] on input "[DATE]" at bounding box center [268, 394] width 154 height 27
type input "09/12/2025"
click at [308, 442] on div "Employment Type * Select Full or Part Time Employment Self Employment Company *…" at bounding box center [550, 155] width 806 height 581
click at [908, 464] on button "Save & Close" at bounding box center [887, 467] width 98 height 30
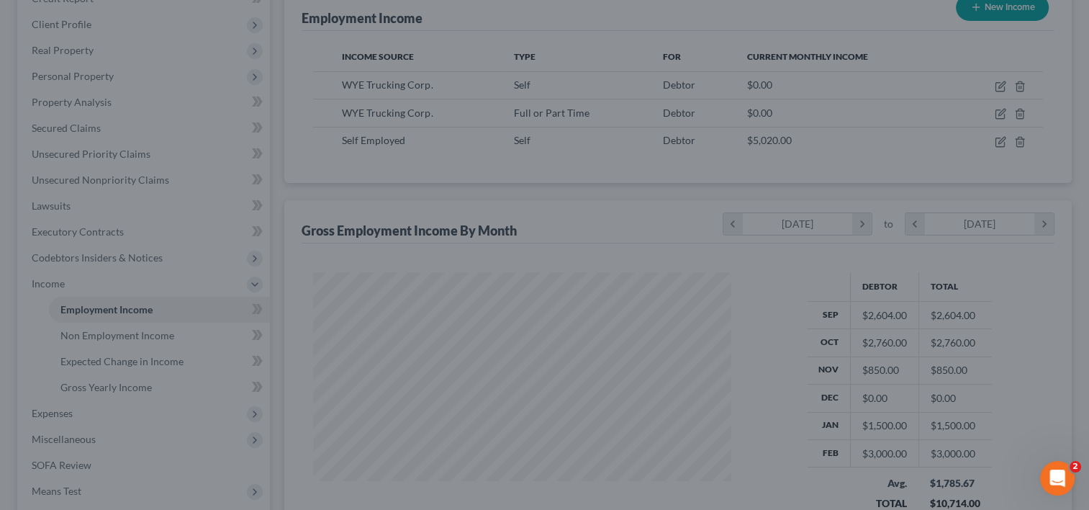
scroll to position [719491, 719306]
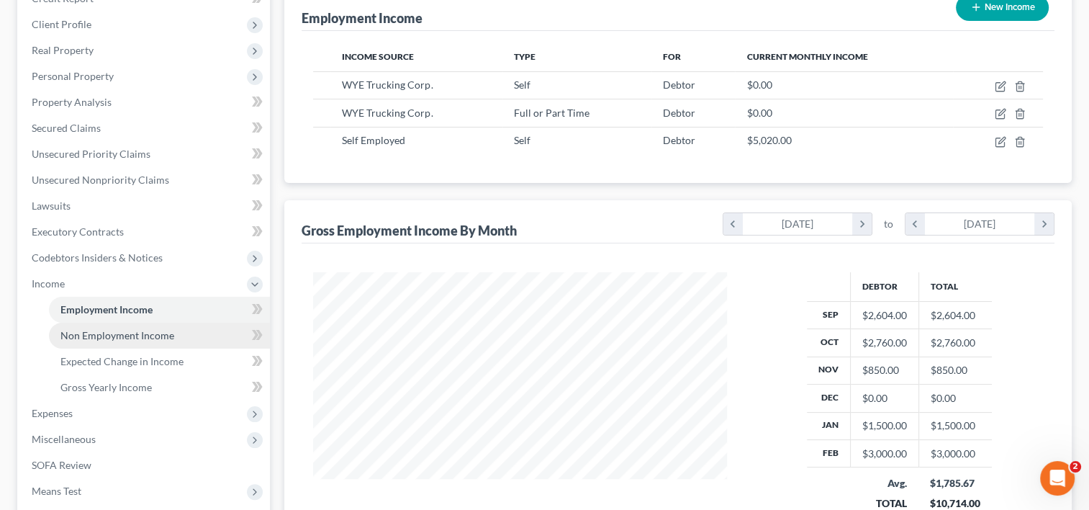
click at [130, 329] on span "Non Employment Income" at bounding box center [117, 335] width 114 height 12
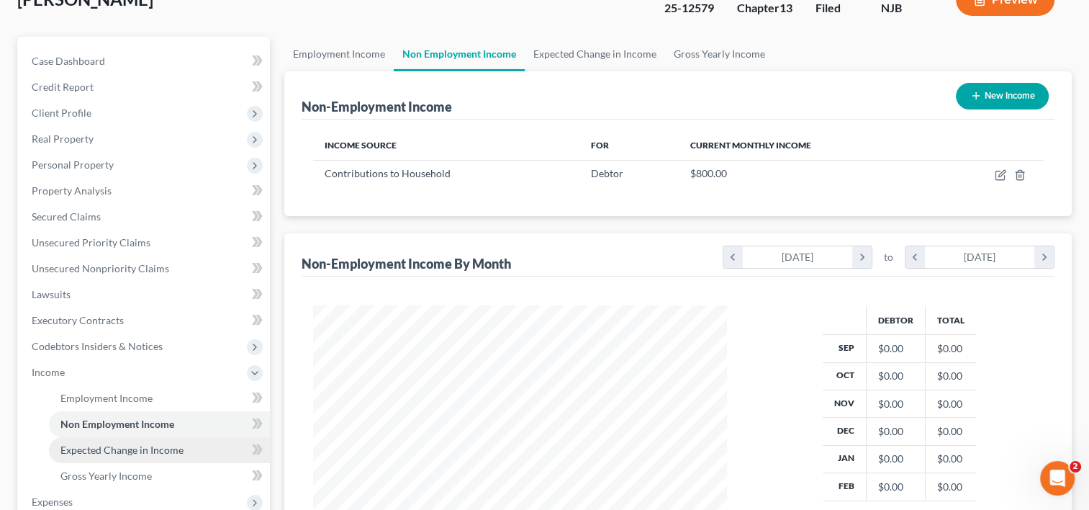
scroll to position [144, 0]
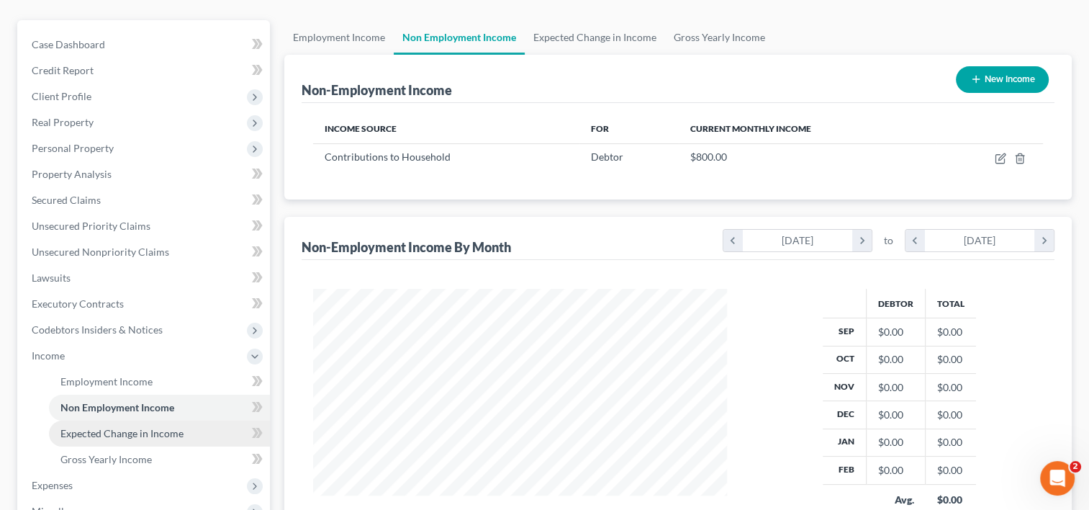
click at [135, 420] on link "Expected Change in Income" at bounding box center [159, 433] width 221 height 26
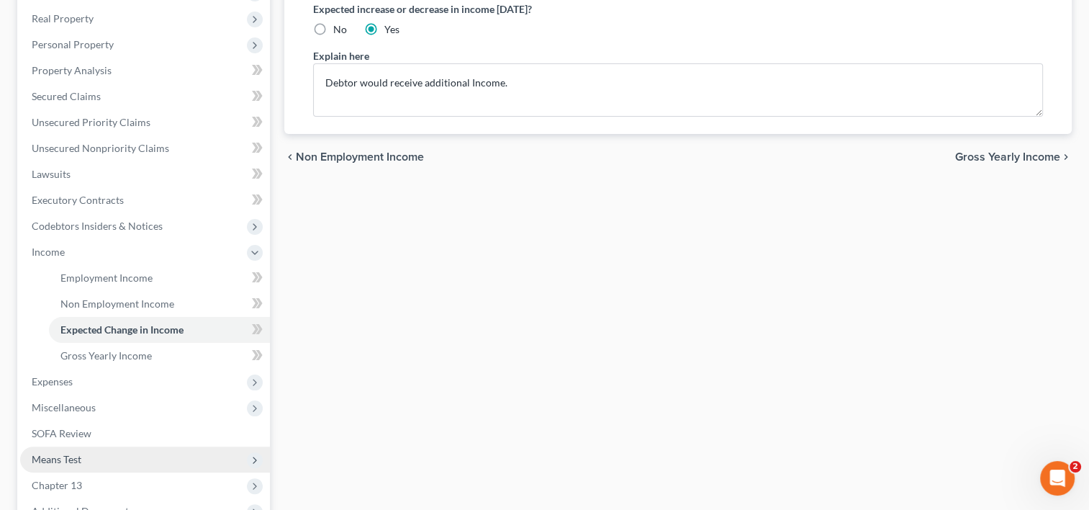
scroll to position [288, 0]
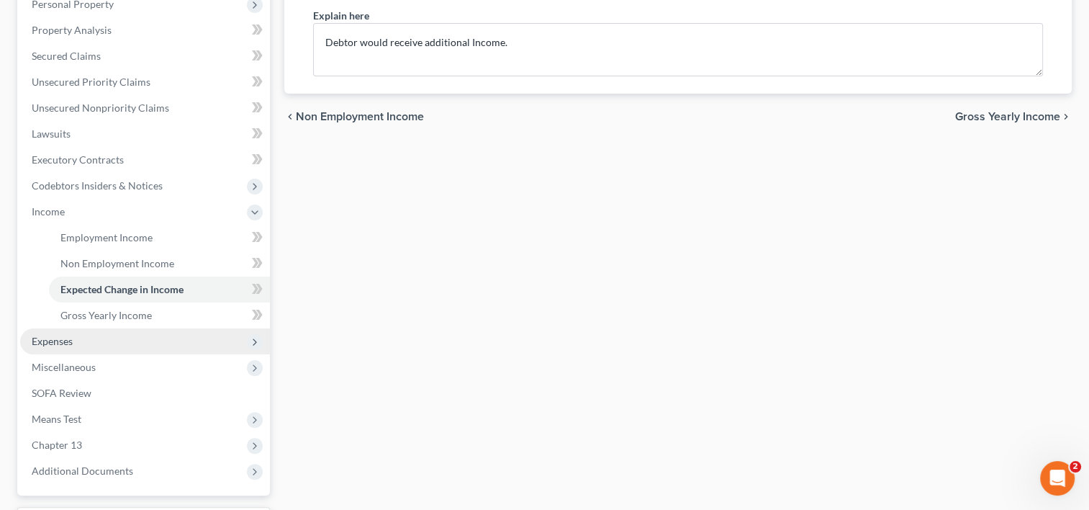
click at [89, 328] on span "Expenses" at bounding box center [145, 341] width 250 height 26
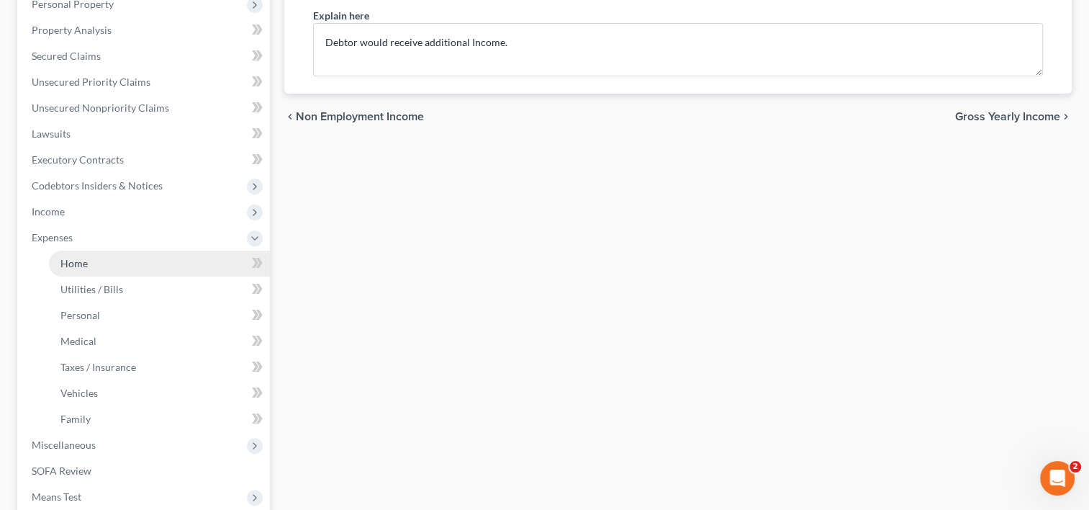
click at [130, 250] on link "Home" at bounding box center [159, 263] width 221 height 26
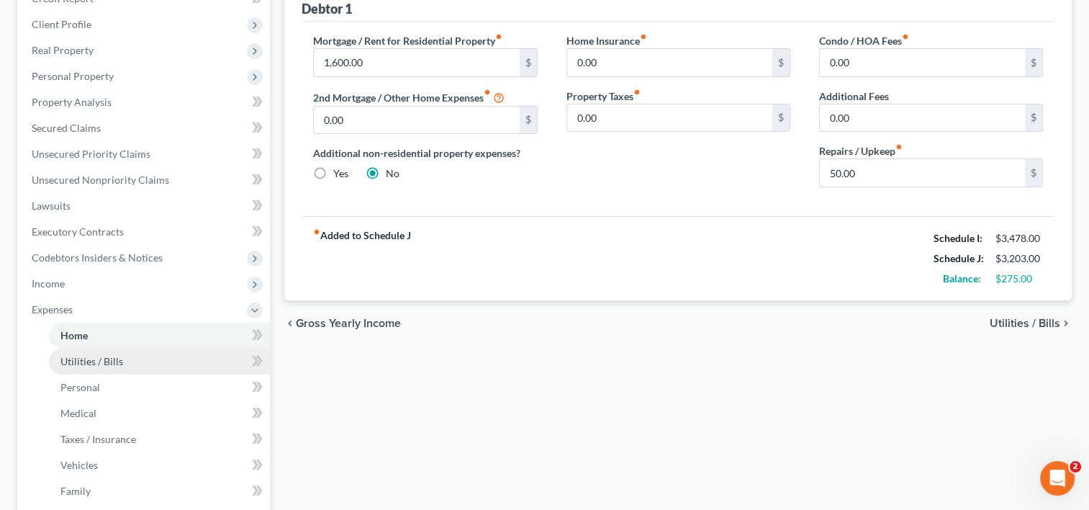
click at [126, 348] on link "Utilities / Bills" at bounding box center [159, 361] width 221 height 26
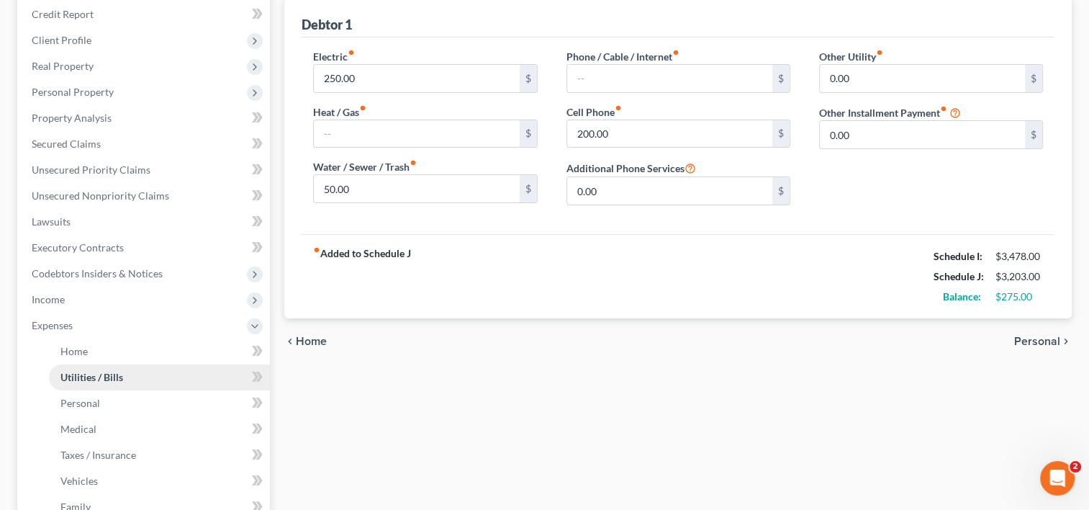
scroll to position [216, 0]
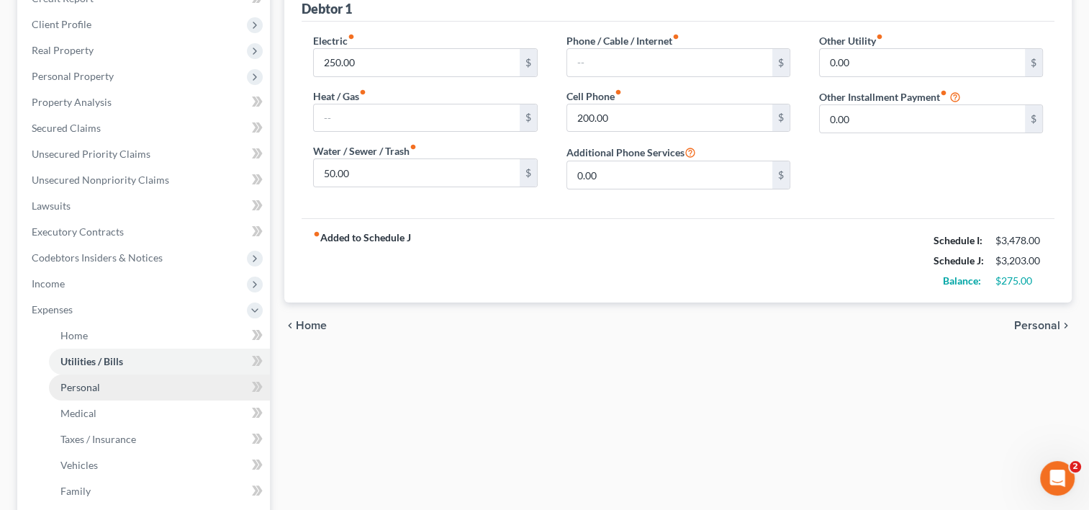
click at [98, 381] on span "Personal" at bounding box center [80, 387] width 40 height 12
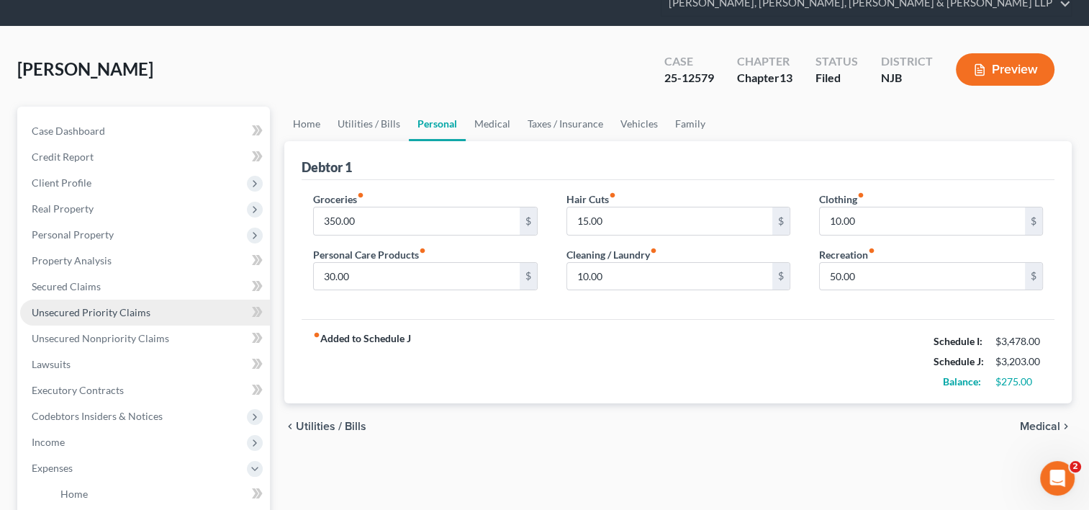
scroll to position [144, 0]
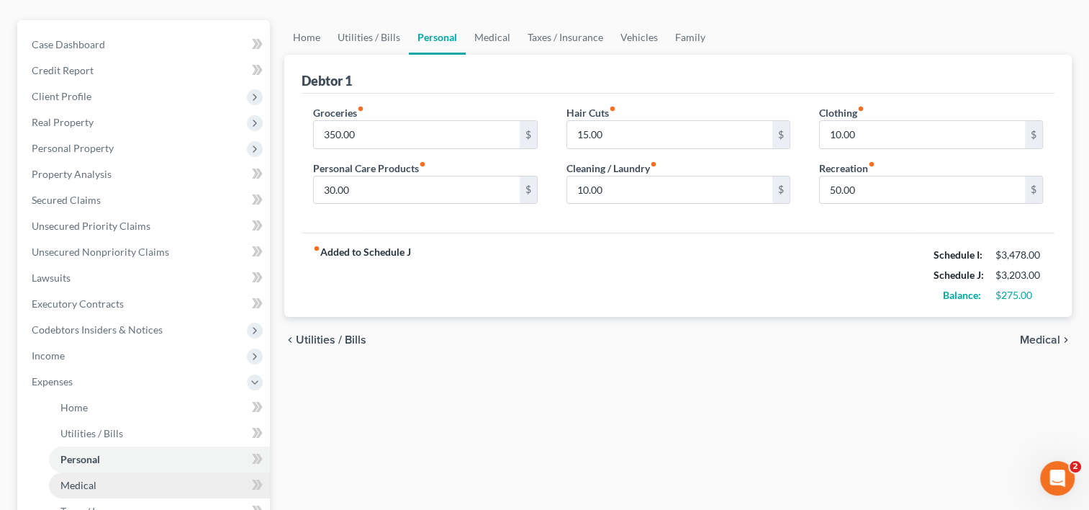
click at [102, 472] on link "Medical" at bounding box center [159, 485] width 221 height 26
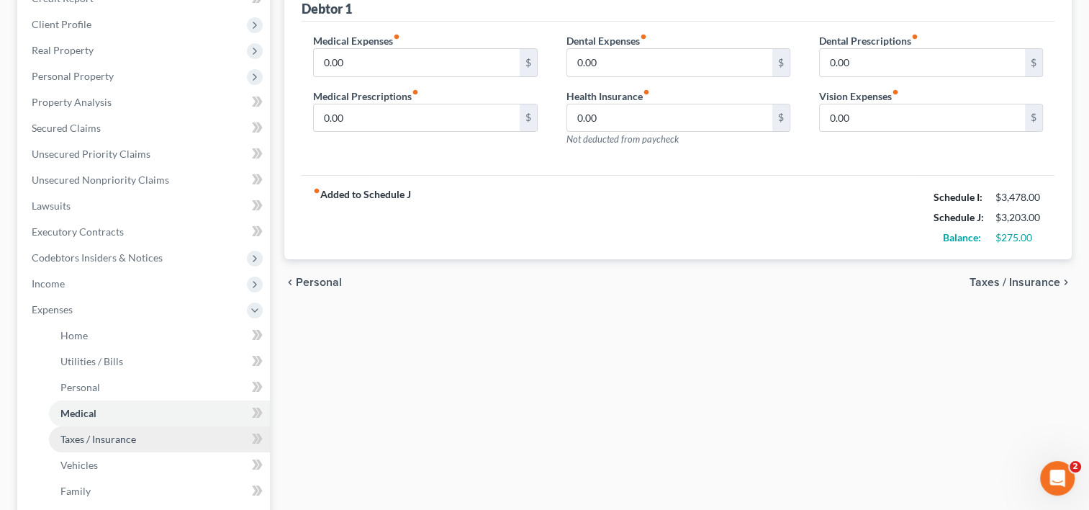
click at [117, 433] on span "Taxes / Insurance" at bounding box center [98, 439] width 76 height 12
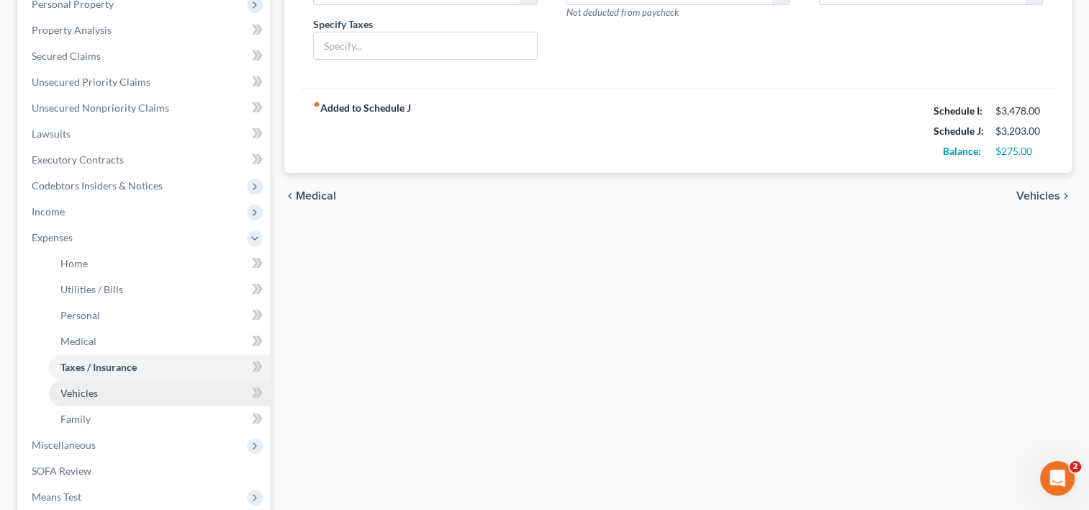
click at [111, 380] on link "Vehicles" at bounding box center [159, 393] width 221 height 26
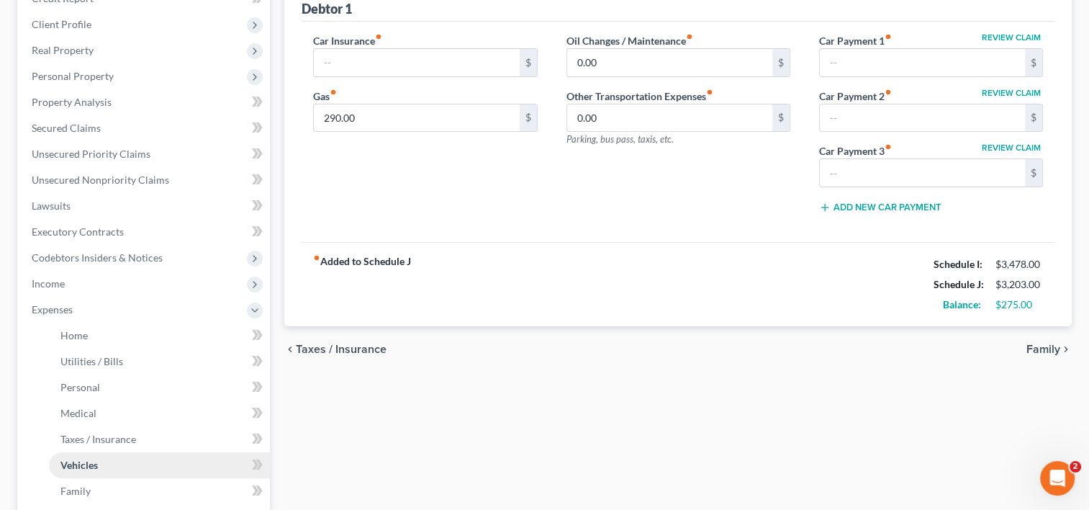
scroll to position [288, 0]
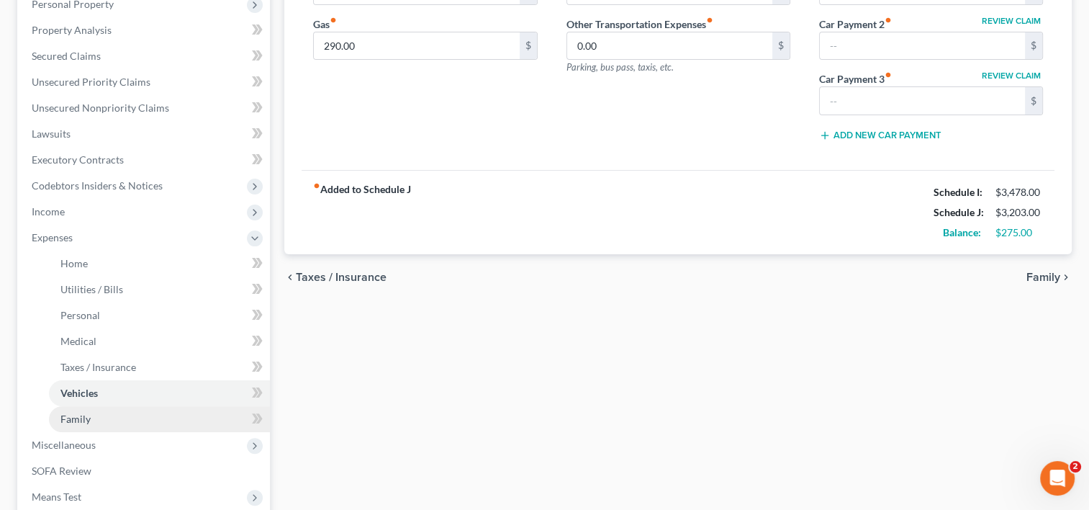
click at [98, 406] on link "Family" at bounding box center [159, 419] width 221 height 26
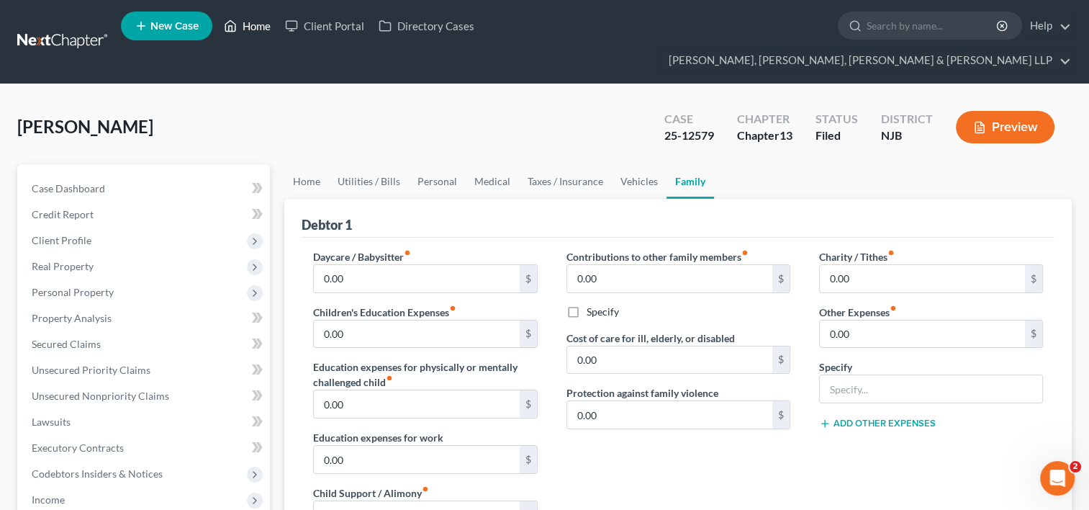
click at [250, 29] on link "Home" at bounding box center [247, 26] width 61 height 26
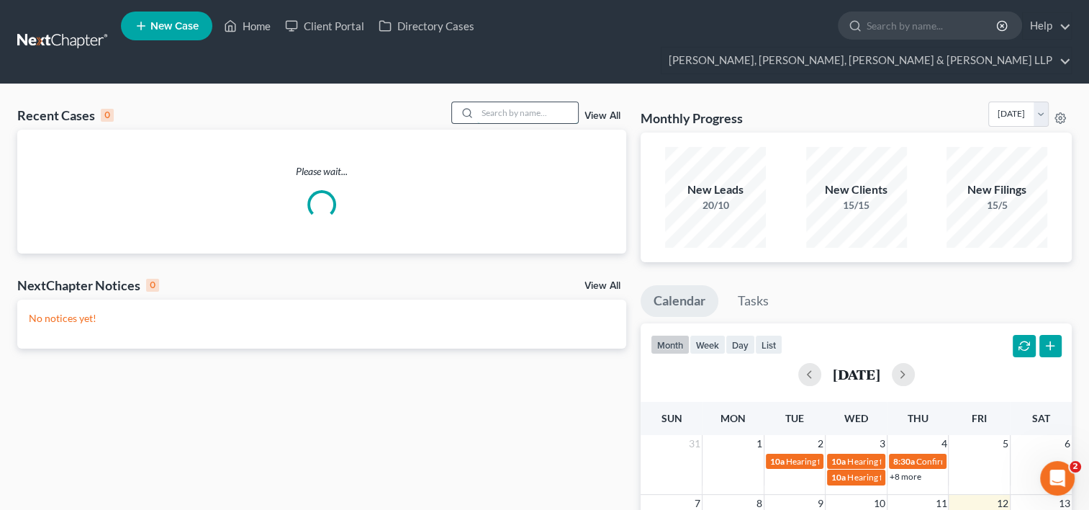
click at [518, 102] on input "search" at bounding box center [527, 112] width 101 height 21
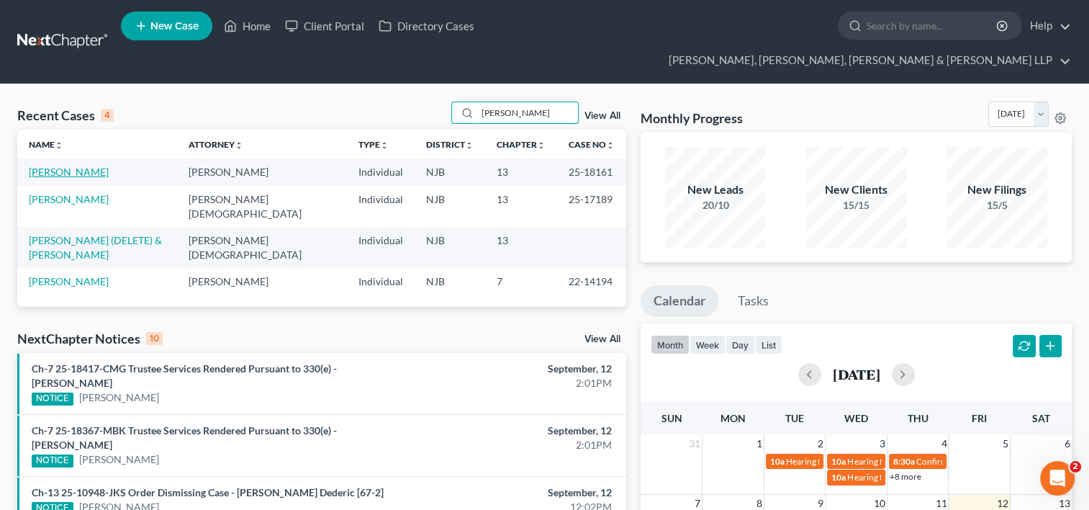
type input "rodrigo"
click at [89, 166] on link "[PERSON_NAME]" at bounding box center [69, 172] width 80 height 12
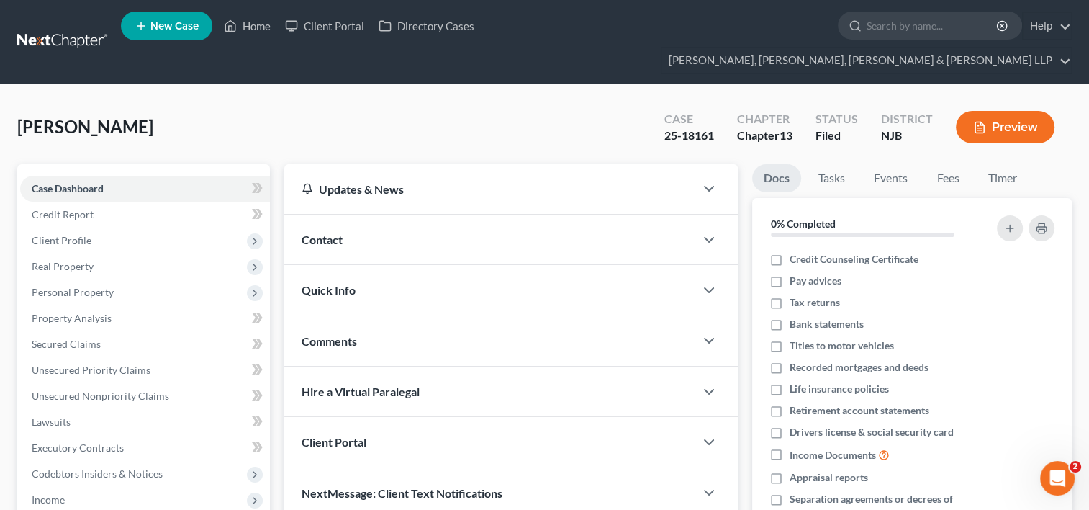
scroll to position [216, 0]
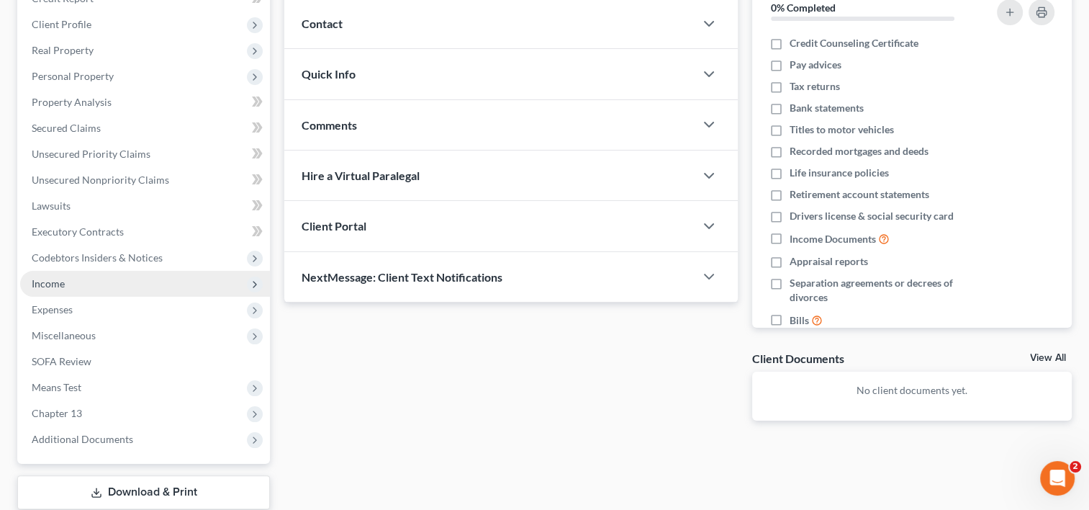
click at [86, 271] on span "Income" at bounding box center [145, 284] width 250 height 26
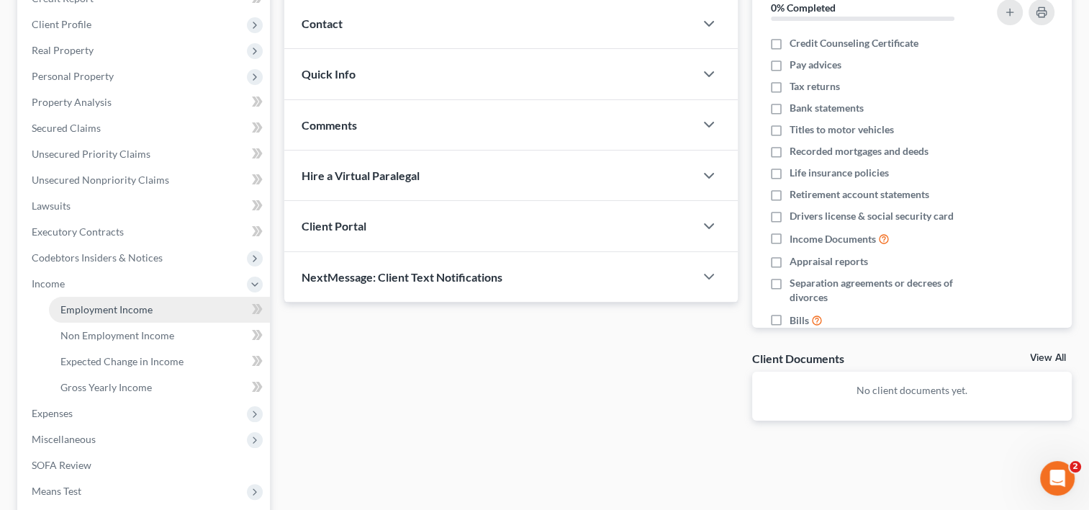
click at [155, 297] on link "Employment Income" at bounding box center [159, 310] width 221 height 26
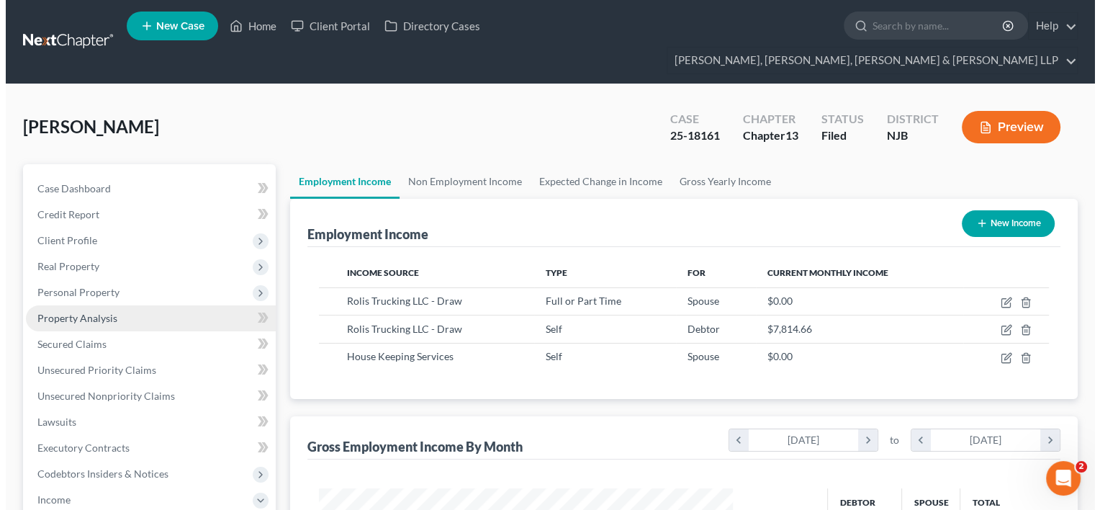
scroll to position [256, 443]
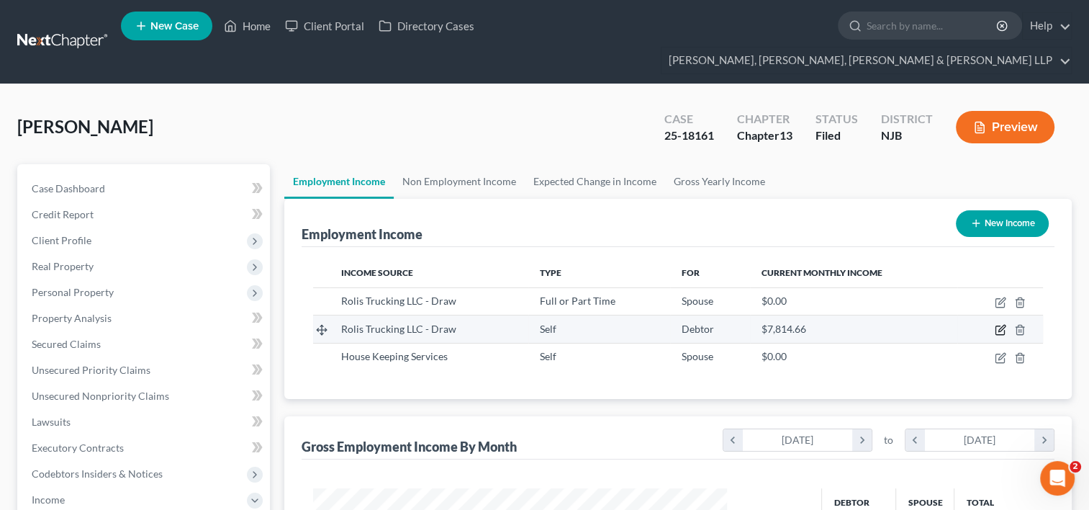
click at [1000, 324] on icon "button" at bounding box center [1001, 330] width 12 height 12
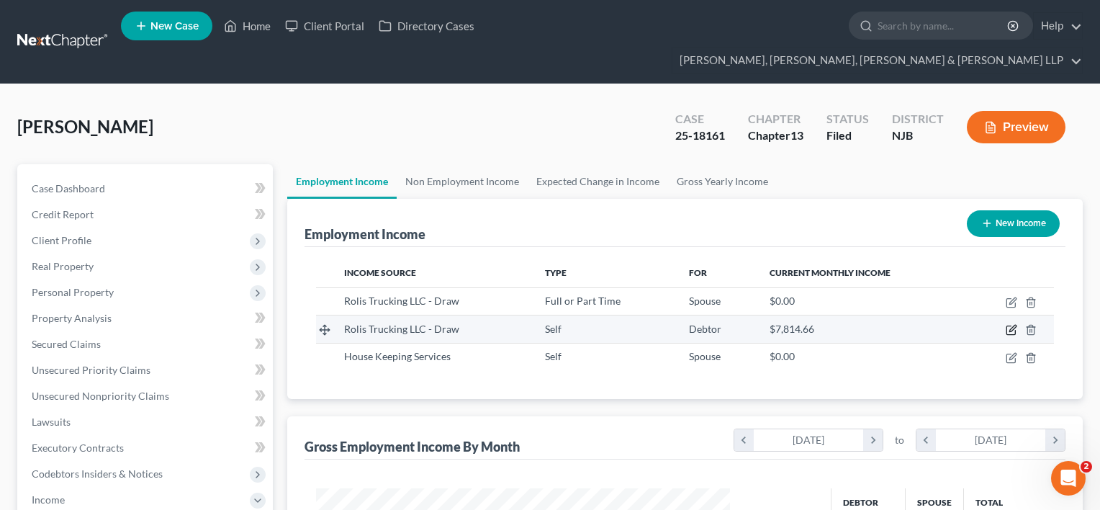
select select "1"
select select "33"
select select "0"
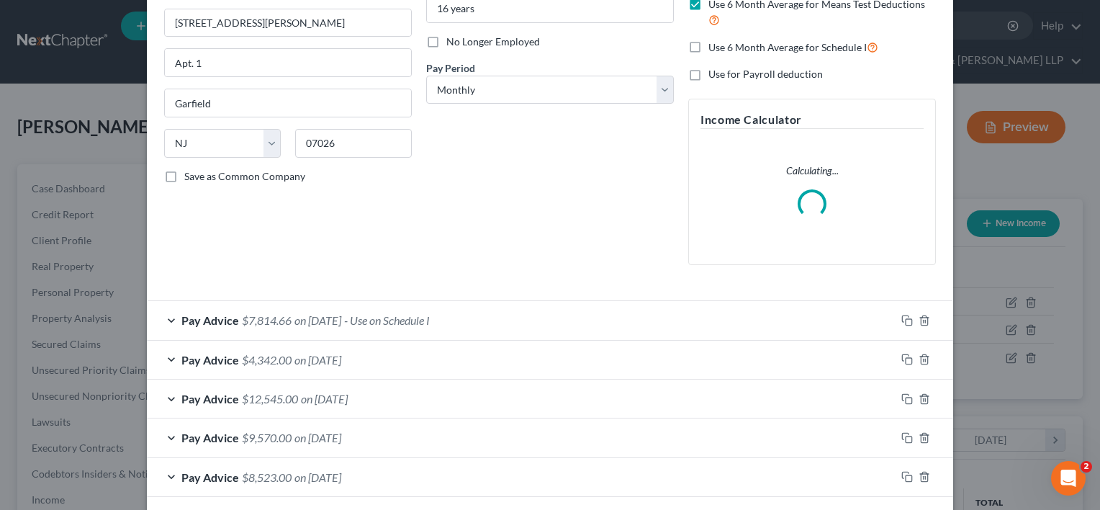
scroll to position [288, 0]
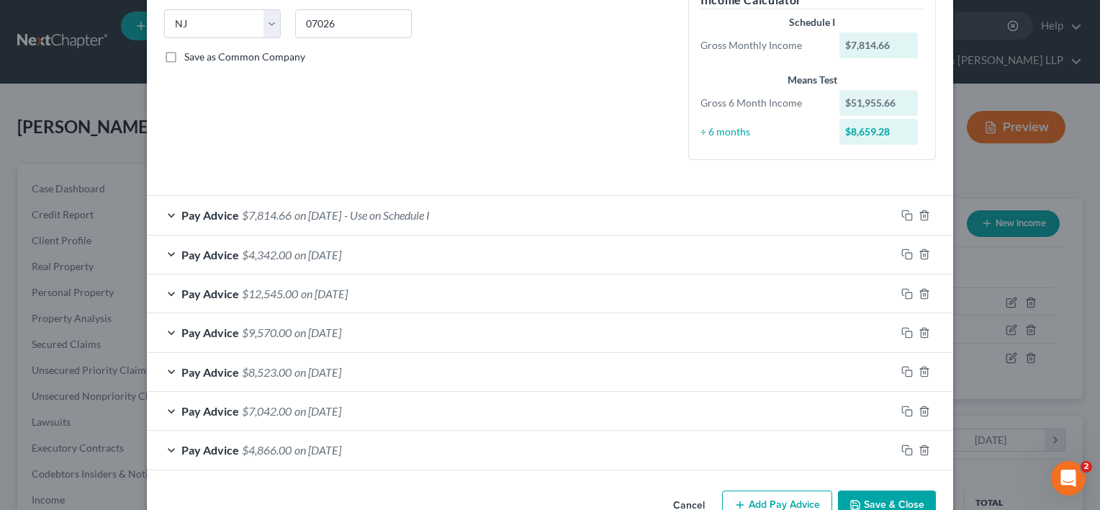
click at [512, 213] on div "Pay Advice $7,814.66 on 06/01/2025 - Use on Schedule I" at bounding box center [521, 215] width 749 height 38
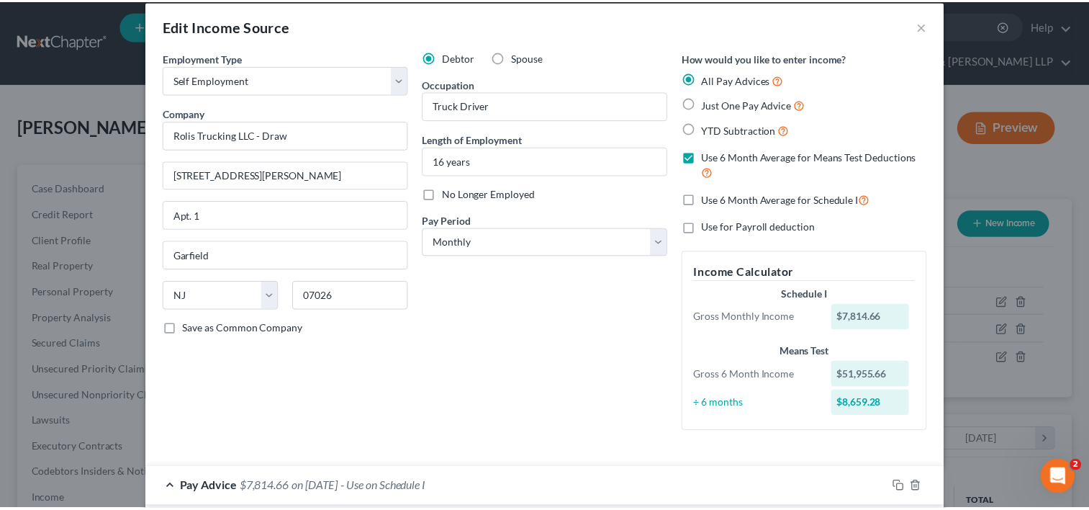
scroll to position [0, 0]
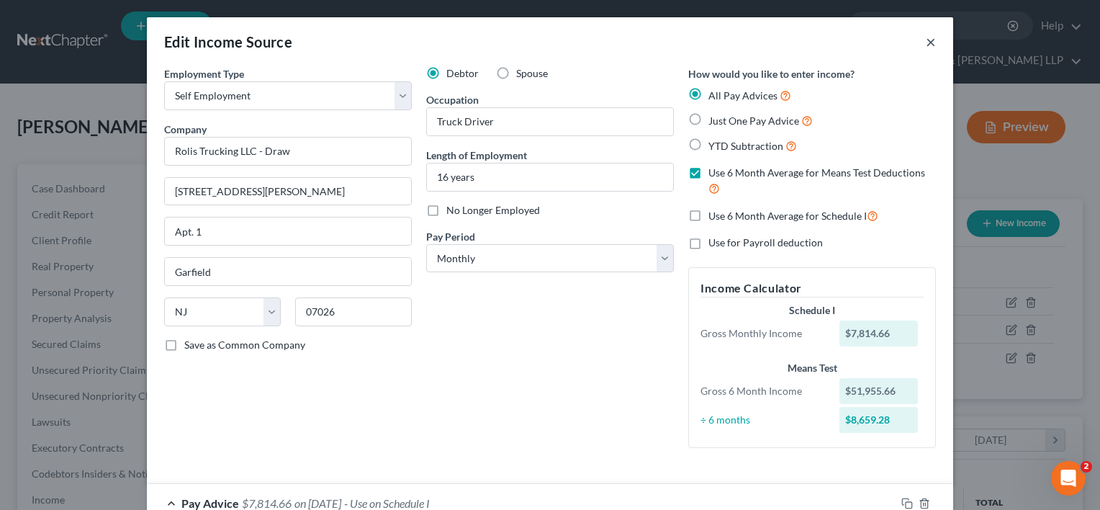
click at [927, 45] on button "×" at bounding box center [931, 41] width 10 height 17
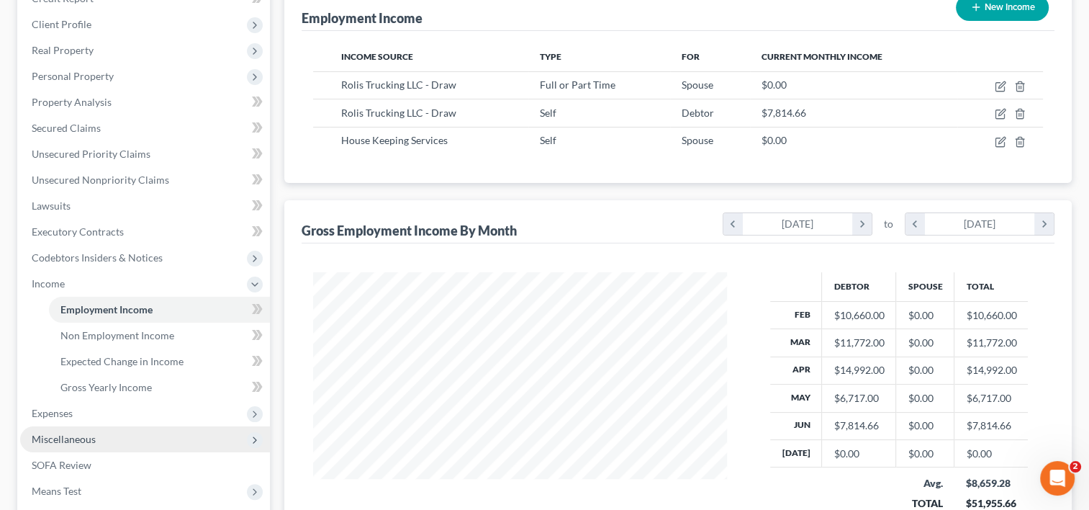
scroll to position [346, 0]
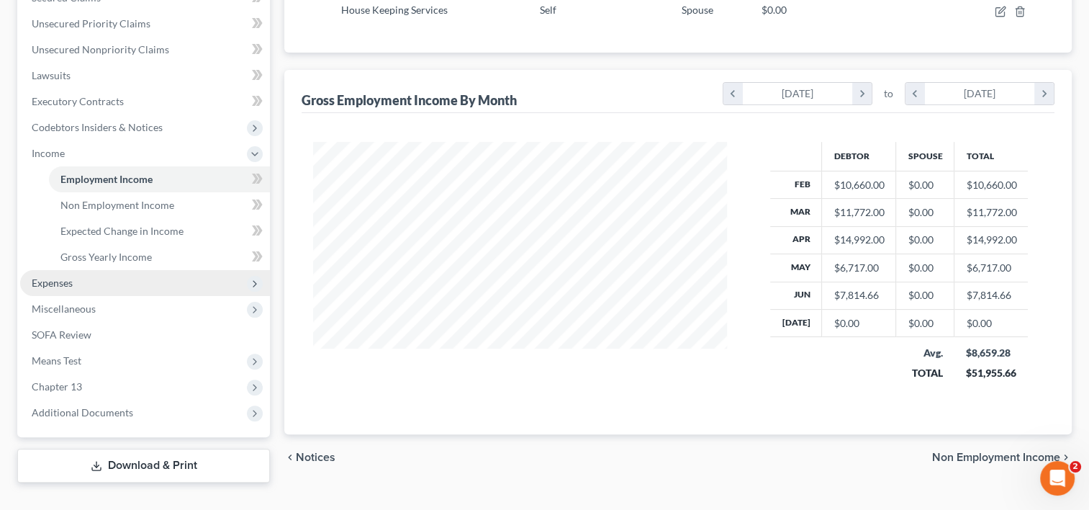
click at [52, 276] on span "Expenses" at bounding box center [52, 282] width 41 height 12
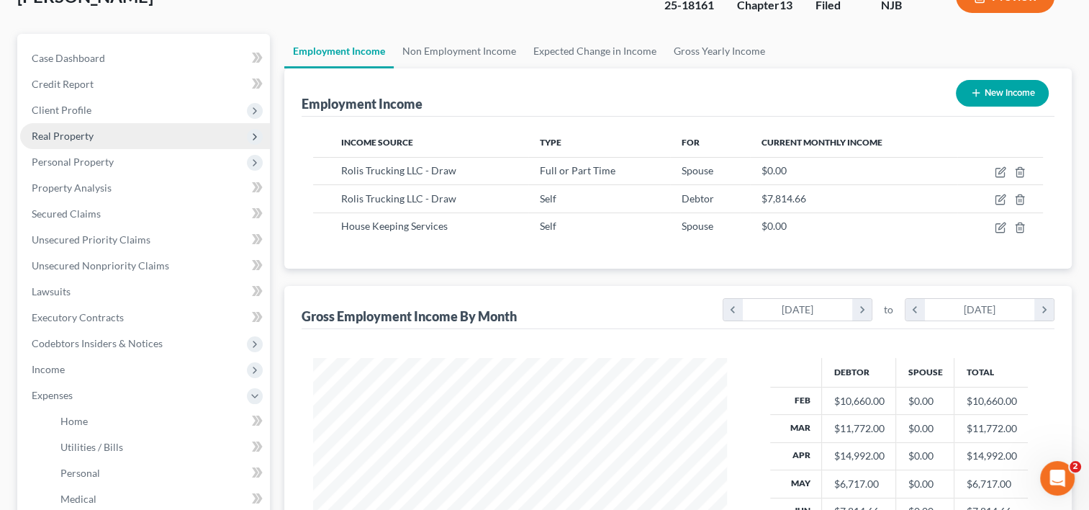
scroll to position [0, 0]
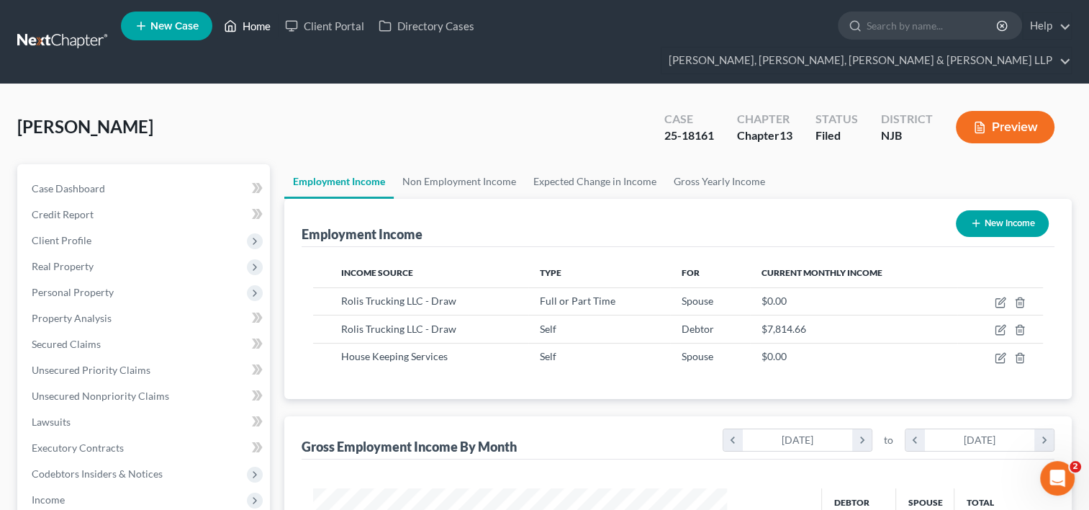
click at [261, 26] on link "Home" at bounding box center [247, 26] width 61 height 26
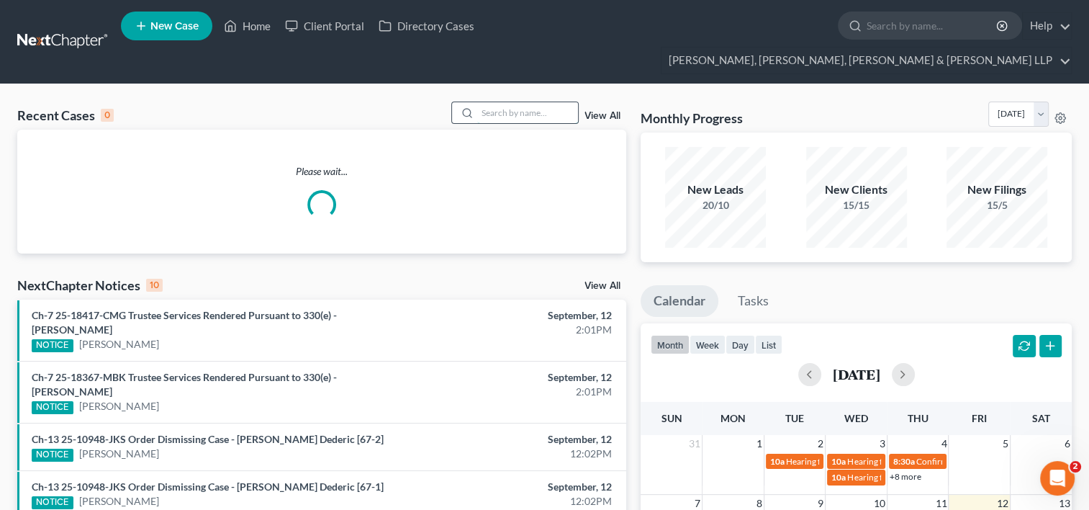
click at [487, 102] on input "search" at bounding box center [527, 112] width 101 height 21
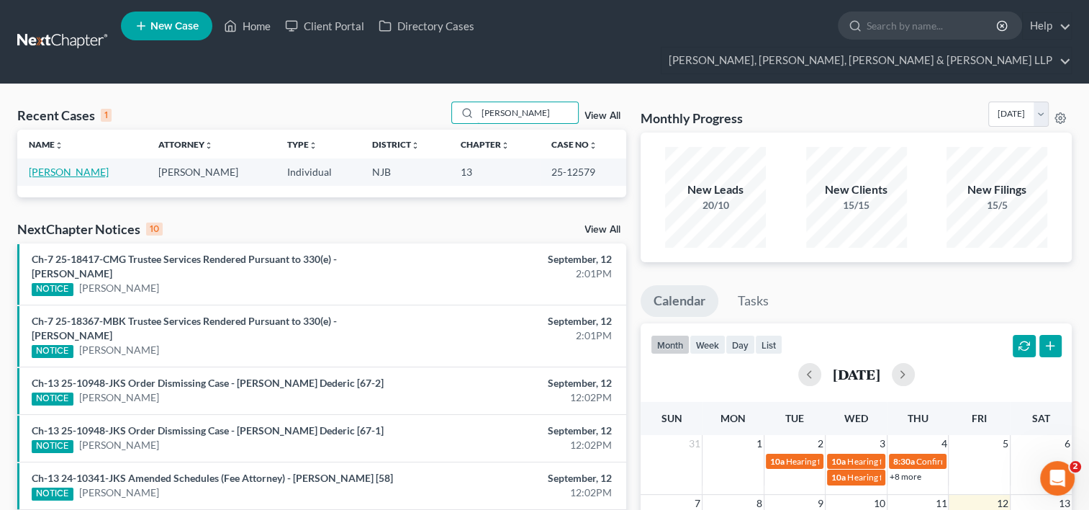
type input "[PERSON_NAME]"
click at [66, 166] on link "[PERSON_NAME]" at bounding box center [69, 172] width 80 height 12
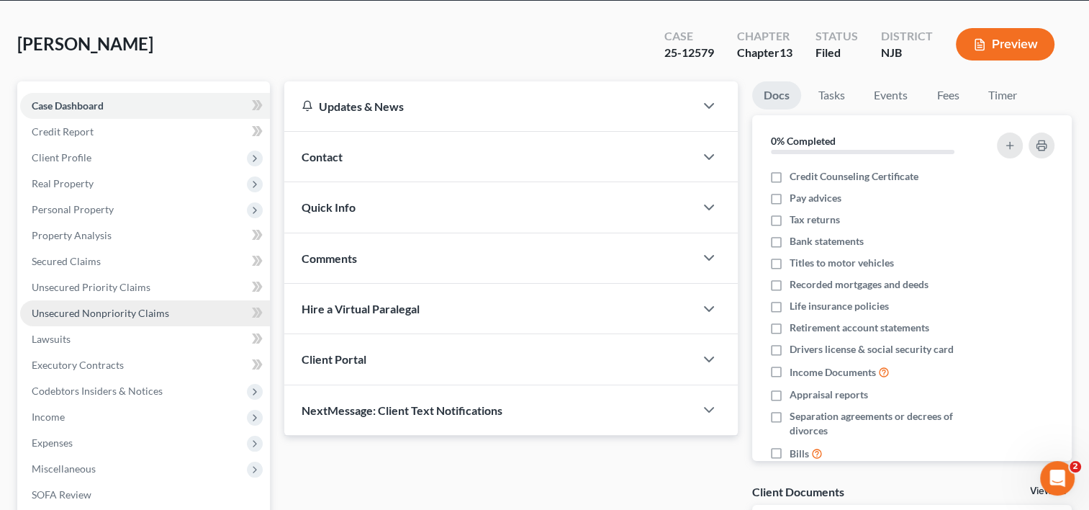
scroll to position [144, 0]
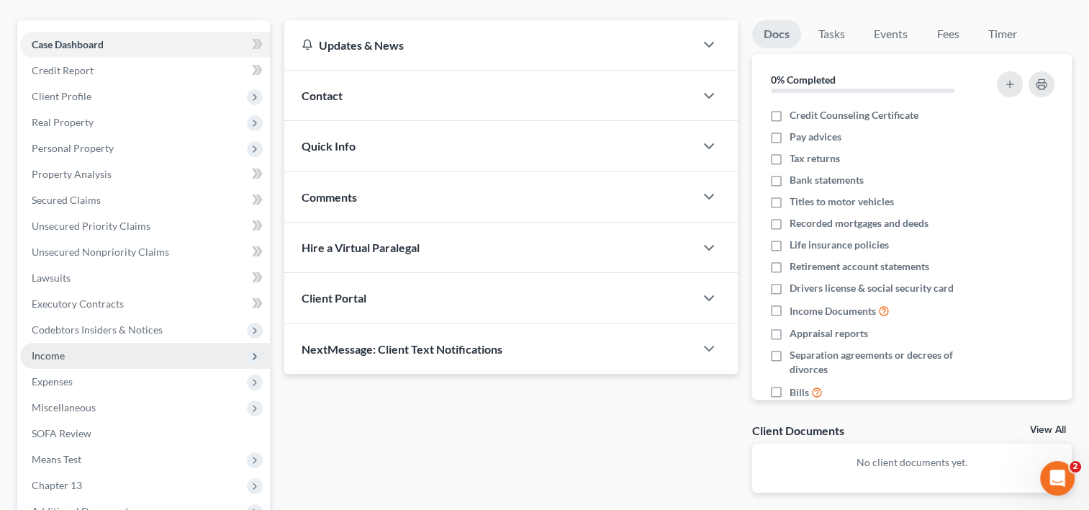
click at [69, 343] on span "Income" at bounding box center [145, 356] width 250 height 26
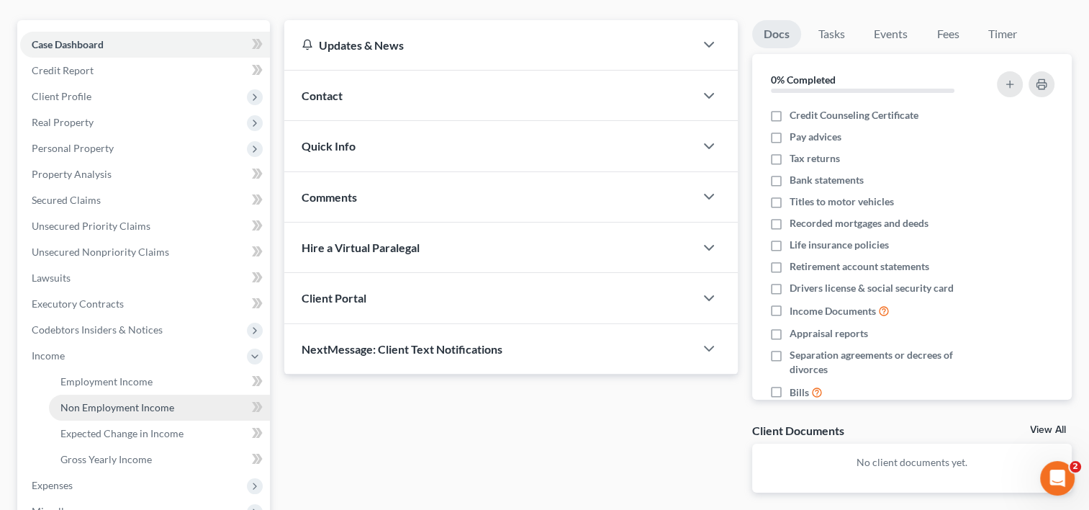
click at [98, 401] on span "Non Employment Income" at bounding box center [117, 407] width 114 height 12
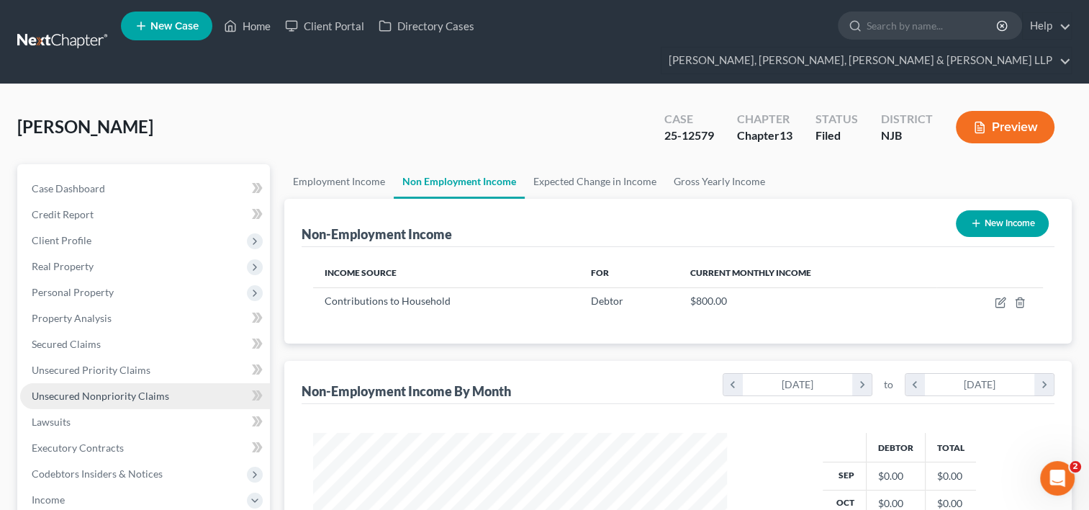
scroll to position [144, 0]
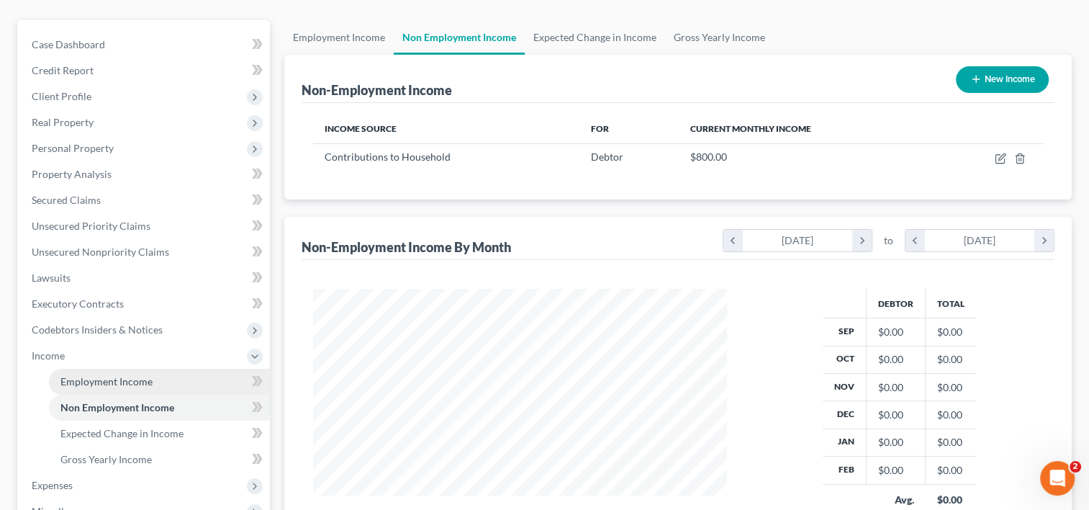
click at [101, 375] on span "Employment Income" at bounding box center [106, 381] width 92 height 12
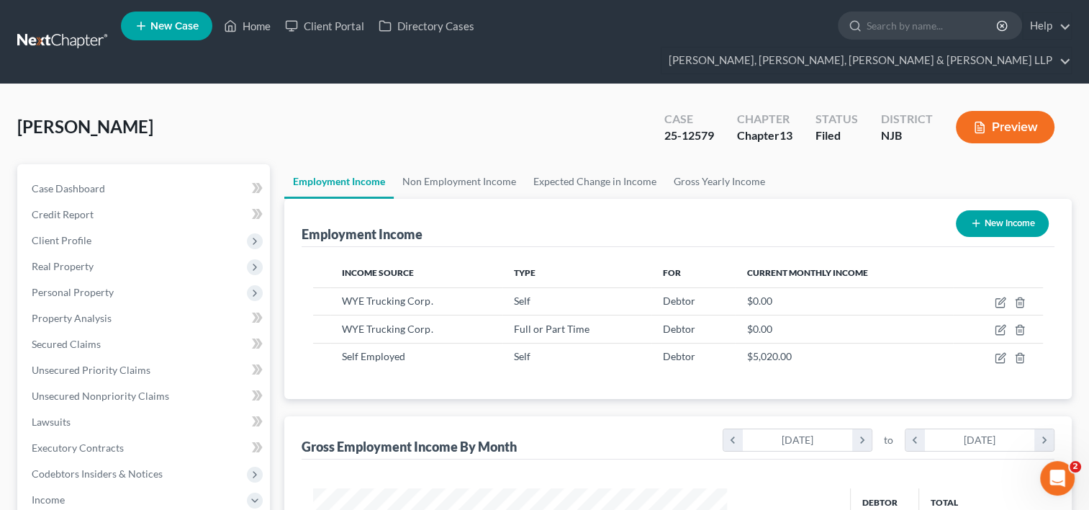
scroll to position [256, 443]
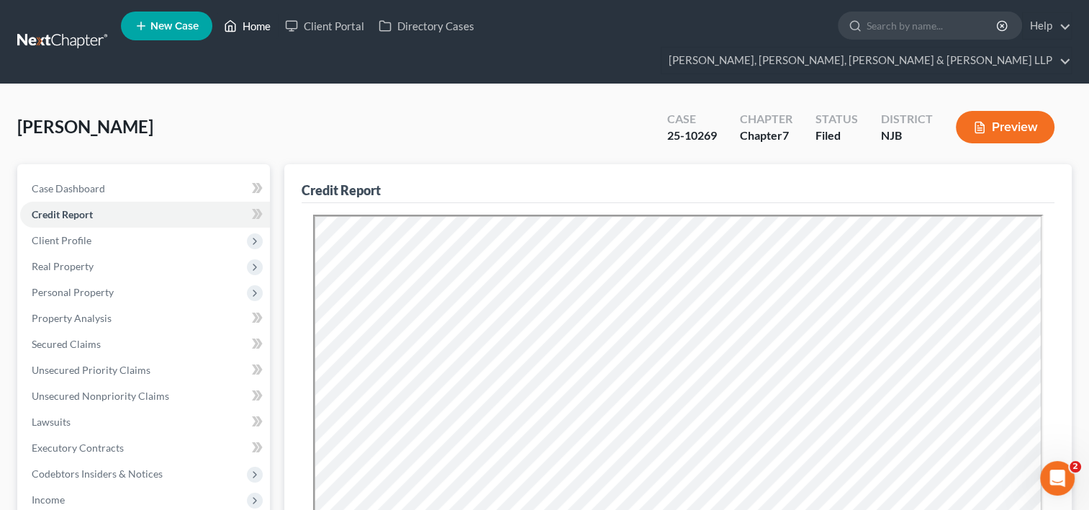
click at [258, 26] on link "Home" at bounding box center [247, 26] width 61 height 26
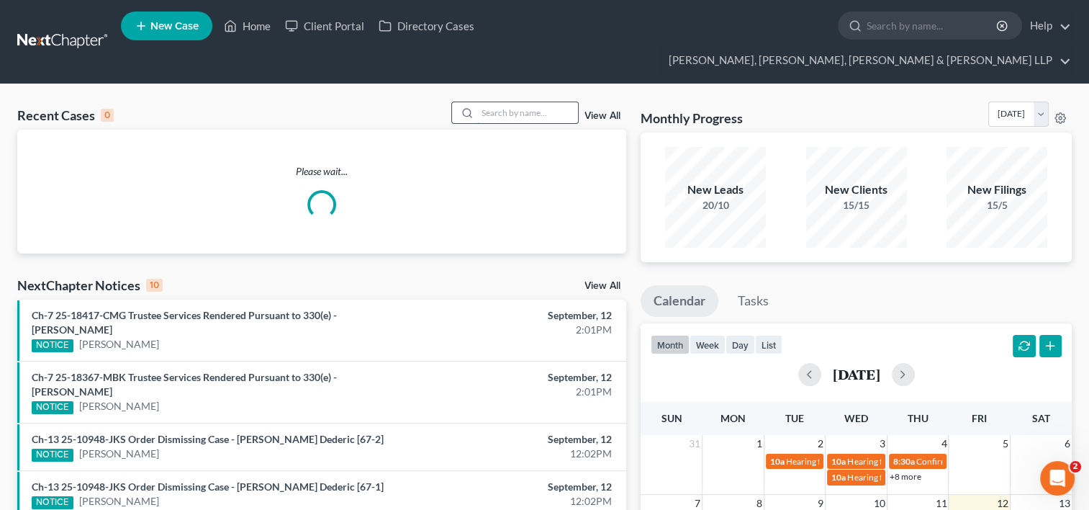
click at [484, 102] on input "search" at bounding box center [527, 112] width 101 height 21
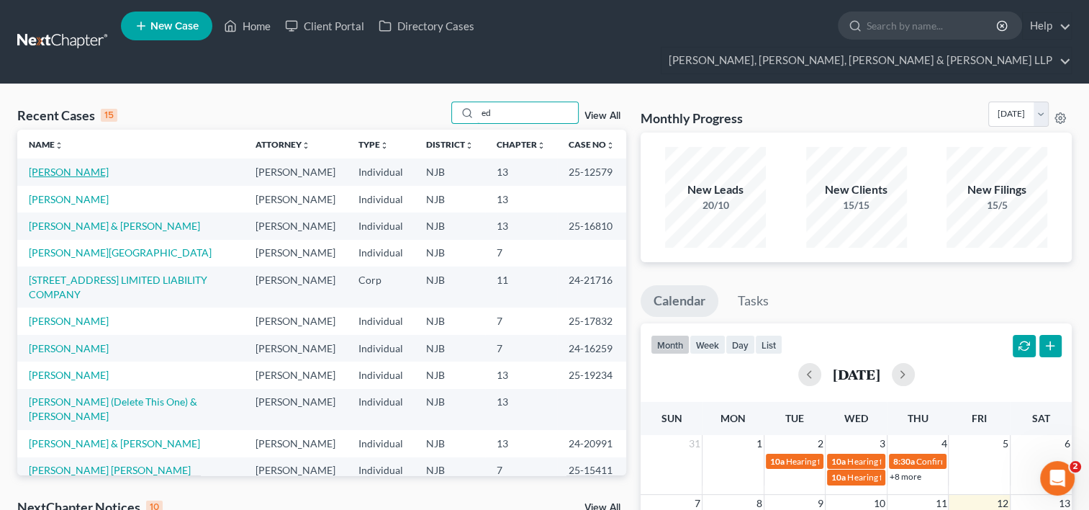
type input "ed"
click at [69, 166] on link "[PERSON_NAME]" at bounding box center [69, 172] width 80 height 12
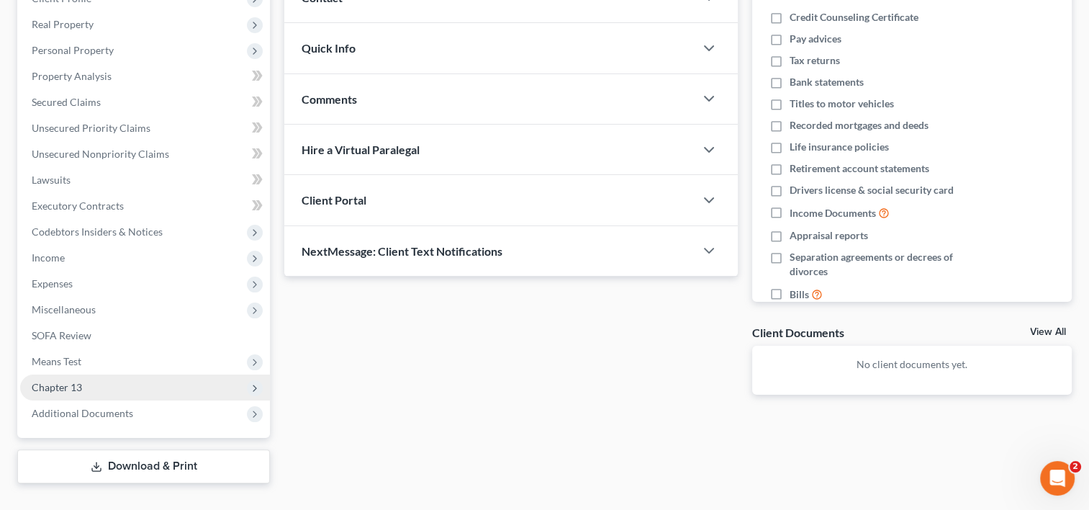
scroll to position [243, 0]
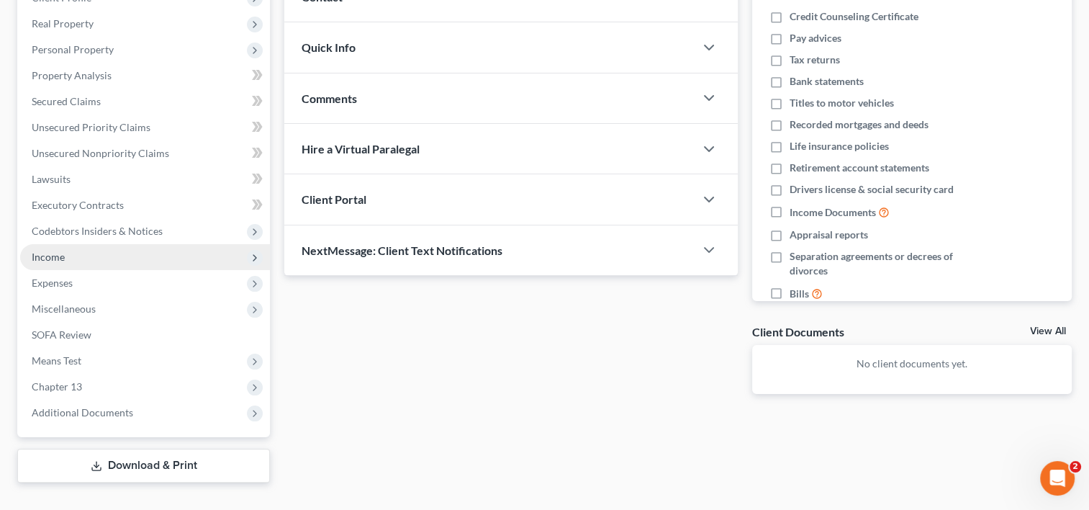
click at [76, 244] on span "Income" at bounding box center [145, 257] width 250 height 26
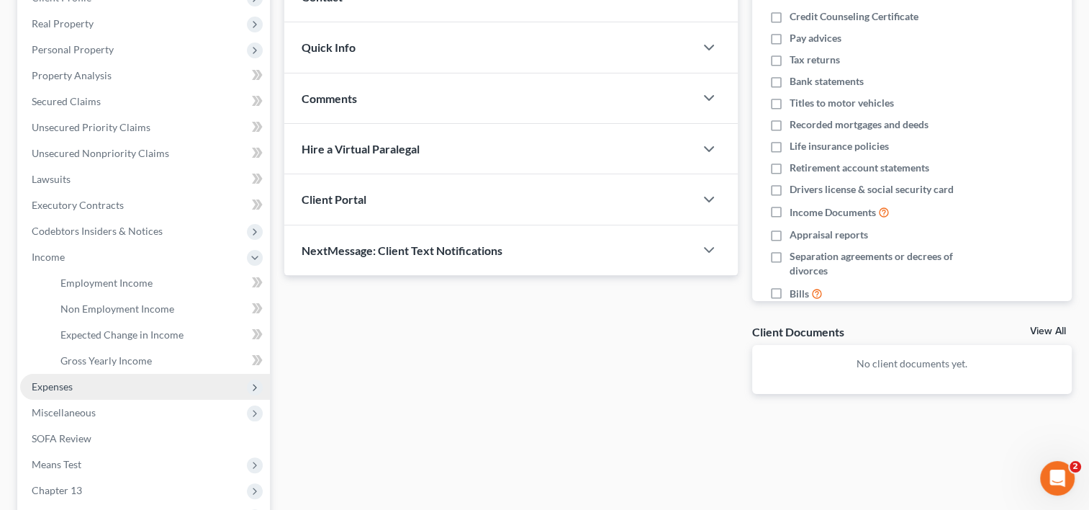
click at [77, 374] on span "Expenses" at bounding box center [145, 387] width 250 height 26
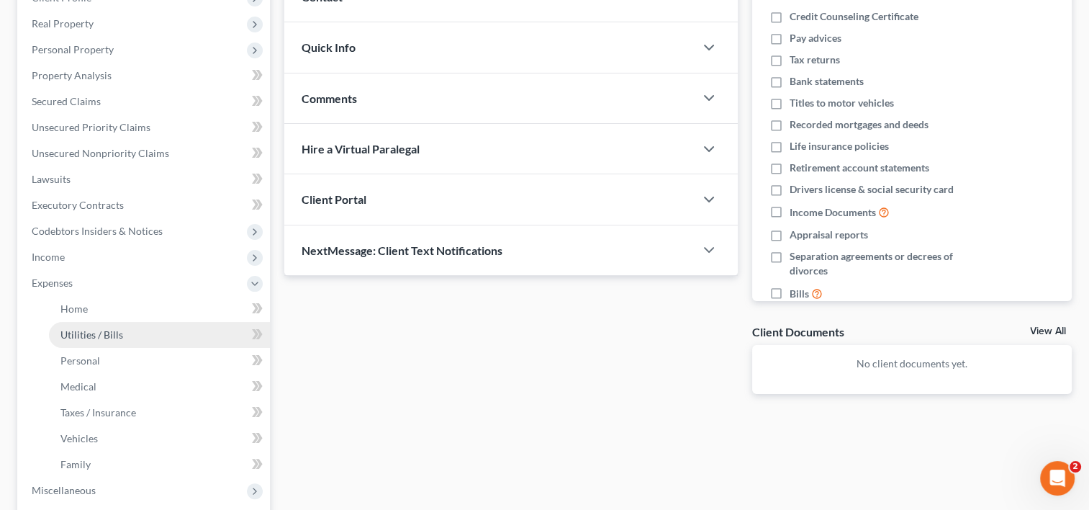
click at [103, 328] on span "Utilities / Bills" at bounding box center [91, 334] width 63 height 12
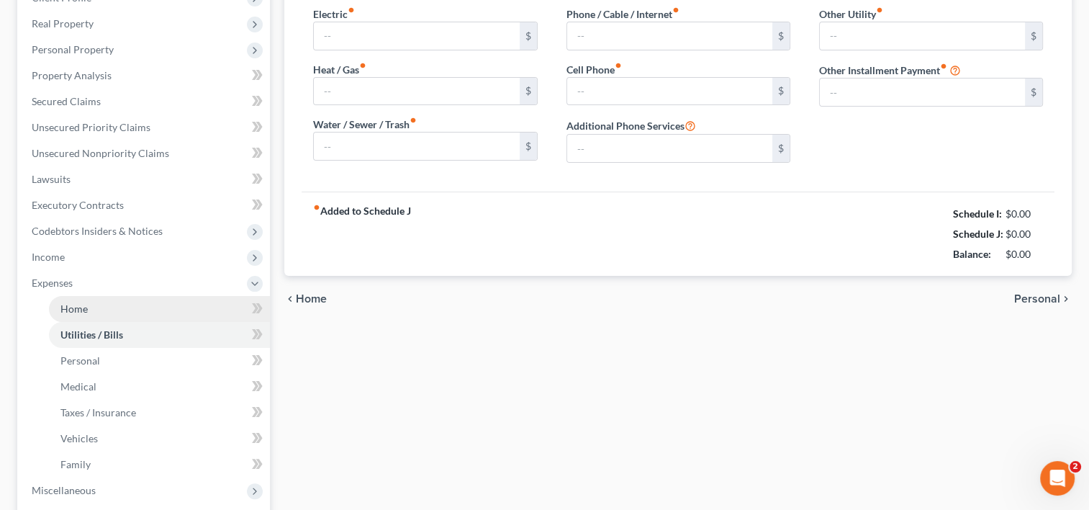
type input "250.00"
type input "50.00"
type input "200.00"
type input "0.00"
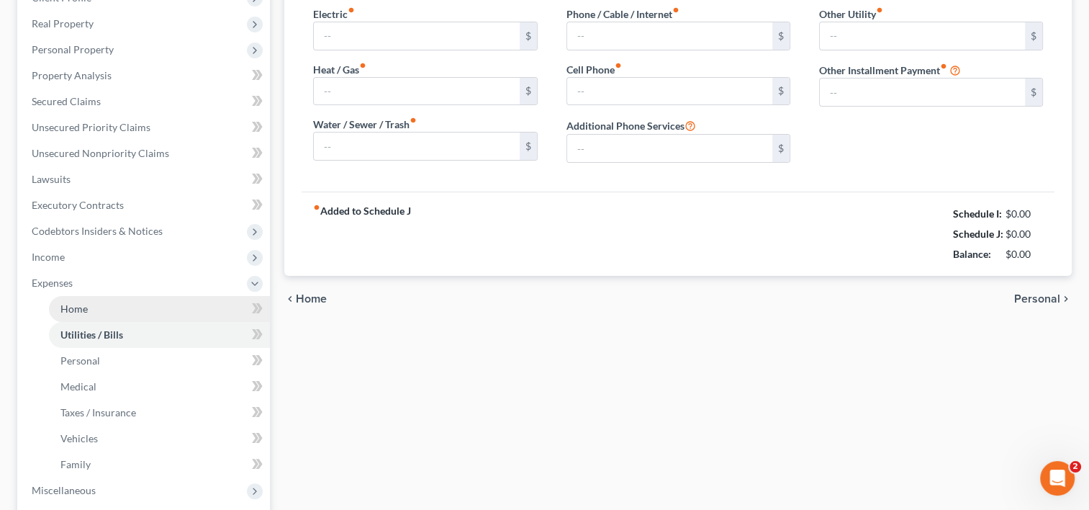
type input "0.00"
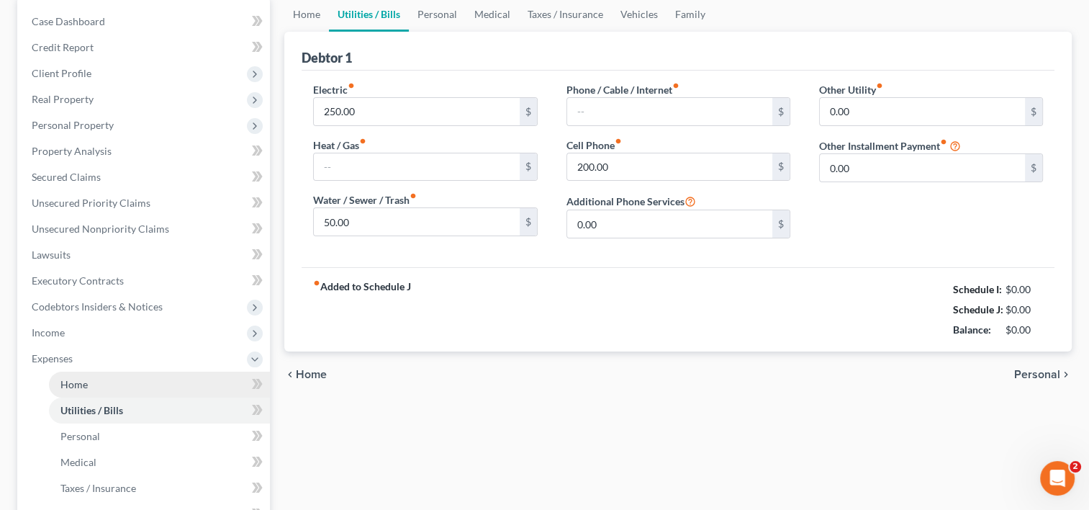
click at [98, 276] on ul "Case Dashboard Payments Invoices Payments Payments Credit Report Client Profile" at bounding box center [145, 346] width 250 height 674
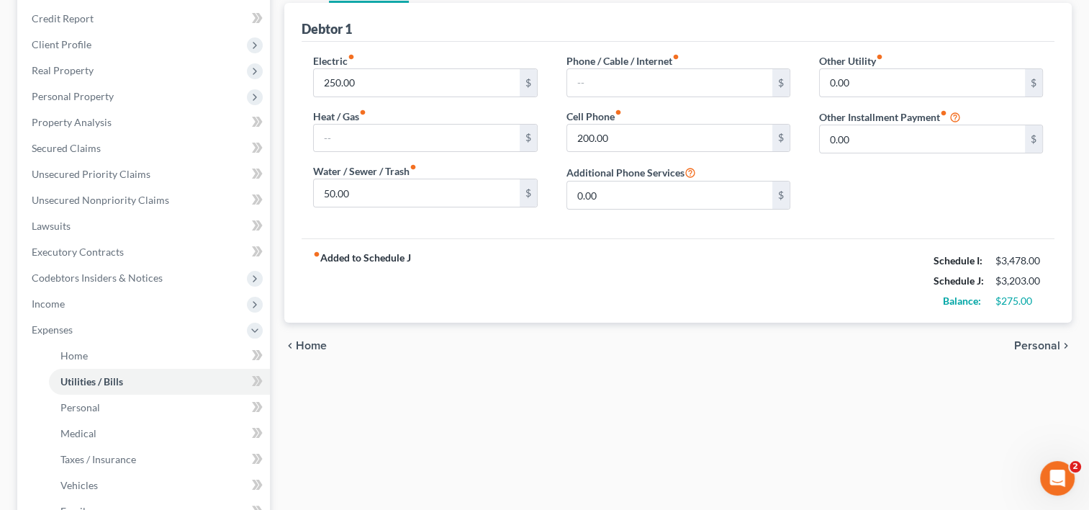
scroll to position [216, 0]
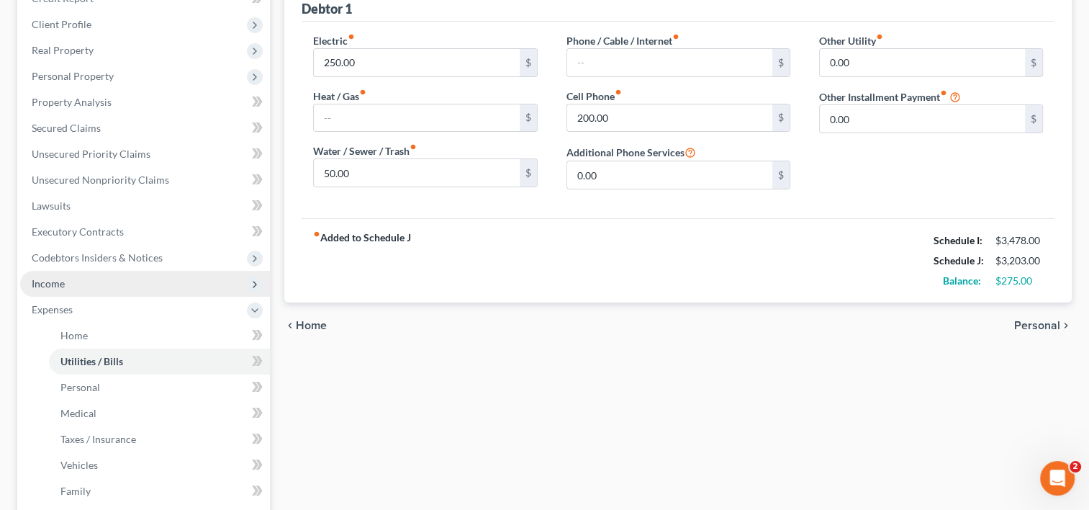
click at [95, 271] on span "Income" at bounding box center [145, 284] width 250 height 26
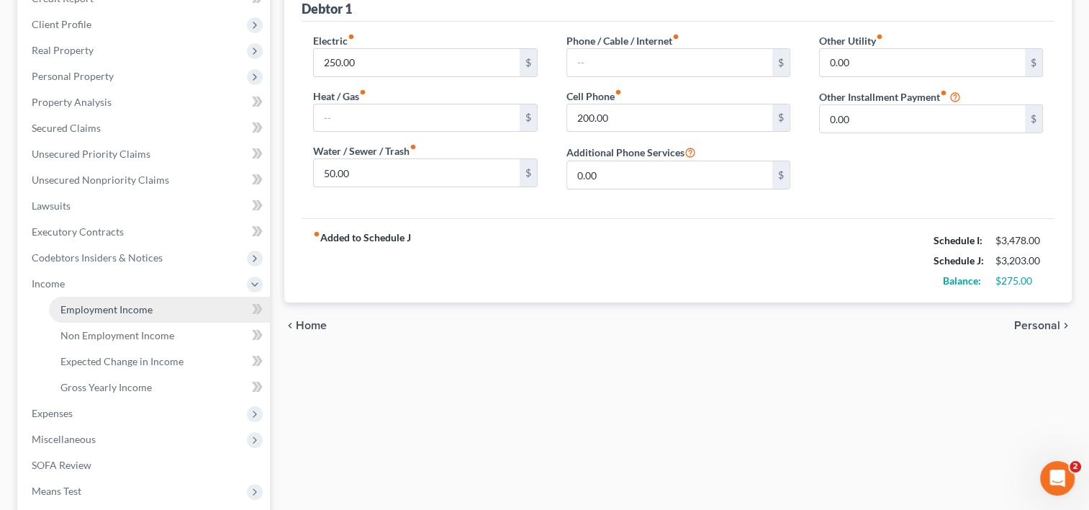
click at [142, 303] on span "Employment Income" at bounding box center [106, 309] width 92 height 12
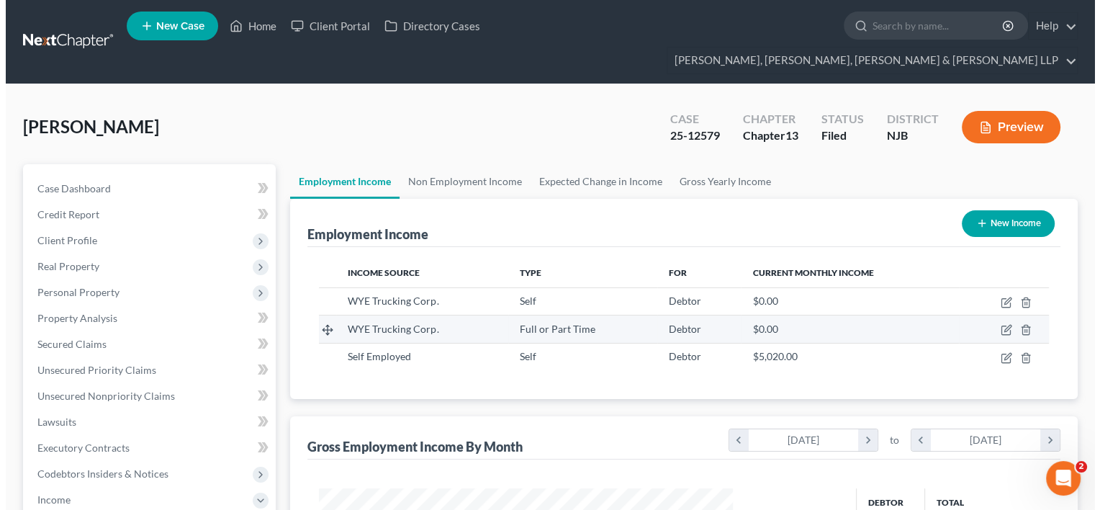
scroll to position [256, 443]
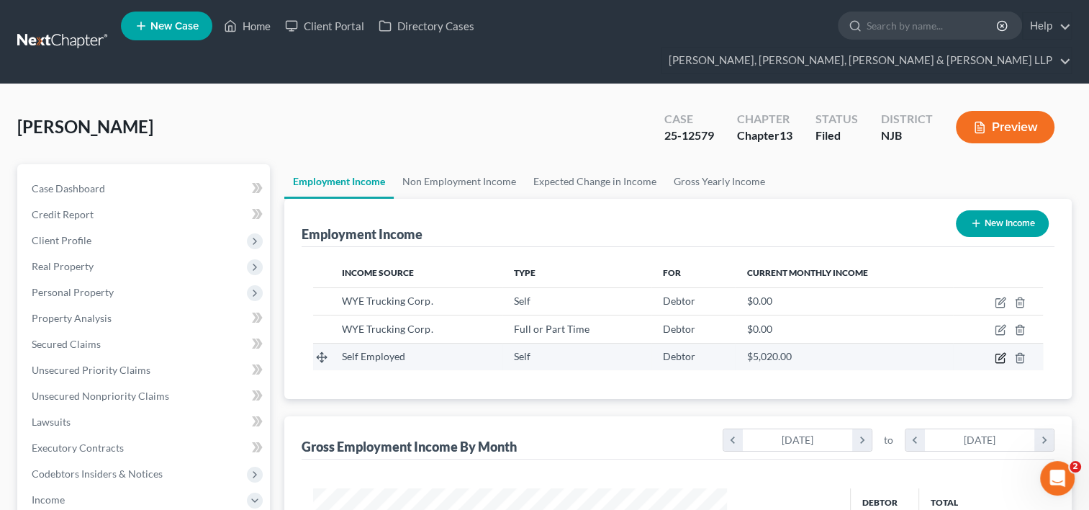
click at [1003, 352] on icon "button" at bounding box center [1001, 358] width 12 height 12
select select "1"
select select "0"
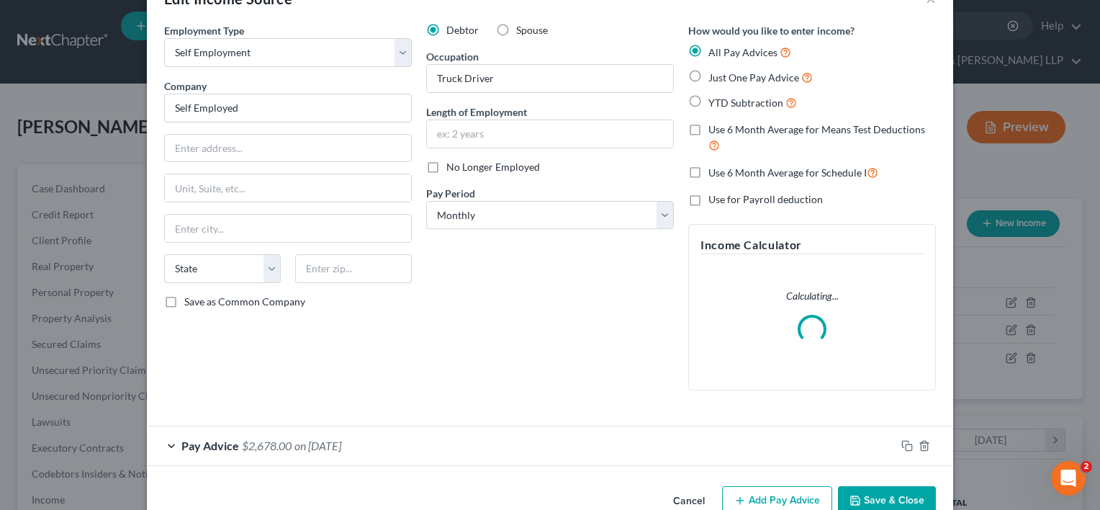
scroll to position [77, 0]
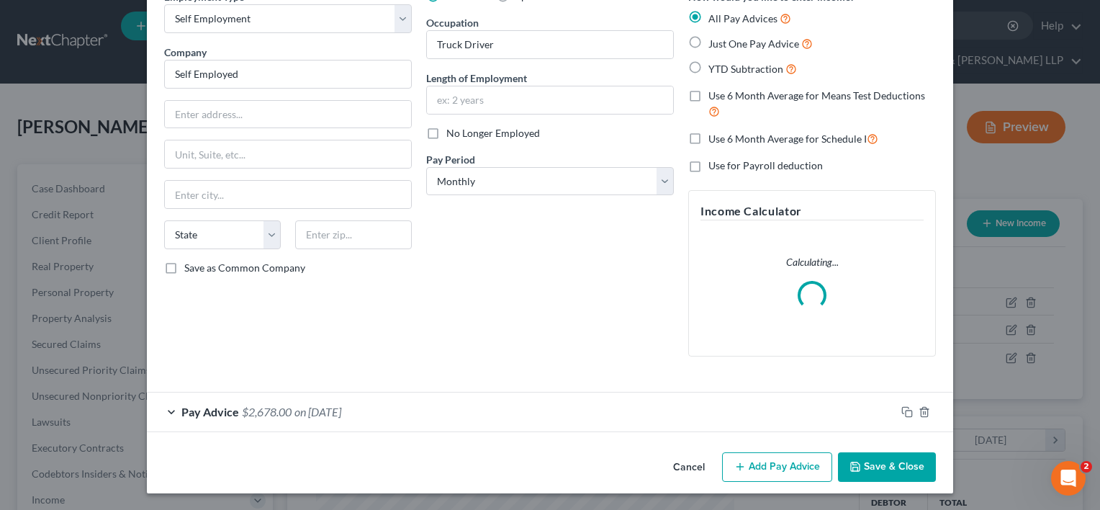
click at [322, 412] on span "on 09/12/2025" at bounding box center [317, 411] width 47 height 14
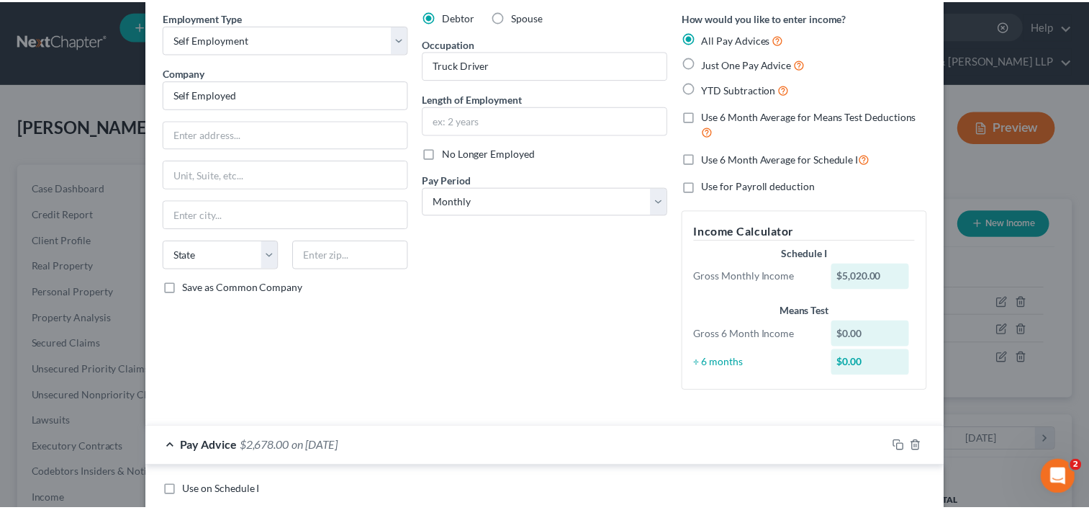
scroll to position [0, 0]
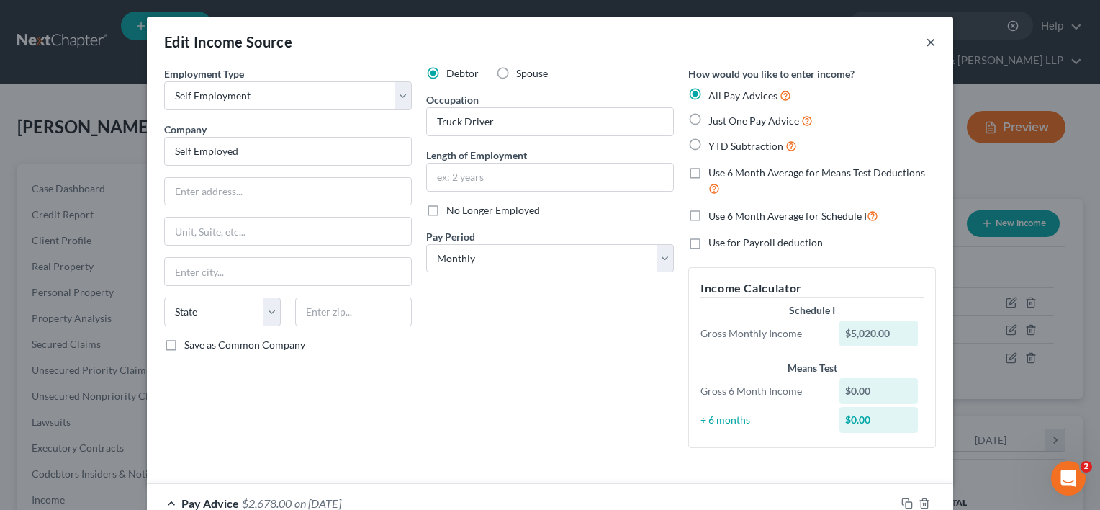
click at [928, 38] on button "×" at bounding box center [931, 41] width 10 height 17
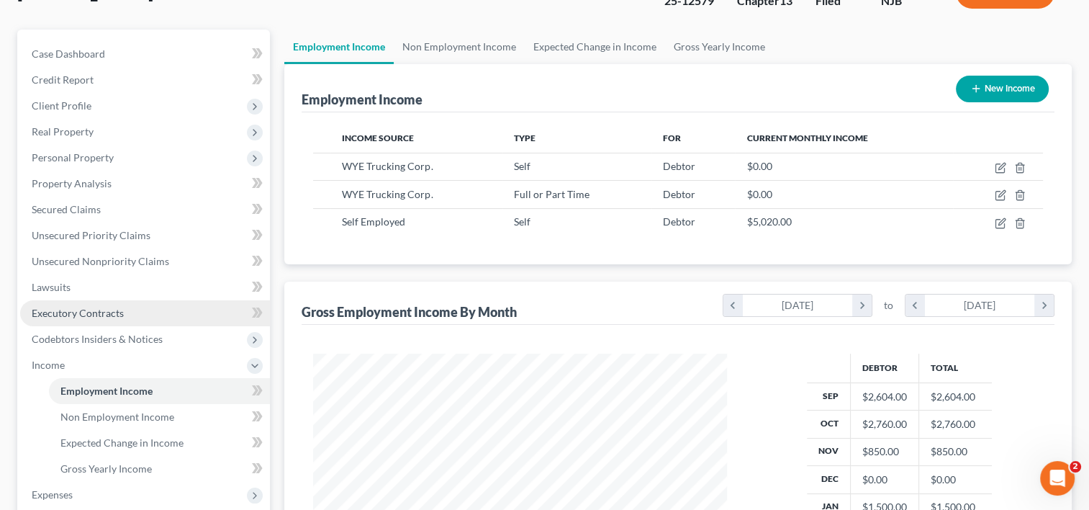
scroll to position [216, 0]
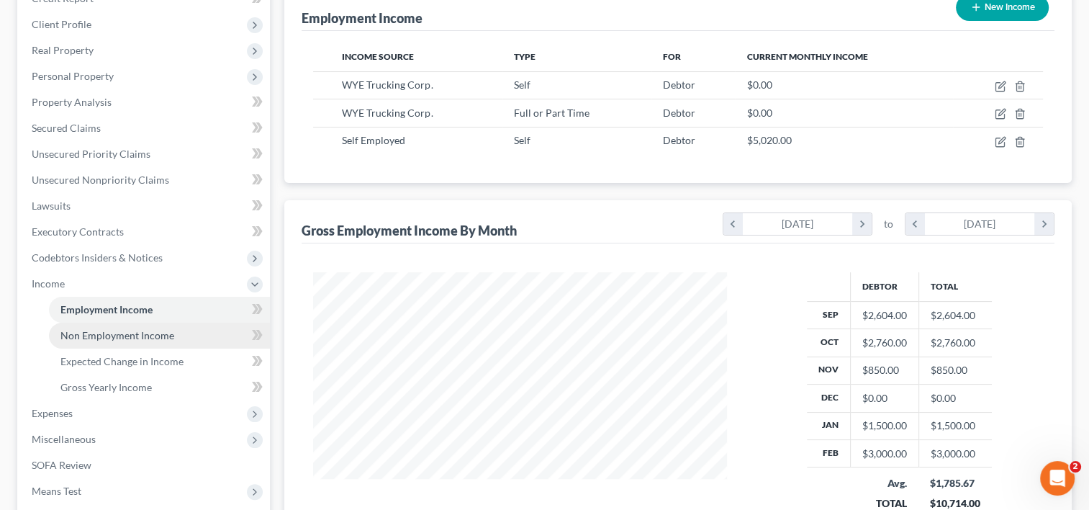
click at [128, 329] on span "Non Employment Income" at bounding box center [117, 335] width 114 height 12
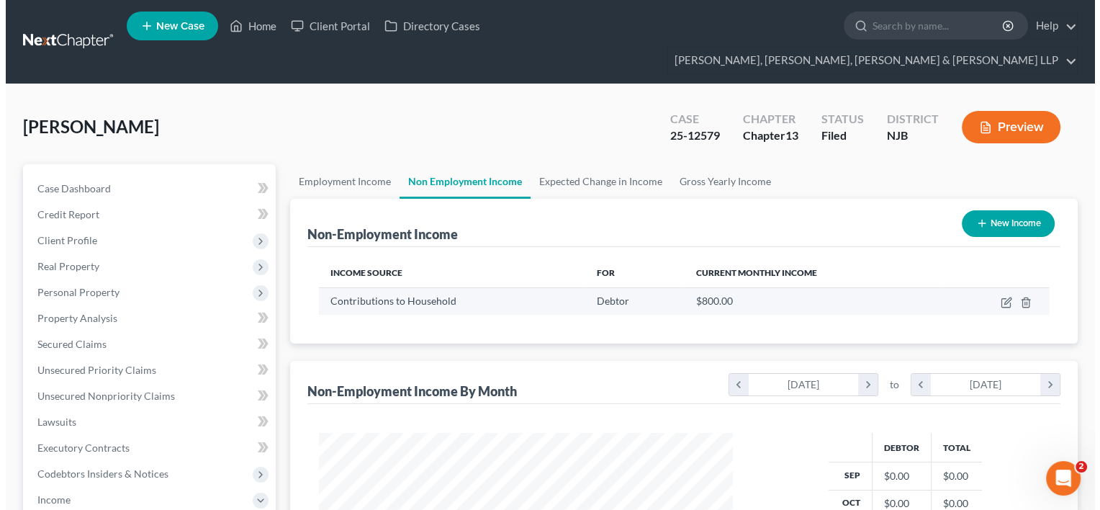
scroll to position [256, 443]
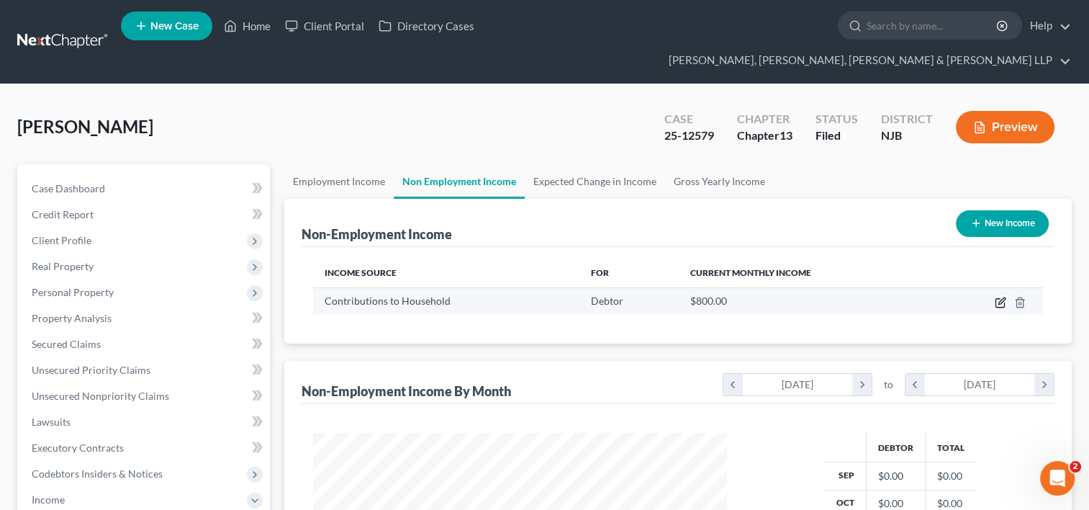
click at [1005, 297] on icon "button" at bounding box center [1001, 303] width 12 height 12
select select "8"
select select "0"
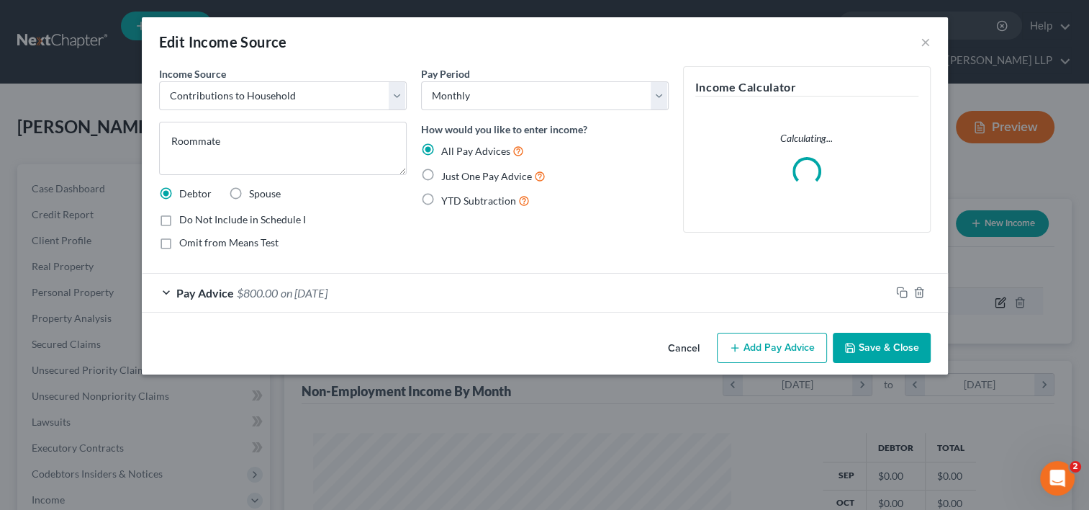
scroll to position [256, 446]
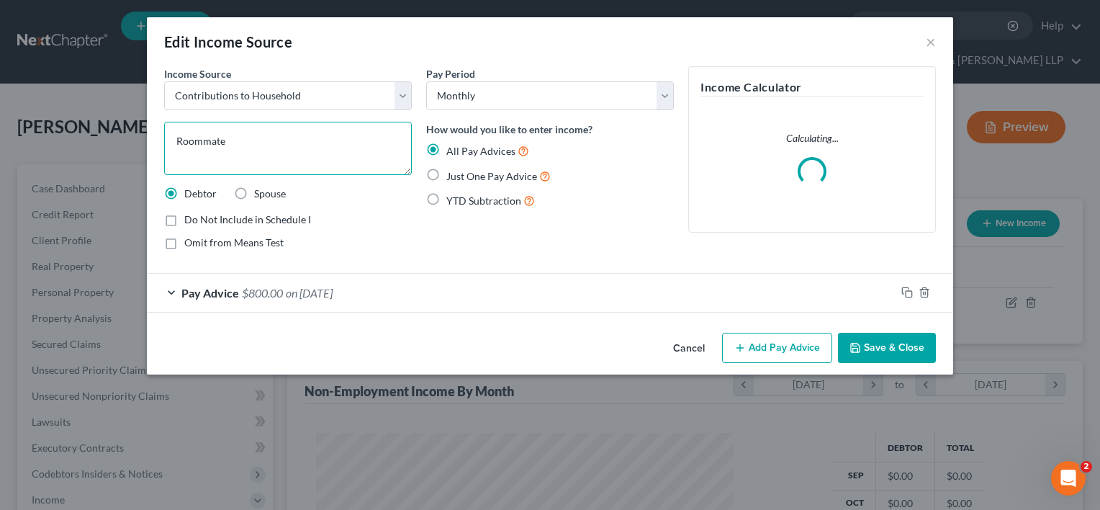
click at [256, 140] on textarea "Roommate" at bounding box center [288, 148] width 248 height 53
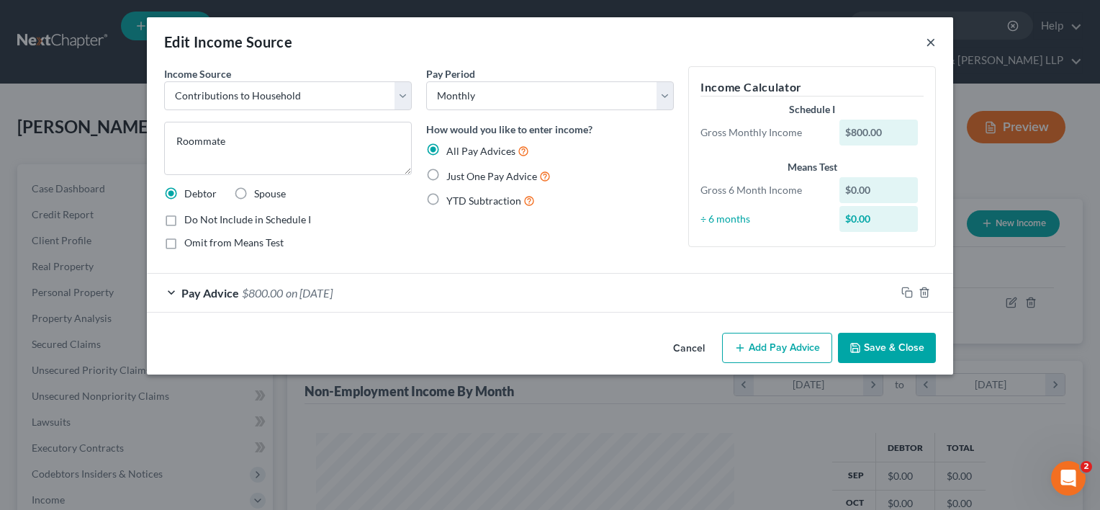
click at [931, 42] on button "×" at bounding box center [931, 41] width 10 height 17
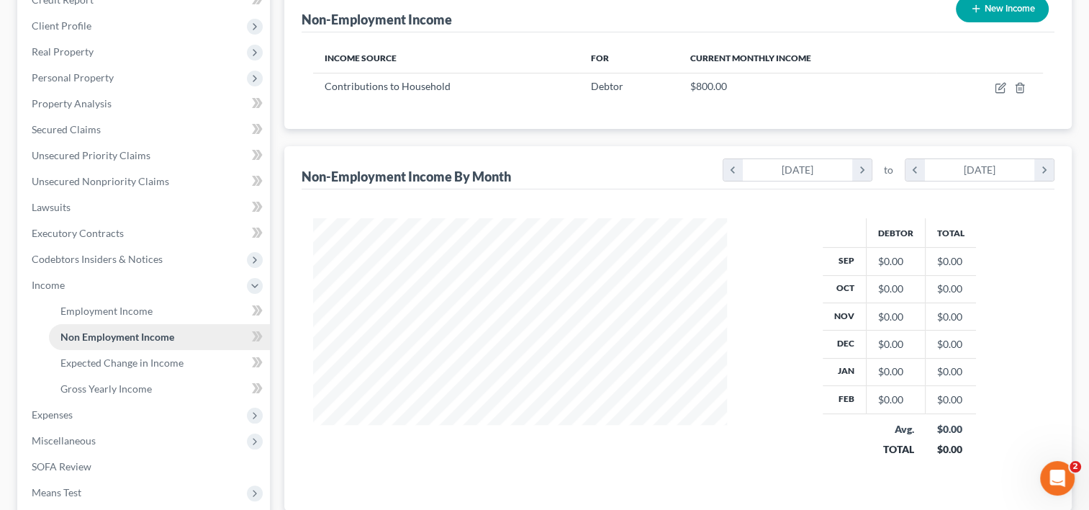
scroll to position [288, 0]
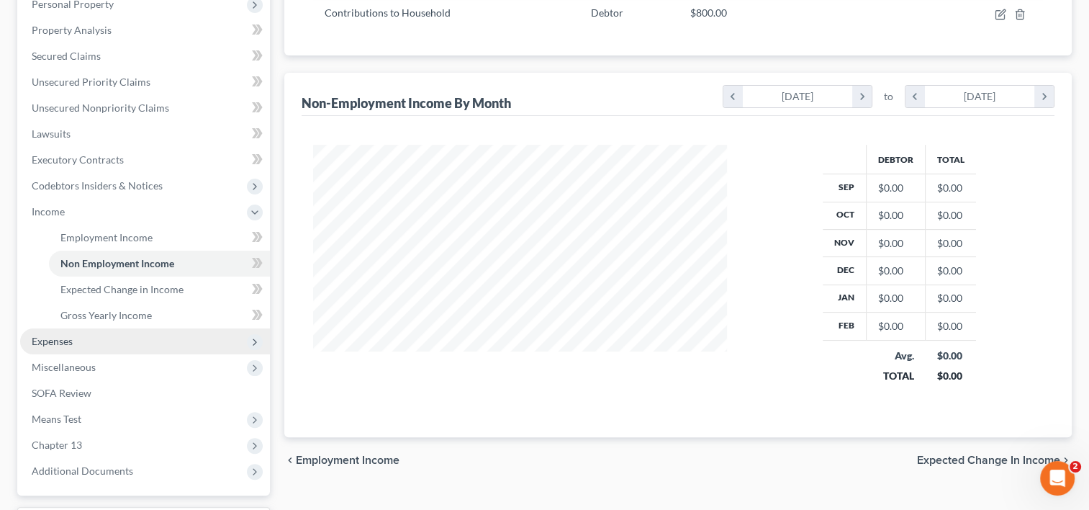
click at [82, 328] on span "Expenses" at bounding box center [145, 341] width 250 height 26
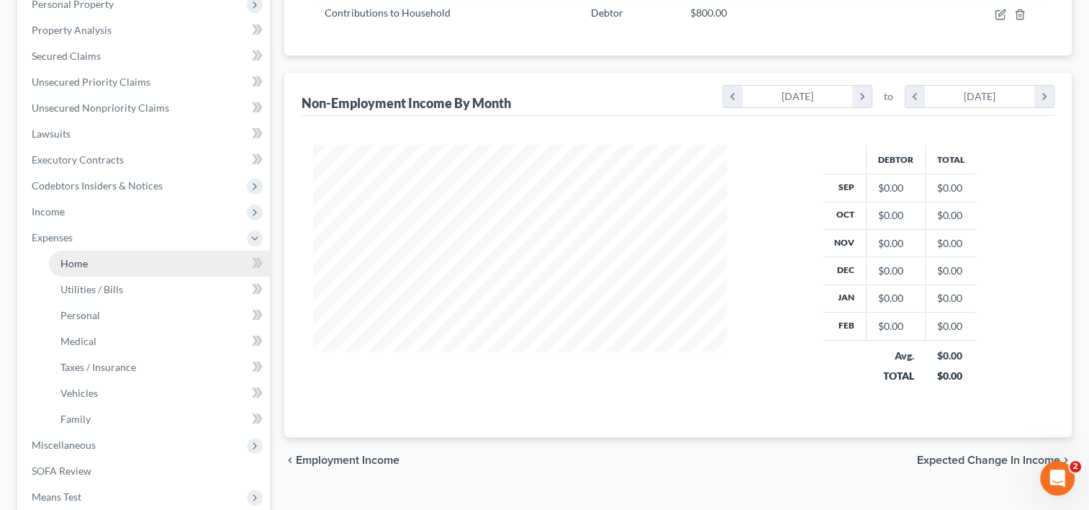
click at [99, 250] on link "Home" at bounding box center [159, 263] width 221 height 26
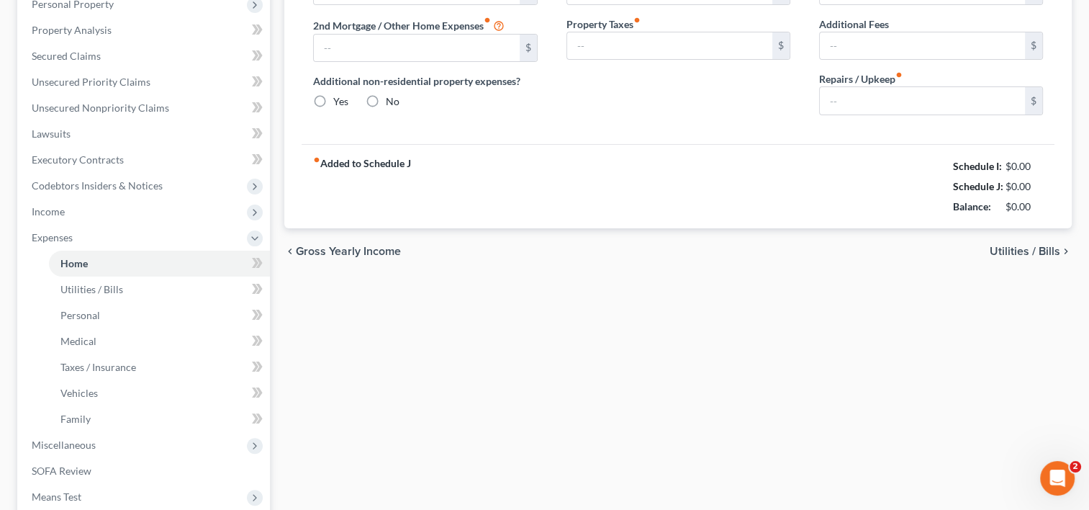
type input "1,600.00"
type input "0.00"
radio input "true"
type input "0.00"
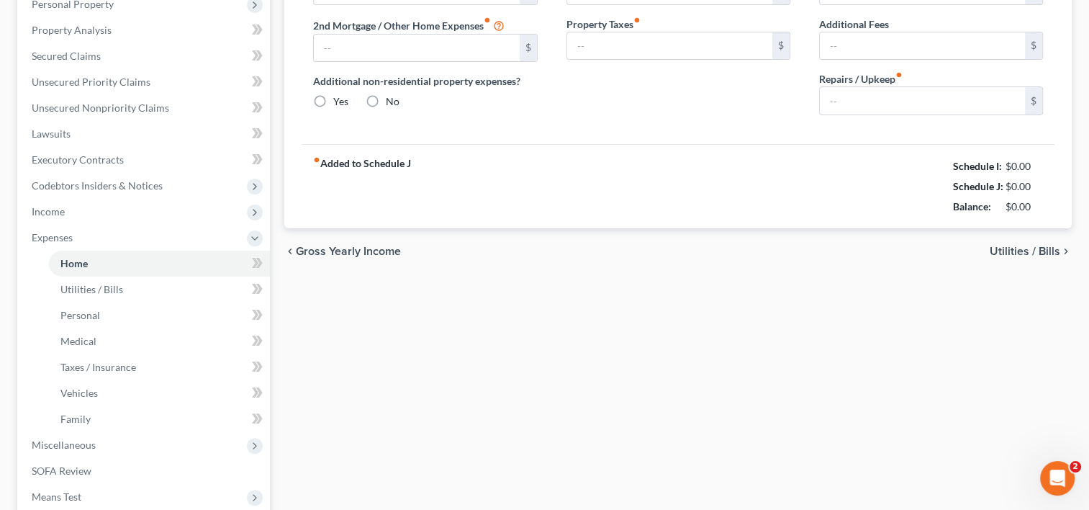
type input "0.00"
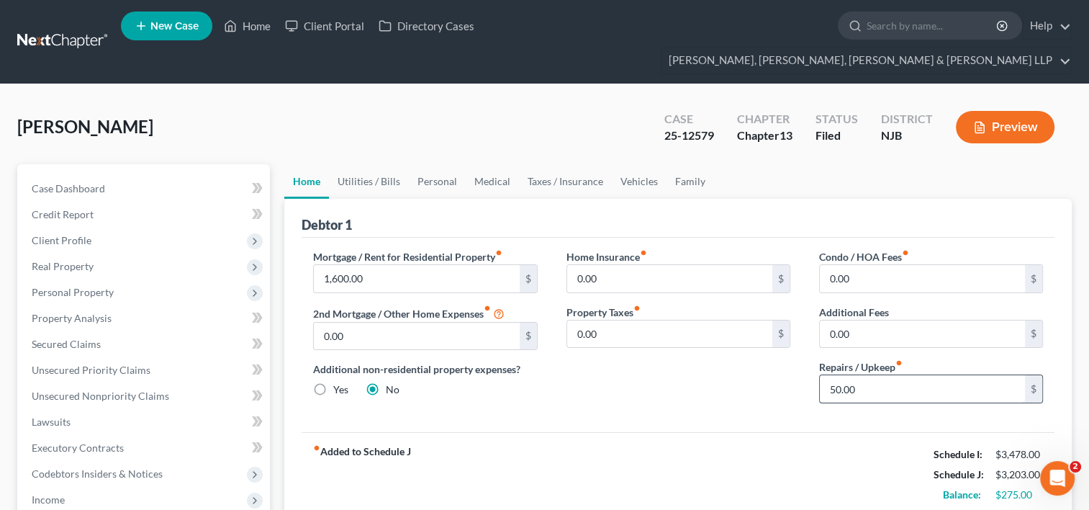
click at [866, 375] on input "50.00" at bounding box center [922, 388] width 205 height 27
type input "5"
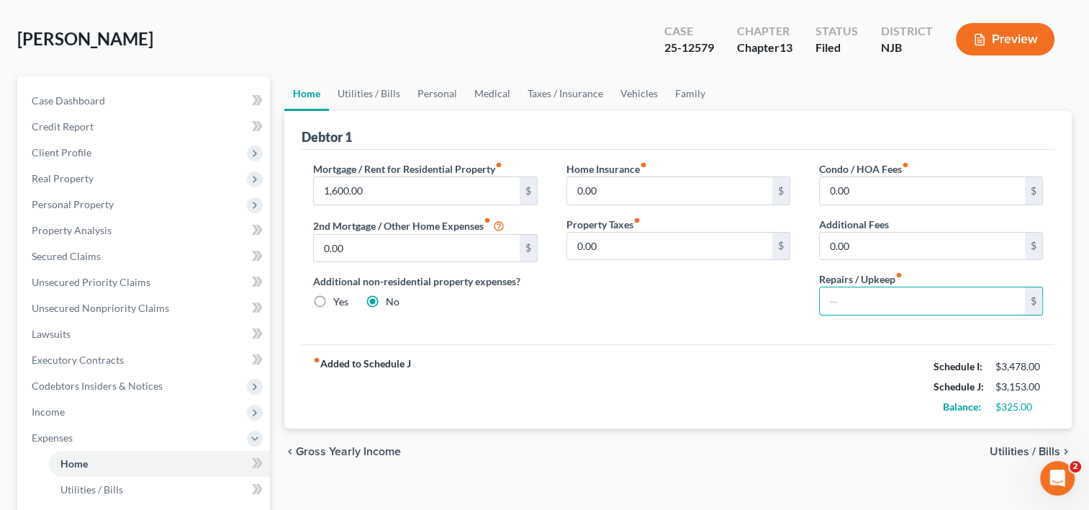
scroll to position [72, 0]
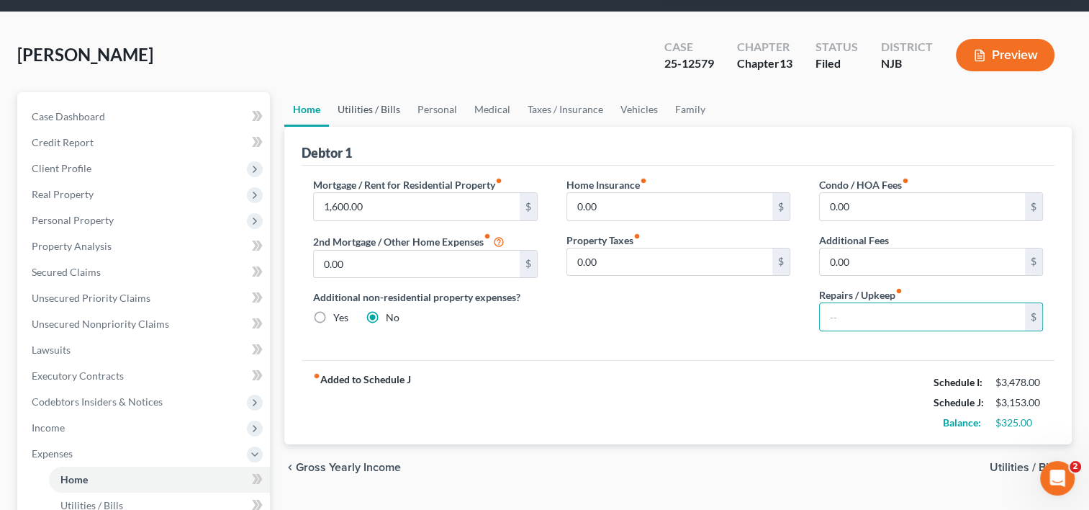
click at [378, 92] on link "Utilities / Bills" at bounding box center [369, 109] width 80 height 35
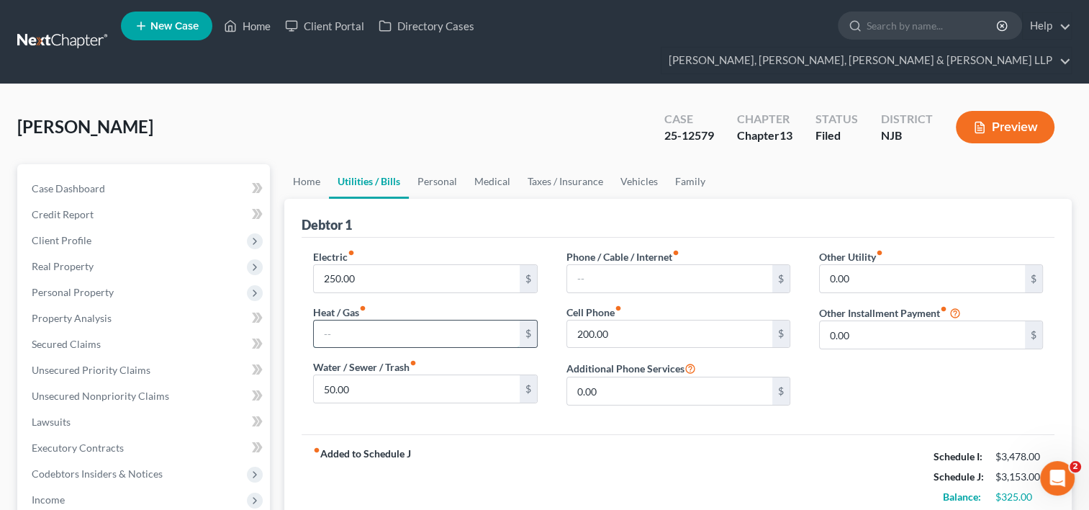
click at [398, 320] on input "text" at bounding box center [416, 333] width 205 height 27
click at [449, 434] on div "fiber_manual_record Added to Schedule J Schedule I: $3,478.00 Schedule J: $3,15…" at bounding box center [678, 476] width 753 height 84
click at [443, 164] on link "Personal" at bounding box center [437, 181] width 57 height 35
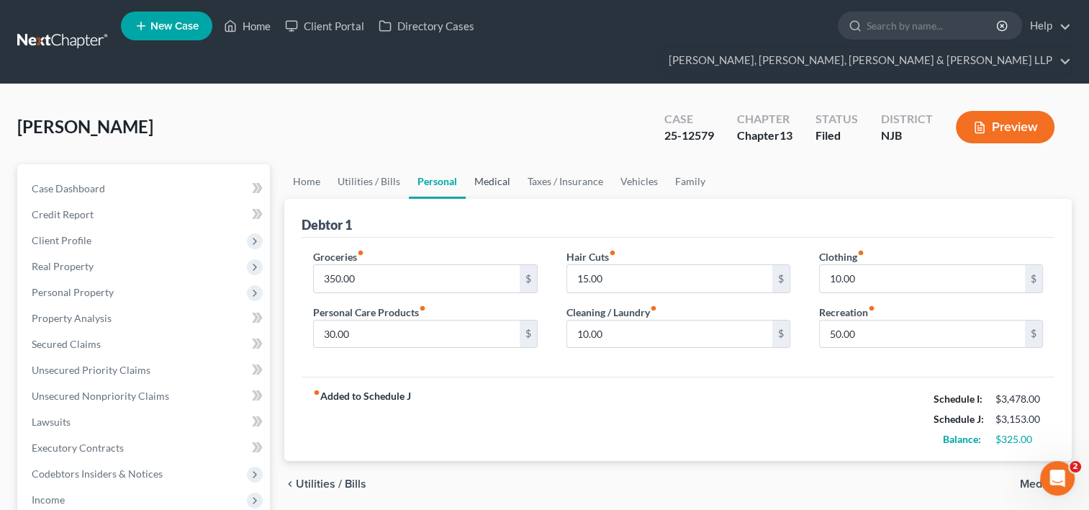
click at [495, 164] on link "Medical" at bounding box center [492, 181] width 53 height 35
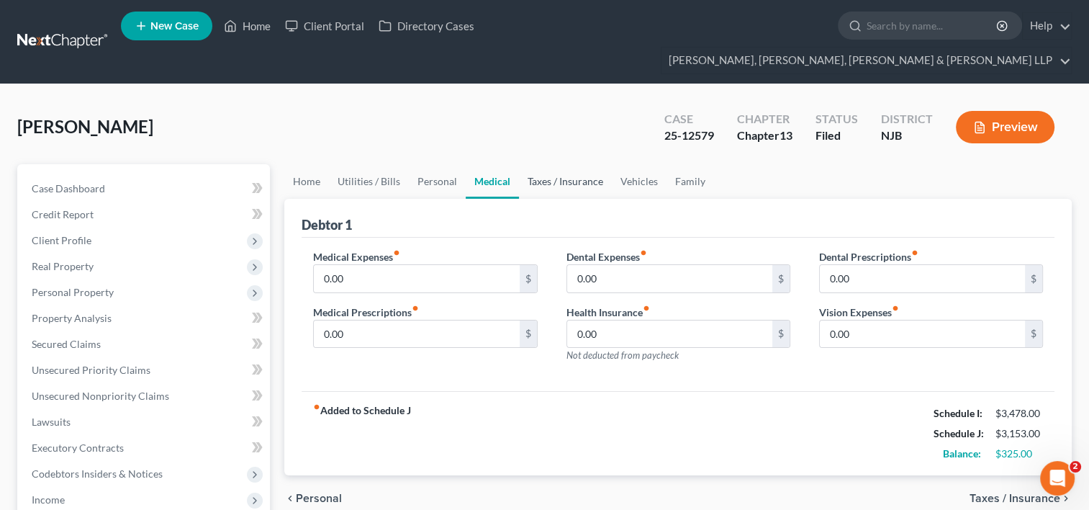
click at [553, 164] on link "Taxes / Insurance" at bounding box center [565, 181] width 93 height 35
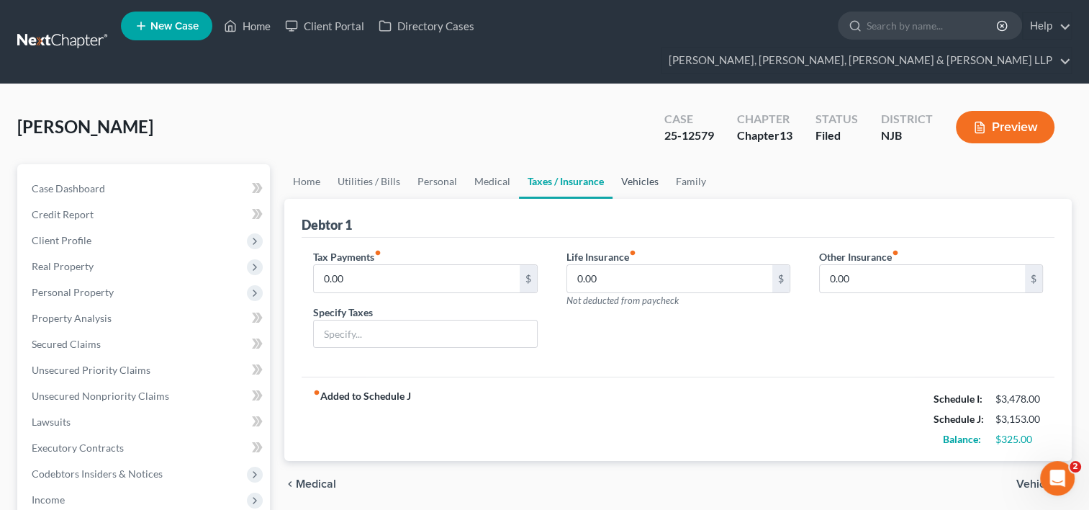
click at [622, 164] on link "Vehicles" at bounding box center [640, 181] width 55 height 35
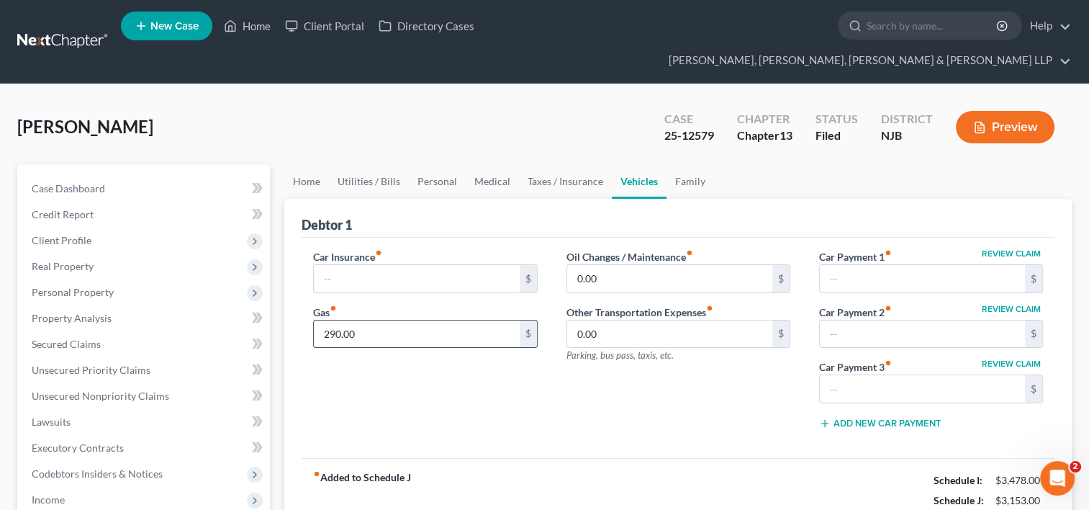
click at [373, 320] on input "290.00" at bounding box center [416, 333] width 205 height 27
click at [464, 372] on div "Car Insurance fiber_manual_record $ Gas fiber_manual_record 290.00 $" at bounding box center [425, 344] width 253 height 191
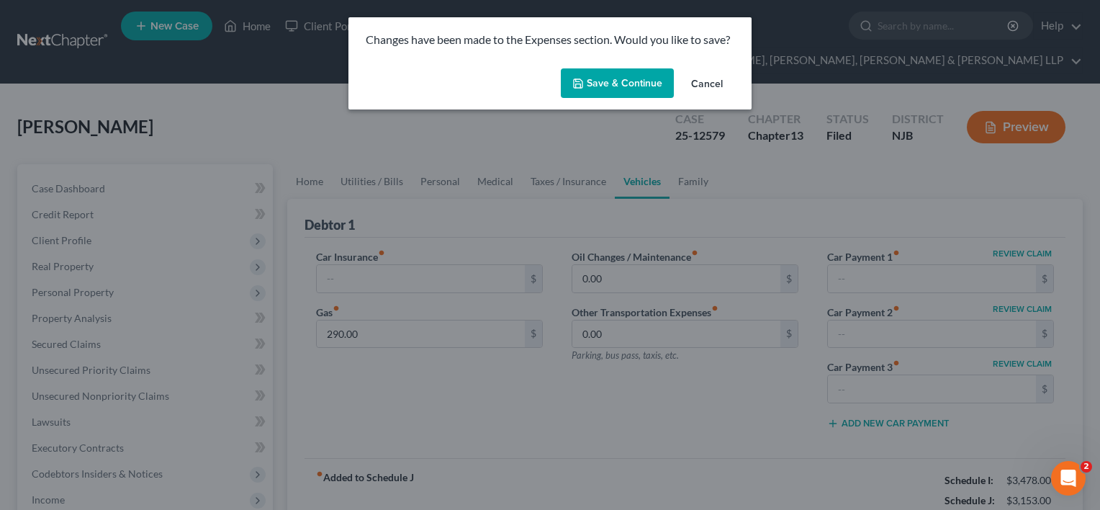
click at [711, 81] on button "Cancel" at bounding box center [706, 84] width 55 height 29
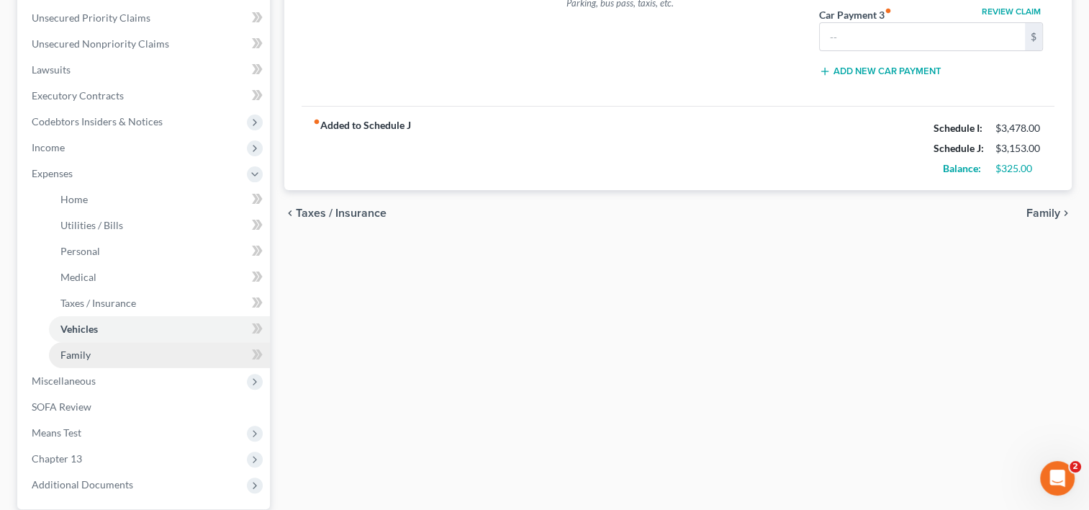
scroll to position [424, 0]
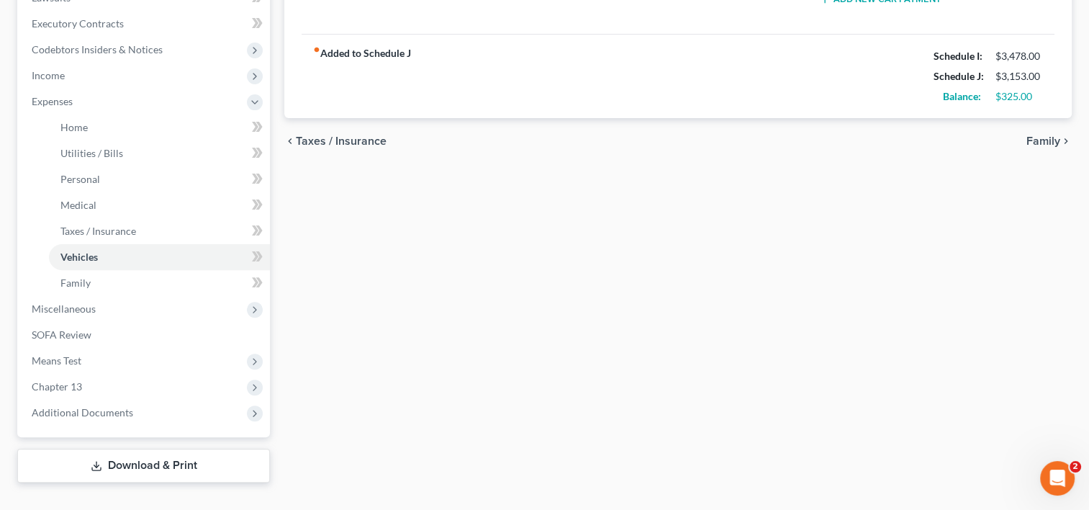
click at [149, 448] on link "Download & Print" at bounding box center [143, 465] width 253 height 34
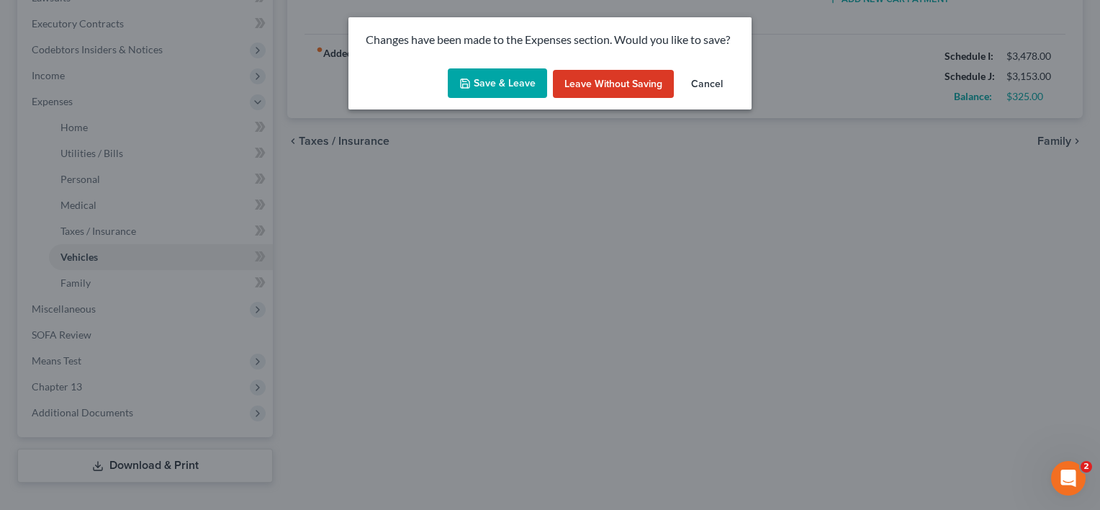
click at [713, 83] on button "Cancel" at bounding box center [706, 84] width 55 height 29
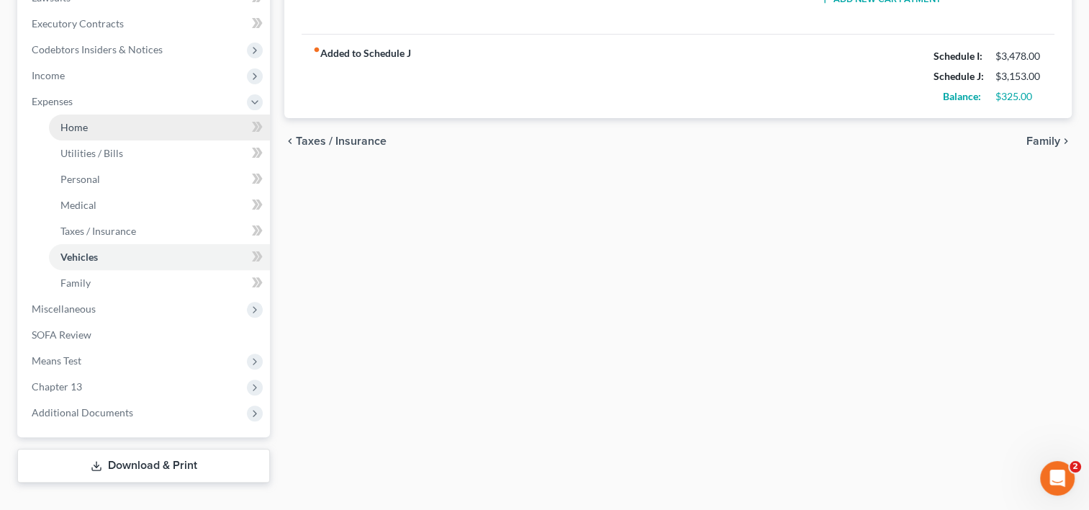
scroll to position [208, 0]
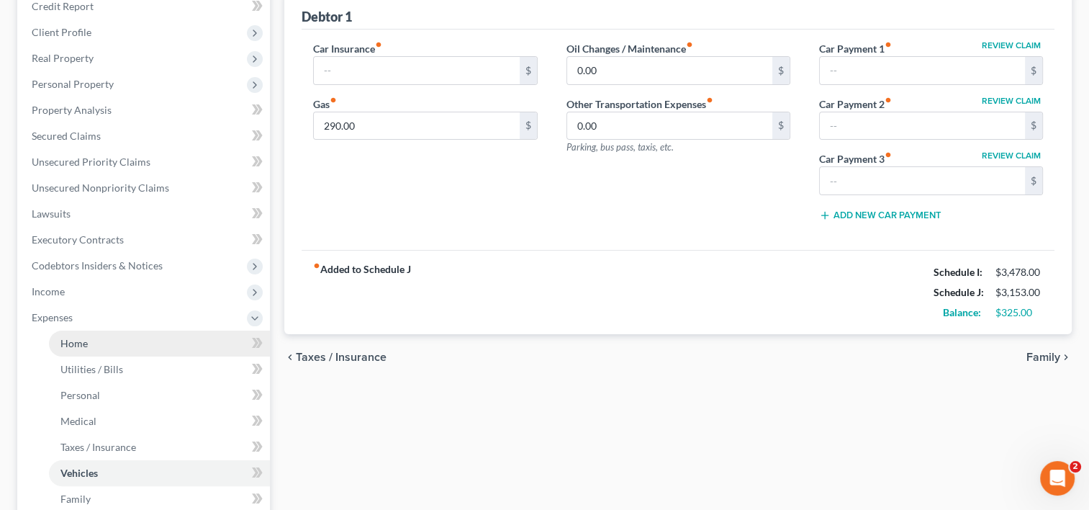
click at [128, 330] on link "Home" at bounding box center [159, 343] width 221 height 26
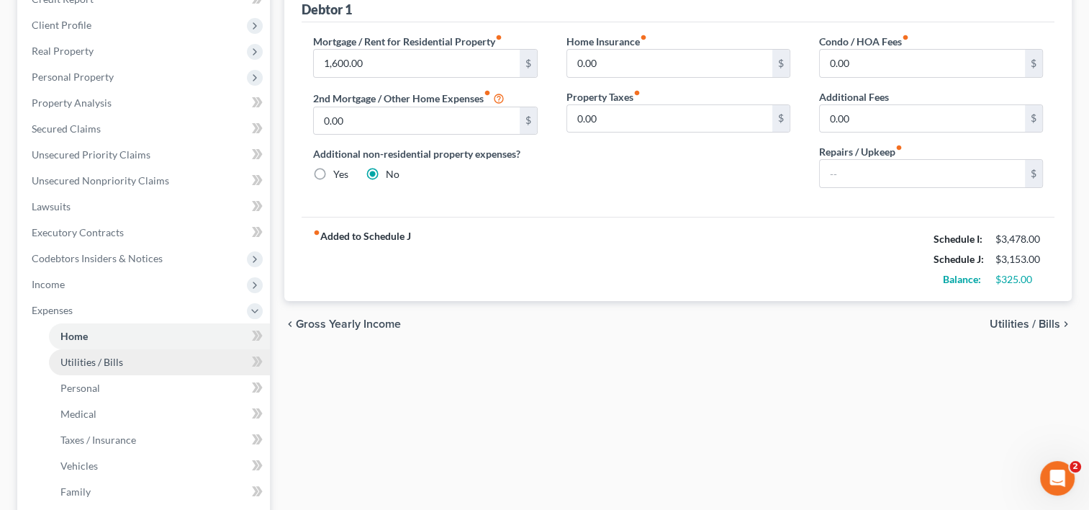
scroll to position [216, 0]
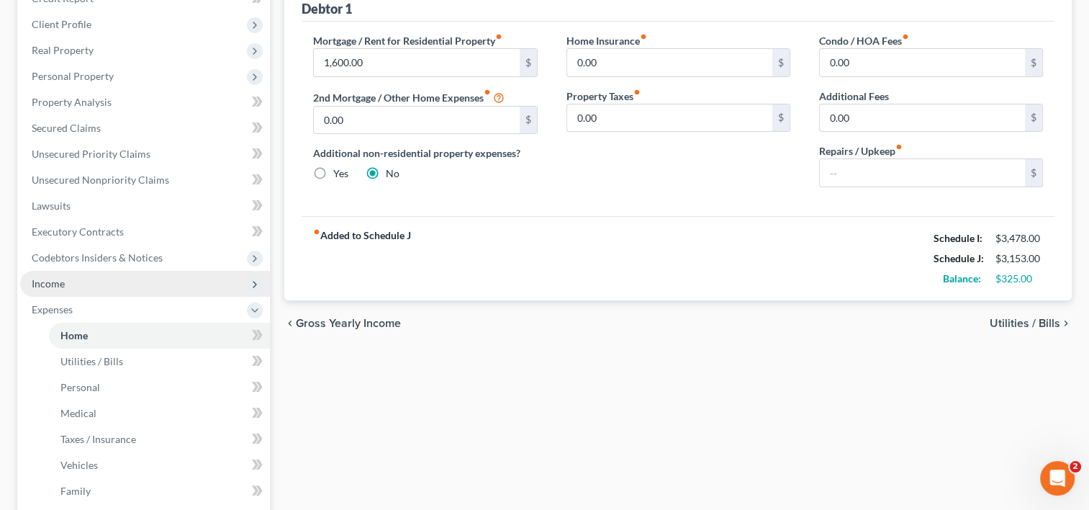
click at [53, 277] on span "Income" at bounding box center [48, 283] width 33 height 12
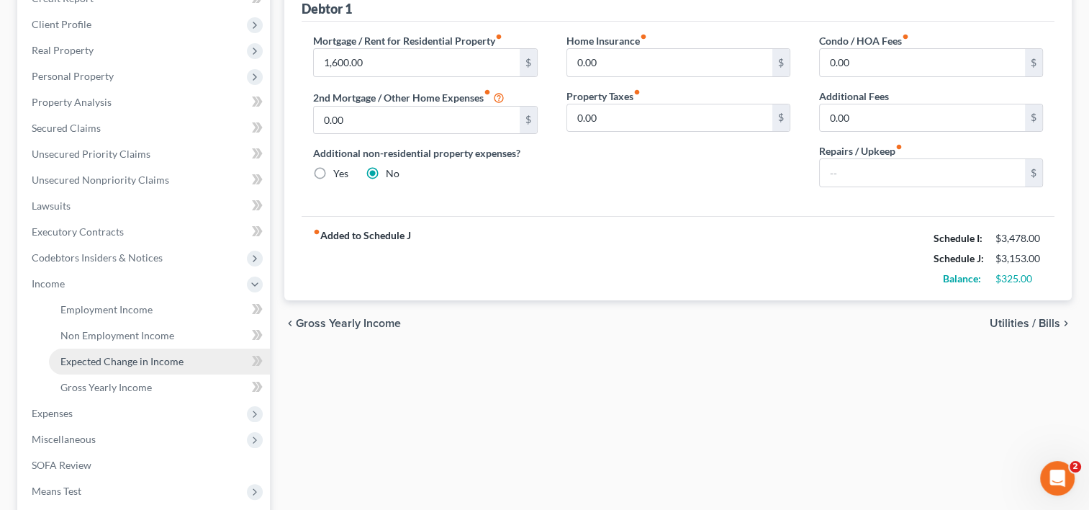
click at [130, 355] on span "Expected Change in Income" at bounding box center [121, 361] width 123 height 12
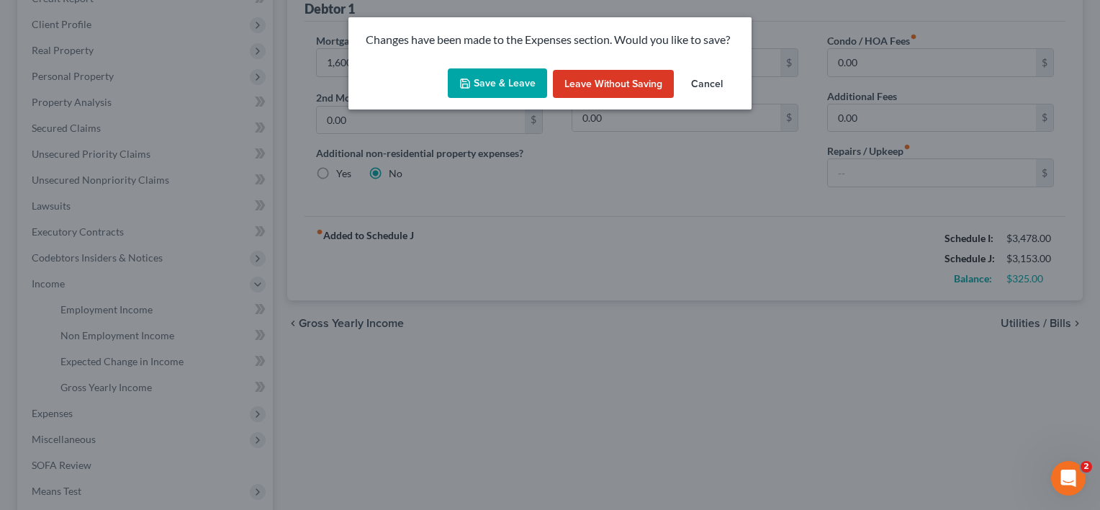
click at [707, 80] on button "Cancel" at bounding box center [706, 84] width 55 height 29
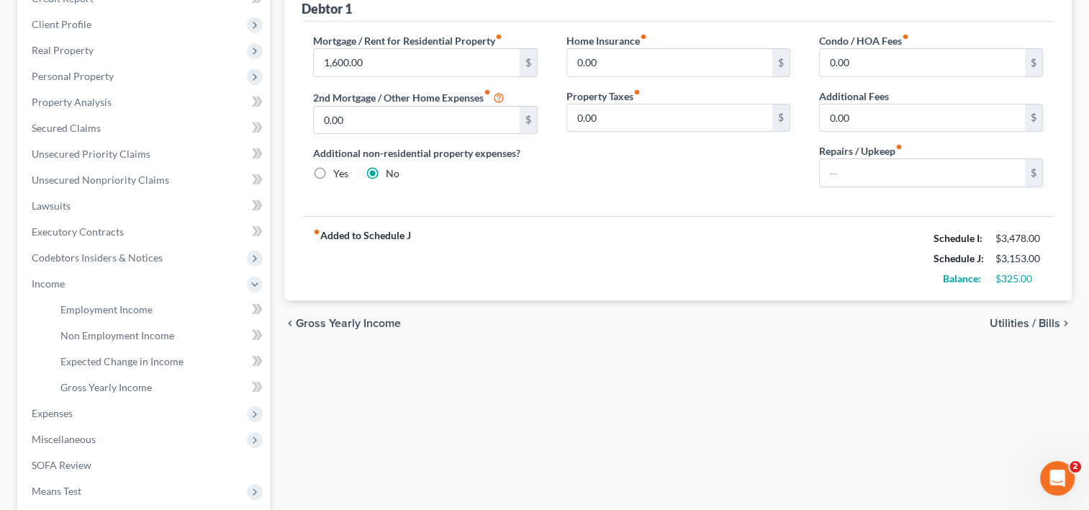
scroll to position [144, 0]
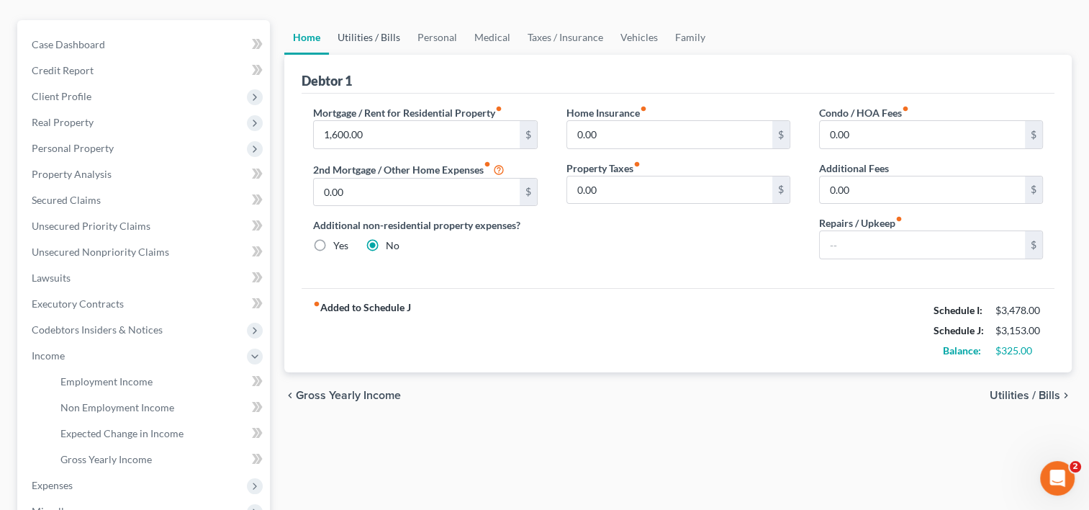
click at [365, 20] on link "Utilities / Bills" at bounding box center [369, 37] width 80 height 35
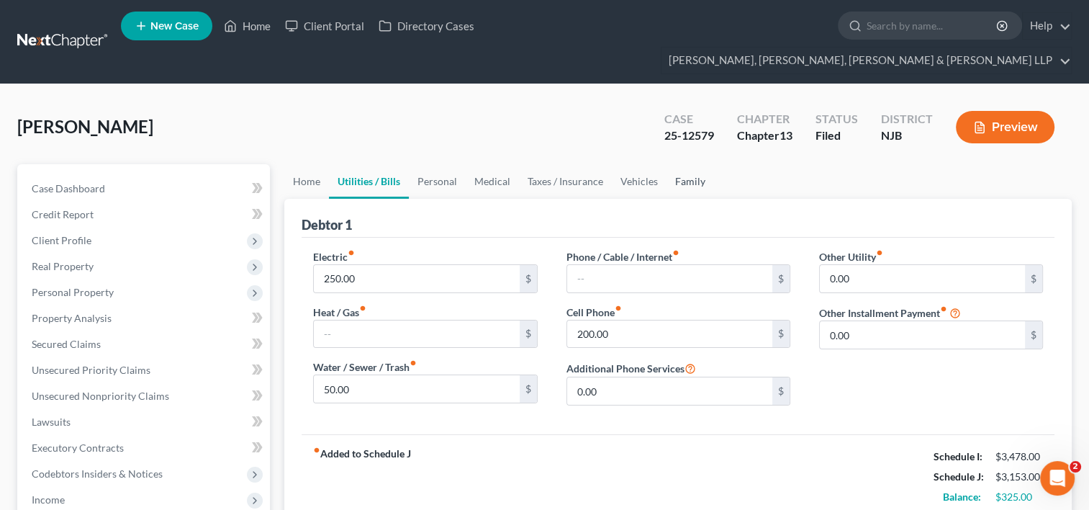
click at [677, 164] on link "Family" at bounding box center [690, 181] width 48 height 35
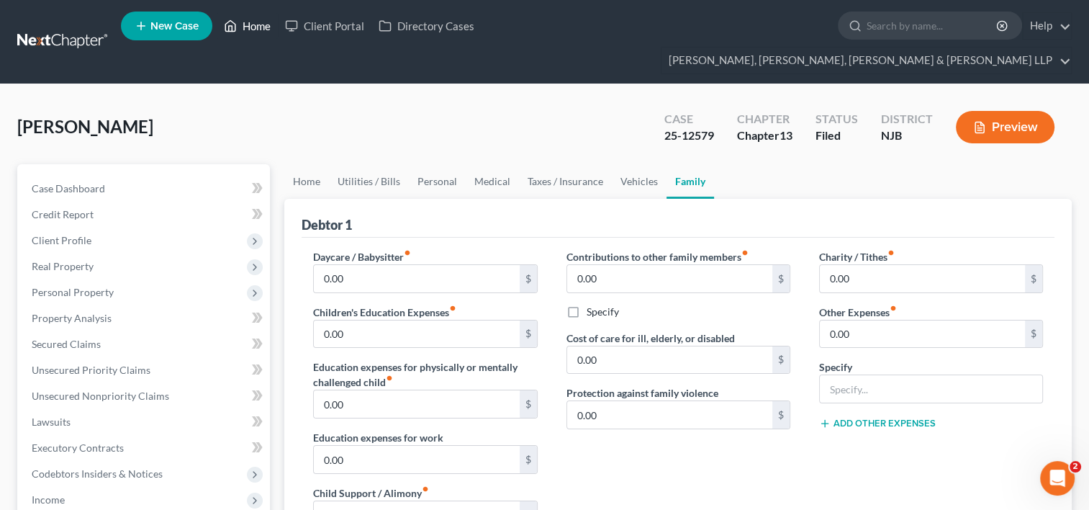
click at [262, 30] on link "Home" at bounding box center [247, 26] width 61 height 26
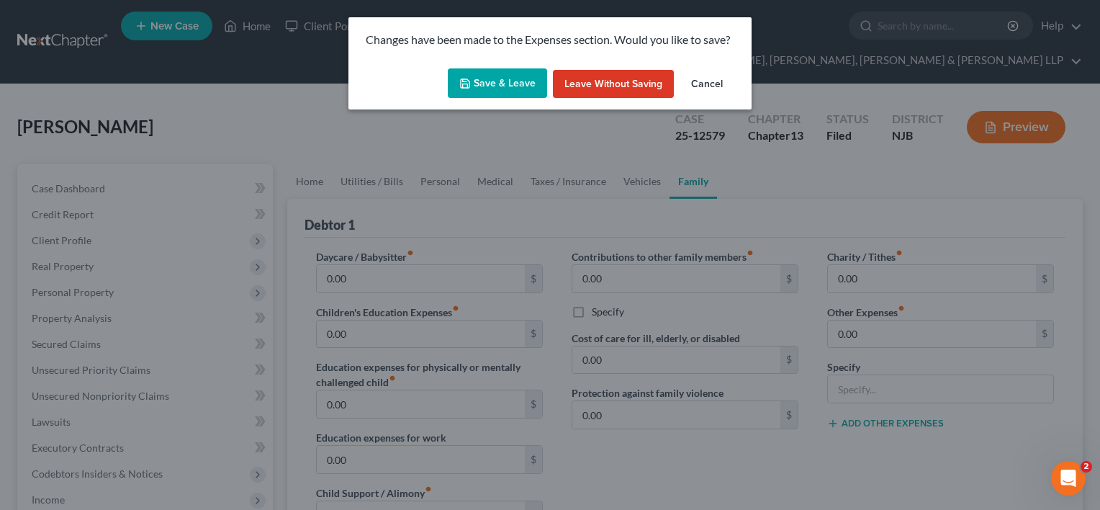
click at [636, 88] on button "Leave without Saving" at bounding box center [613, 84] width 121 height 29
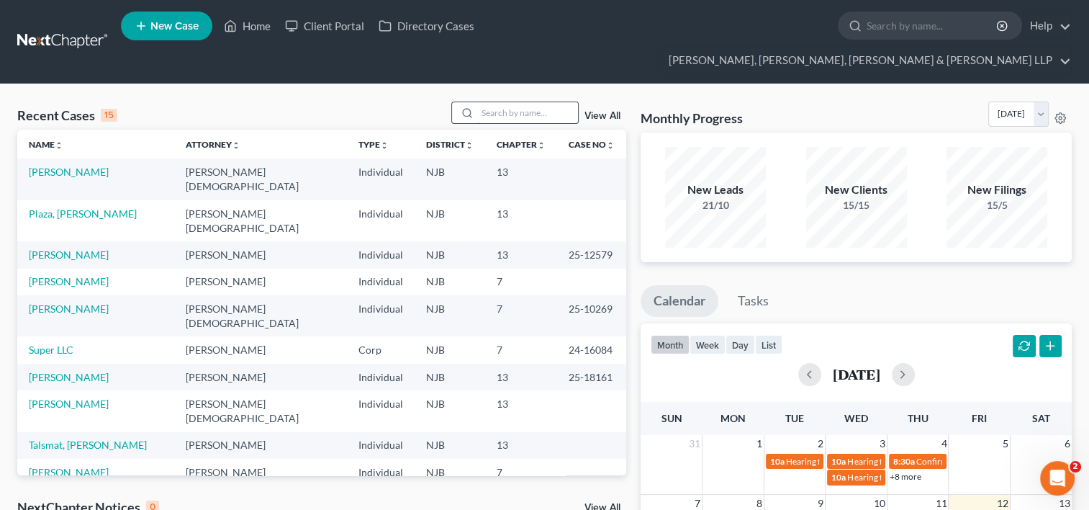
click at [517, 102] on input "search" at bounding box center [527, 112] width 101 height 21
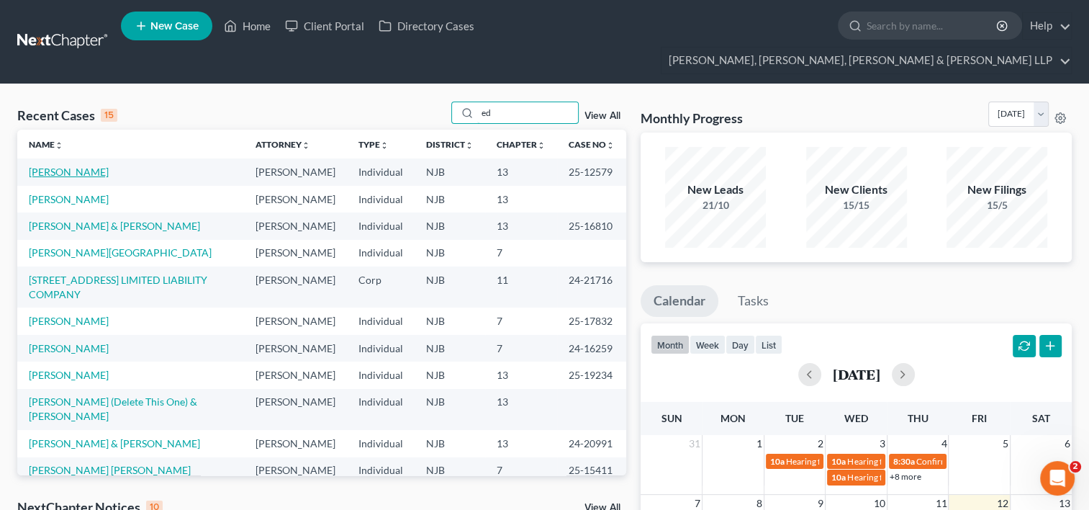
type input "ed"
click at [70, 166] on link "[PERSON_NAME]" at bounding box center [69, 172] width 80 height 12
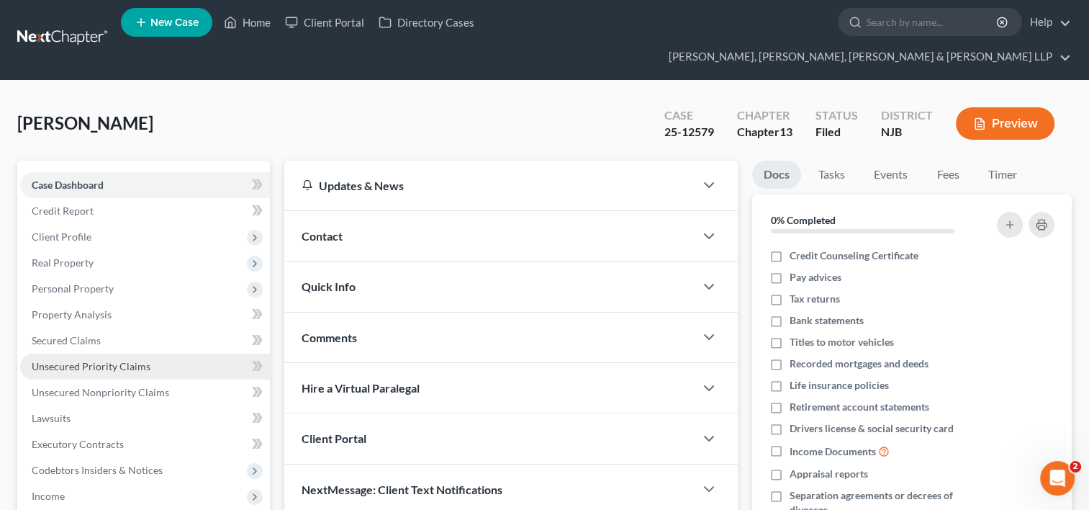
scroll to position [144, 0]
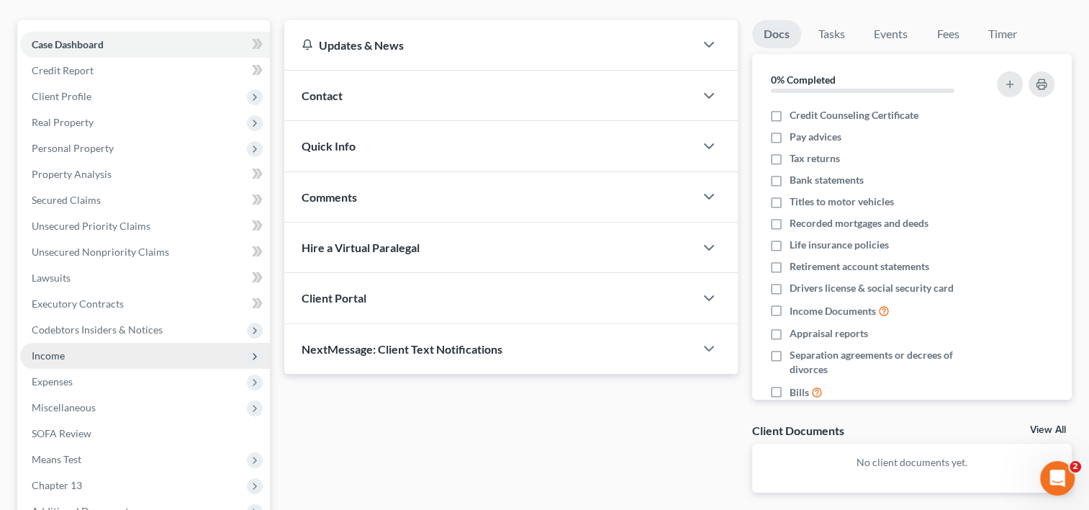
click at [62, 349] on span "Income" at bounding box center [48, 355] width 33 height 12
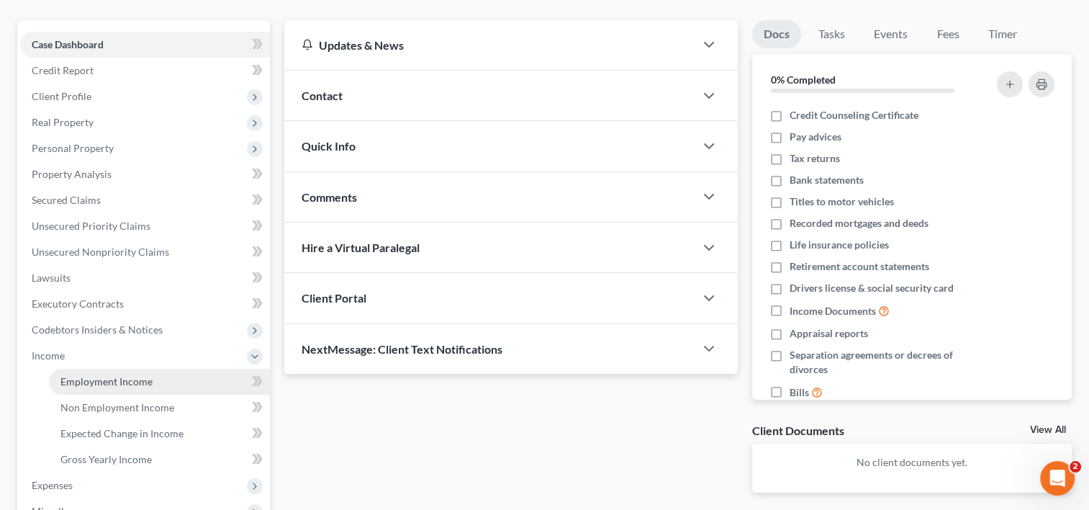
click at [134, 375] on span "Employment Income" at bounding box center [106, 381] width 92 height 12
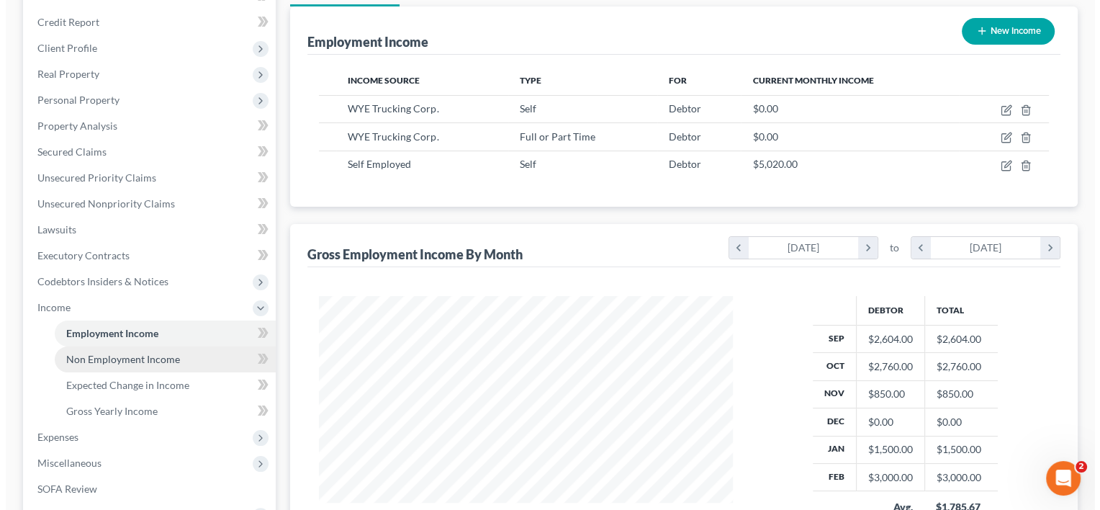
scroll to position [216, 0]
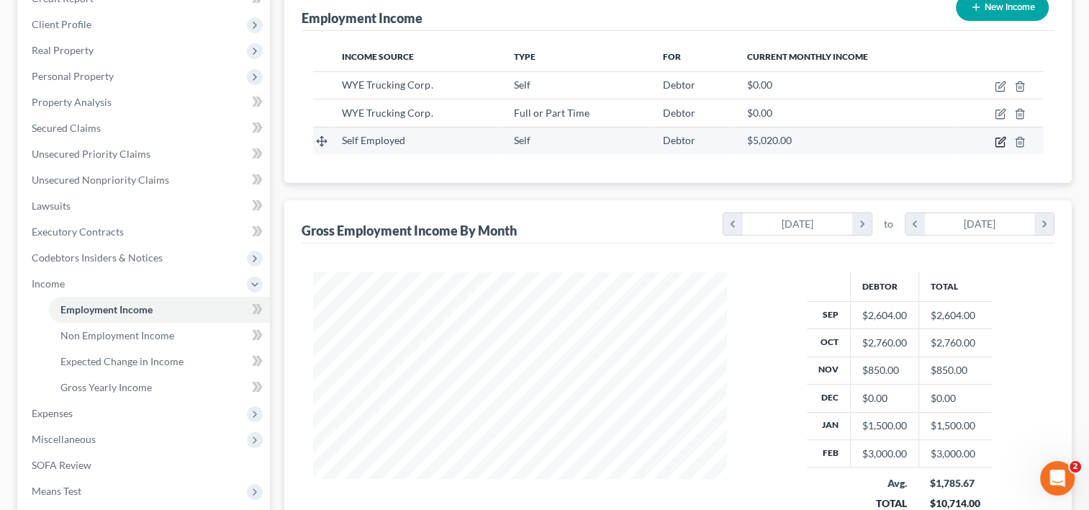
click at [1004, 137] on icon "button" at bounding box center [999, 141] width 9 height 9
select select "1"
select select "0"
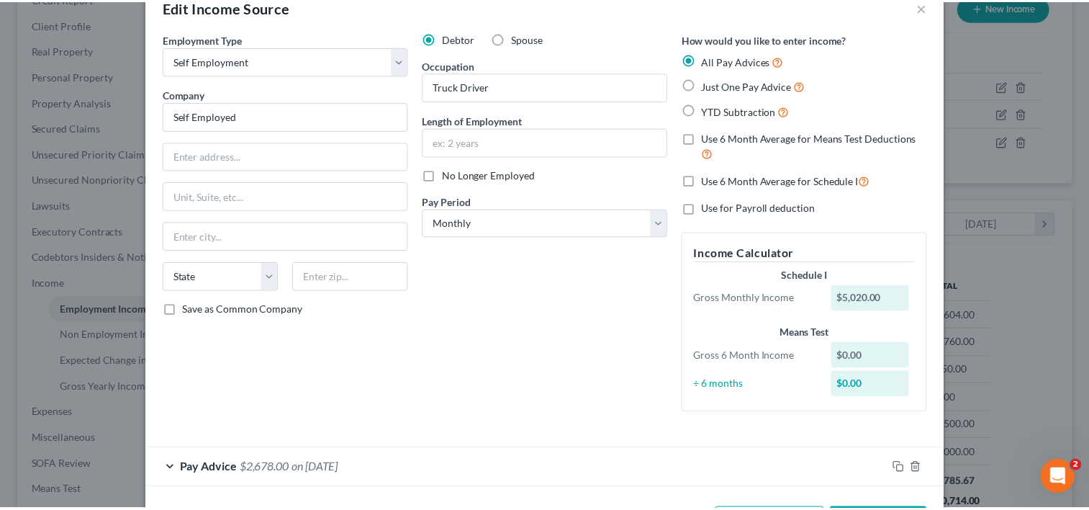
scroll to position [0, 0]
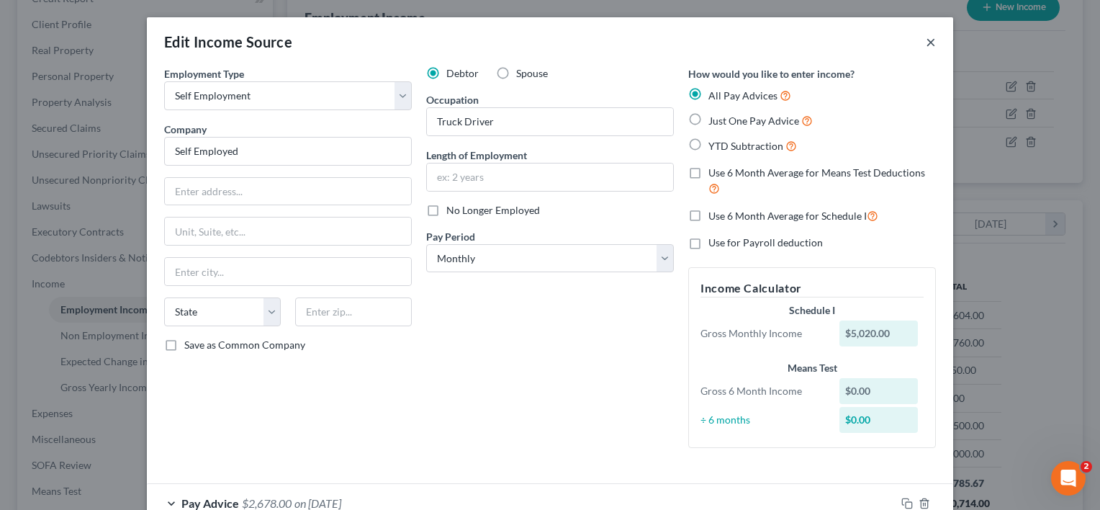
click at [926, 40] on button "×" at bounding box center [931, 41] width 10 height 17
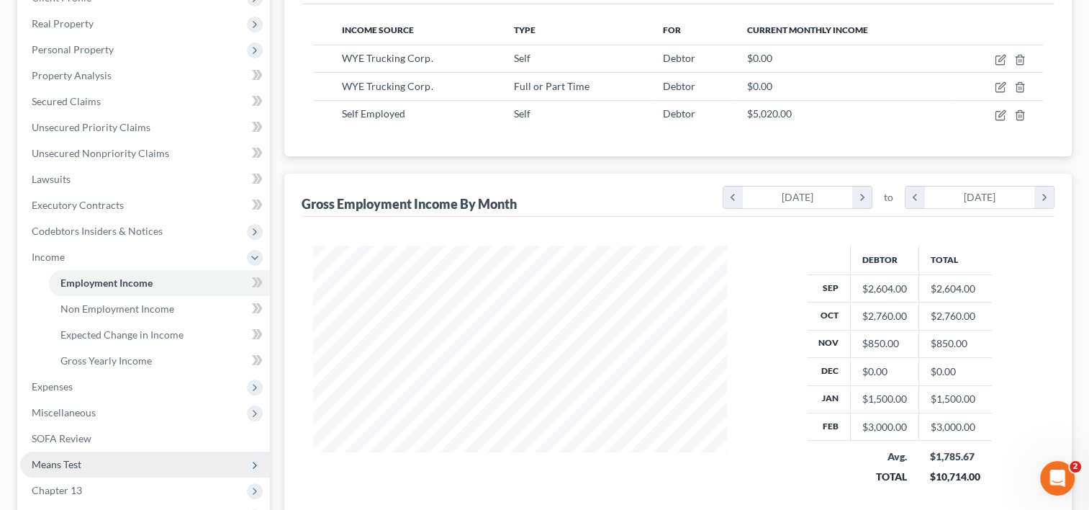
scroll to position [346, 0]
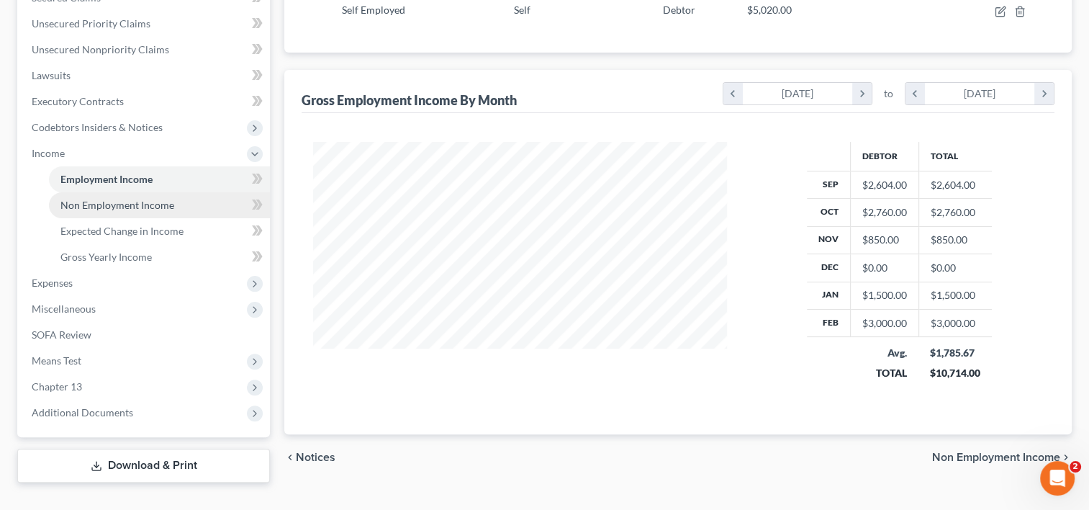
click at [150, 199] on span "Non Employment Income" at bounding box center [117, 205] width 114 height 12
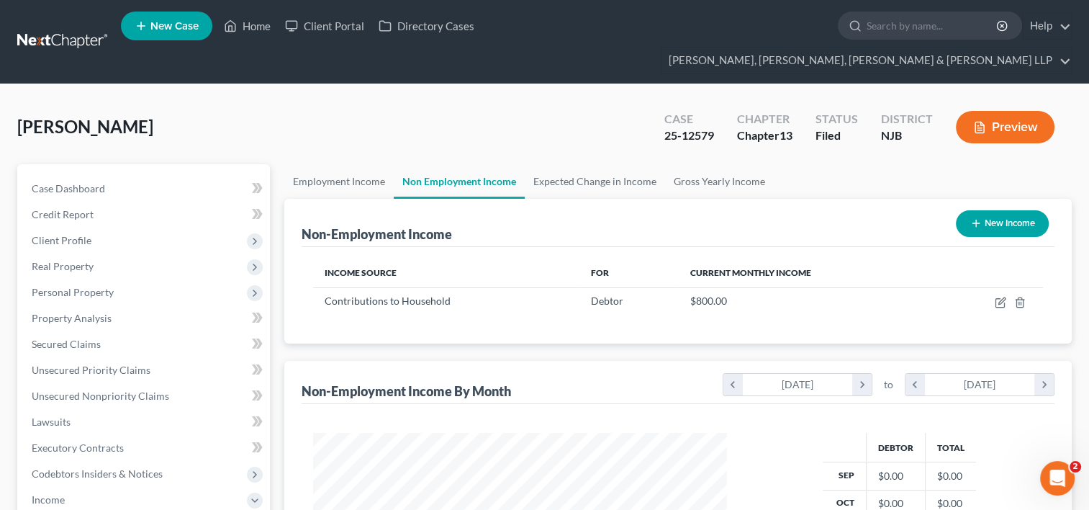
scroll to position [144, 0]
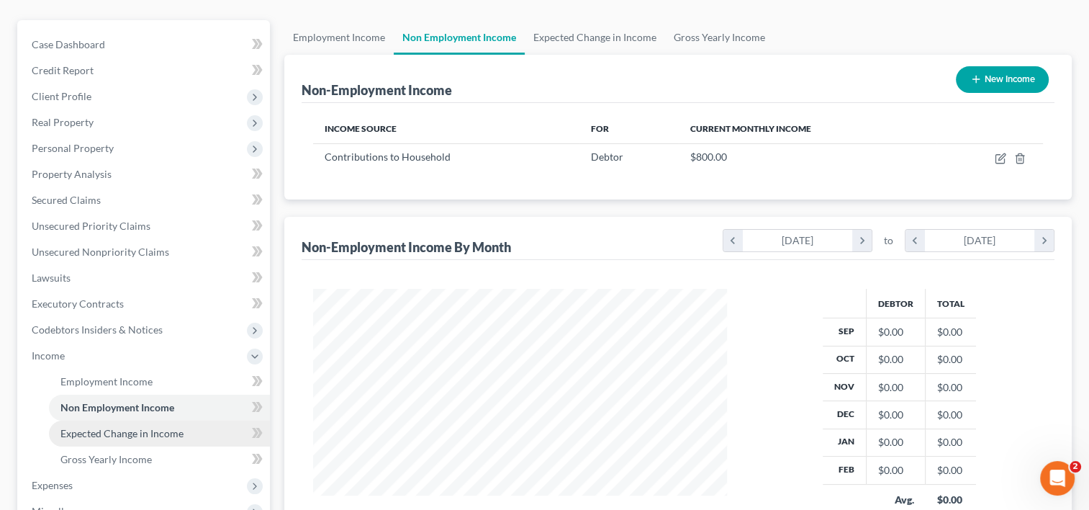
click at [142, 427] on span "Expected Change in Income" at bounding box center [121, 433] width 123 height 12
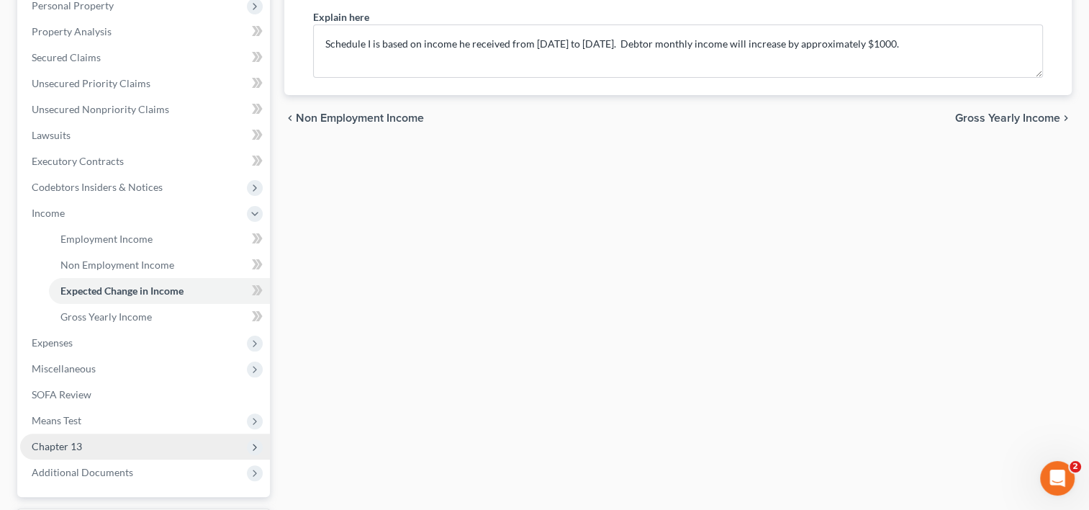
scroll to position [346, 0]
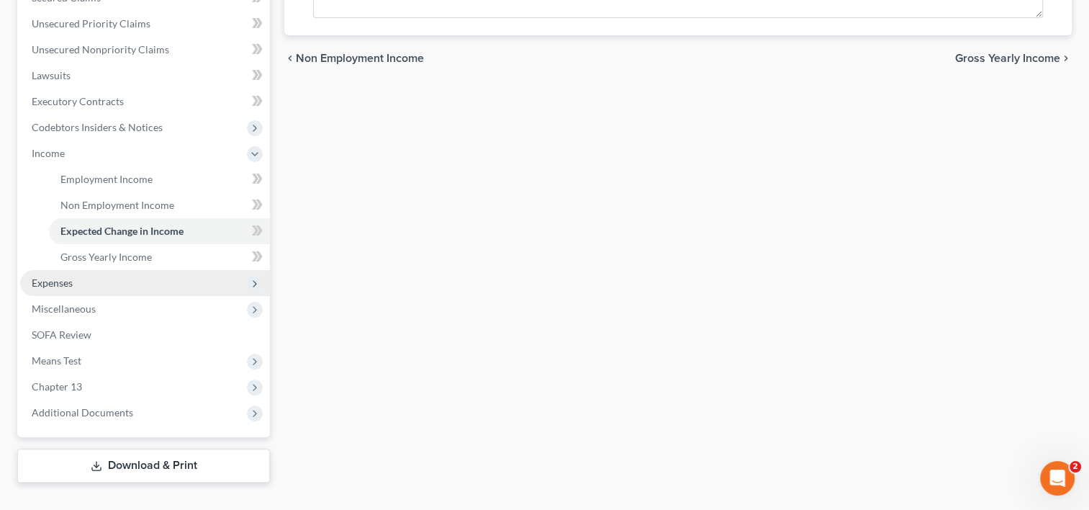
click at [64, 276] on span "Expenses" at bounding box center [52, 282] width 41 height 12
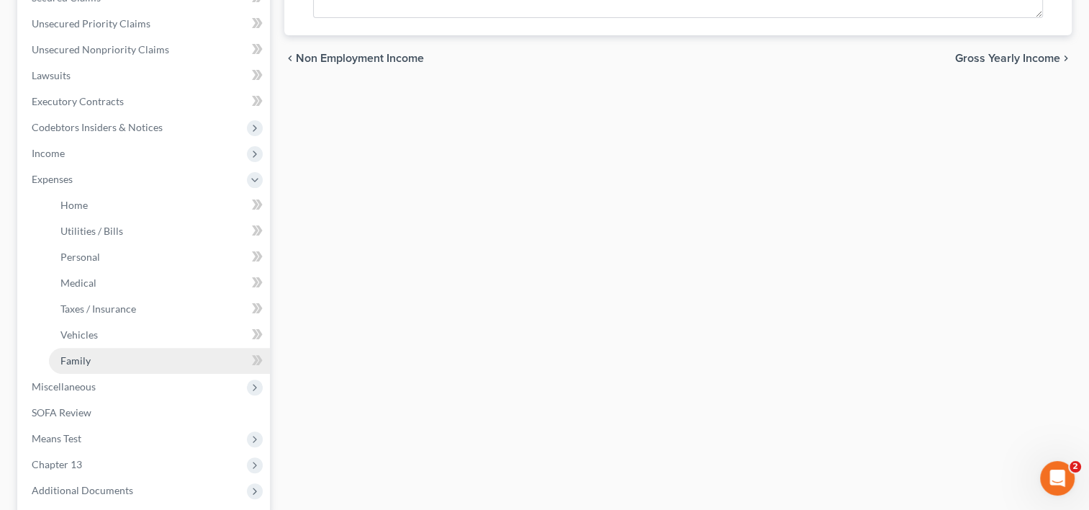
click at [86, 354] on span "Family" at bounding box center [75, 360] width 30 height 12
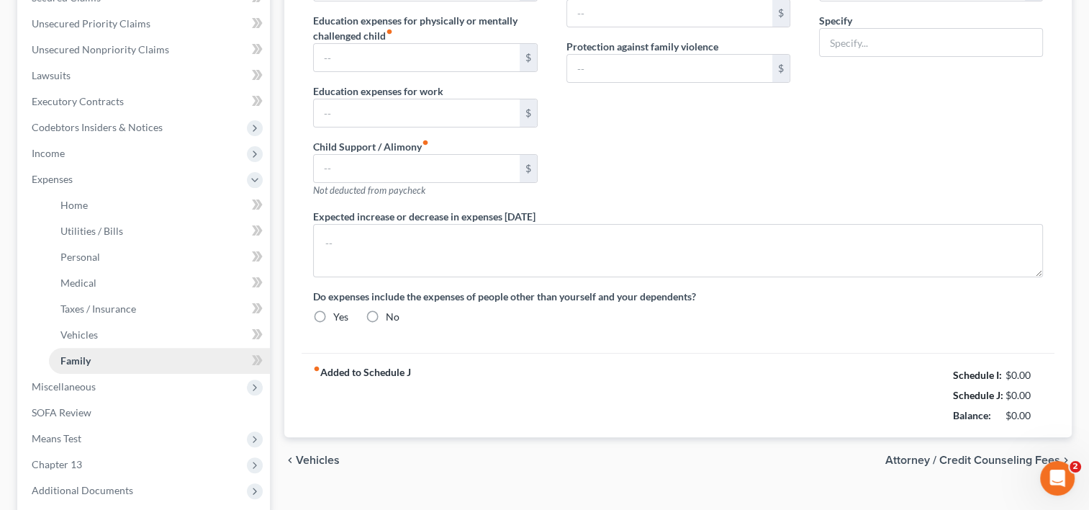
type input "0.00"
type input "298.00"
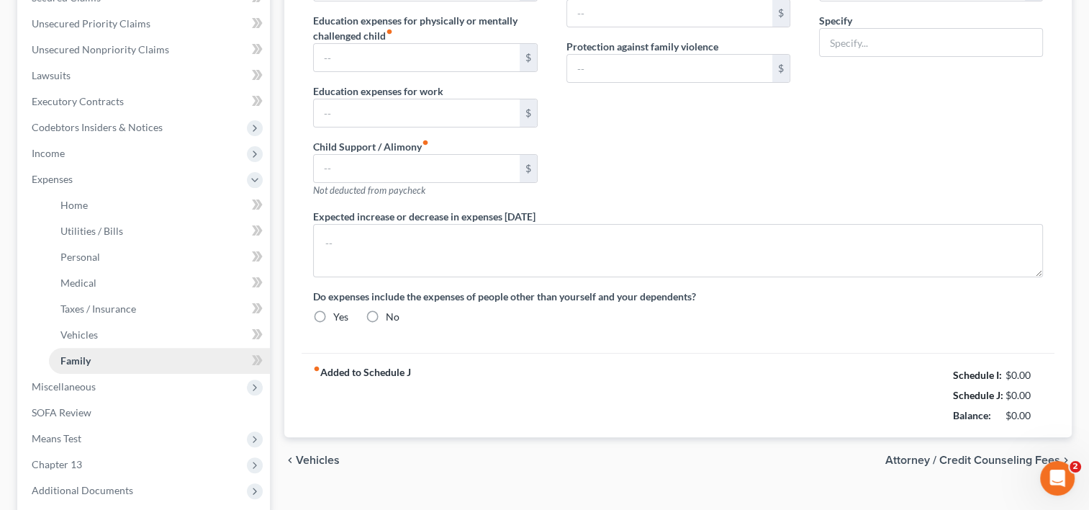
type input "0.00"
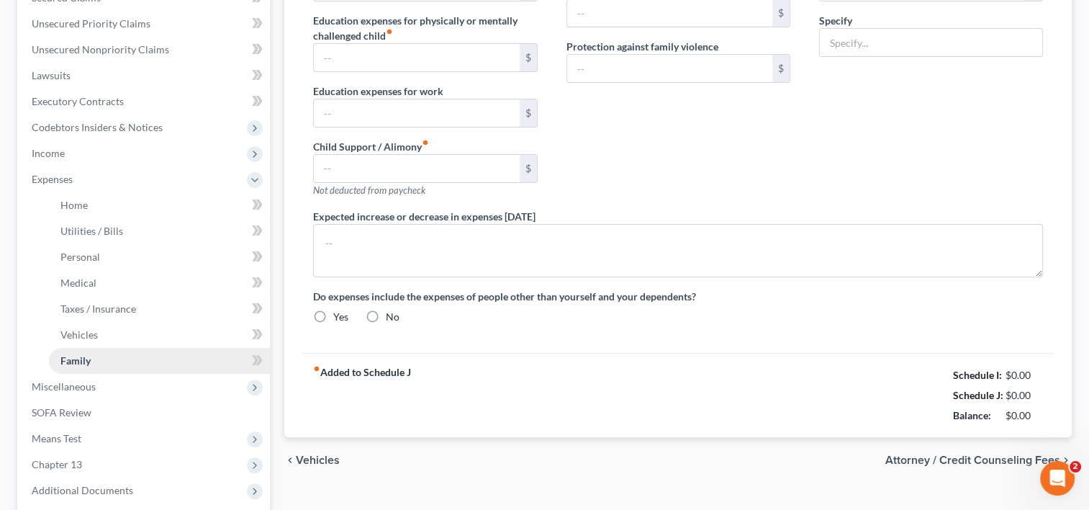
type textarea "Debtor is expected to pay taxes on the income."
radio input "true"
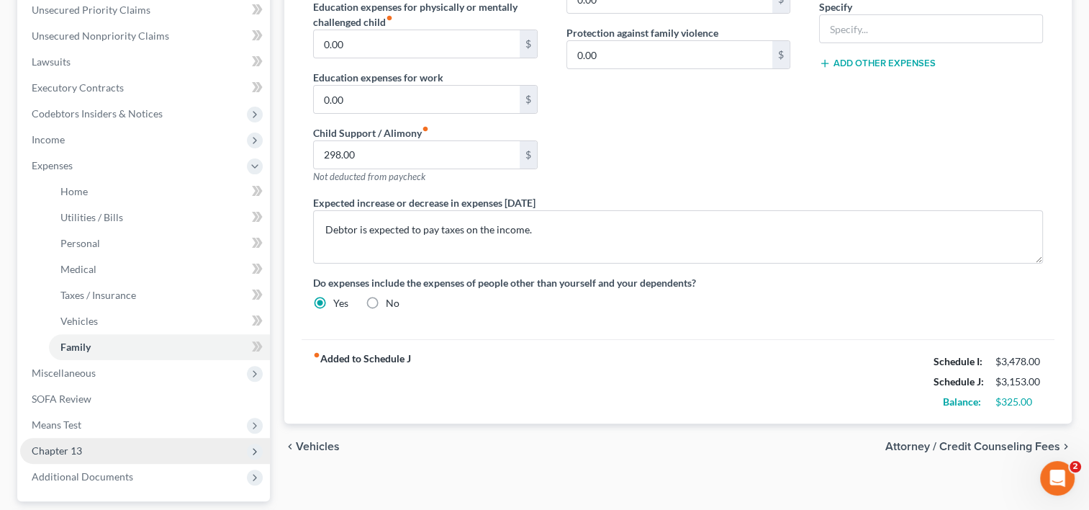
scroll to position [424, 0]
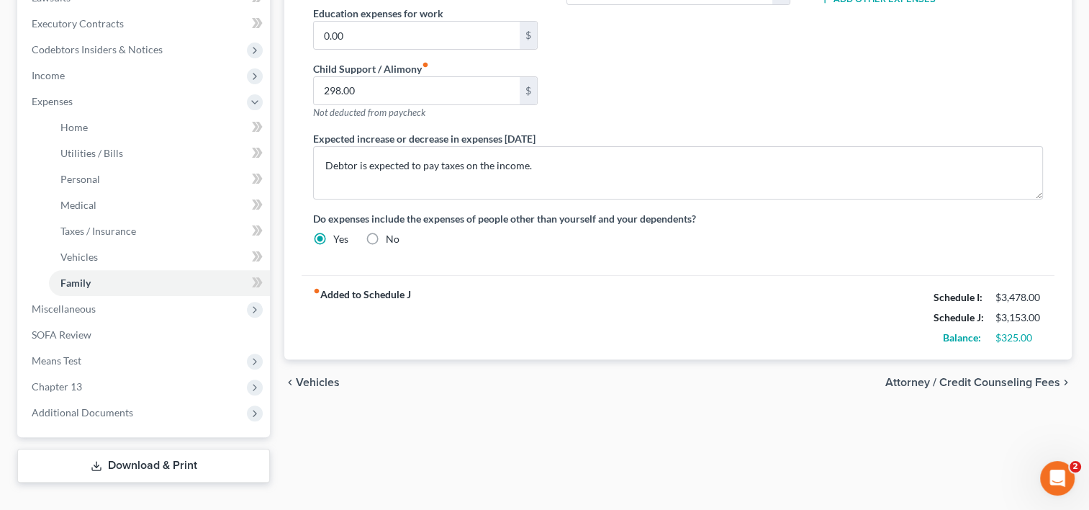
click at [155, 448] on link "Download & Print" at bounding box center [143, 465] width 253 height 34
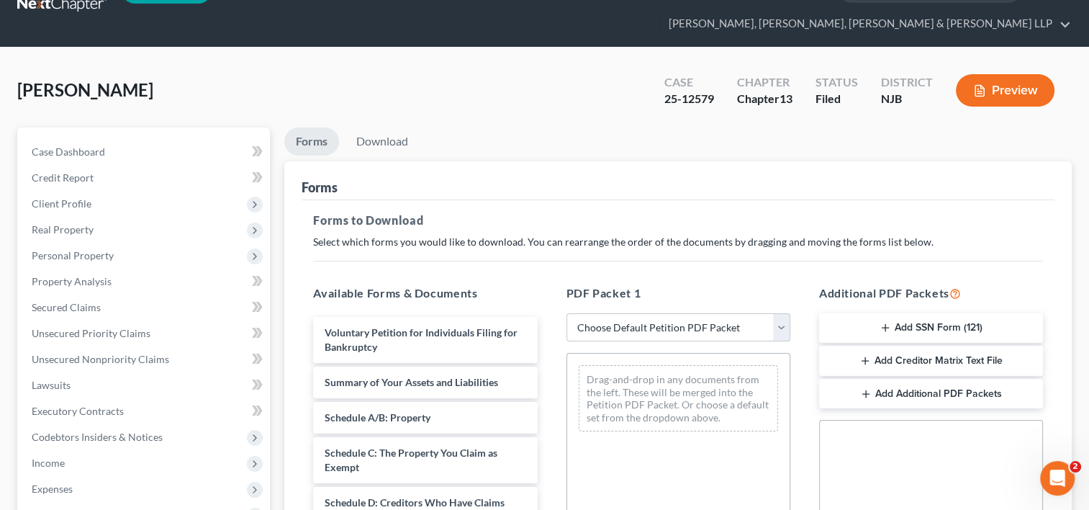
scroll to position [72, 0]
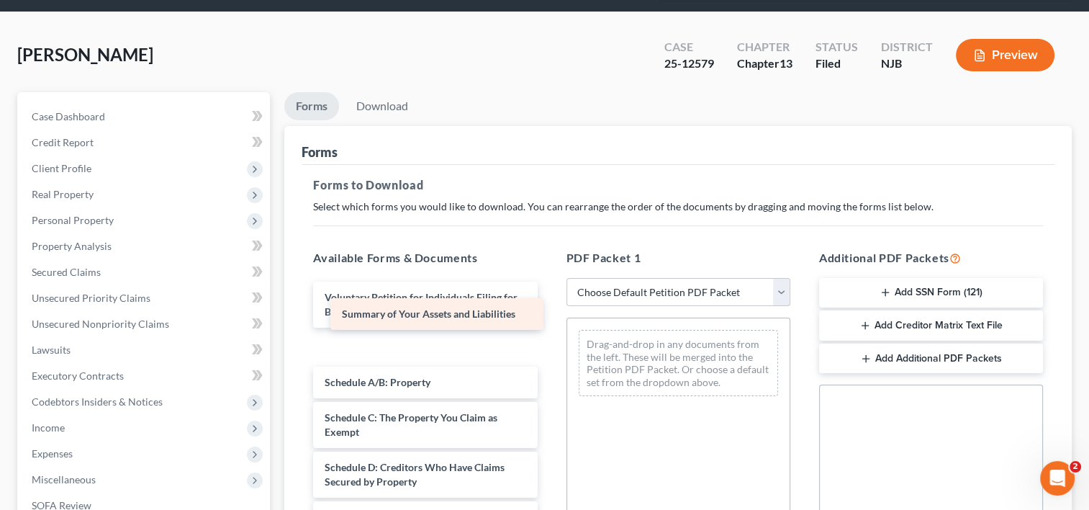
drag, startPoint x: 441, startPoint y: 317, endPoint x: 458, endPoint y: 311, distance: 18.2
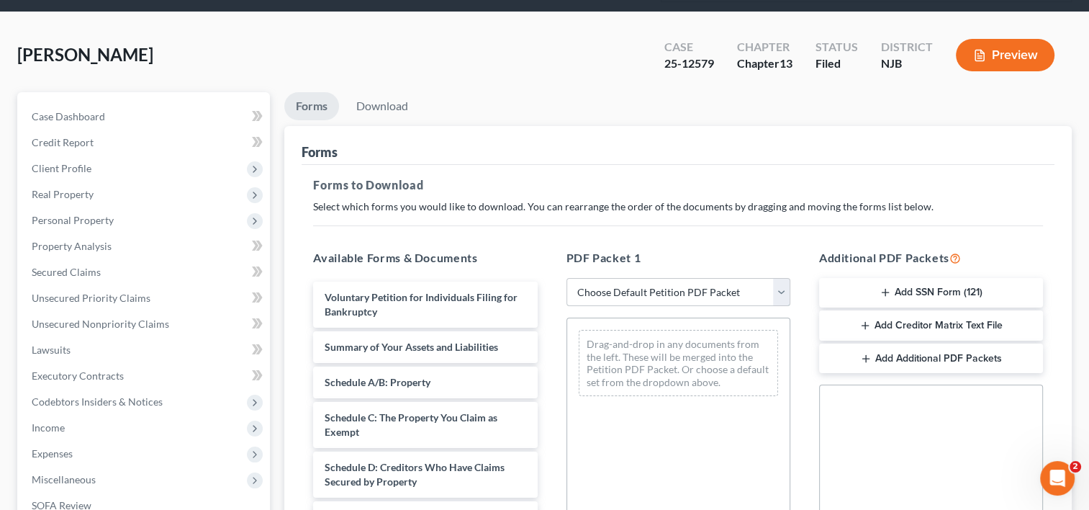
drag, startPoint x: 784, startPoint y: 264, endPoint x: 763, endPoint y: 268, distance: 21.2
click at [784, 278] on select "Choose Default Petition PDF Packet Complete Bankruptcy Petition (all forms and …" at bounding box center [678, 292] width 224 height 29
select select "2"
click at [566, 278] on select "Choose Default Petition PDF Packet Complete Bankruptcy Petition (all forms and …" at bounding box center [678, 292] width 224 height 29
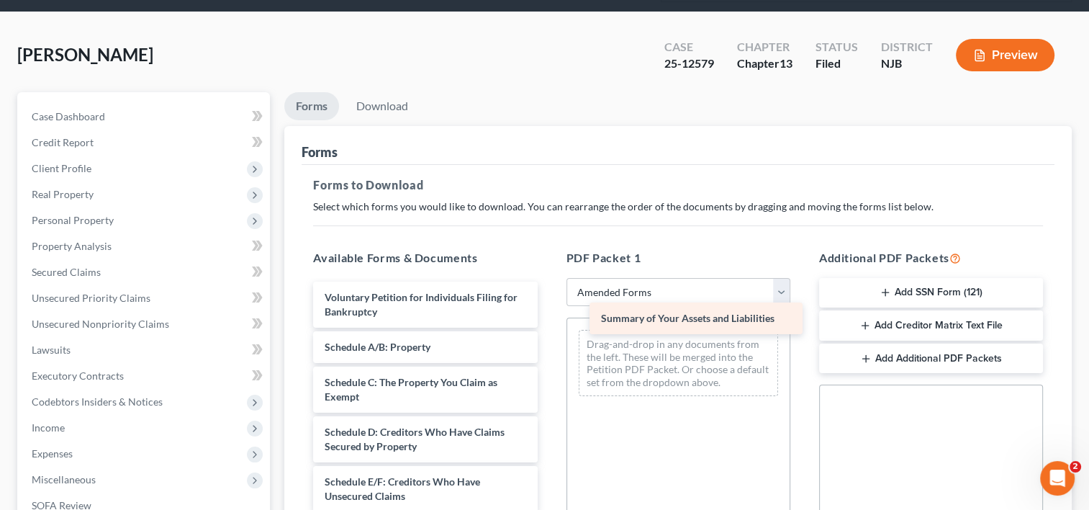
drag, startPoint x: 389, startPoint y: 320, endPoint x: 664, endPoint y: 317, distance: 275.7
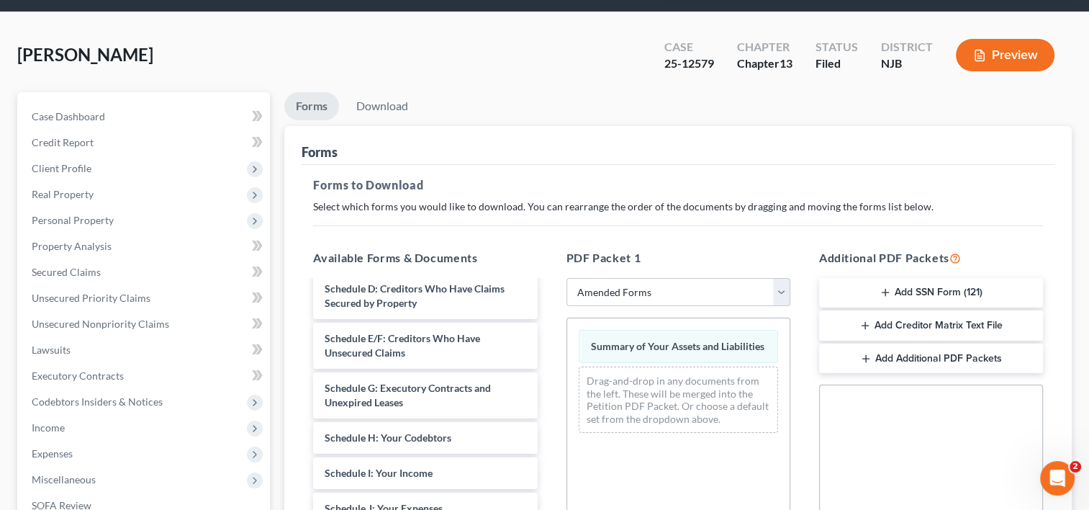
scroll to position [144, 0]
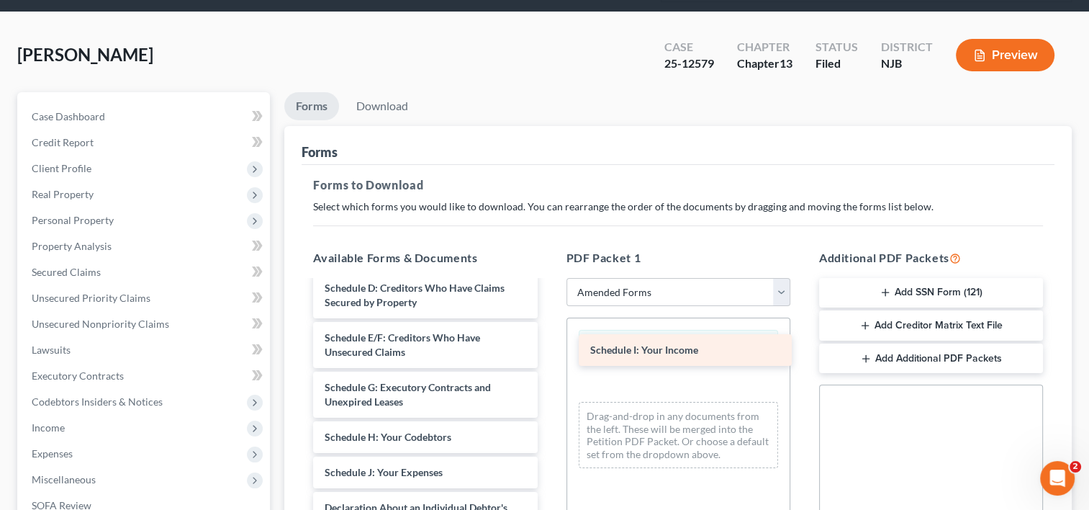
drag, startPoint x: 376, startPoint y: 443, endPoint x: 642, endPoint y: 348, distance: 282.3
click at [548, 348] on div "Schedule I: Your Income Voluntary Petition for Individuals Filing for Bankruptc…" at bounding box center [425, 464] width 247 height 655
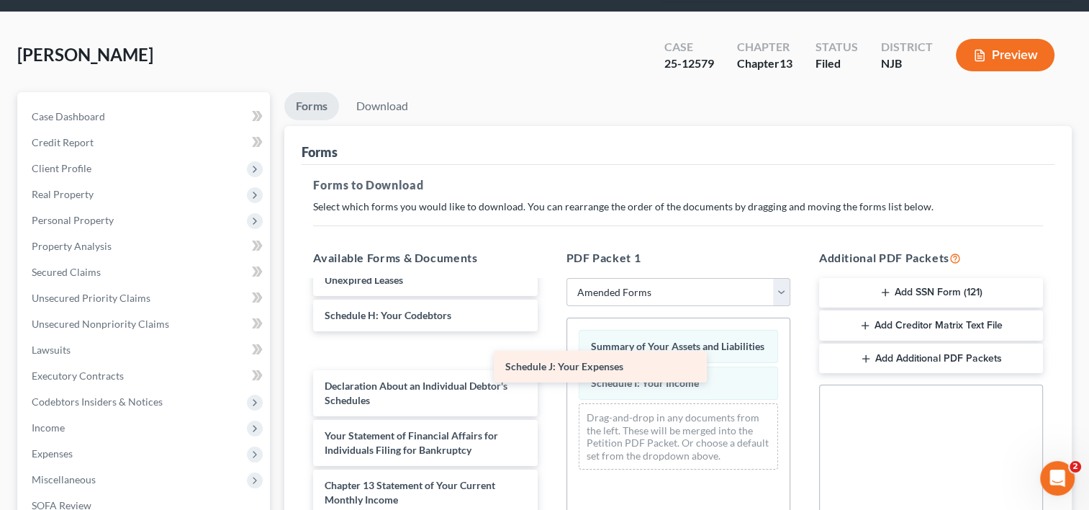
scroll to position [230, 0]
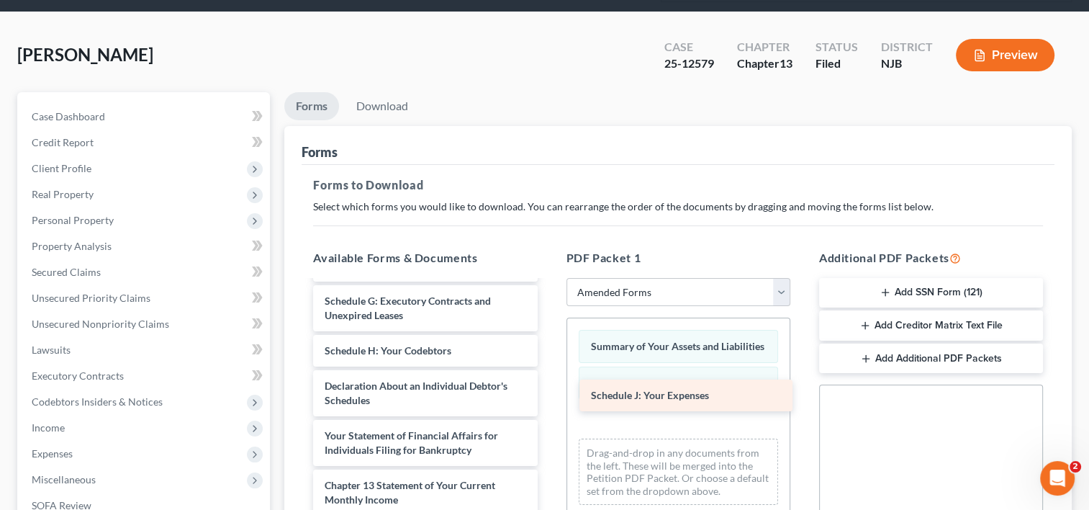
drag, startPoint x: 364, startPoint y: 317, endPoint x: 641, endPoint y: 384, distance: 284.4
click at [548, 385] on div "Schedule J: Your Expenses Voluntary Petition for Individuals Filing for Bankrup…" at bounding box center [425, 361] width 247 height 620
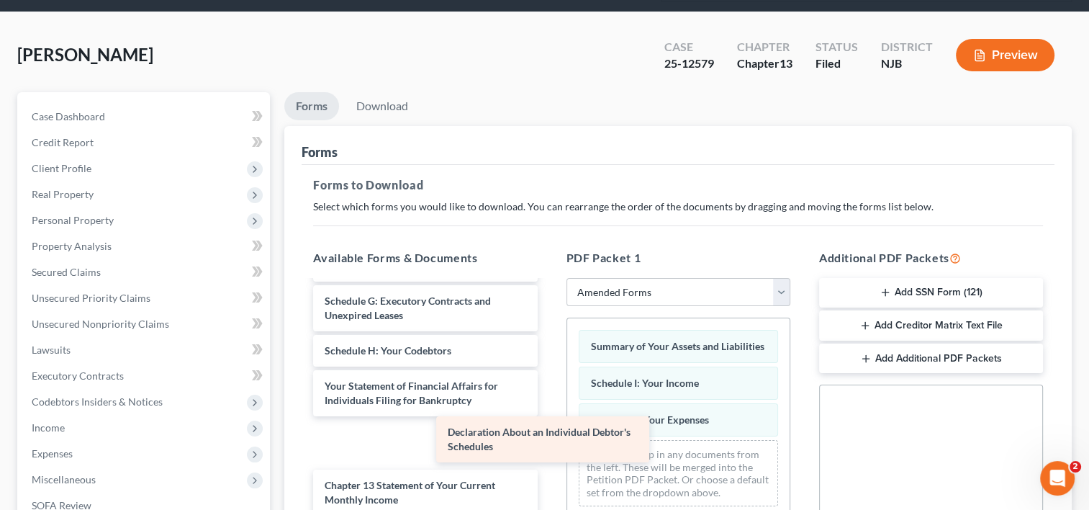
scroll to position [181, 0]
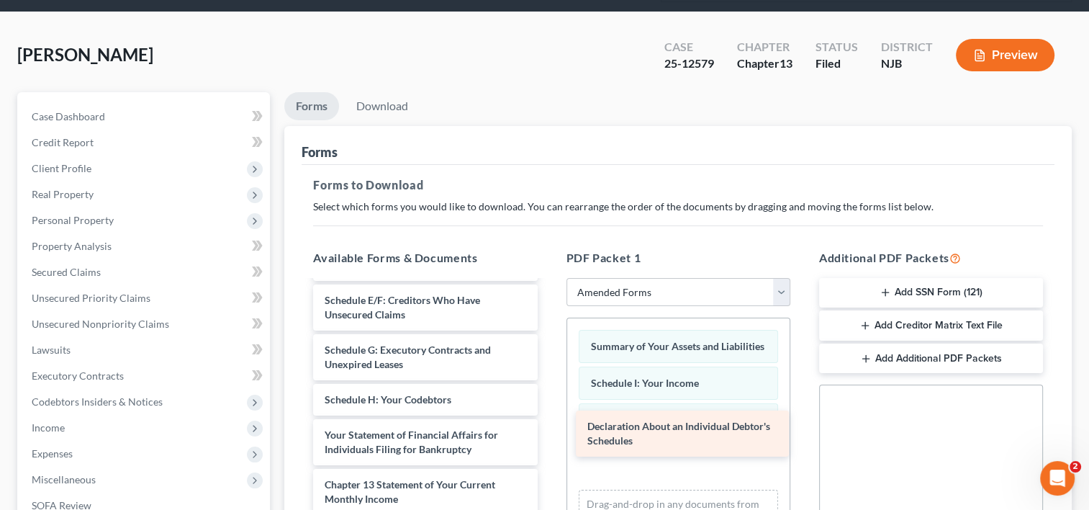
drag, startPoint x: 389, startPoint y: 361, endPoint x: 652, endPoint y: 429, distance: 271.3
click at [548, 429] on div "Declaration About an Individual Debtor's Schedules Voluntary Petition for Indiv…" at bounding box center [425, 385] width 247 height 570
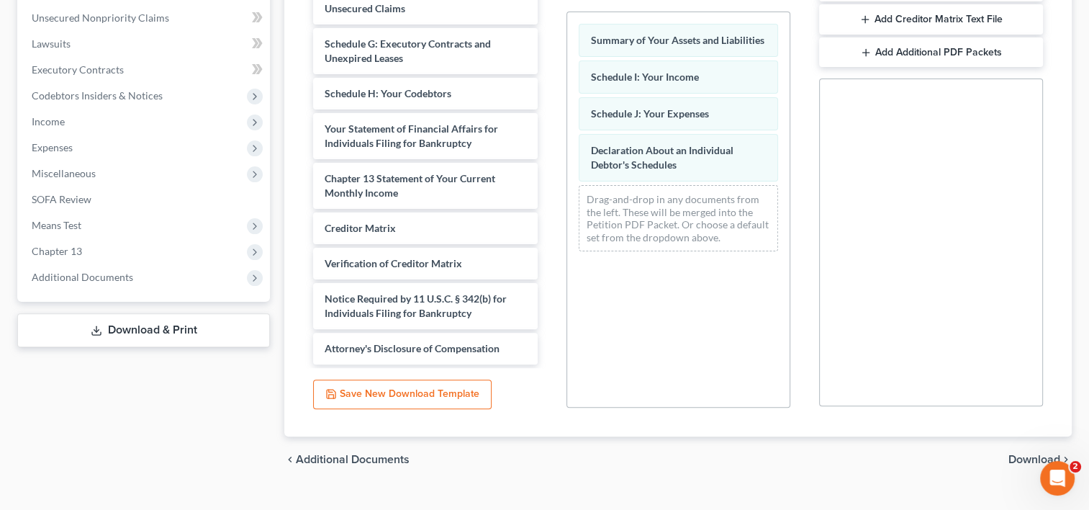
click at [1029, 453] on span "Download" at bounding box center [1034, 459] width 52 height 12
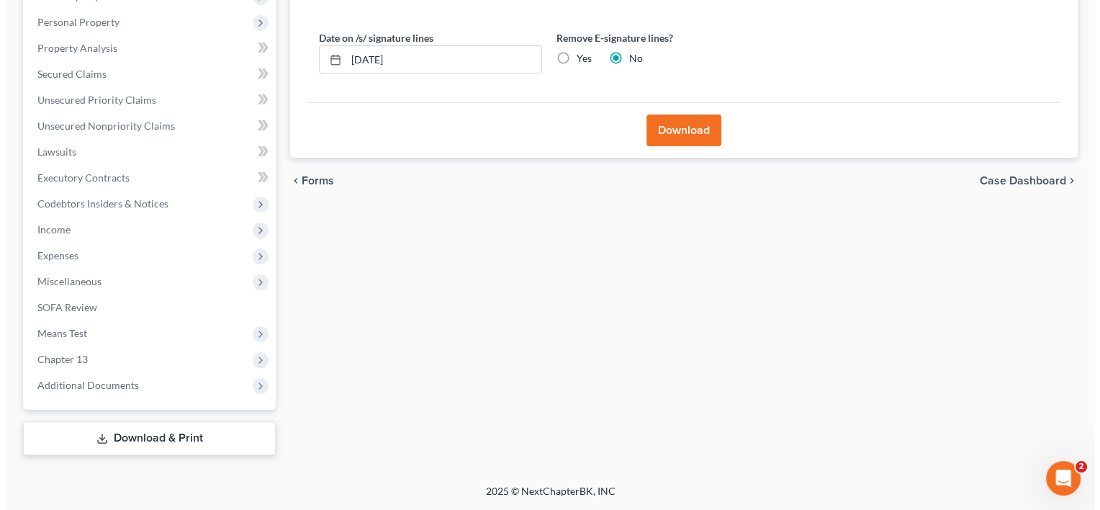
scroll to position [243, 0]
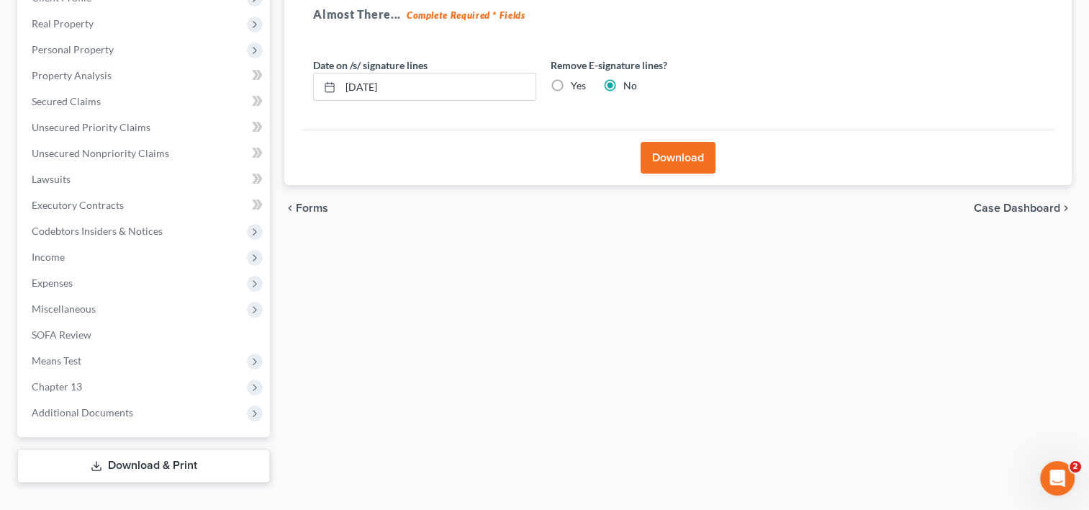
click at [667, 142] on button "Download" at bounding box center [678, 158] width 75 height 32
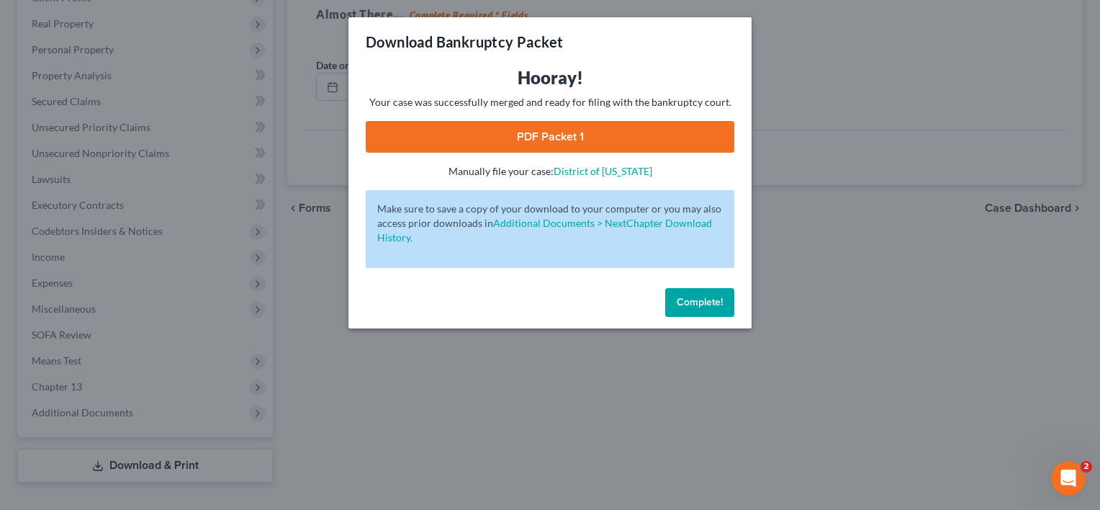
click at [566, 135] on link "PDF Packet 1" at bounding box center [550, 137] width 369 height 32
